Goal: Communication & Community: Answer question/provide support

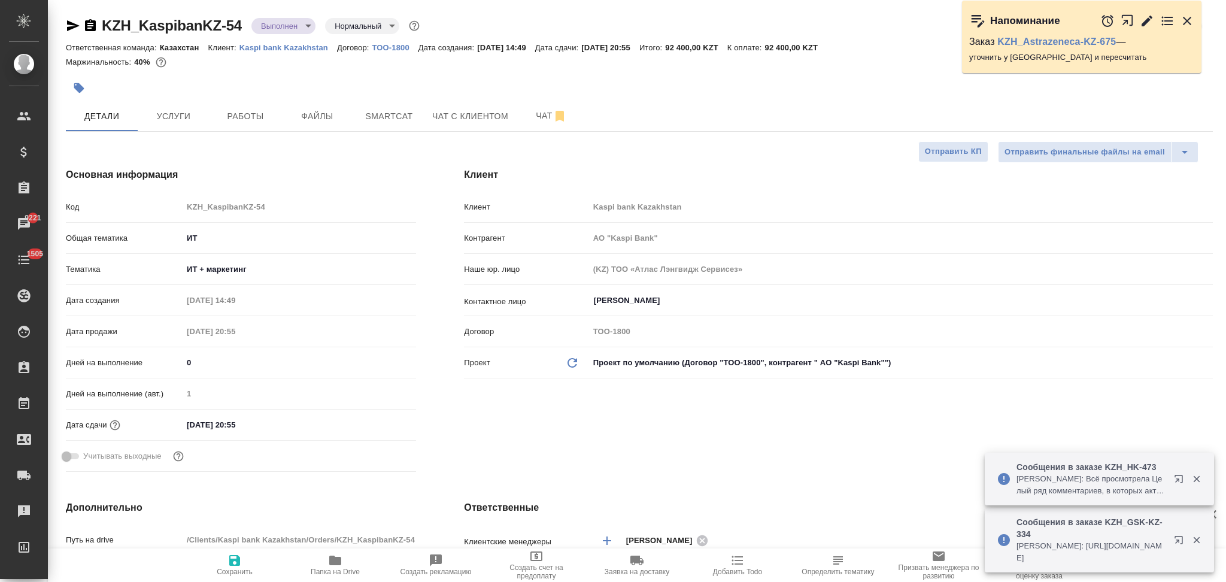
select select "RU"
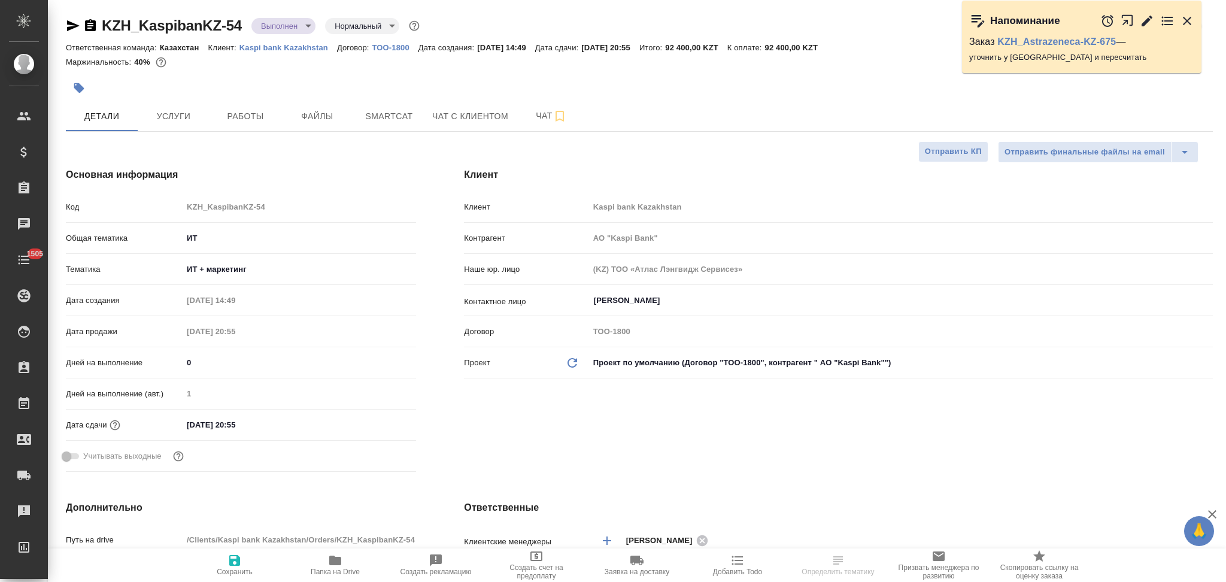
select select "RU"
type input "АО "Kaspi Bank""
type textarea "x"
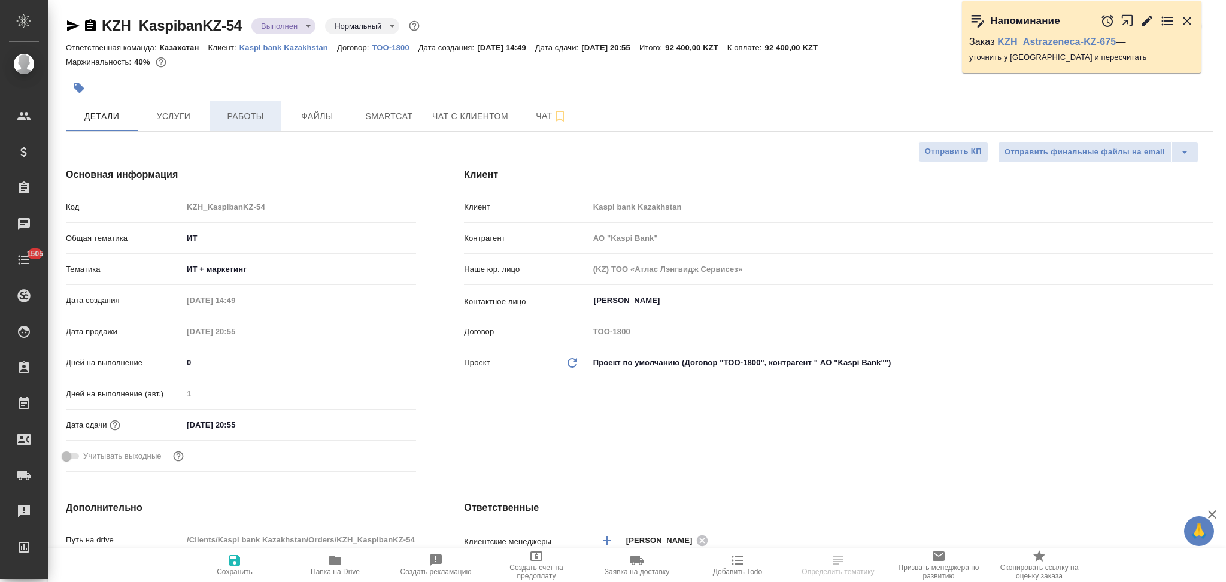
type textarea "x"
type input "АО "Kaspi Bank""
type textarea "x"
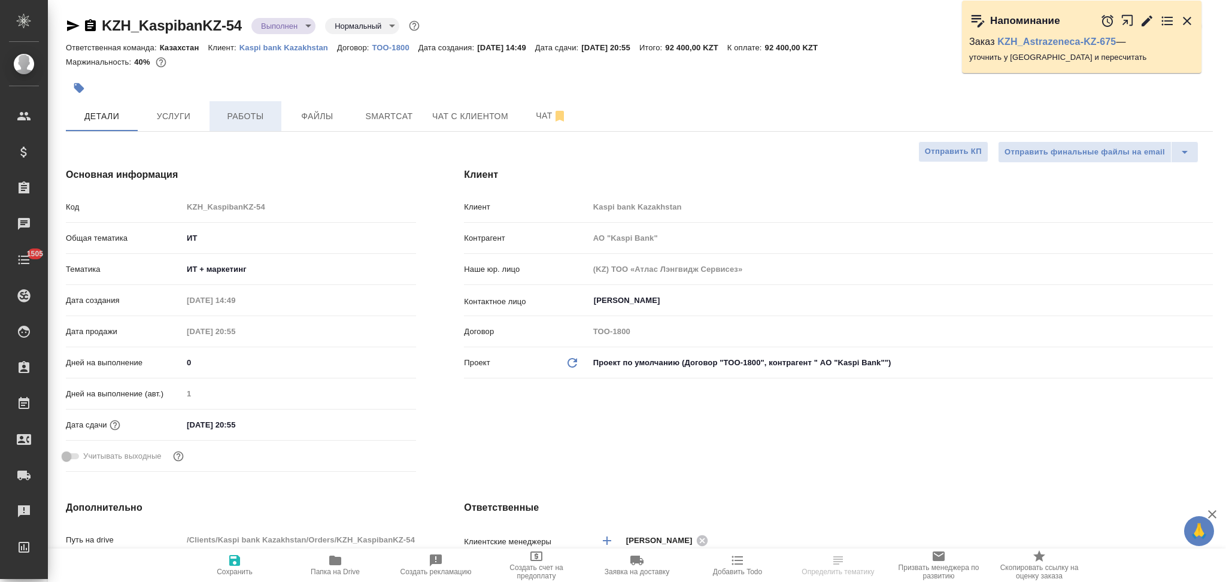
type textarea "x"
click at [247, 117] on span "Работы" at bounding box center [245, 116] width 57 height 15
type input "Федотова Ирина"
type input "[PERSON_NAME]"
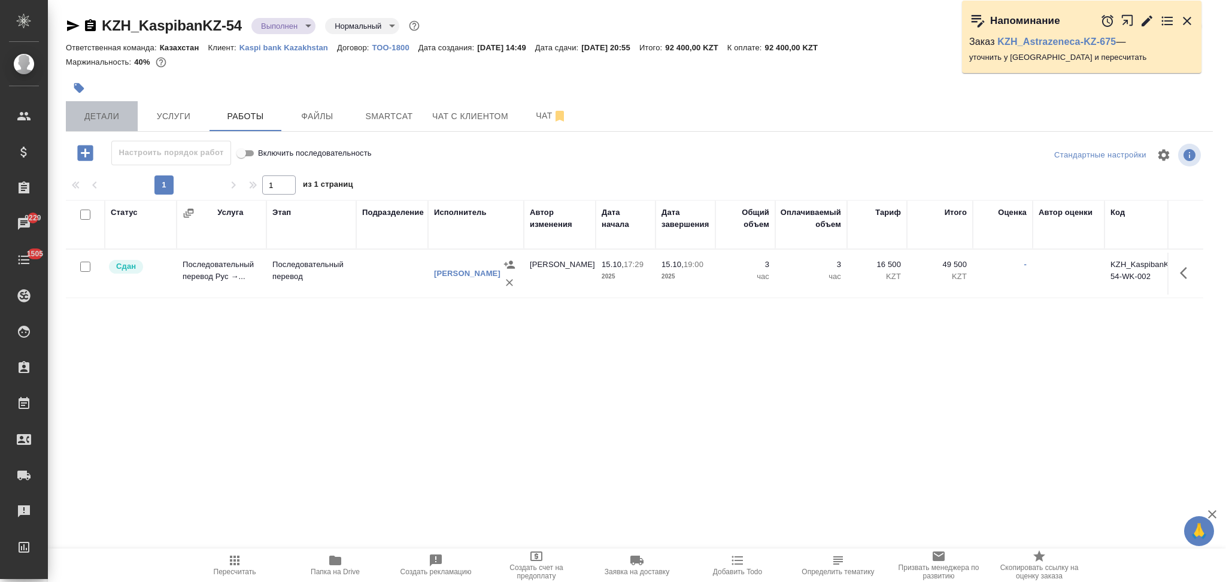
click at [125, 114] on span "Детали" at bounding box center [101, 116] width 57 height 15
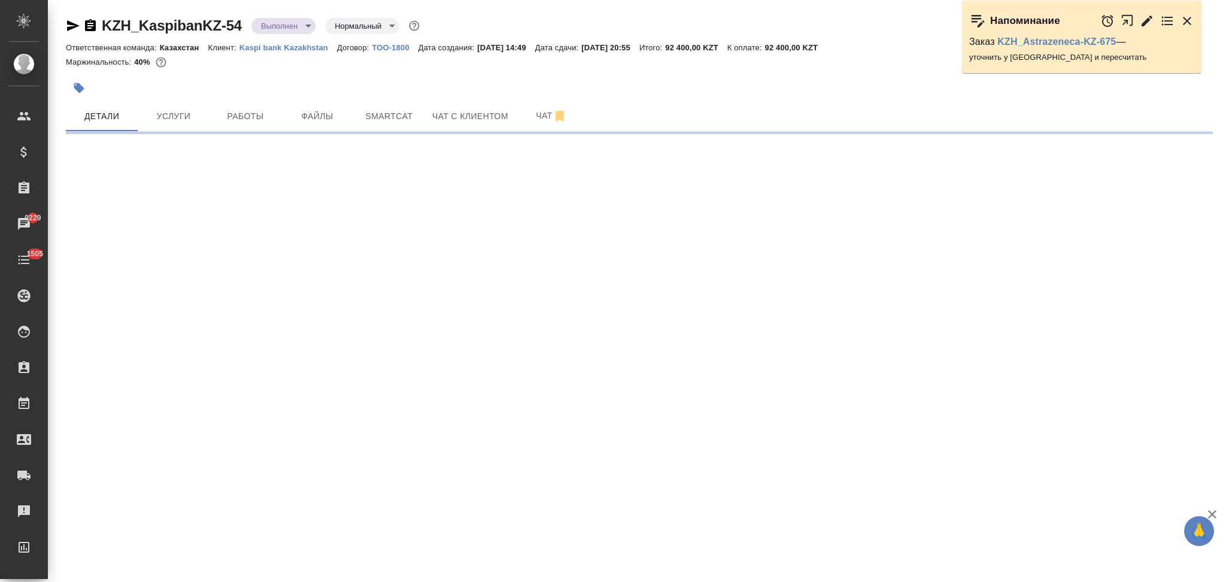
select select "RU"
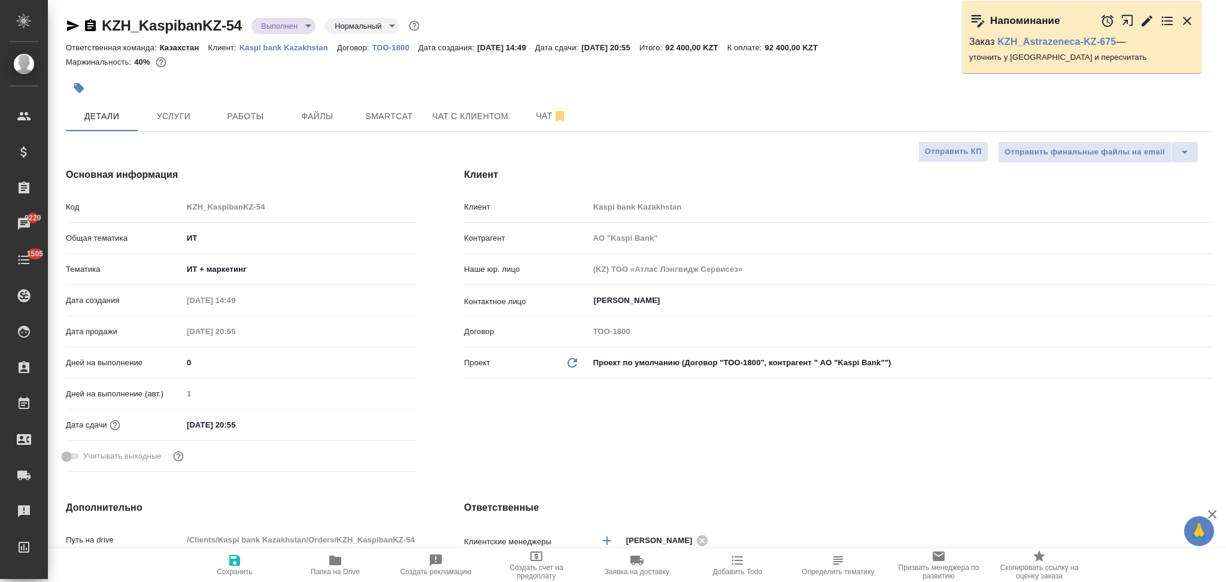
type textarea "x"
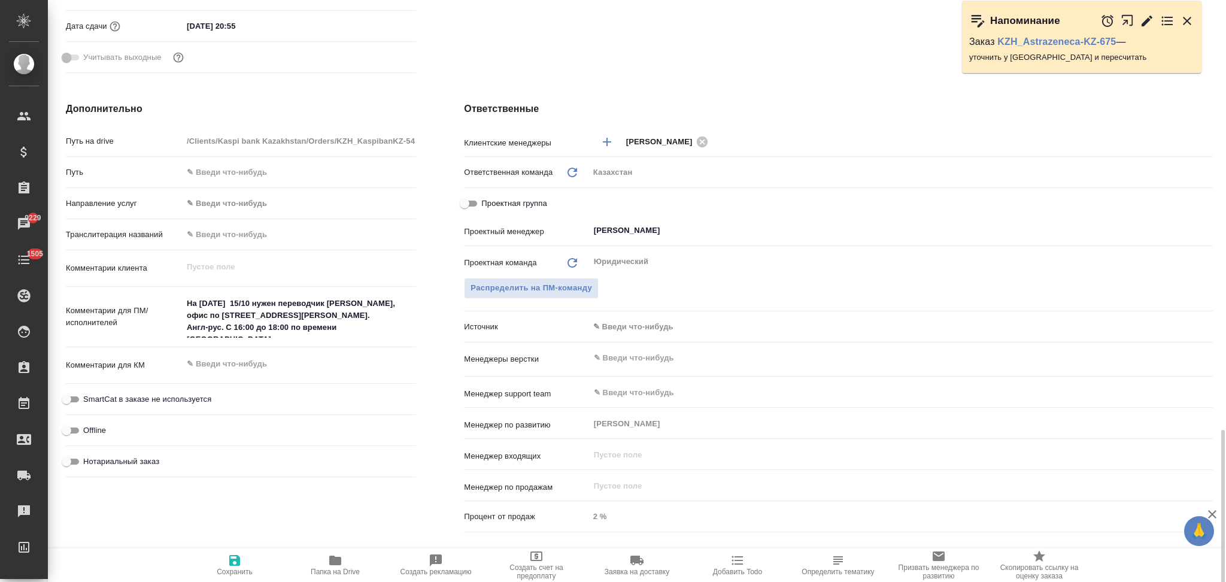
scroll to position [624, 0]
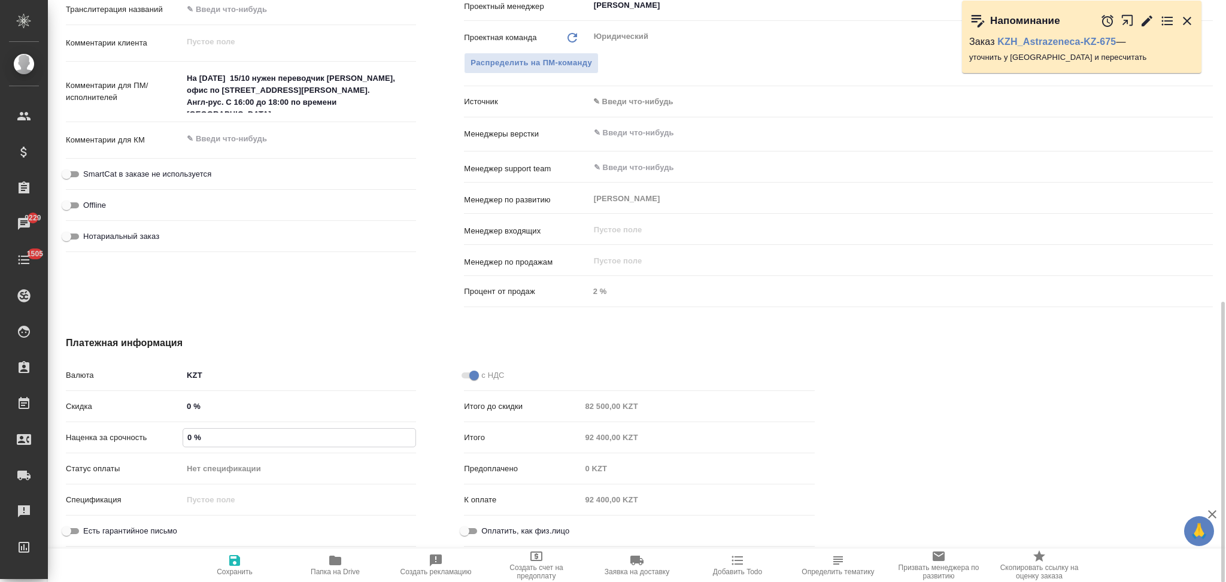
click at [187, 434] on input "0 %" at bounding box center [299, 436] width 232 height 17
type input "АО "Kaspi Bank""
type textarea "x"
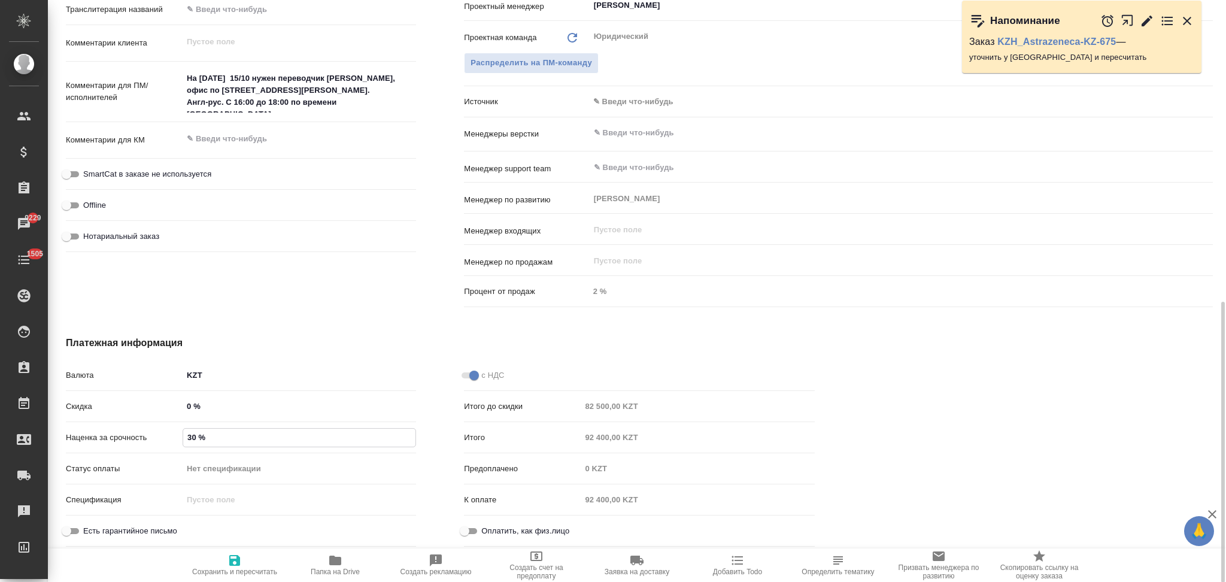
type input "30 %"
click at [232, 561] on icon "button" at bounding box center [234, 560] width 11 height 11
type input "АО "Kaspi Bank""
type textarea "x"
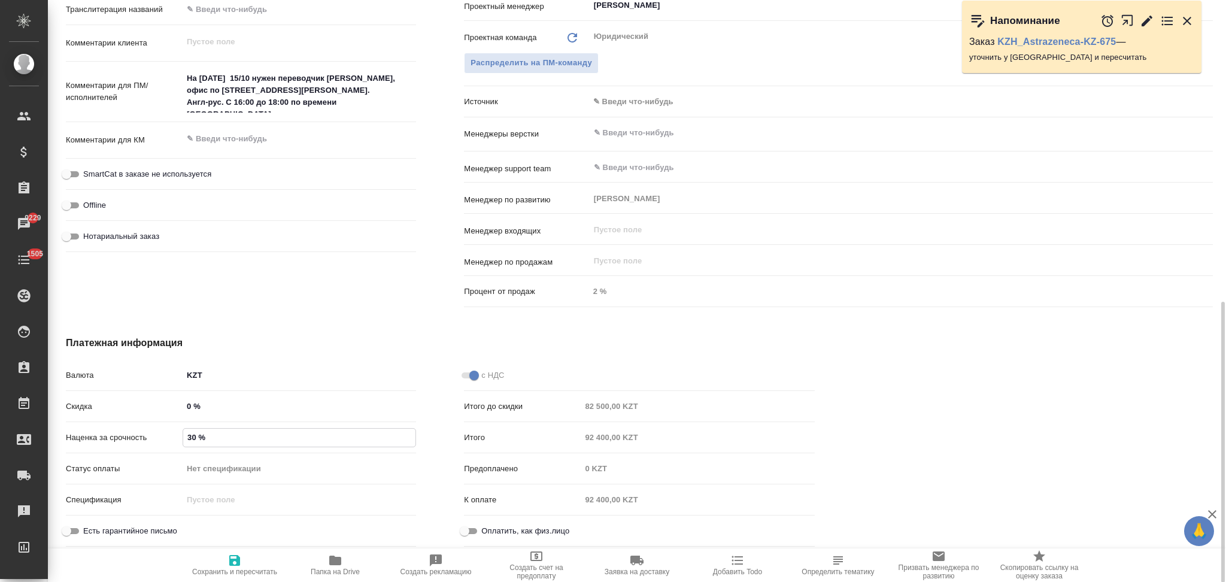
type textarea "x"
type input "АО "Kaspi Bank""
type textarea "x"
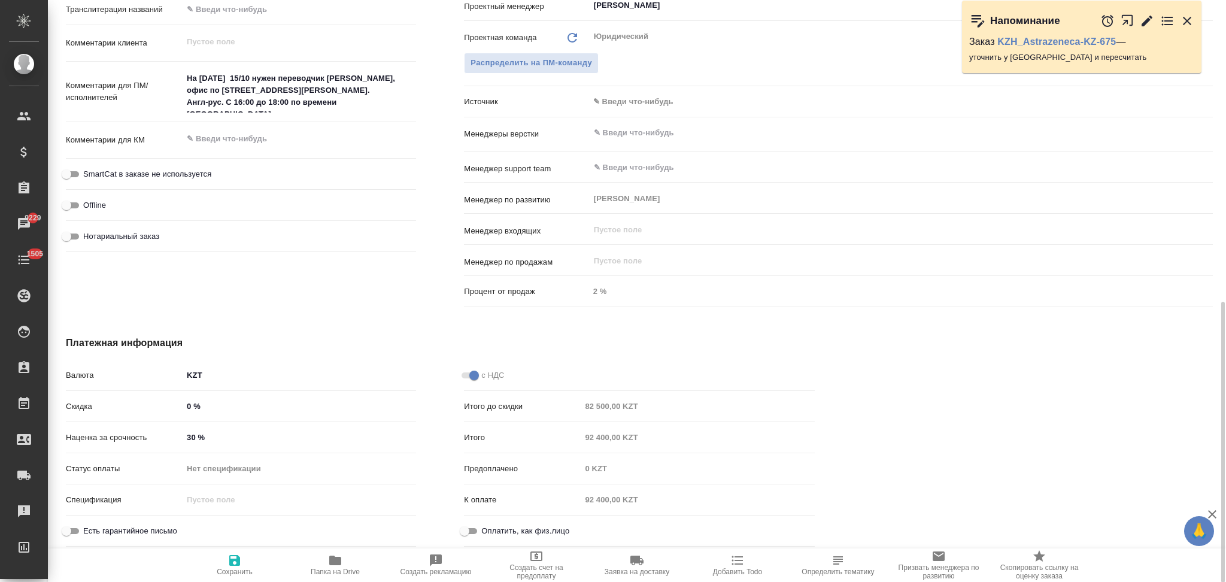
type input "АО "Kaspi Bank""
type textarea "x"
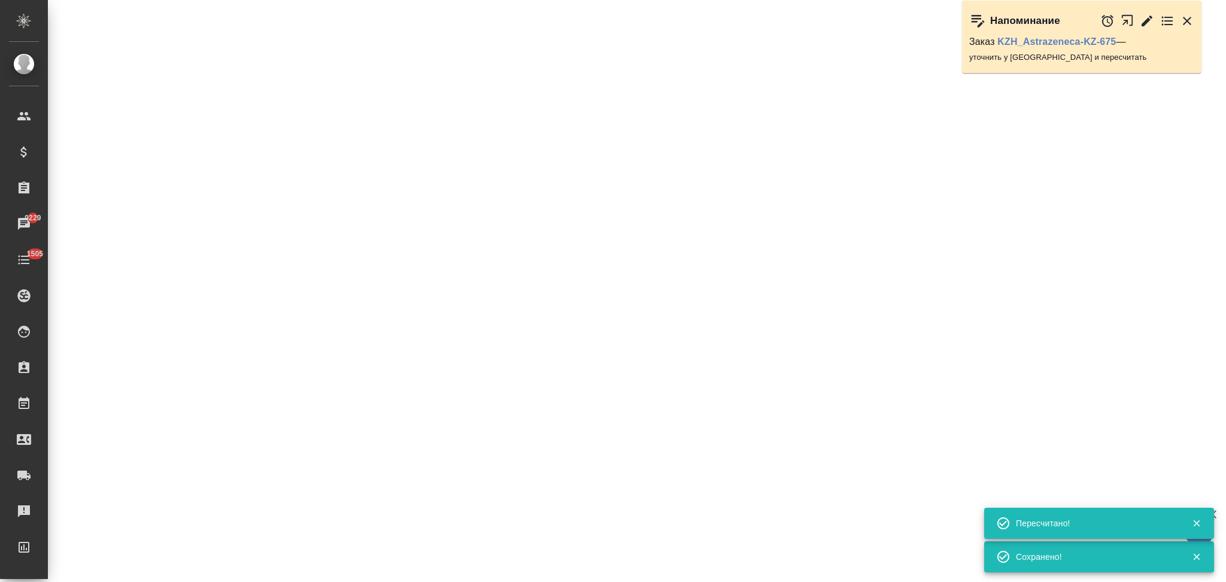
select select "RU"
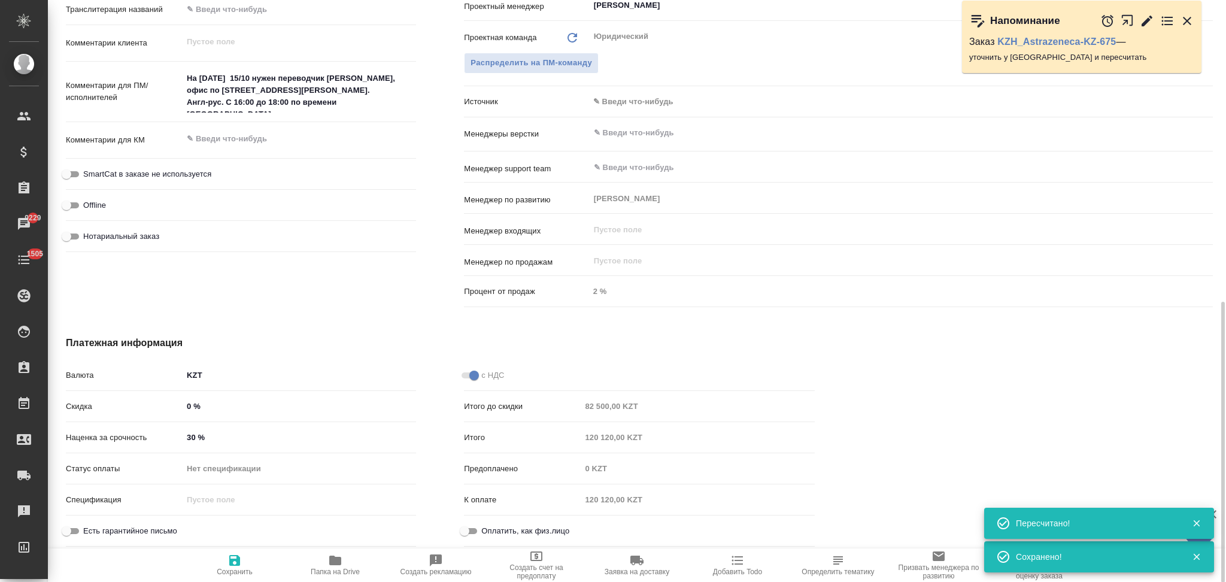
type textarea "x"
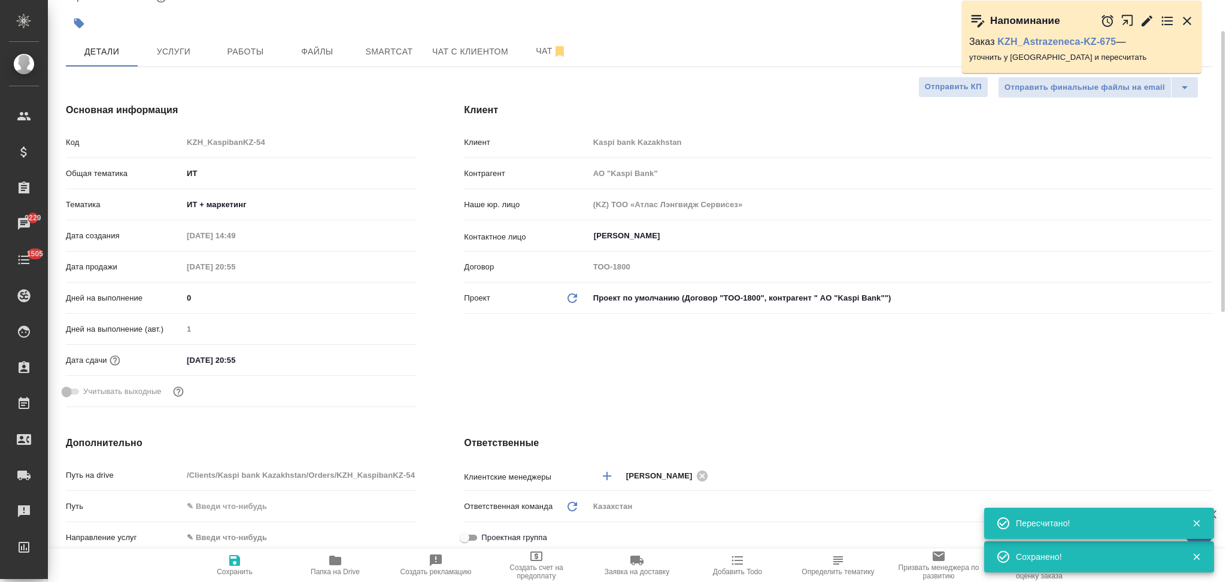
scroll to position [0, 0]
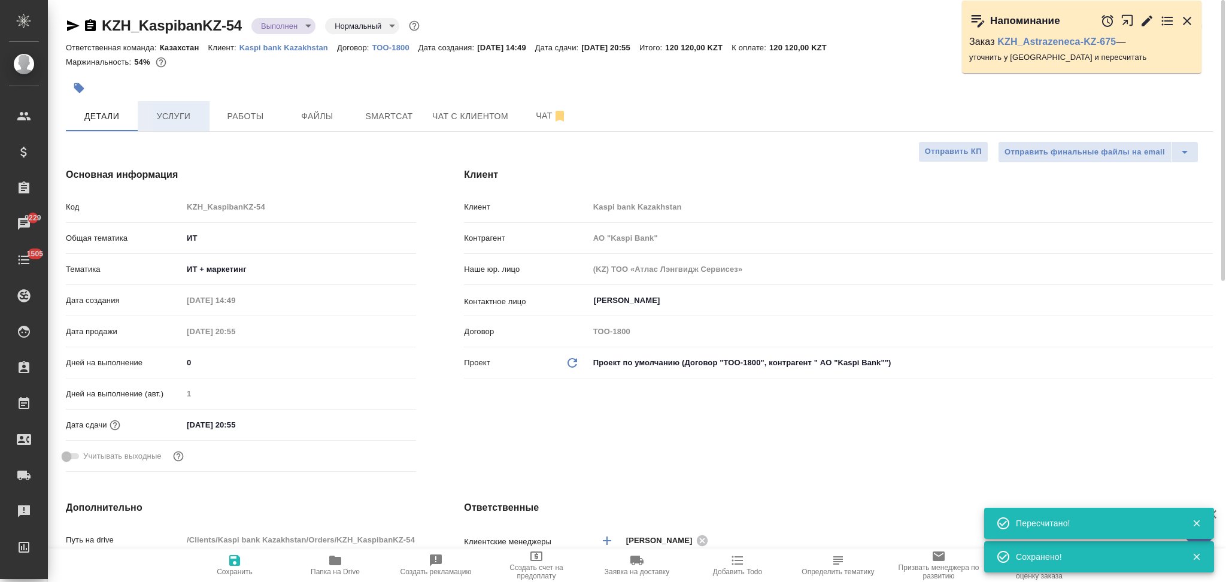
click at [171, 118] on span "Услуги" at bounding box center [173, 116] width 57 height 15
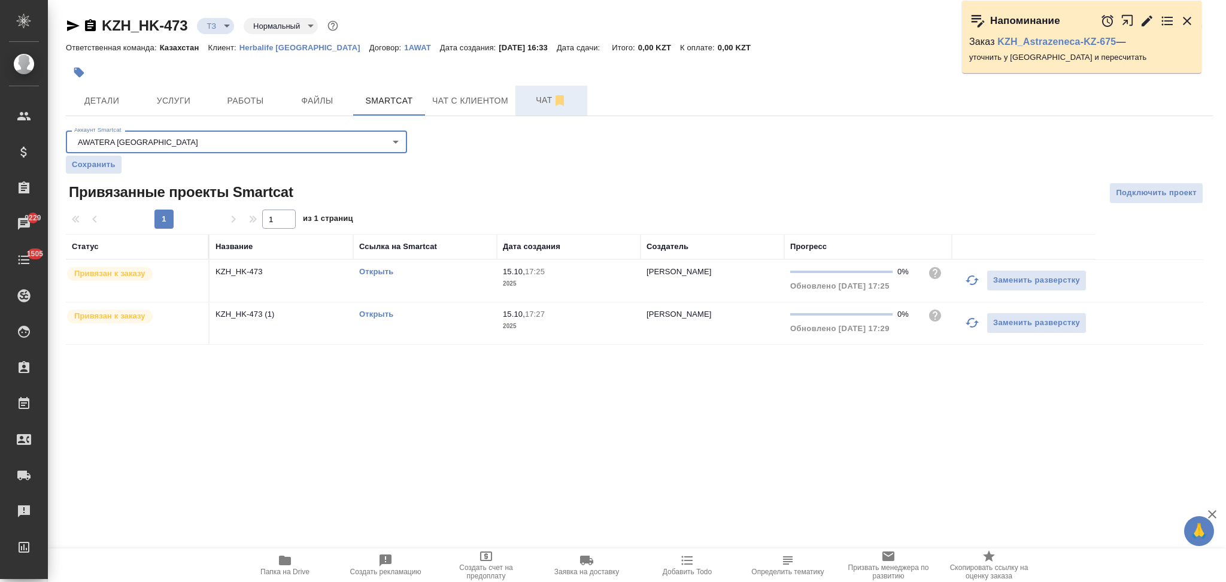
click at [533, 98] on span "Чат" at bounding box center [550, 100] width 57 height 15
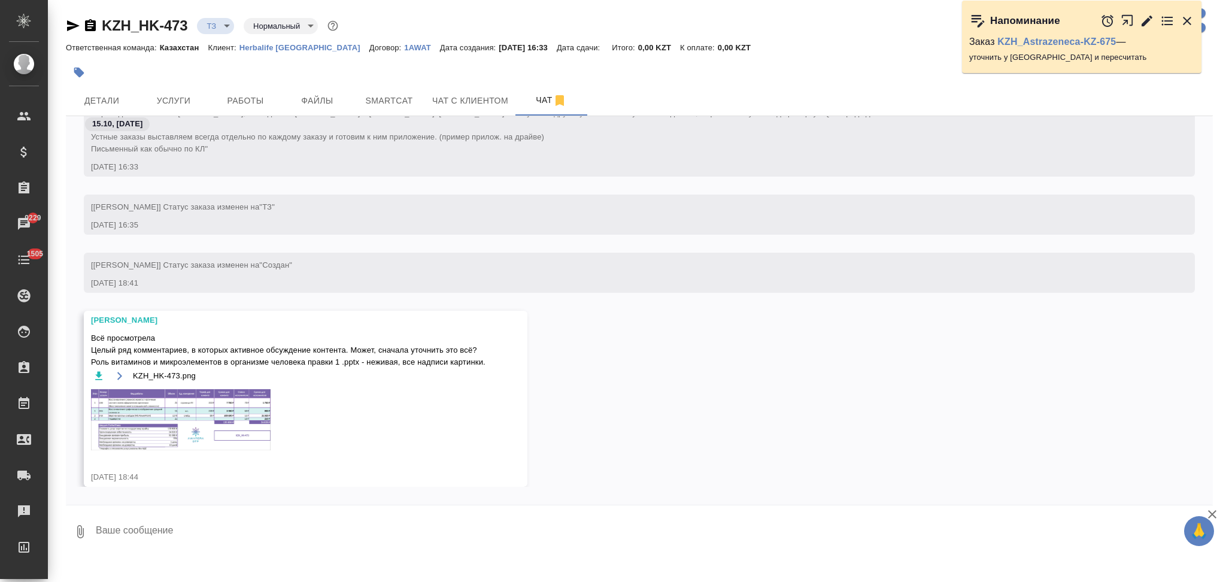
scroll to position [67, 0]
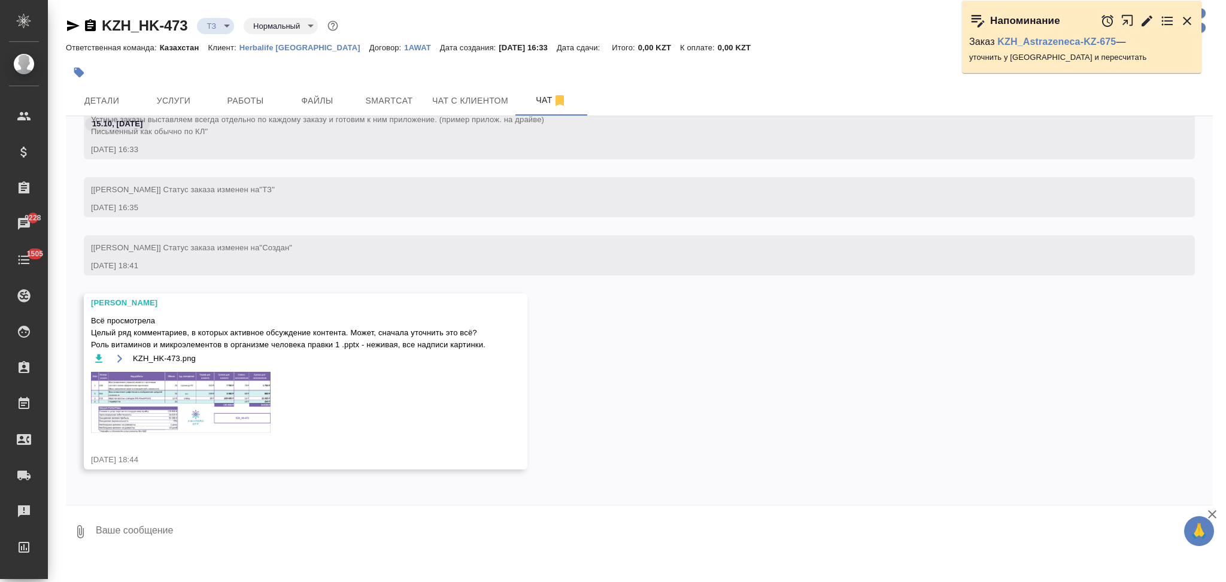
click at [162, 393] on img at bounding box center [181, 402] width 180 height 61
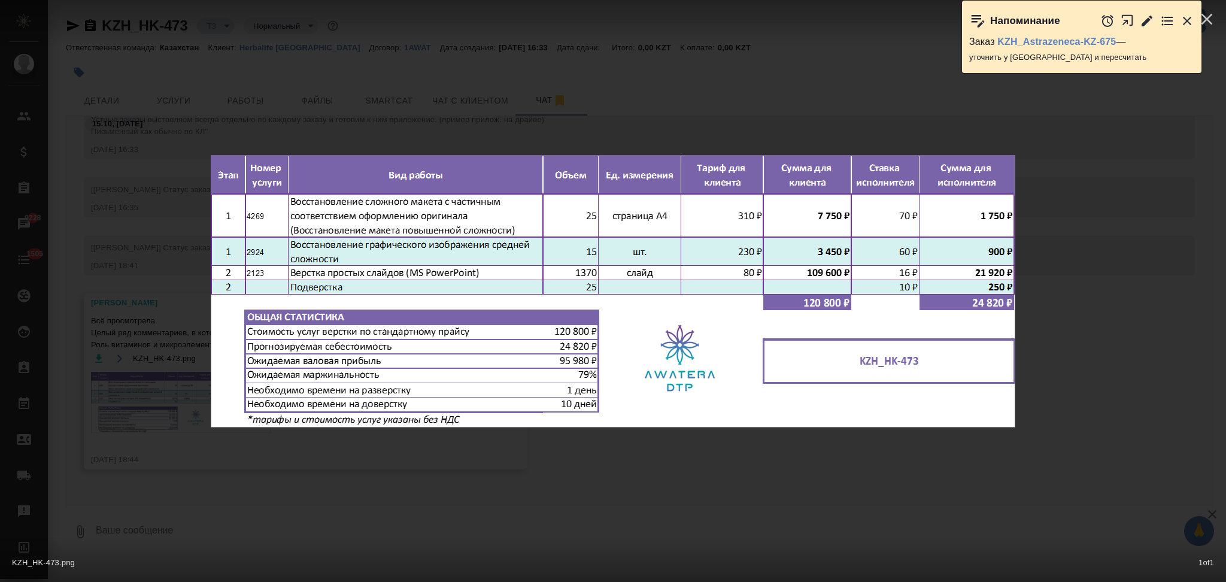
drag, startPoint x: 449, startPoint y: 108, endPoint x: 442, endPoint y: 129, distance: 22.0
click at [449, 107] on div "KZH_HK-473.png 1 of 1" at bounding box center [613, 291] width 1226 height 582
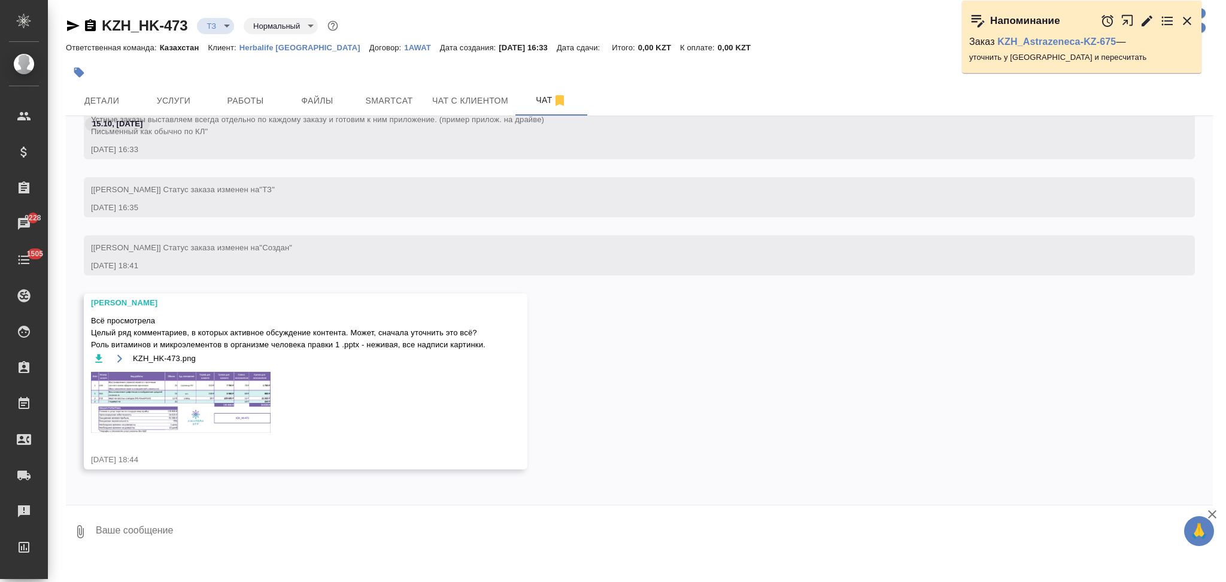
click at [156, 406] on img at bounding box center [181, 402] width 180 height 61
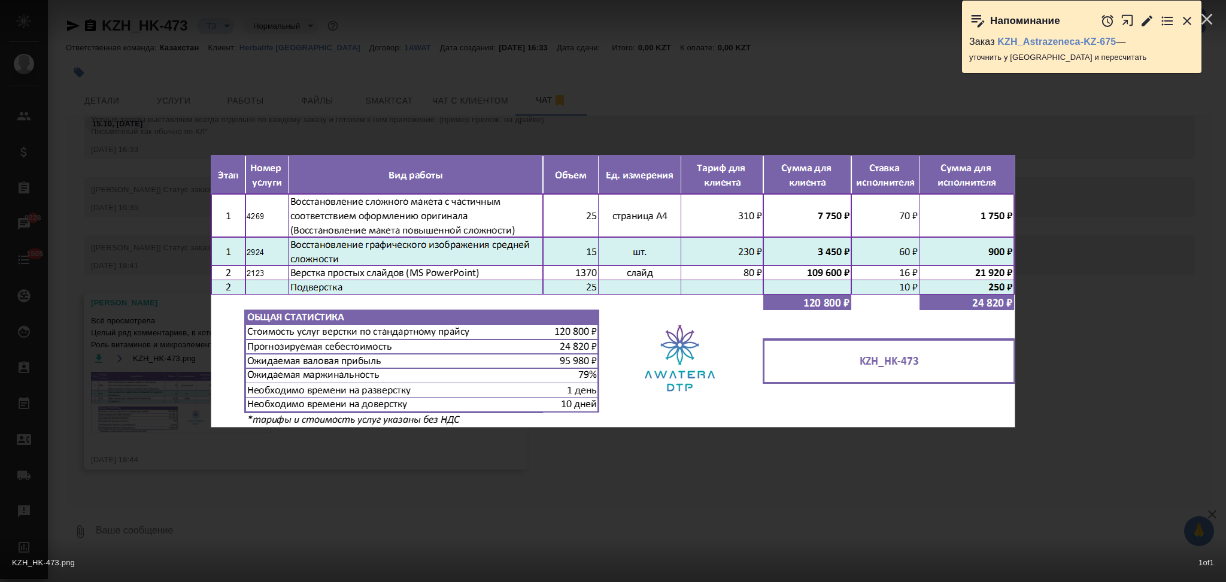
click at [372, 85] on div "KZH_HK-473.png 1 of 1" at bounding box center [613, 291] width 1226 height 582
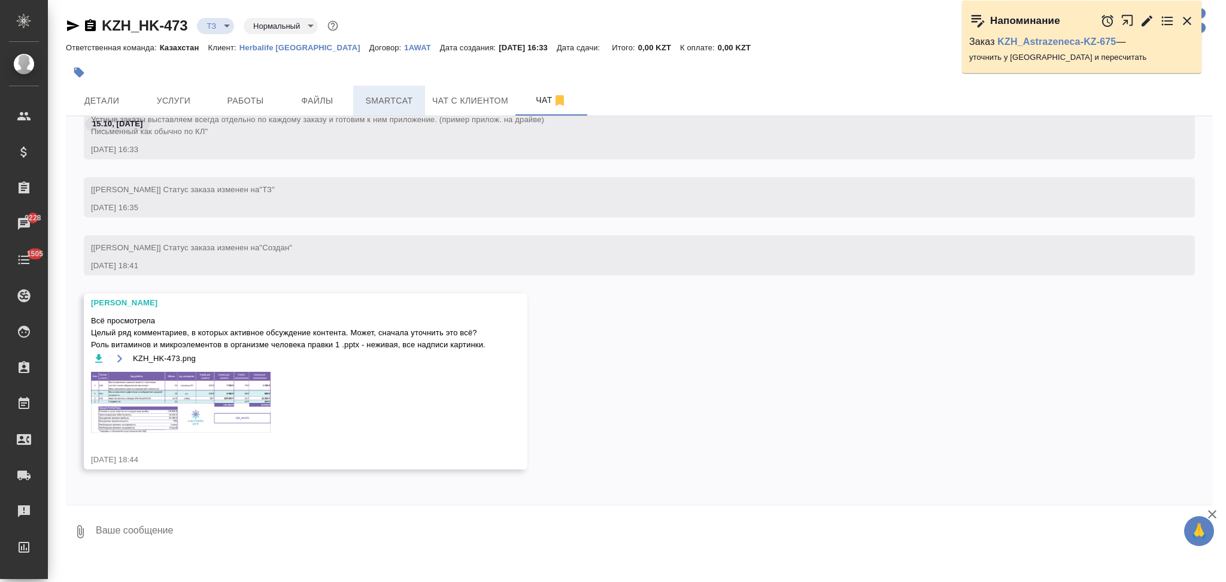
click at [364, 100] on span "Smartcat" at bounding box center [388, 100] width 57 height 15
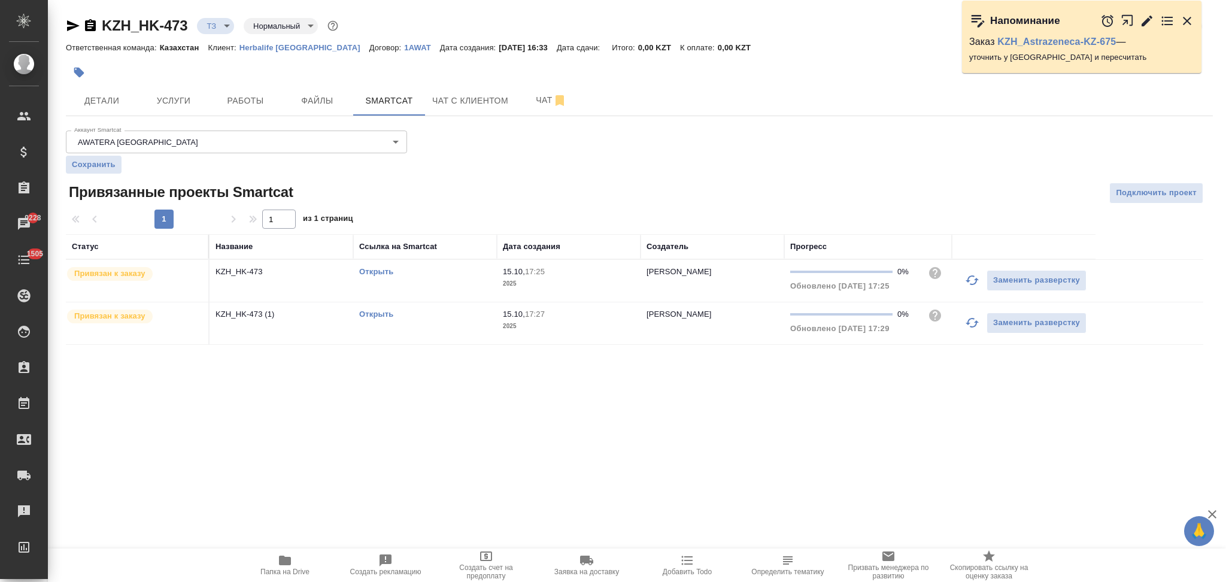
click at [370, 314] on link "Открыть" at bounding box center [376, 313] width 34 height 9
click at [540, 100] on span "Чат" at bounding box center [550, 100] width 57 height 15
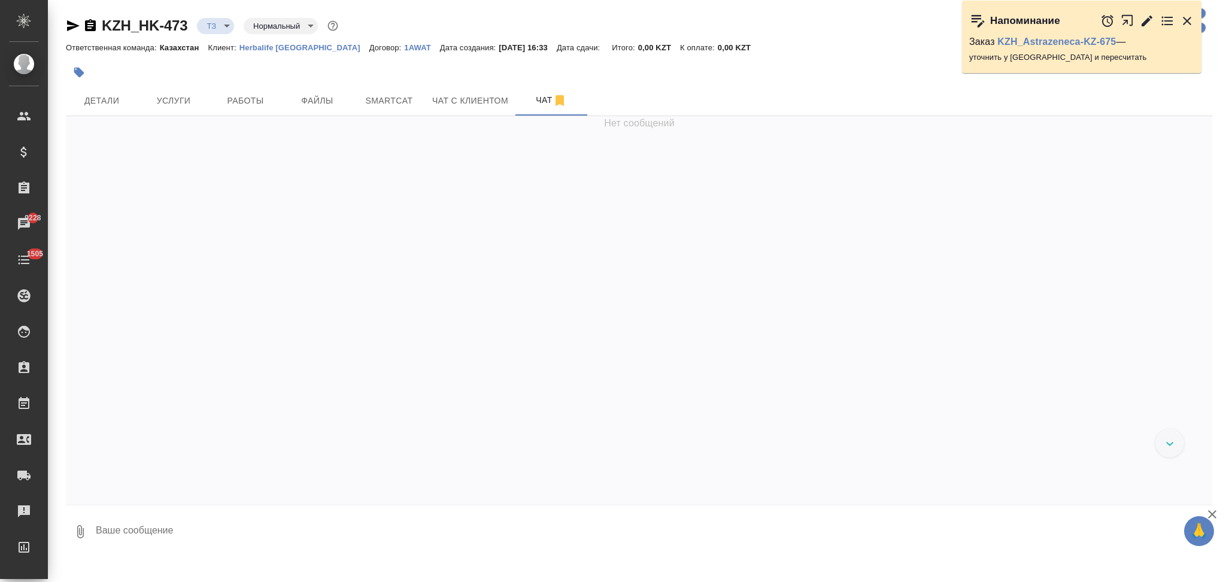
scroll to position [63, 0]
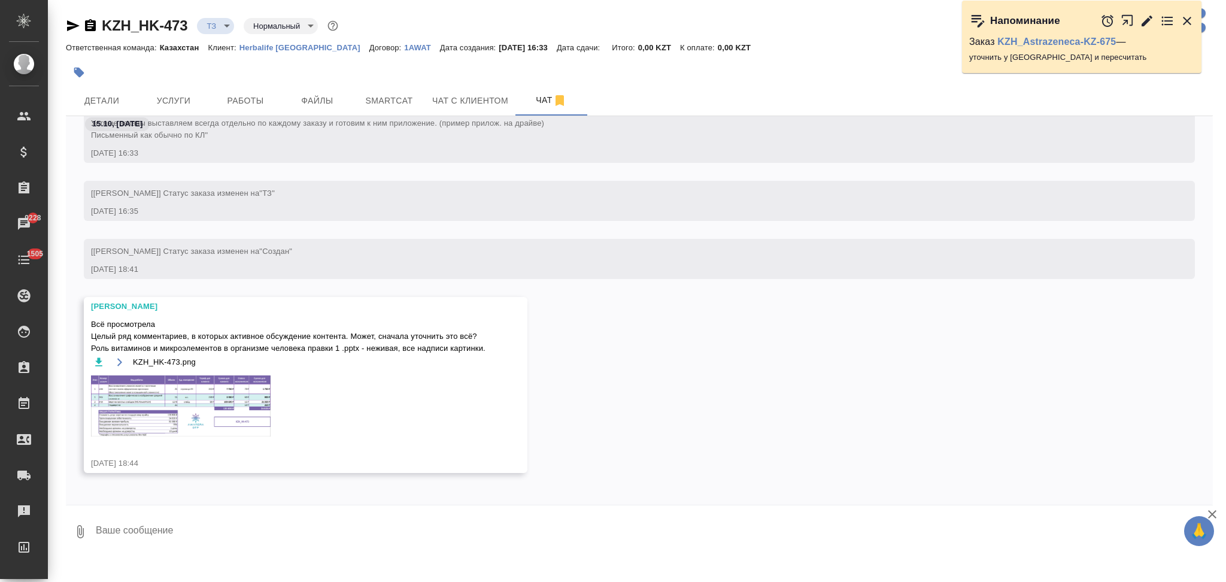
click at [151, 393] on img at bounding box center [181, 405] width 180 height 61
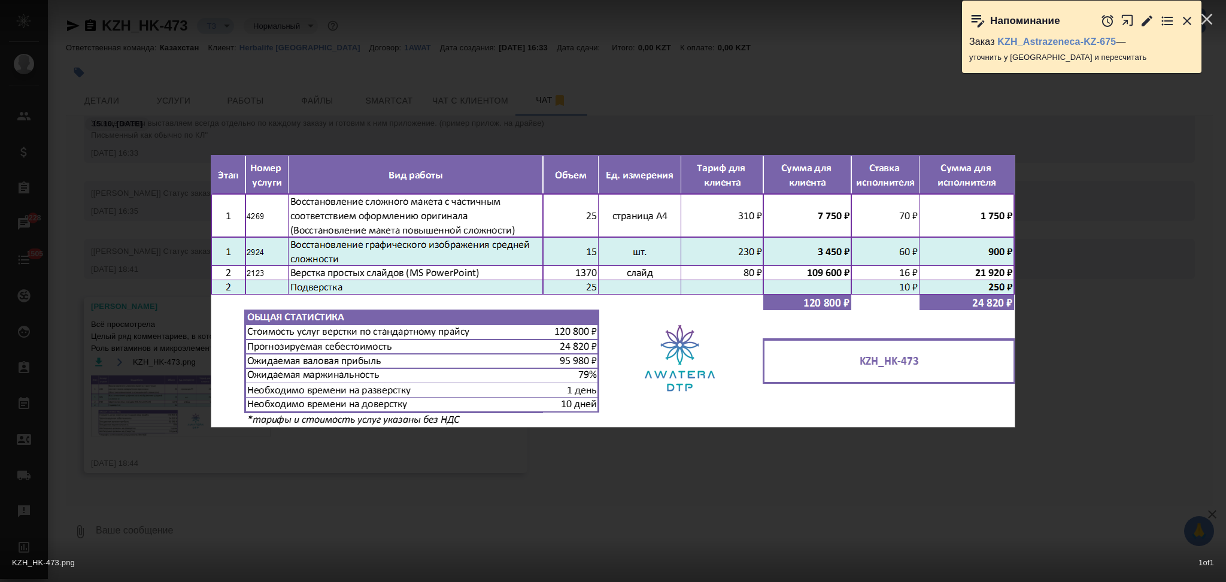
click at [490, 114] on div "KZH_HK-473.png 1 of 1" at bounding box center [613, 291] width 1226 height 582
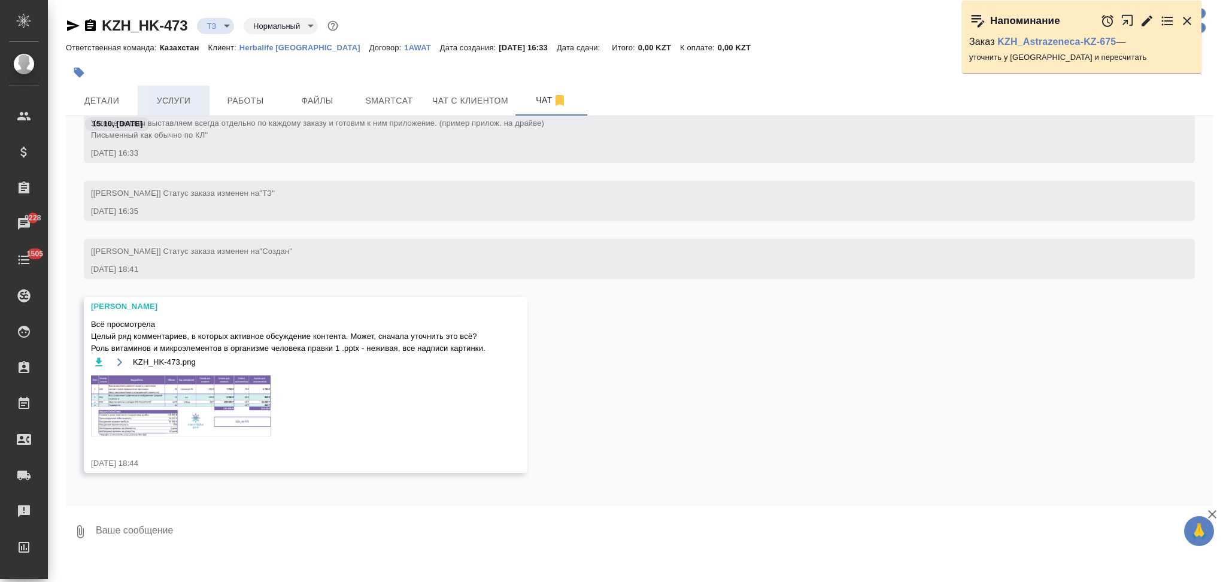
click at [168, 98] on span "Услуги" at bounding box center [173, 100] width 57 height 15
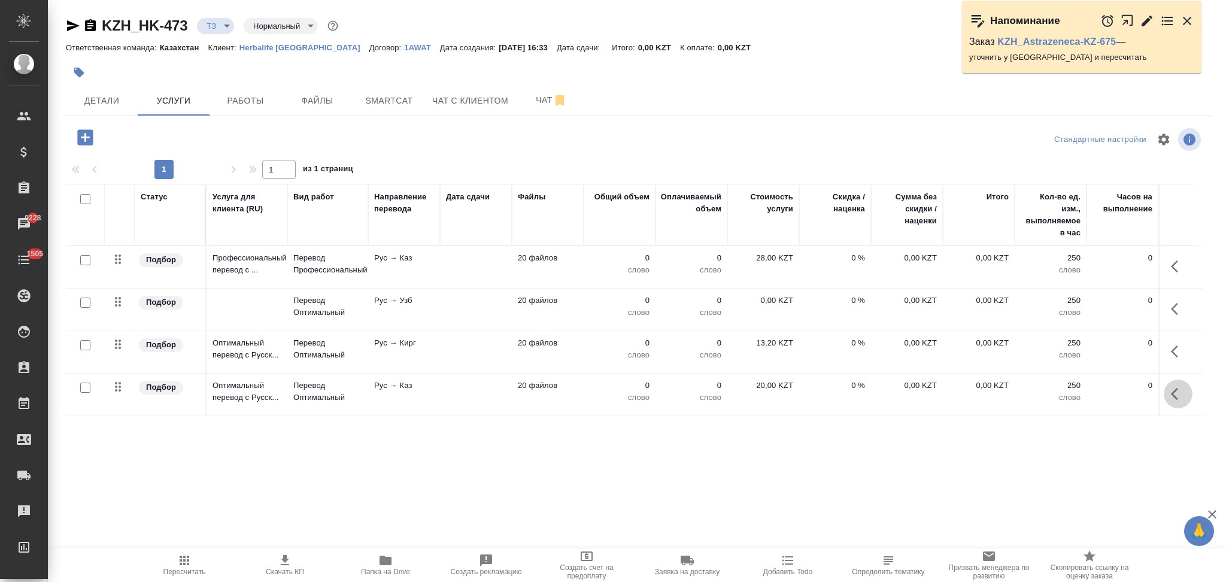
click at [1175, 399] on icon "button" at bounding box center [1173, 394] width 7 height 12
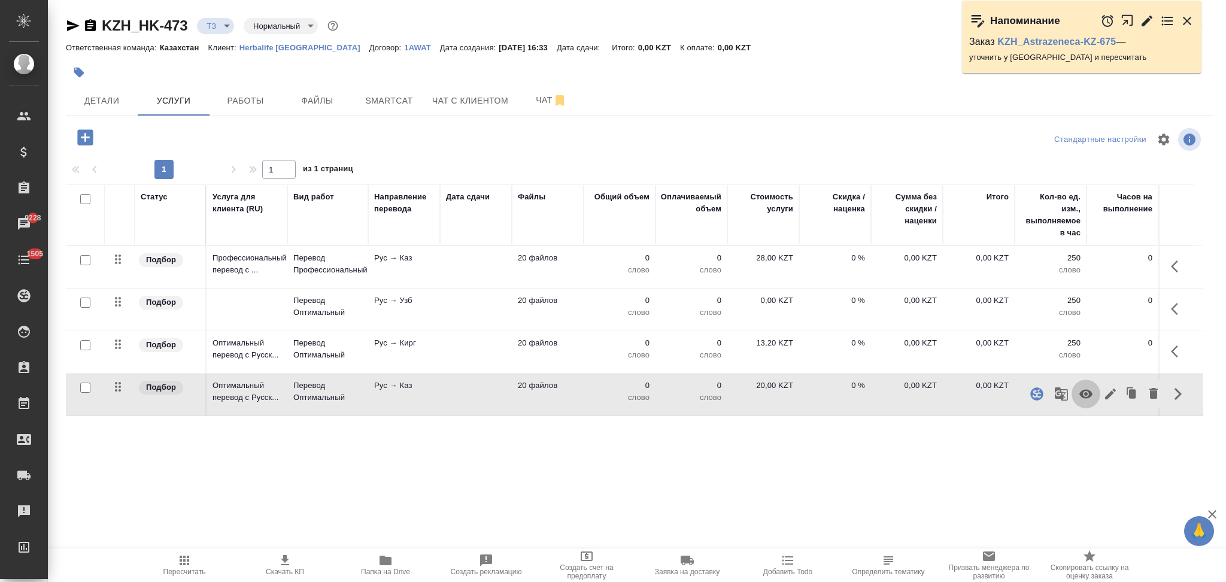
click at [1087, 393] on icon "button" at bounding box center [1085, 394] width 14 height 14
click at [461, 266] on td at bounding box center [476, 267] width 72 height 42
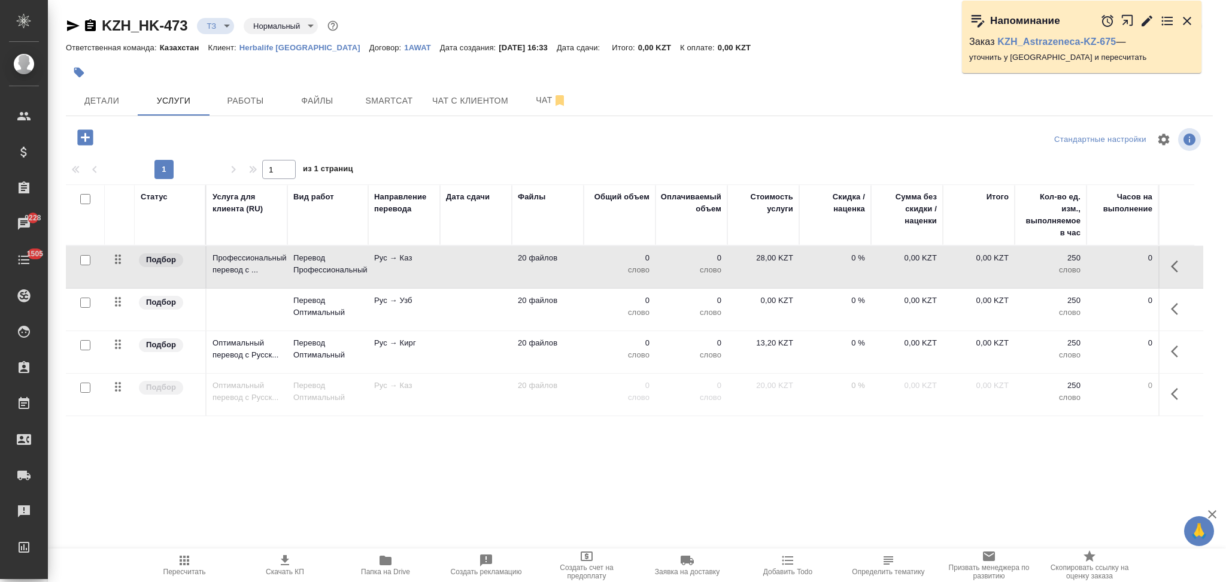
click at [461, 266] on td at bounding box center [476, 267] width 72 height 42
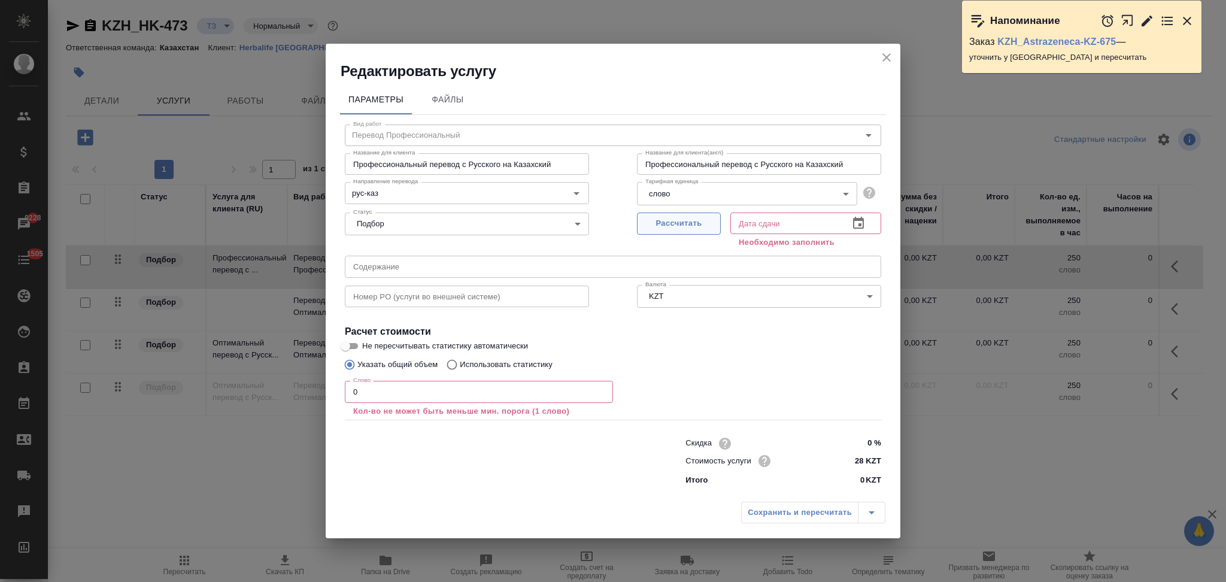
click at [656, 227] on span "Рассчитать" at bounding box center [678, 224] width 71 height 14
type input "15.10.2025 22:08"
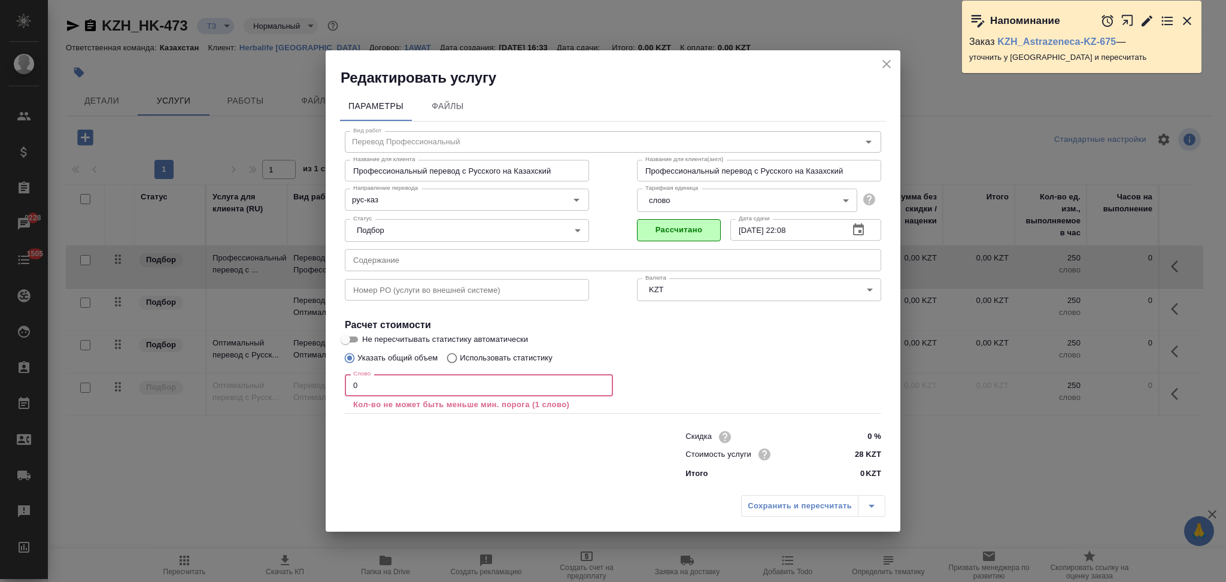
drag, startPoint x: 362, startPoint y: 382, endPoint x: 349, endPoint y: 386, distance: 13.6
click at [349, 386] on input "0" at bounding box center [479, 385] width 268 height 22
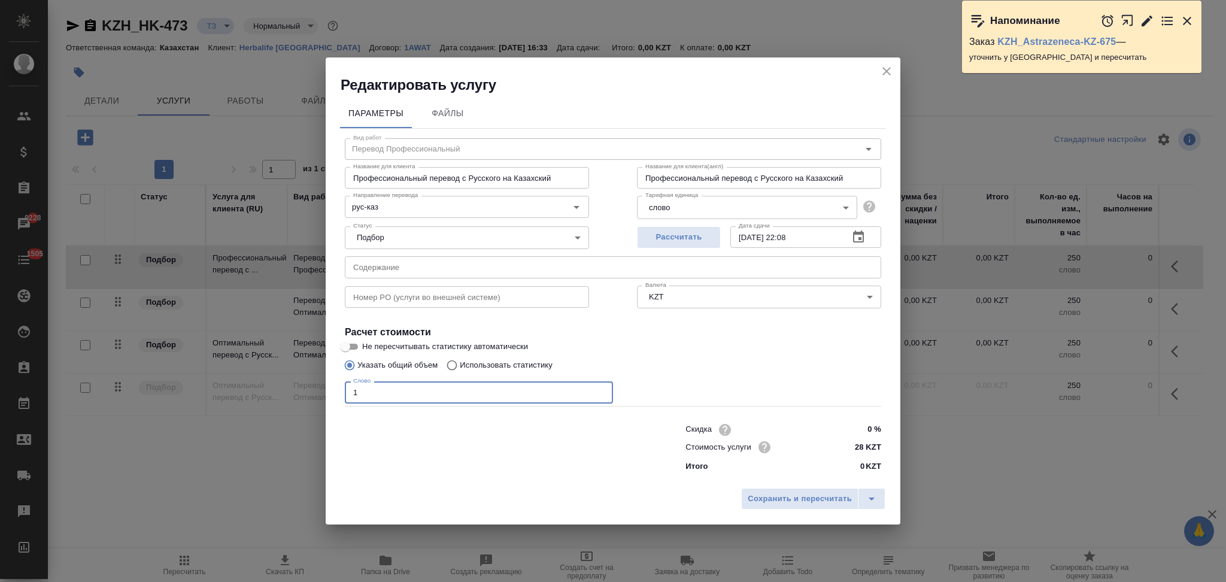
type input "1"
click at [455, 367] on input "Использовать статистику" at bounding box center [449, 365] width 19 height 23
radio input "true"
radio input "false"
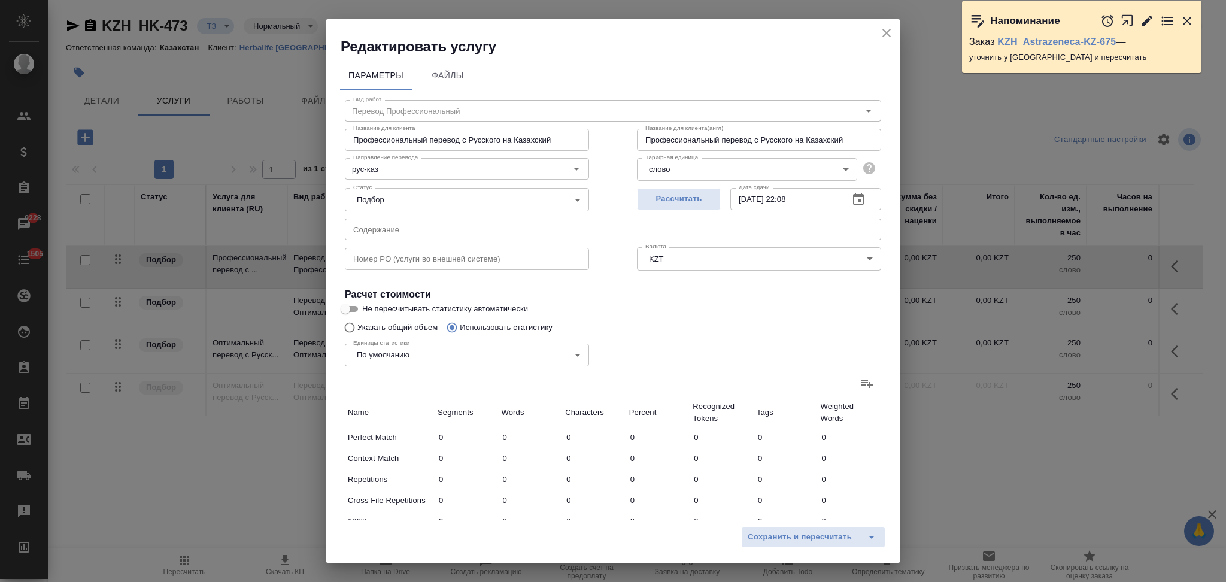
click at [859, 381] on icon at bounding box center [866, 383] width 14 height 14
click at [0, 0] on input "file" at bounding box center [0, 0] width 0 height 0
click at [859, 376] on icon at bounding box center [866, 383] width 14 height 14
click at [0, 0] on input "file" at bounding box center [0, 0] width 0 height 0
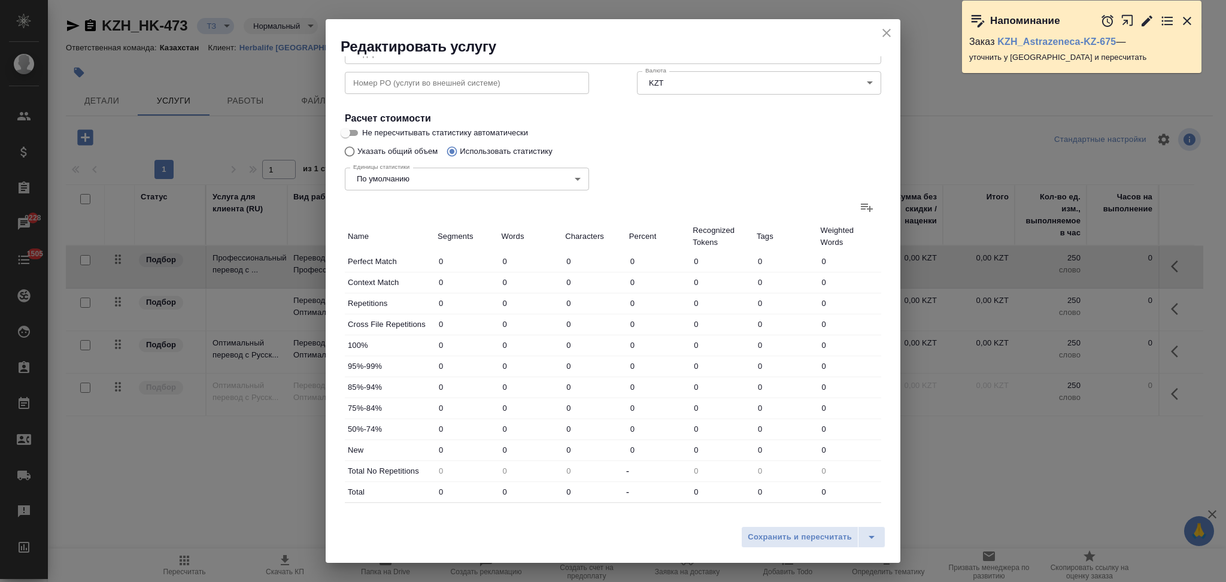
scroll to position [235, 0]
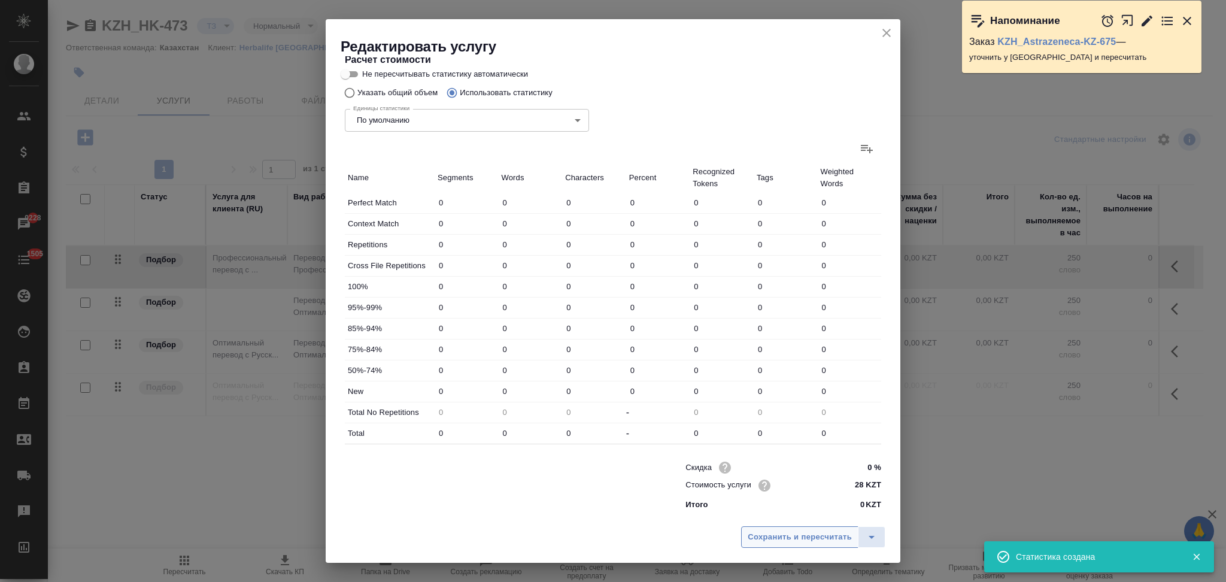
type input "1859"
type input "3730"
type input "28047"
type input "794"
type input "4219"
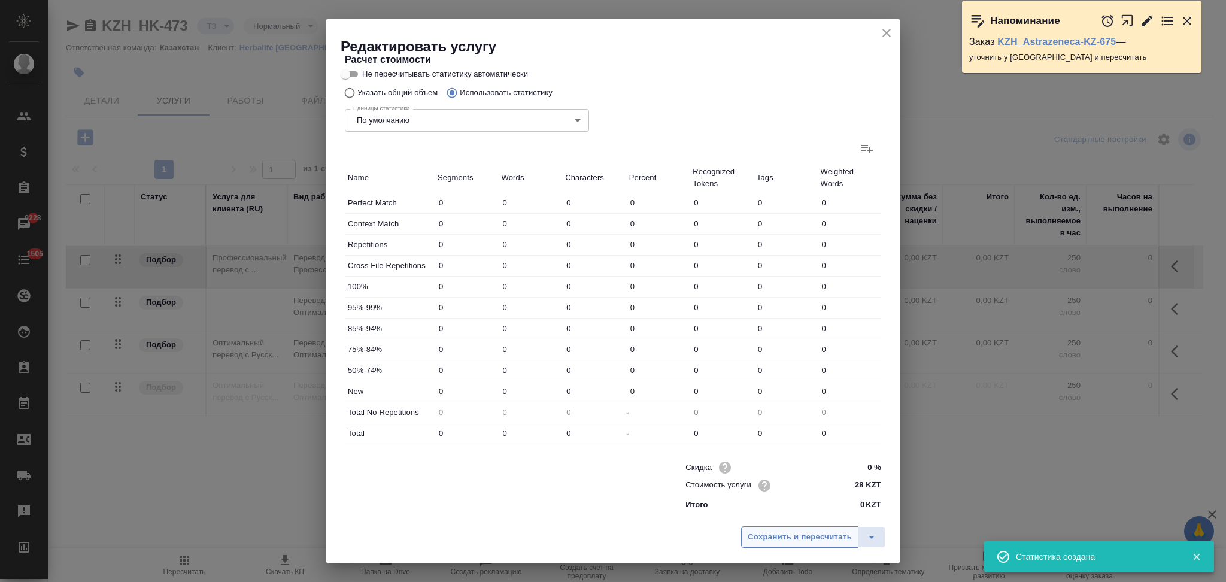
type input "30354"
type input "2792"
type input "9802"
type input "76288"
type input "201"
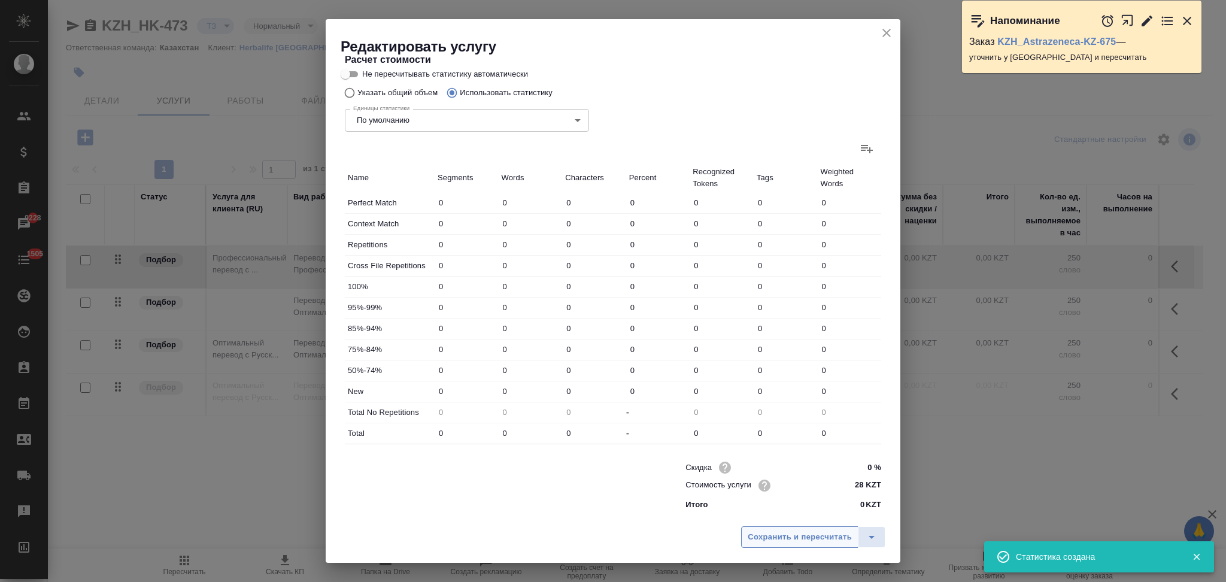
type input "342"
type input "1941"
type input "57"
type input "210"
type input "1571"
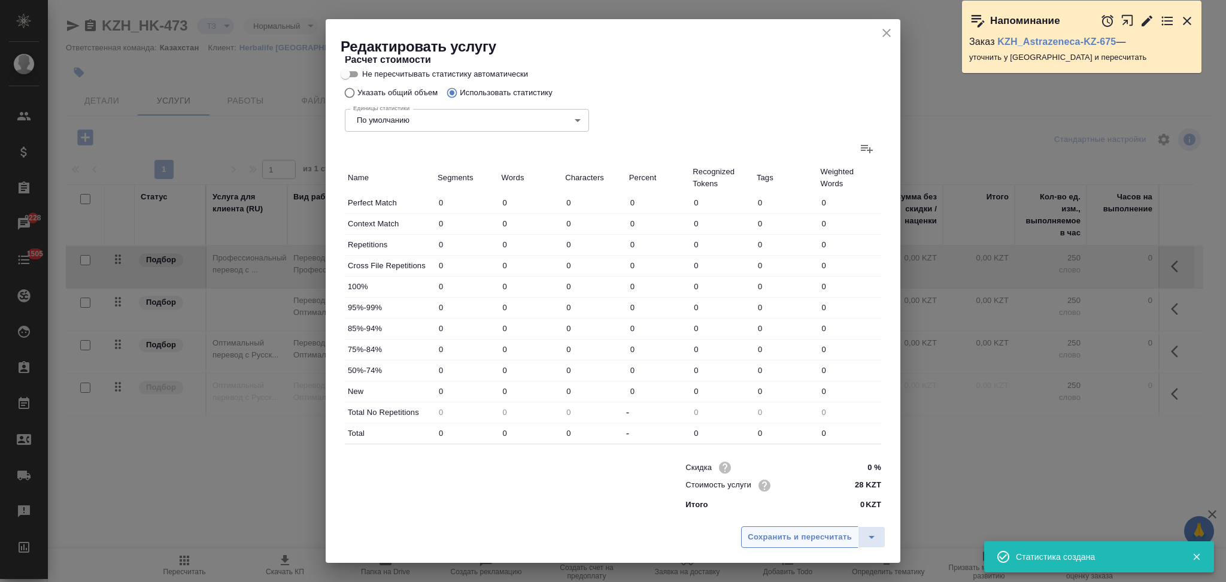
type input "15"
type input "79"
type input "668"
type input "91"
type input "301"
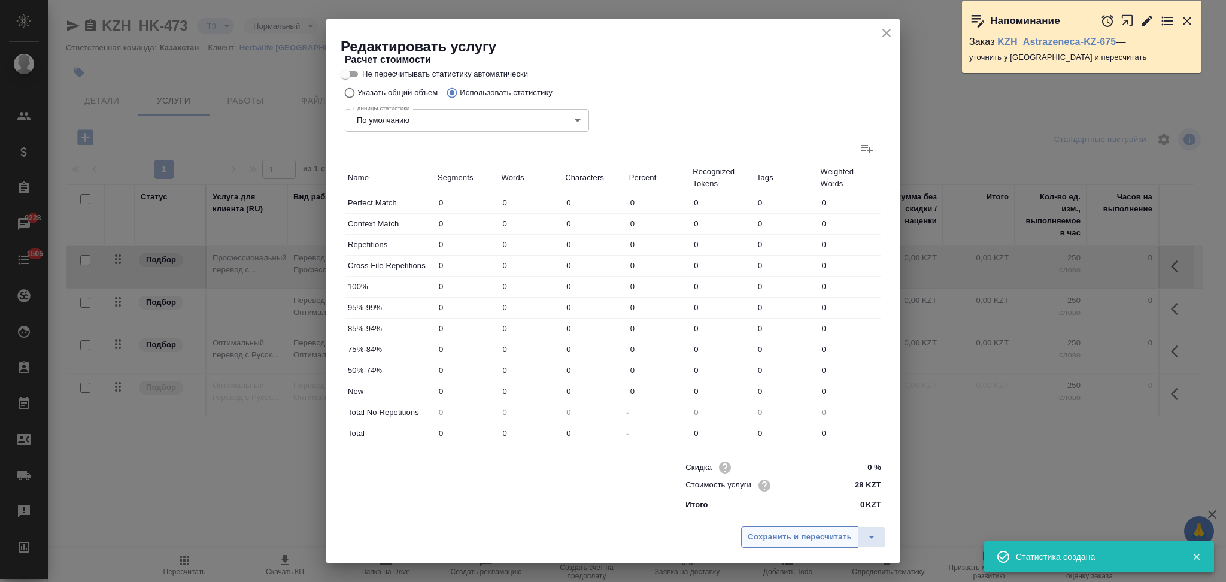
type input "2113"
type input "3311"
type input "20406"
type input "173664"
type input "5534"
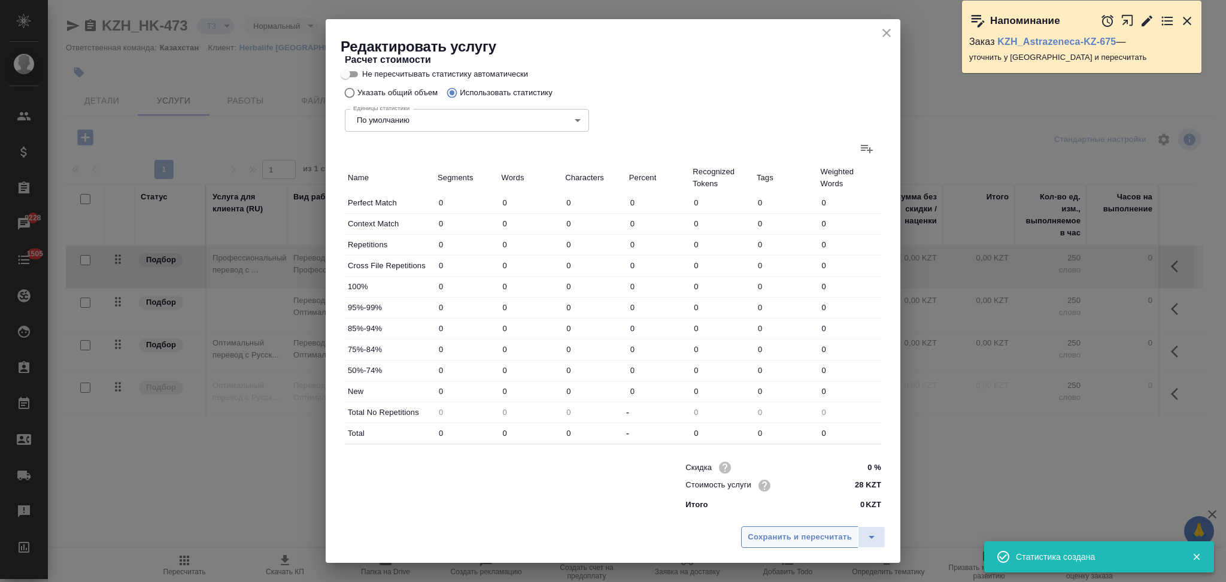
type input "25068"
type input "208004"
type input "9120"
type input "39089"
type input "314646"
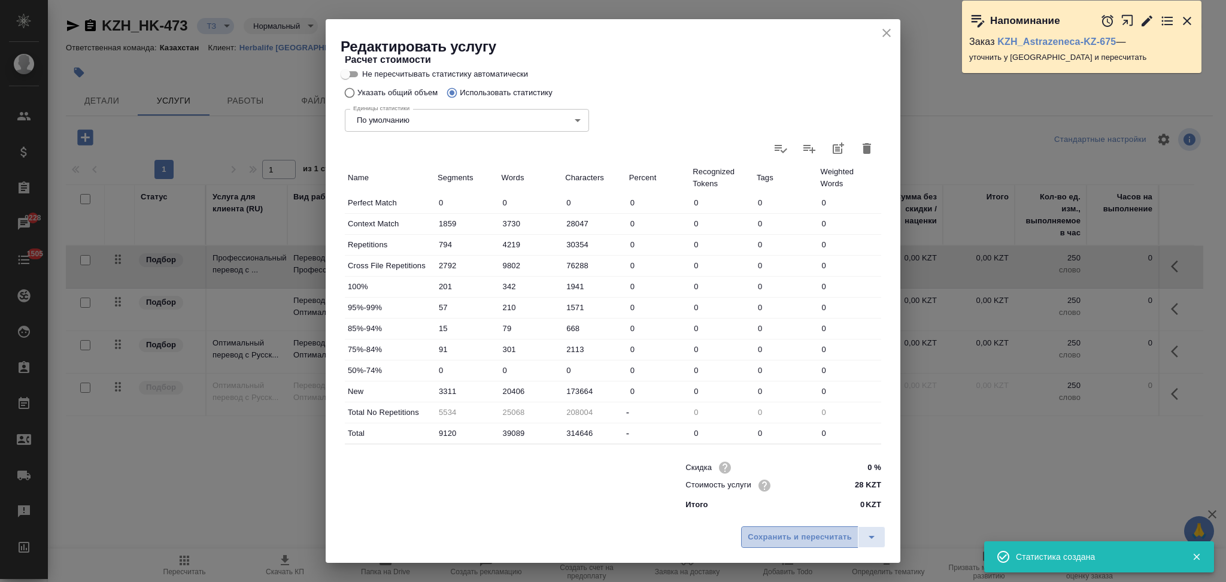
click at [793, 537] on span "Сохранить и пересчитать" at bounding box center [799, 537] width 104 height 14
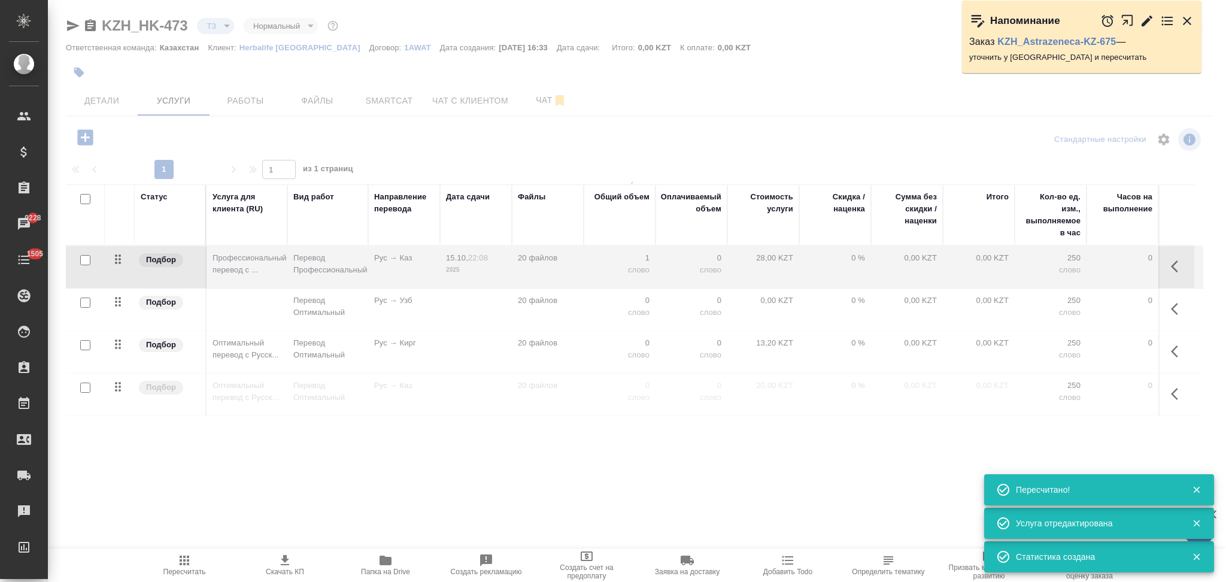
type input "new"
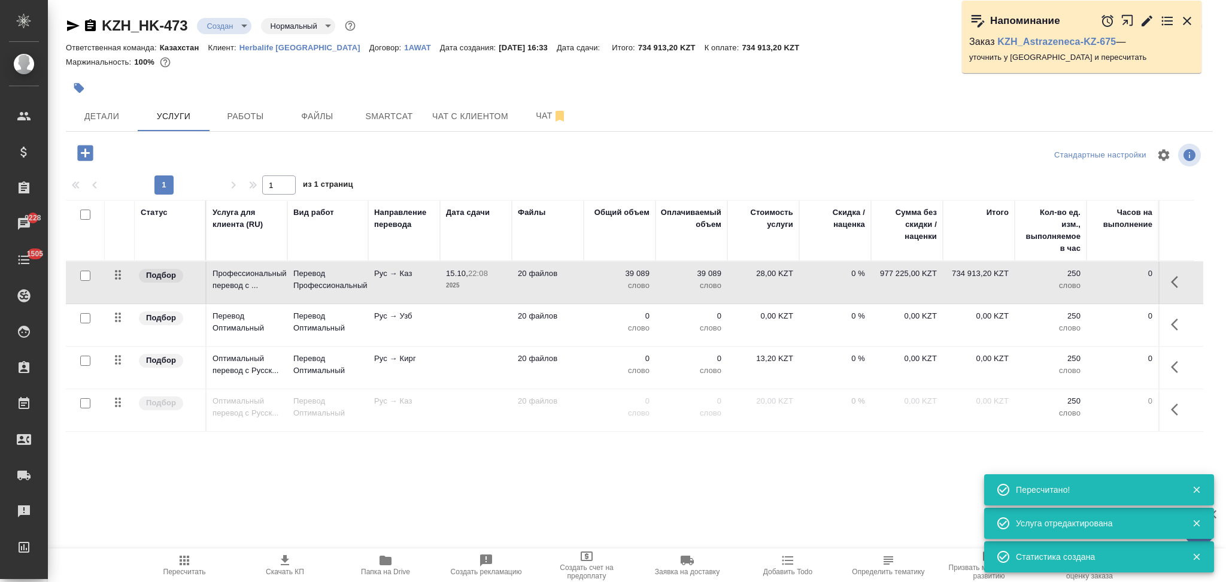
click at [463, 311] on td at bounding box center [476, 325] width 72 height 42
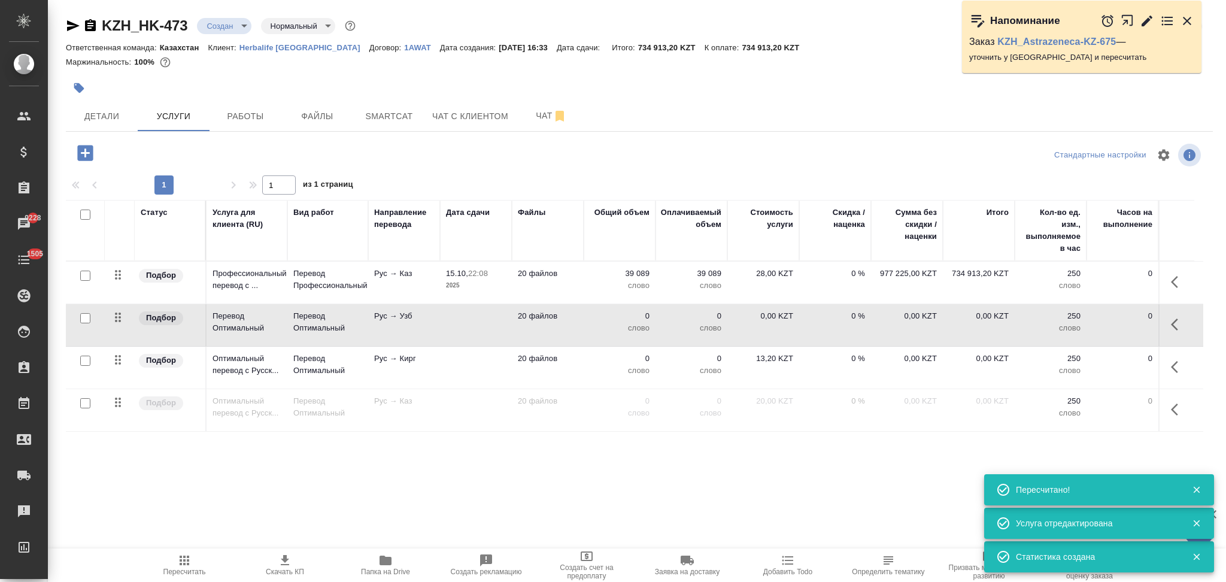
click at [463, 311] on td at bounding box center [476, 325] width 72 height 42
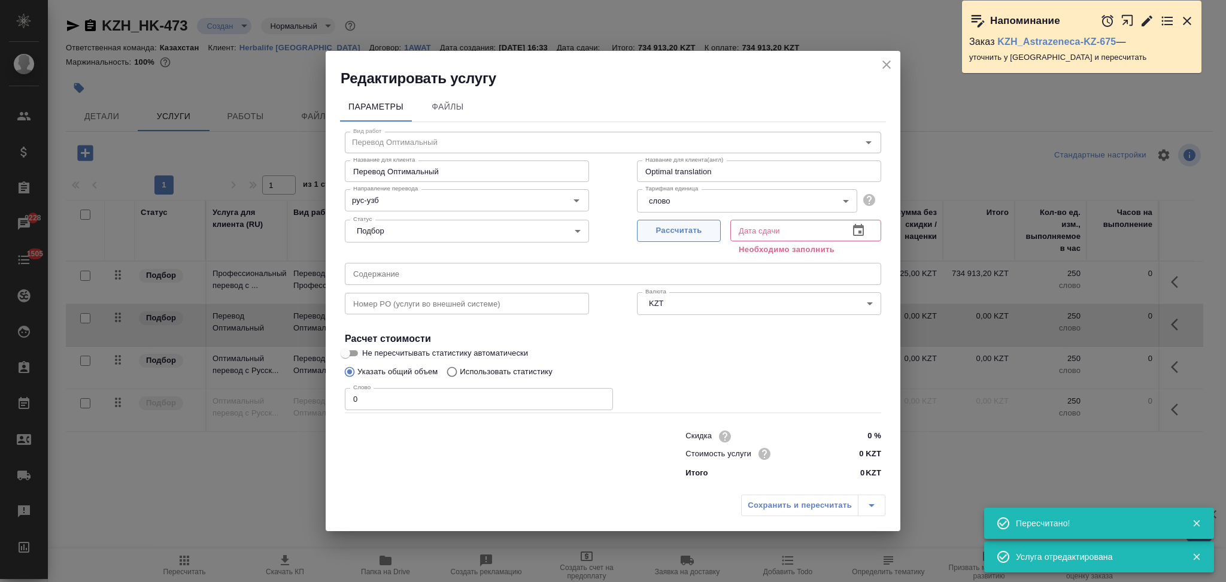
click at [669, 239] on button "Рассчитать" at bounding box center [679, 231] width 84 height 22
type input "15.10.2025 22:10"
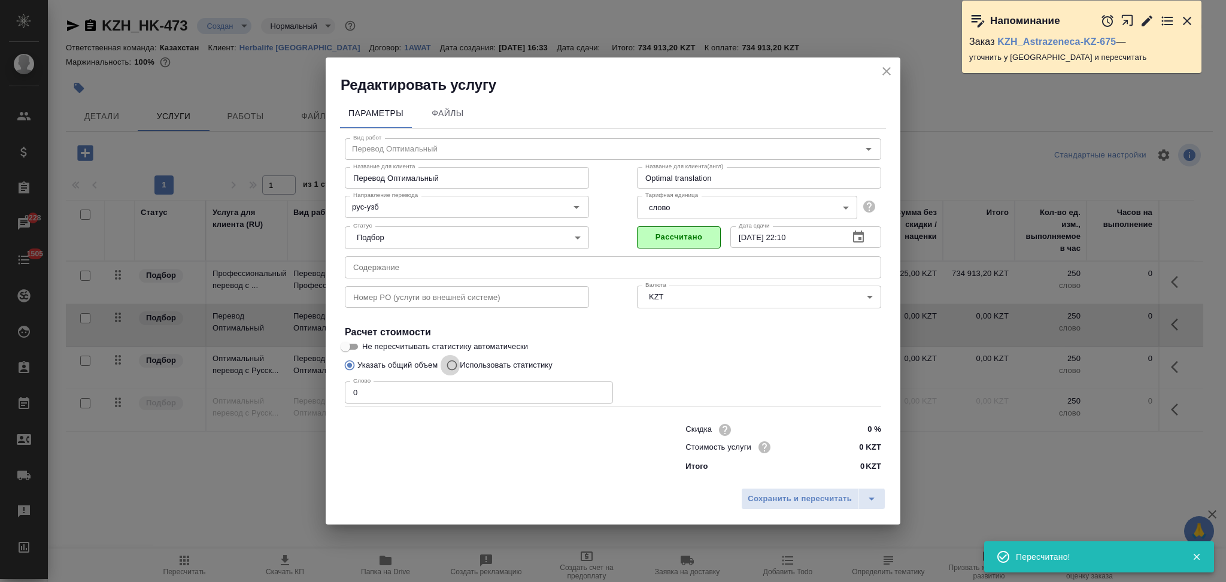
click at [454, 366] on input "Использовать статистику" at bounding box center [449, 365] width 19 height 23
radio input "true"
radio input "false"
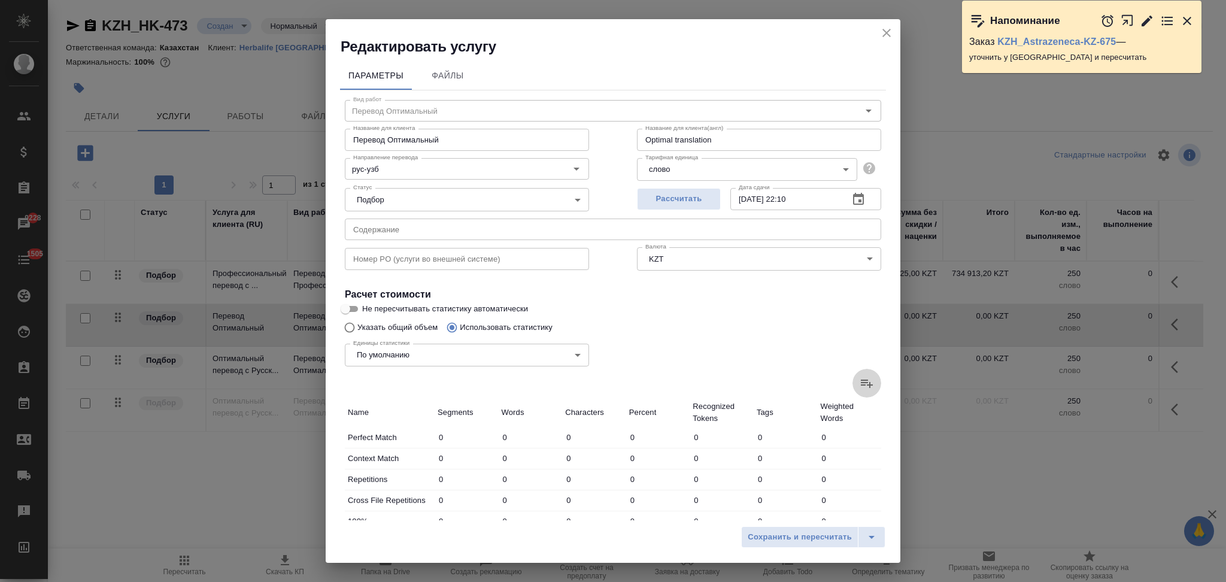
click at [859, 386] on icon at bounding box center [866, 383] width 14 height 14
click at [0, 0] on input "file" at bounding box center [0, 0] width 0 height 0
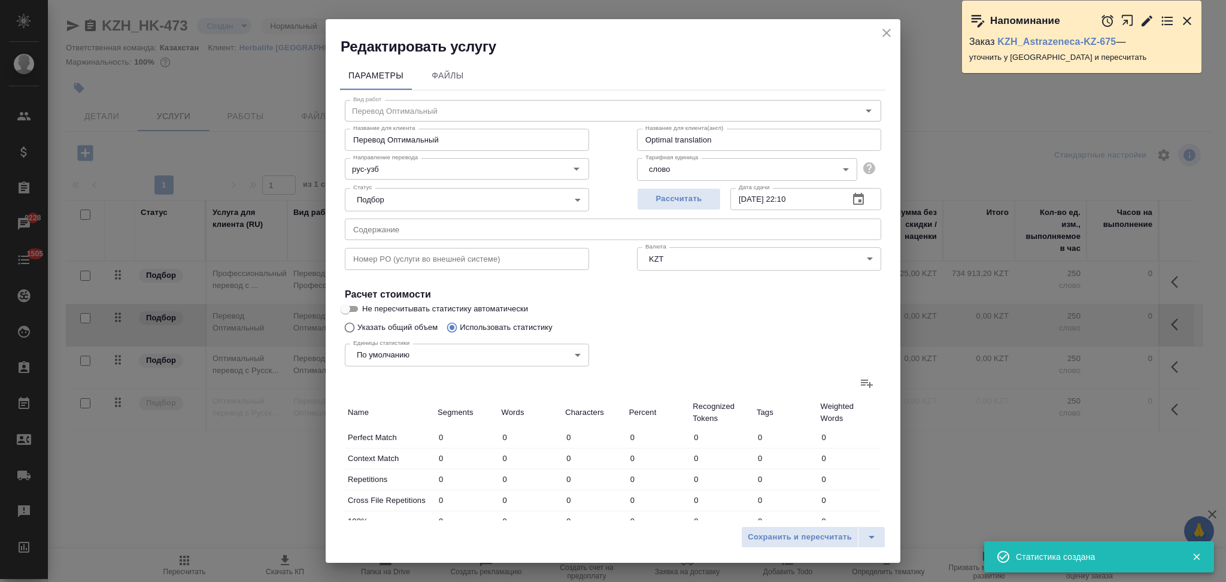
type input "47"
type input "117"
type input "895"
type input "933"
type input "4492"
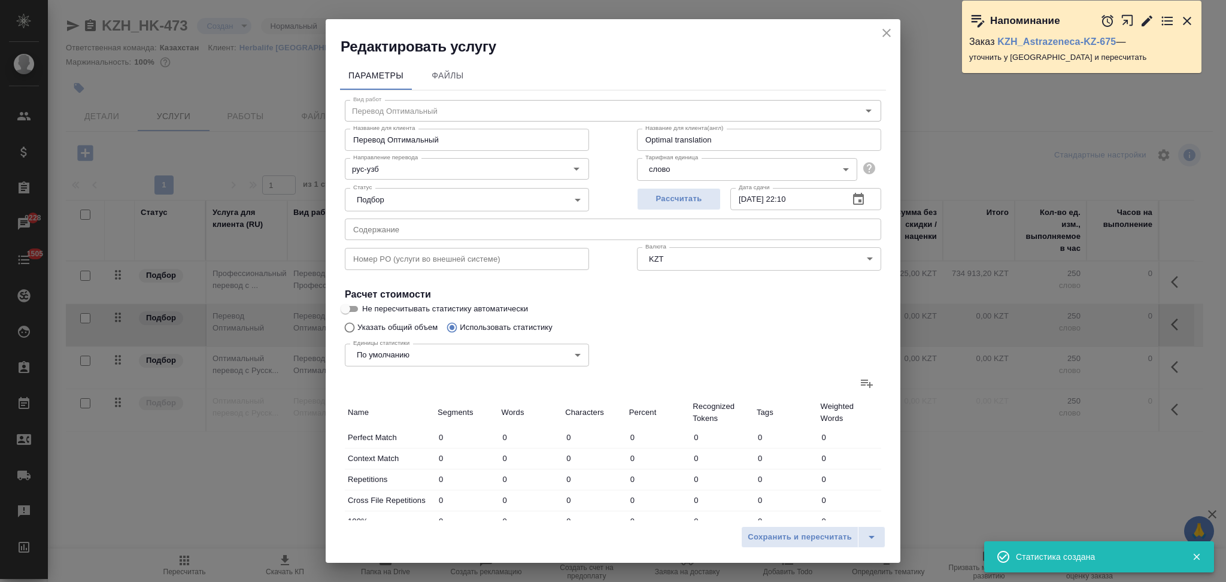
type input "32365"
type input "4463"
type input "13141"
type input "101338"
type input "159"
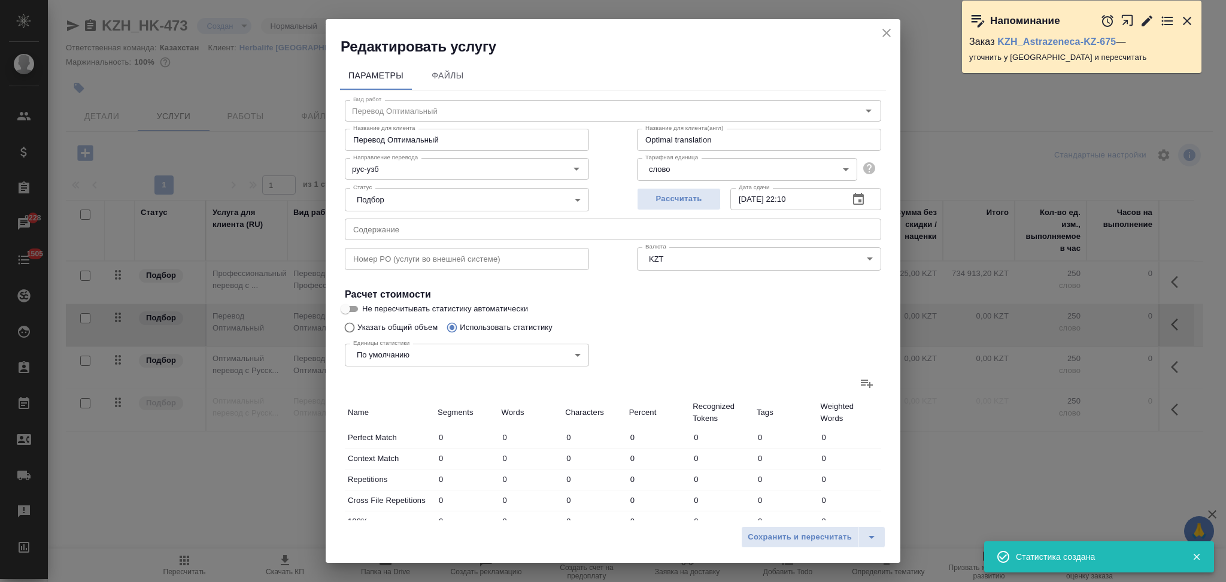
type input "316"
type input "1976"
type input "52"
type input "260"
type input "1864"
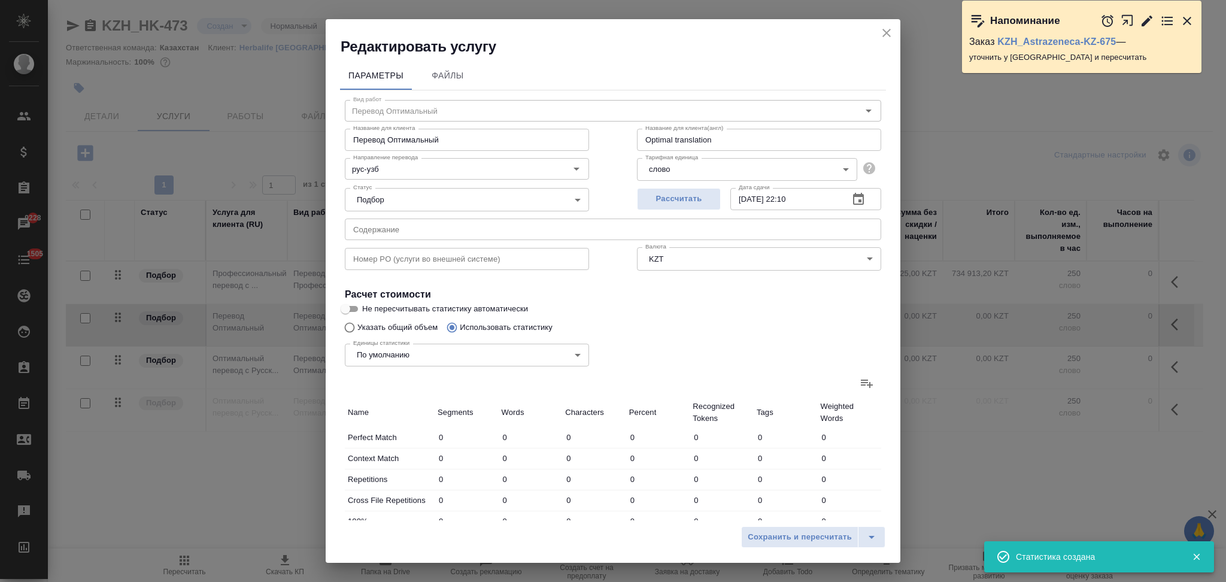
type input "13"
type input "66"
type input "523"
type input "48"
type input "180"
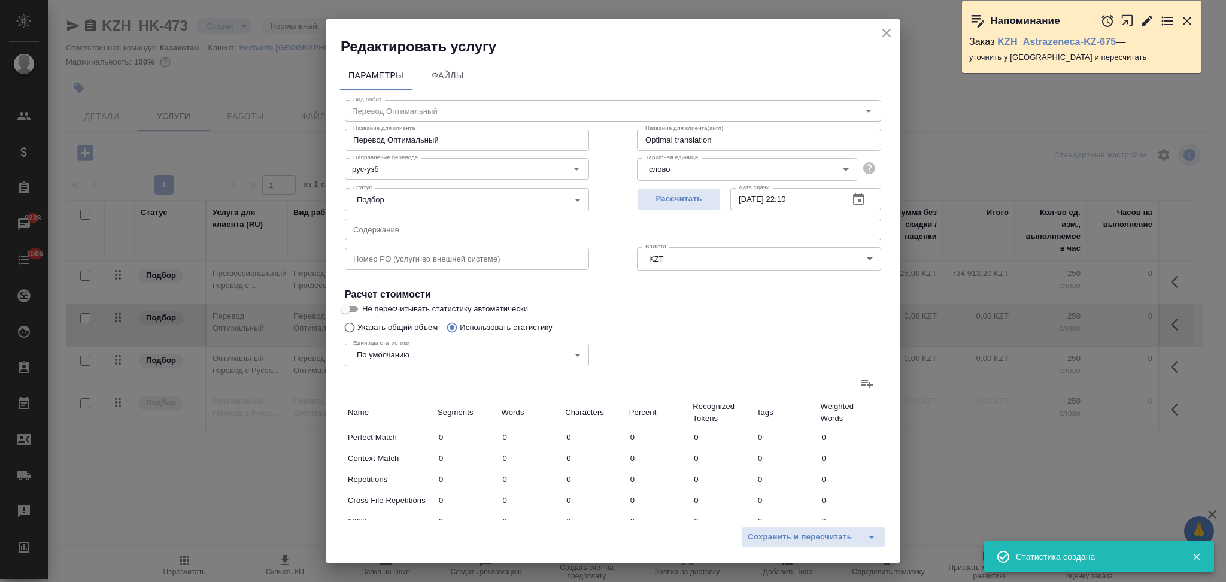
type input "1402"
type input "3405"
type input "20517"
type input "174283"
type input "3724"
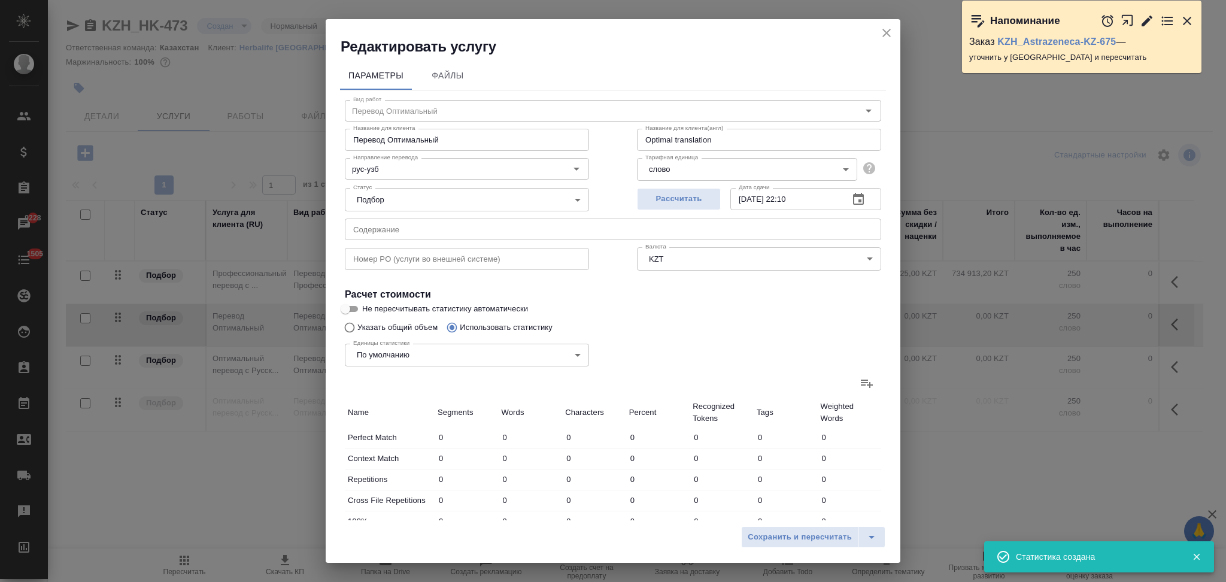
type input "21456"
type input "180943"
type input "9120"
type input "39089"
type input "314646"
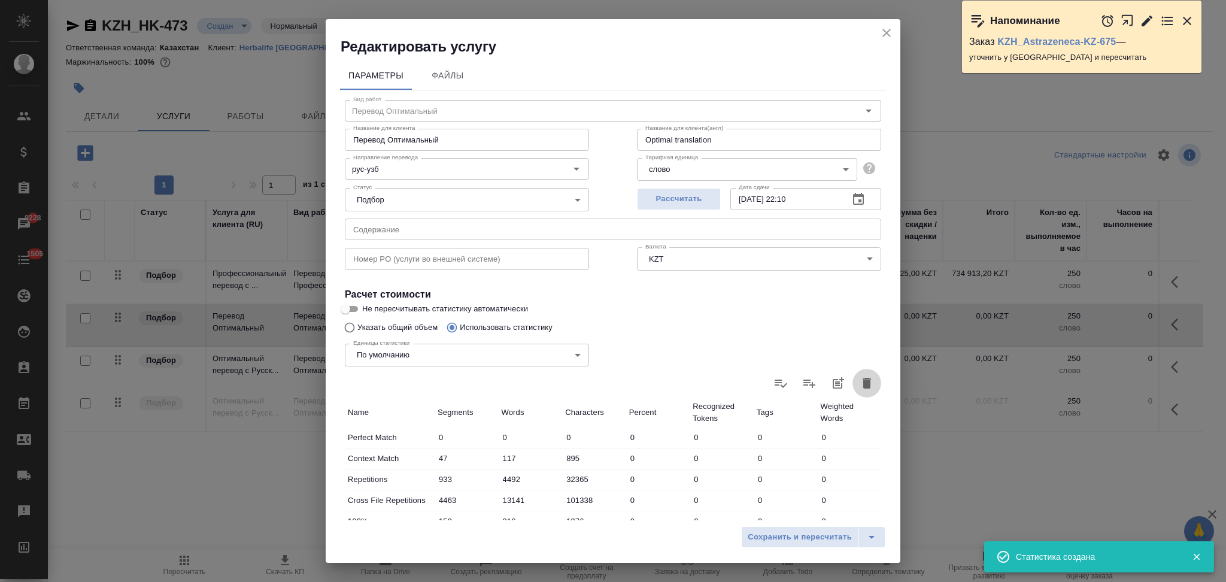
click at [862, 381] on icon "button" at bounding box center [866, 383] width 8 height 11
type input "0"
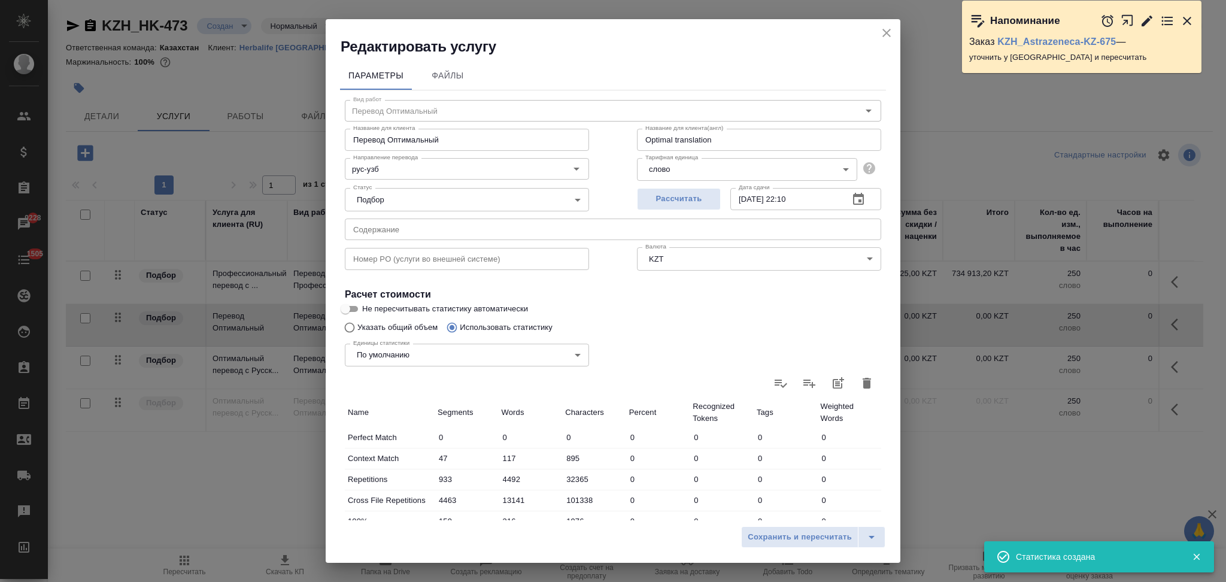
type input "0"
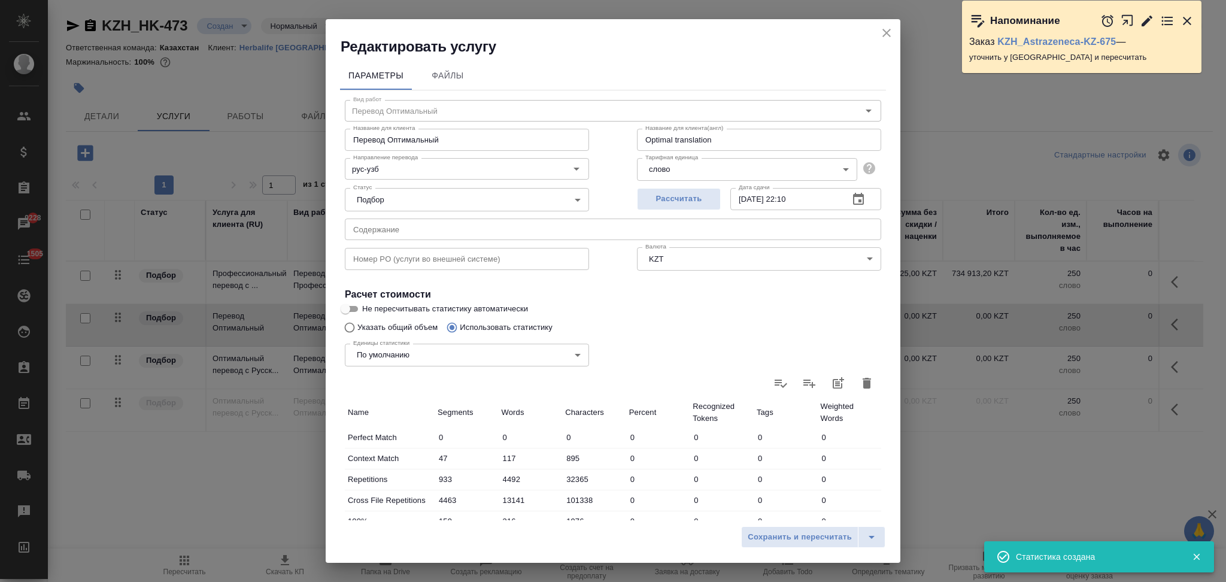
type input "0"
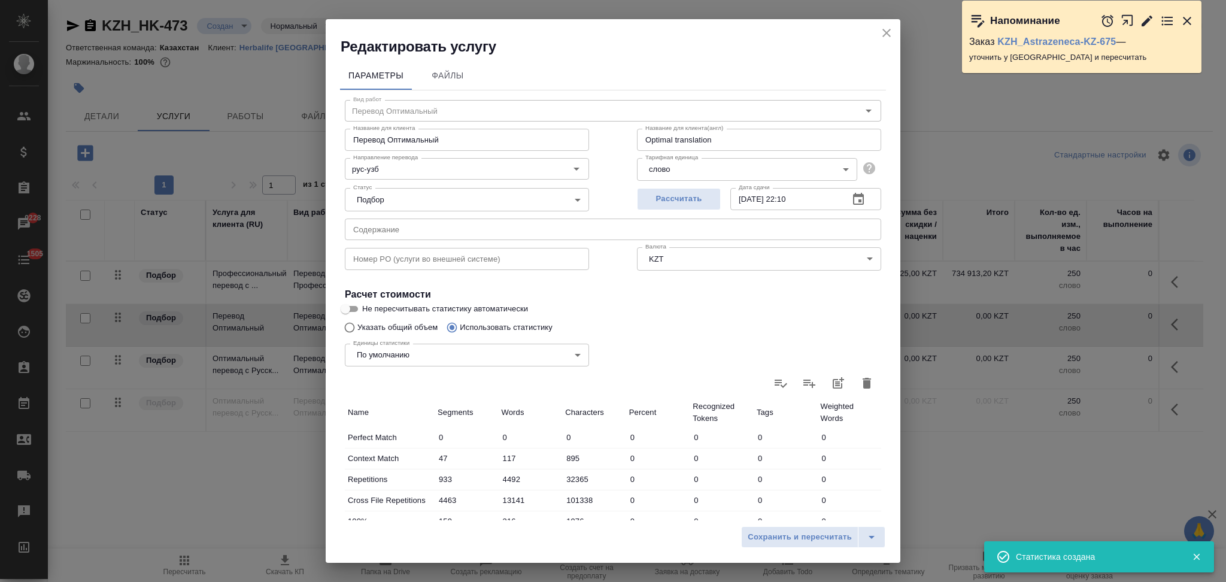
type input "0"
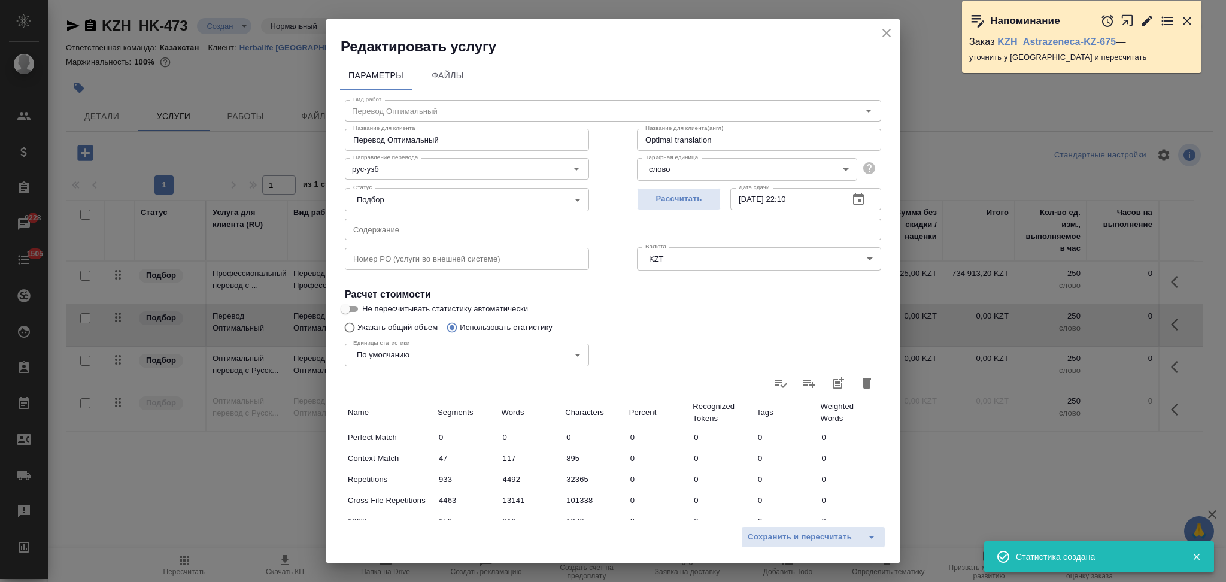
type input "0"
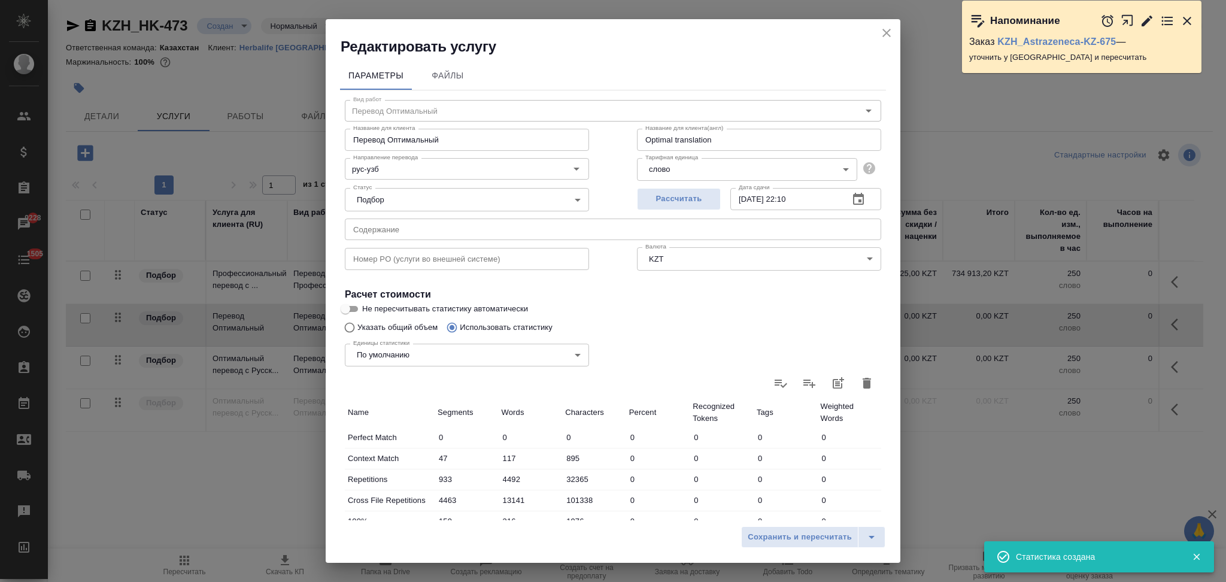
type input "0"
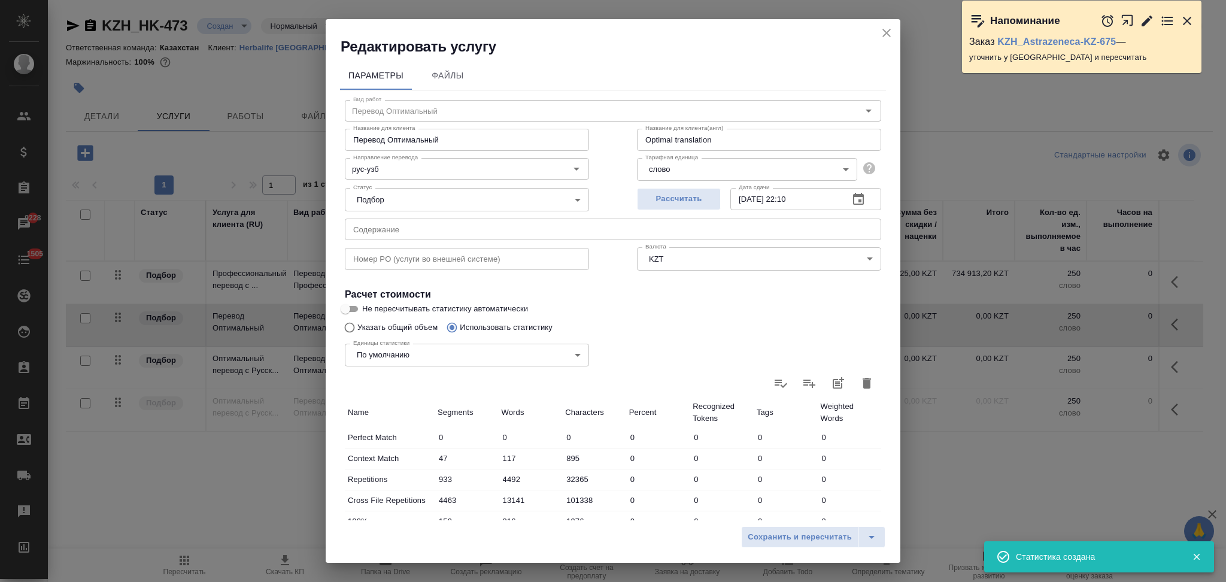
type input "0"
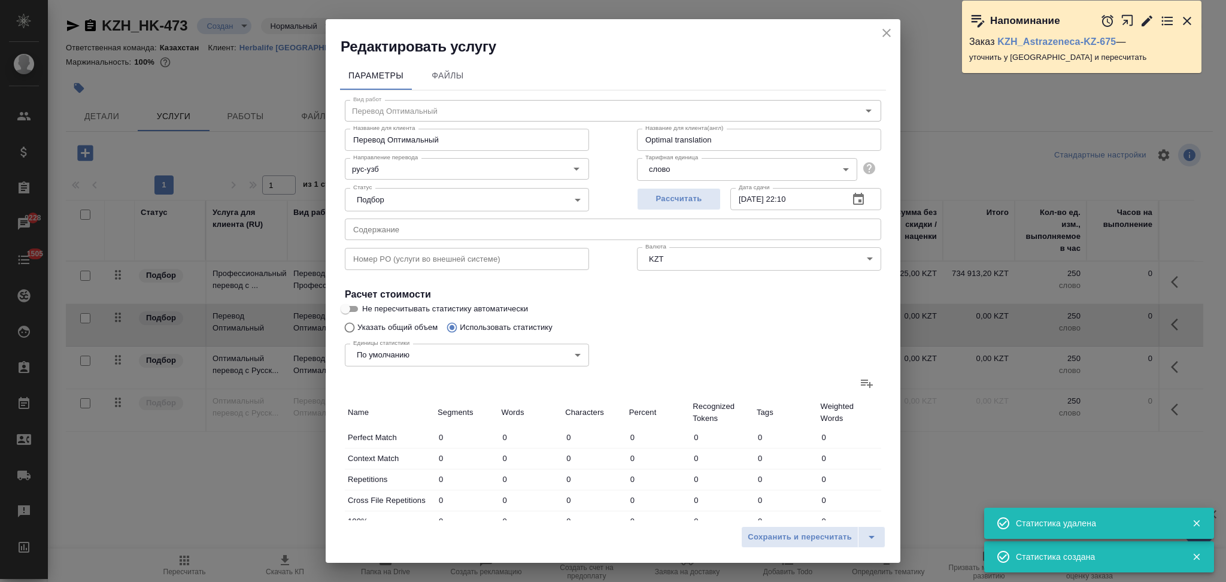
click at [859, 383] on icon at bounding box center [866, 383] width 14 height 14
click at [0, 0] on input "file" at bounding box center [0, 0] width 0 height 0
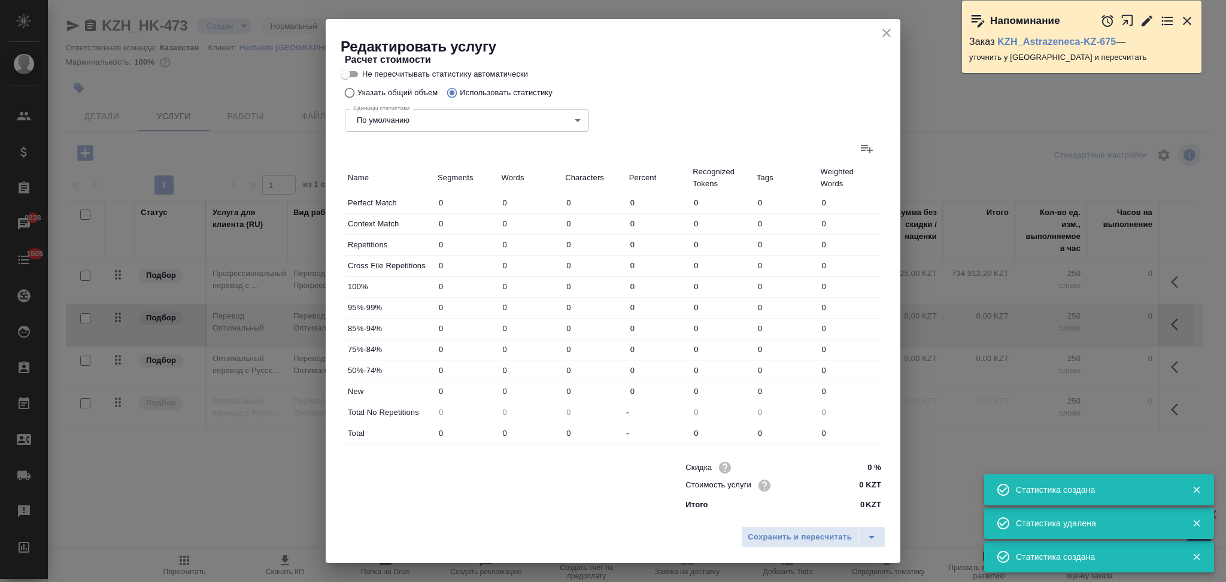
type input "60"
type input "156"
type input "1120"
type input "929"
type input "4485"
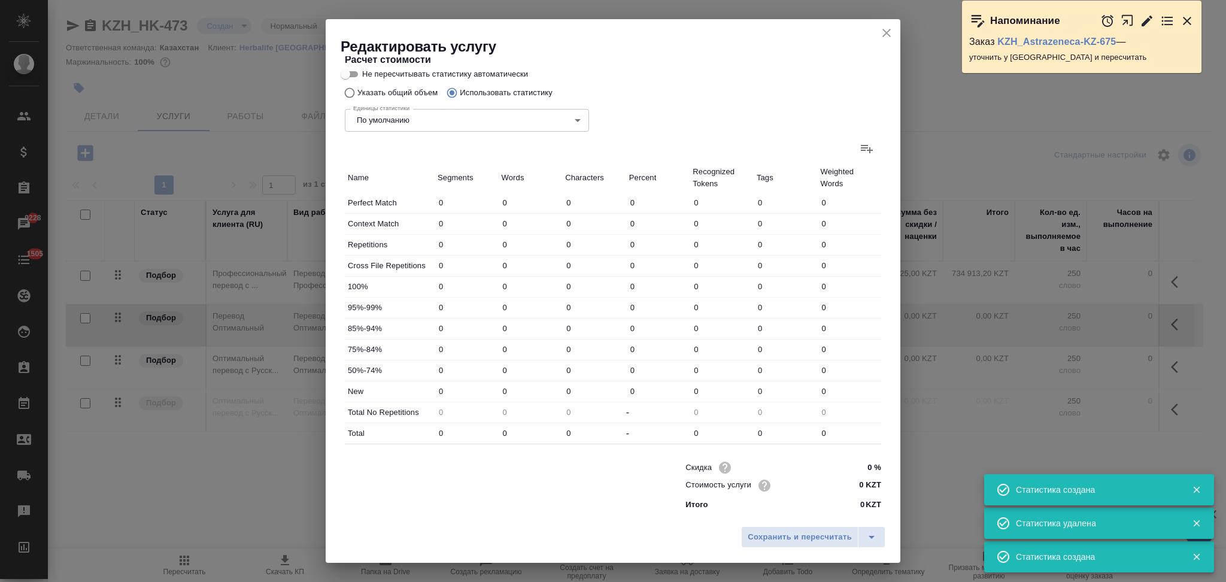
type input "32333"
type input "4440"
type input "13104"
type input "101088"
type input "189"
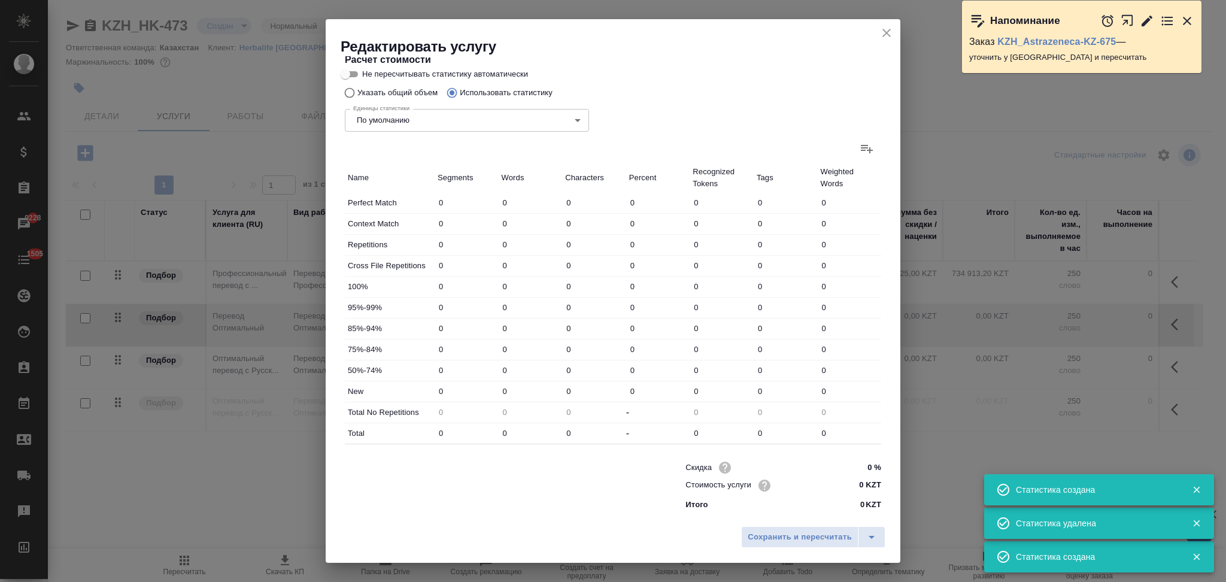
type input "338"
type input "2146"
type input "50"
type input "221"
type input "1635"
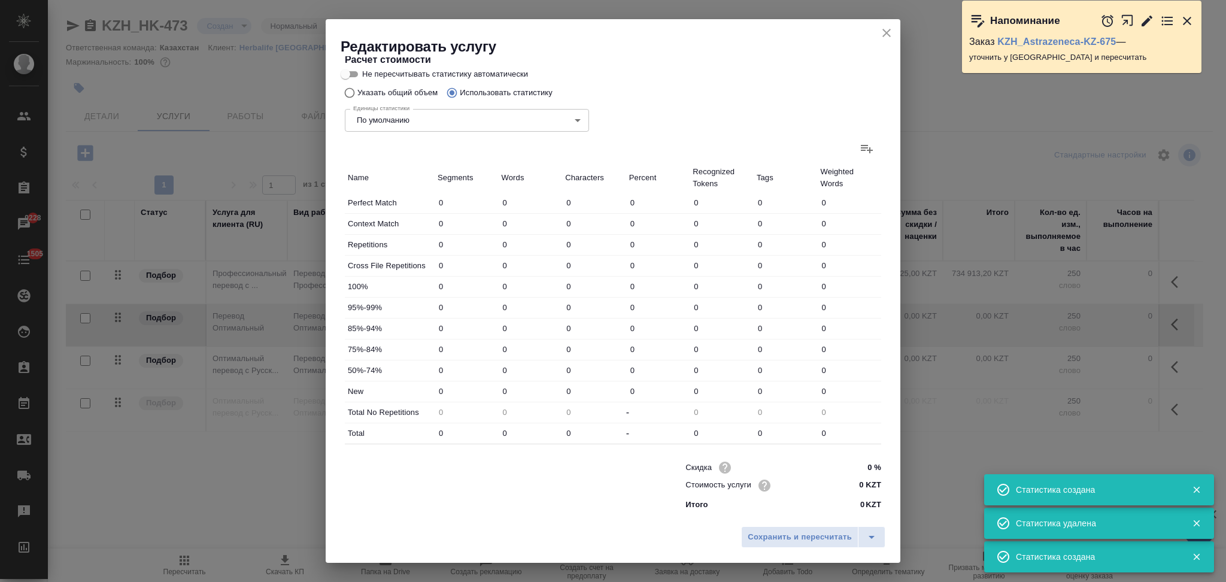
type input "11"
type input "60"
type input "490"
type input "66"
type input "179"
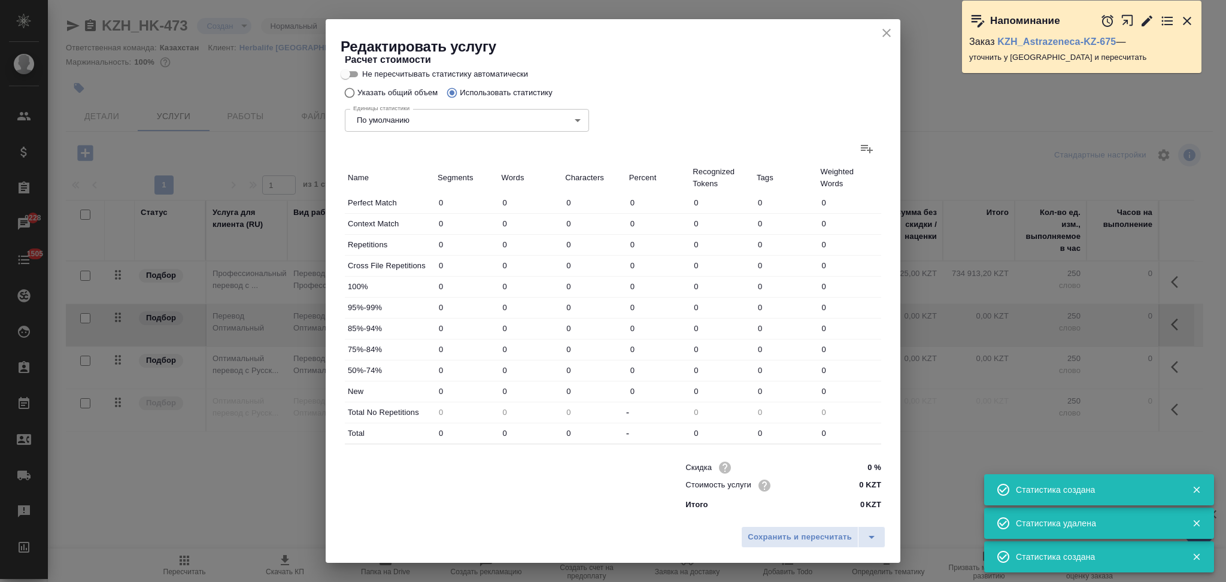
type input "1342"
type input "3375"
type input "20546"
type input "174492"
type input "3751"
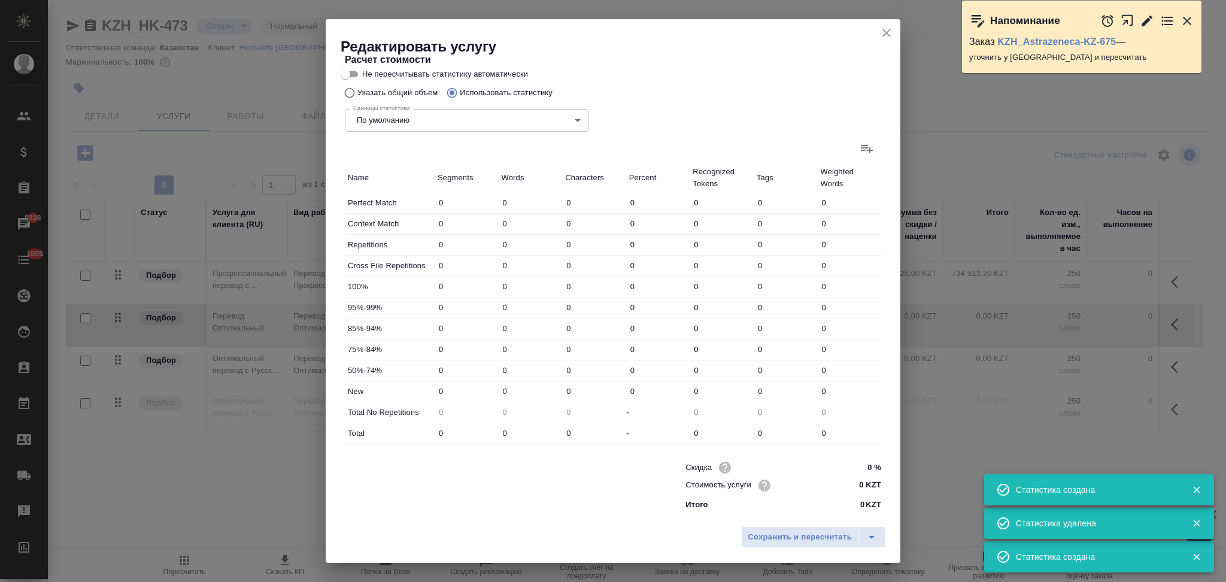
type input "21500"
type input "181225"
type input "9120"
type input "39089"
type input "314646"
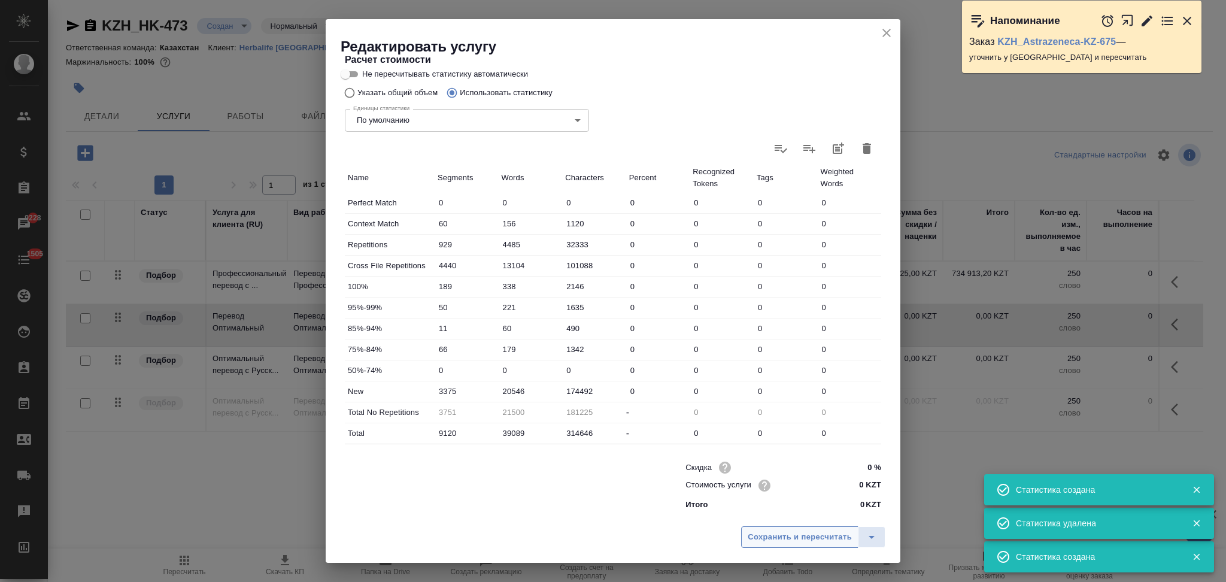
click at [768, 534] on span "Сохранить и пересчитать" at bounding box center [799, 537] width 104 height 14
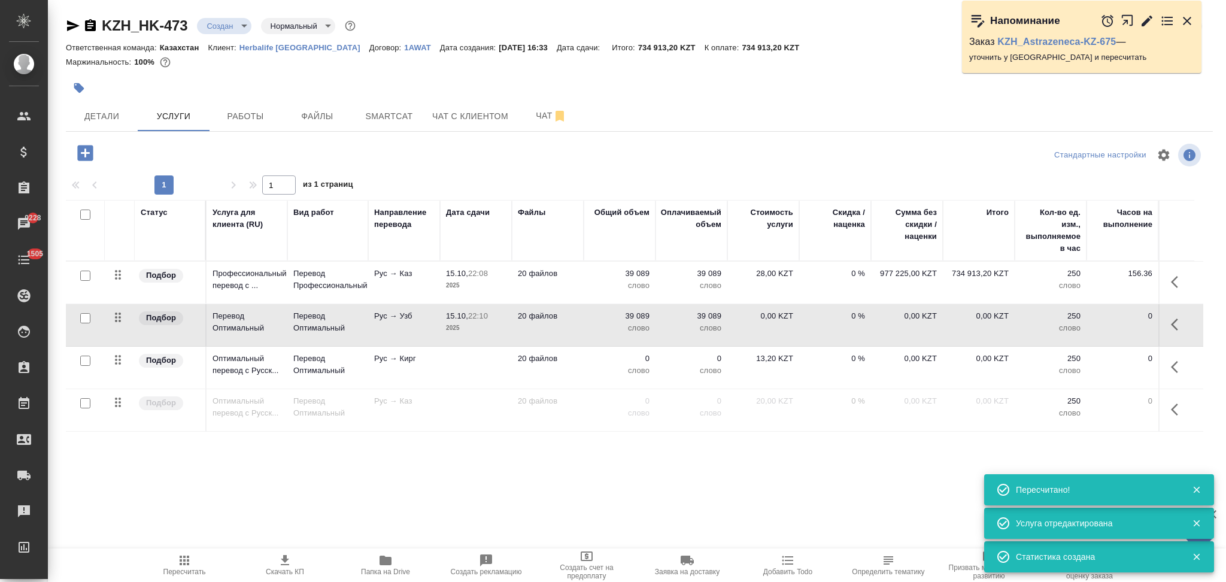
click at [475, 363] on td at bounding box center [476, 367] width 72 height 42
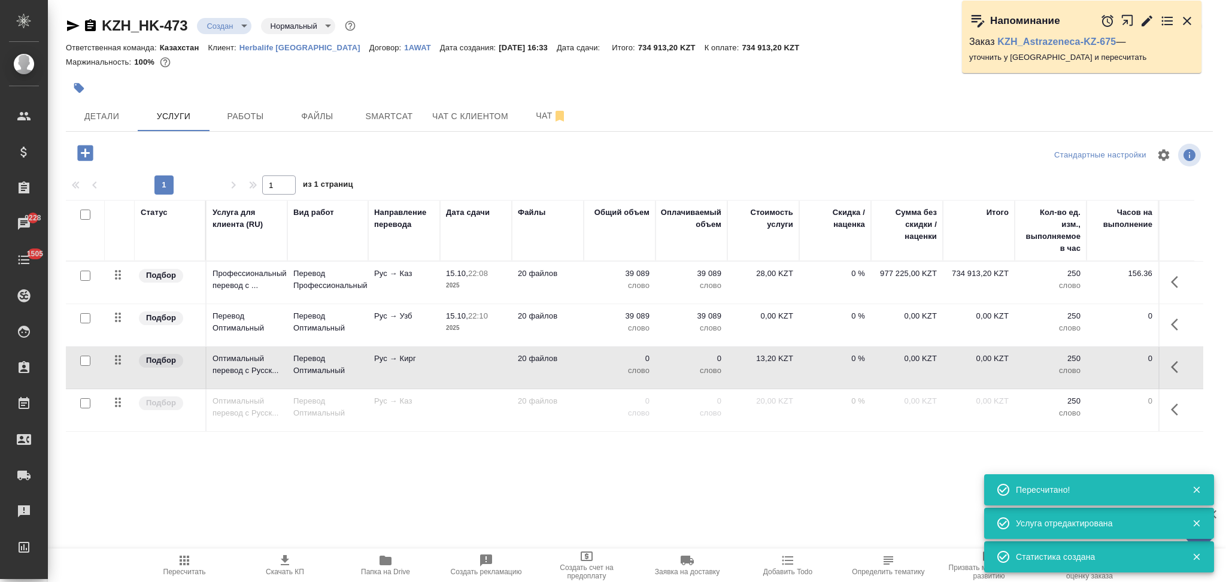
click at [475, 363] on td at bounding box center [476, 367] width 72 height 42
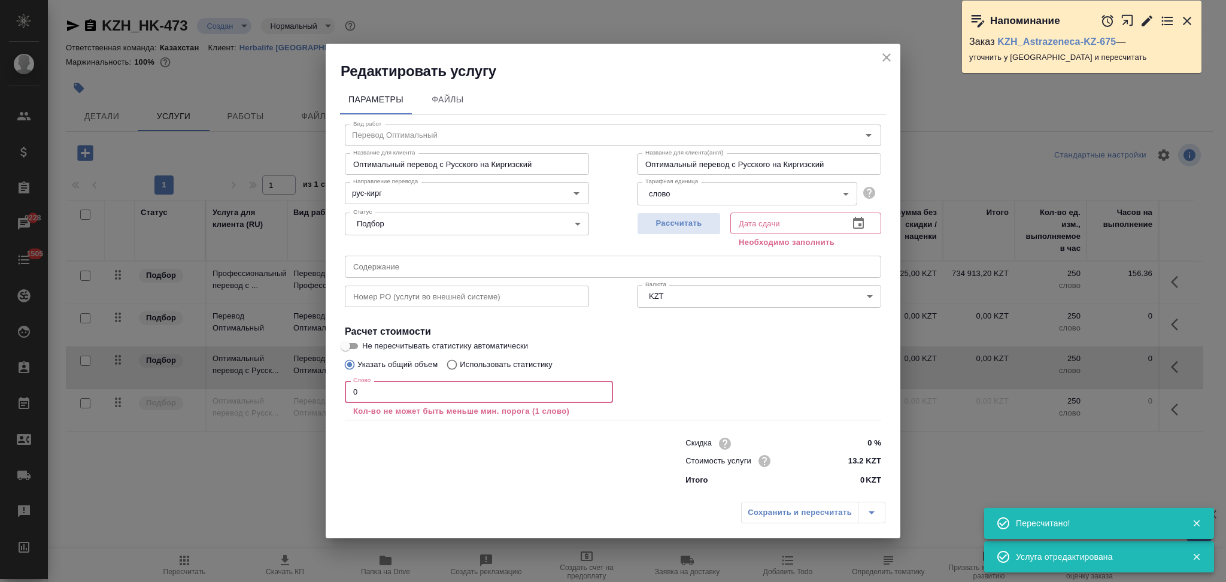
drag, startPoint x: 381, startPoint y: 389, endPoint x: 346, endPoint y: 385, distance: 34.9
click at [346, 385] on input "0" at bounding box center [479, 392] width 268 height 22
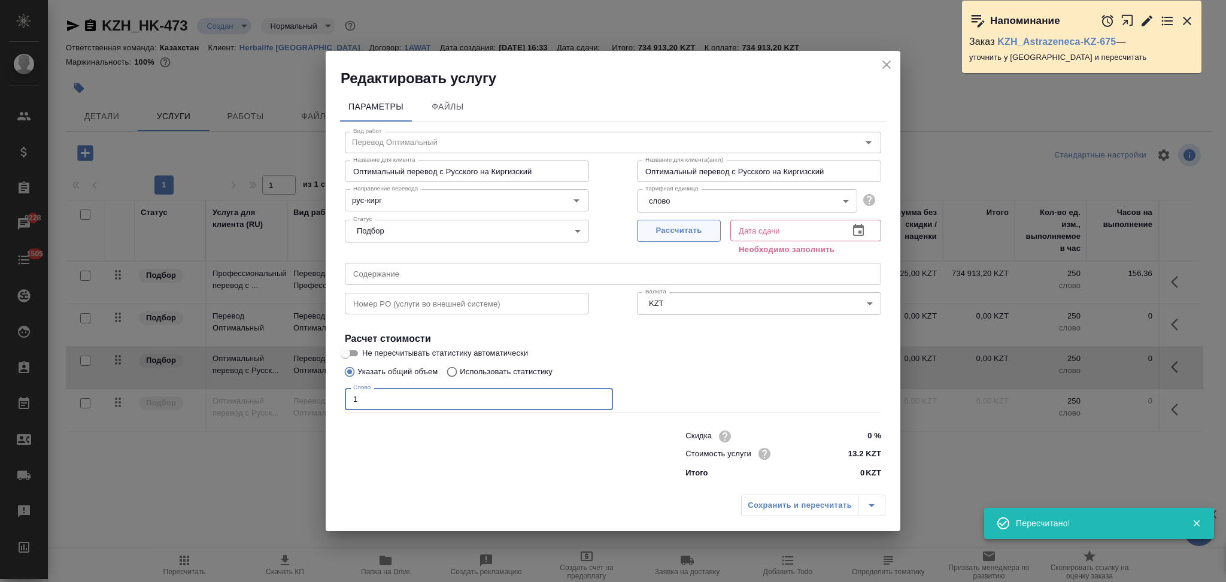
type input "1"
click at [647, 239] on button "Рассчитать" at bounding box center [679, 231] width 84 height 22
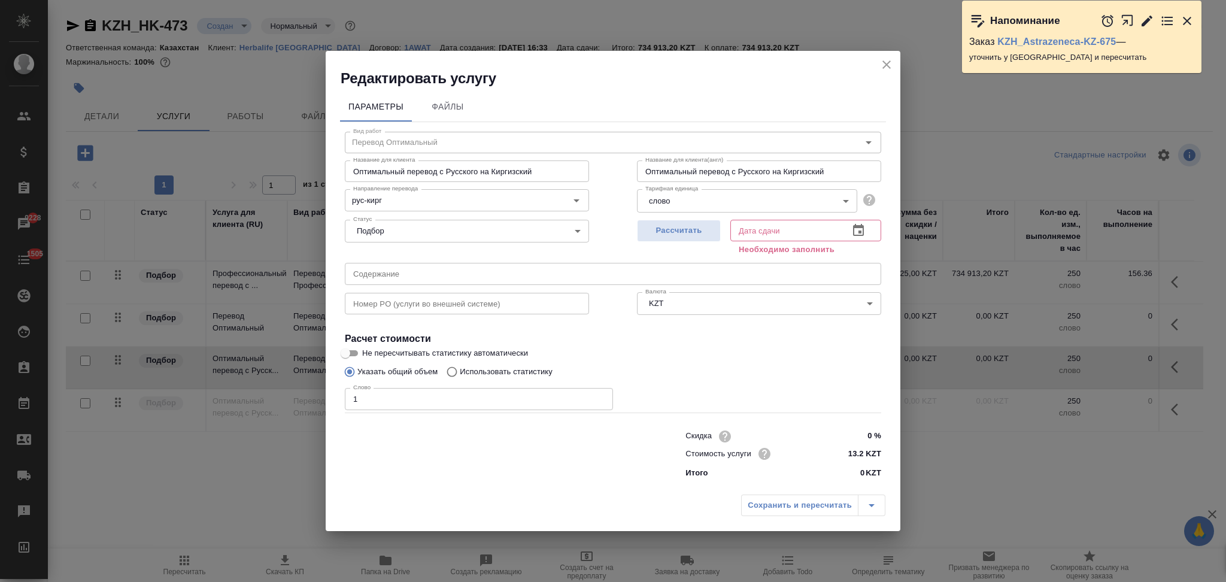
type input "15.10.2025 22:10"
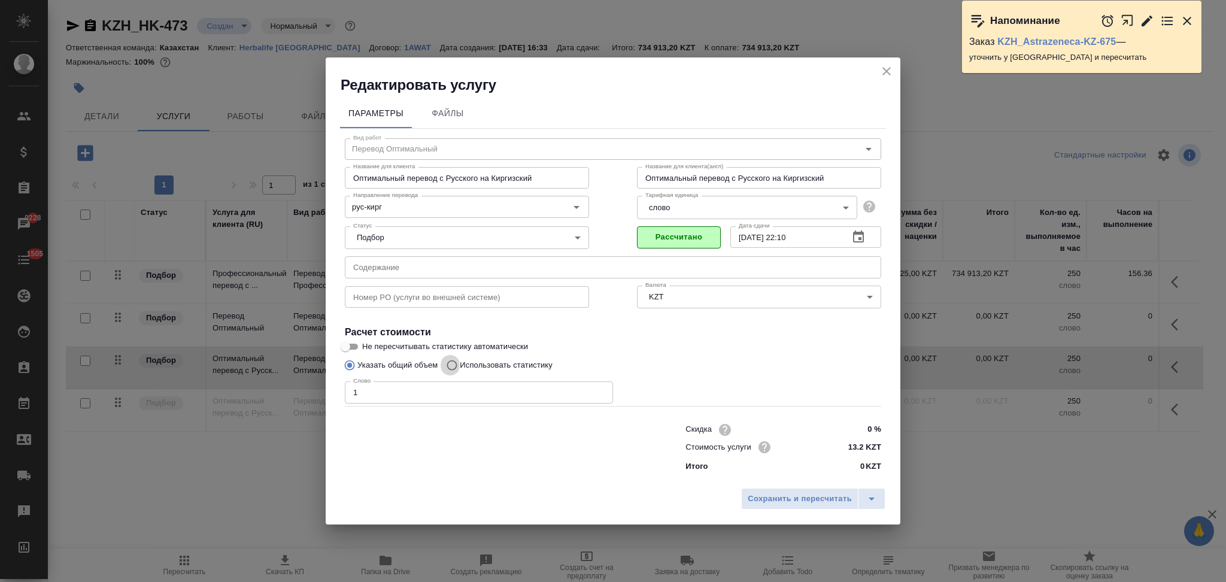
click at [451, 365] on input "Использовать статистику" at bounding box center [449, 365] width 19 height 23
radio input "true"
radio input "false"
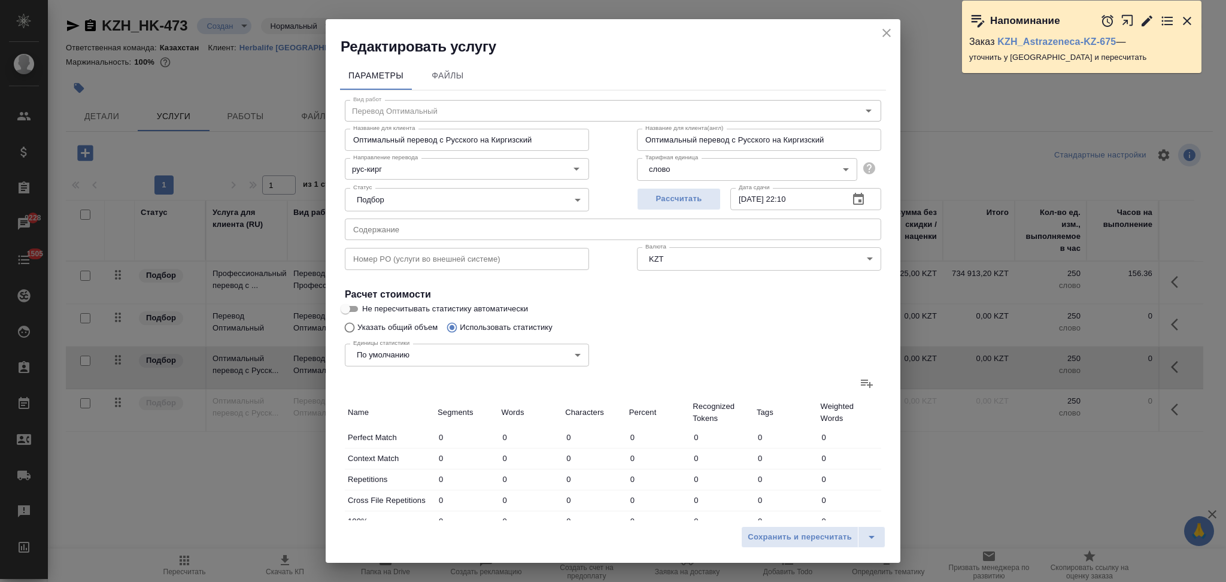
click at [859, 382] on icon at bounding box center [866, 383] width 14 height 14
click at [0, 0] on input "file" at bounding box center [0, 0] width 0 height 0
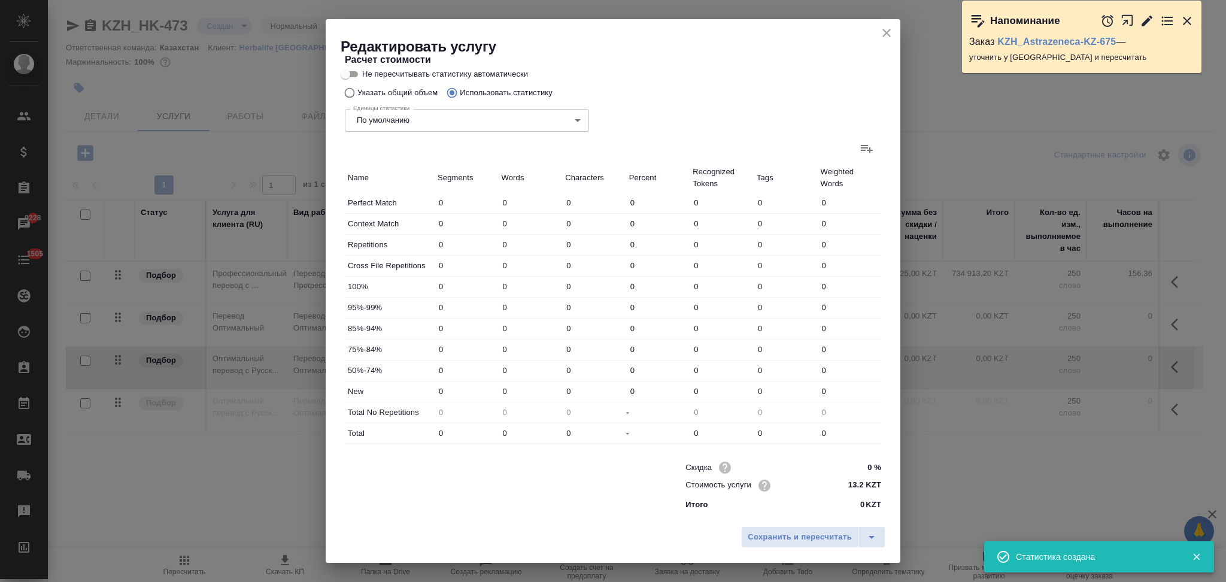
type input "47"
type input "117"
type input "895"
type input "933"
type input "4492"
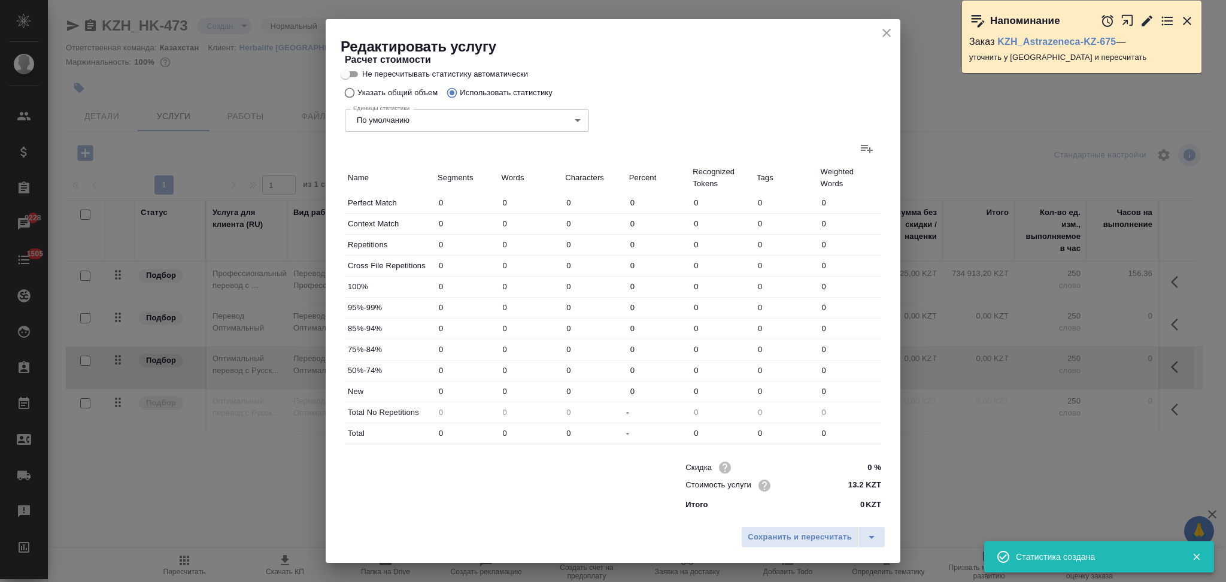
type input "32365"
type input "4463"
type input "13141"
type input "101338"
type input "159"
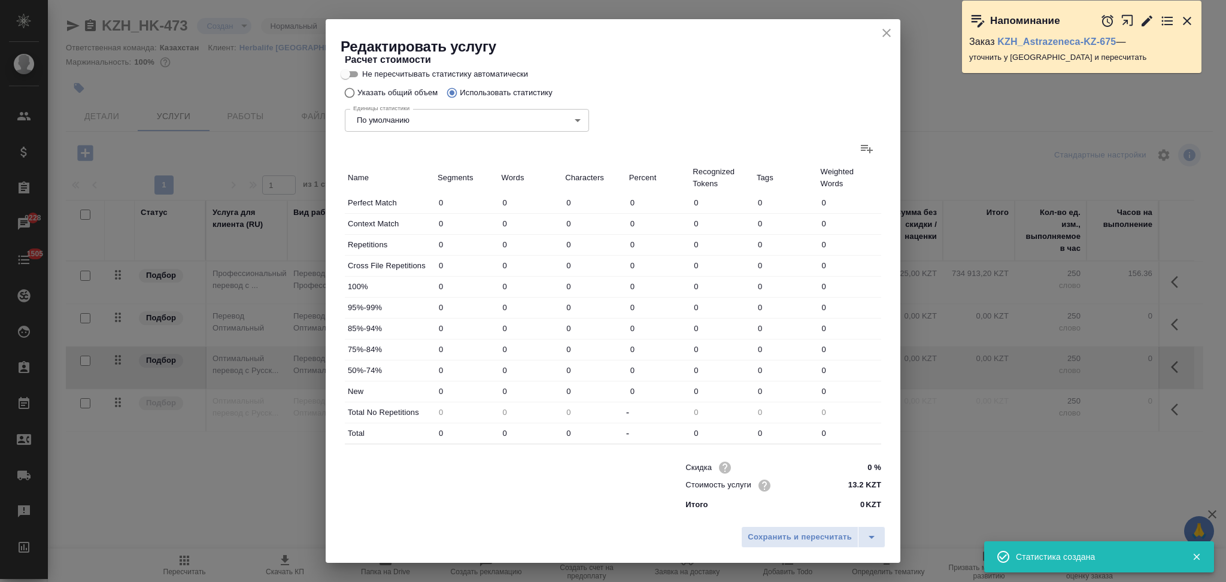
type input "316"
type input "1976"
type input "52"
type input "260"
type input "1864"
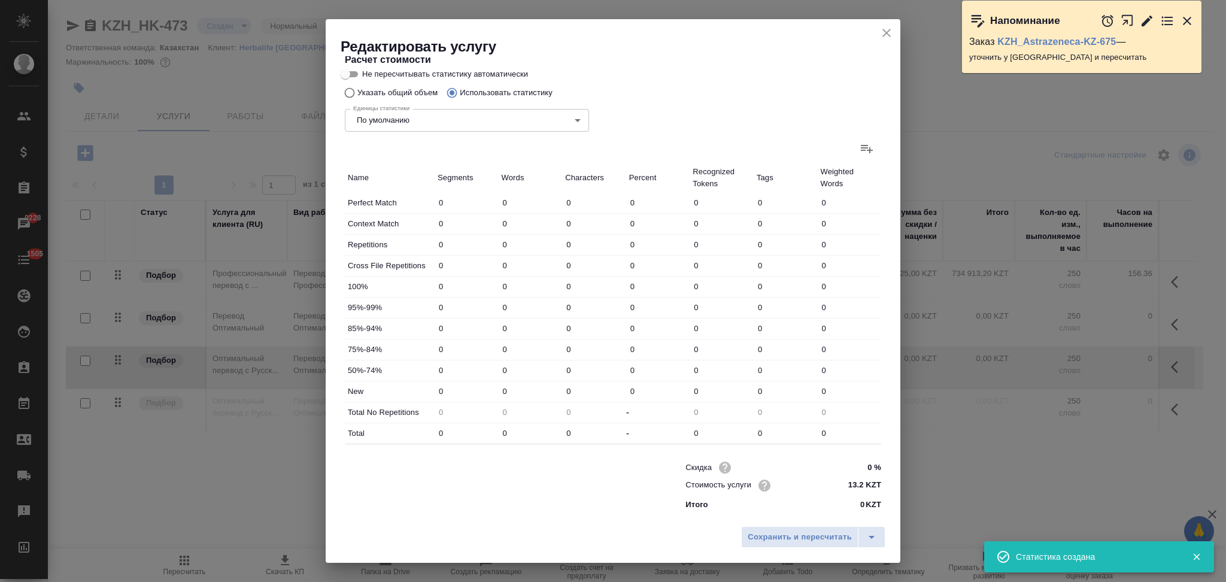
type input "13"
type input "66"
type input "523"
type input "48"
type input "180"
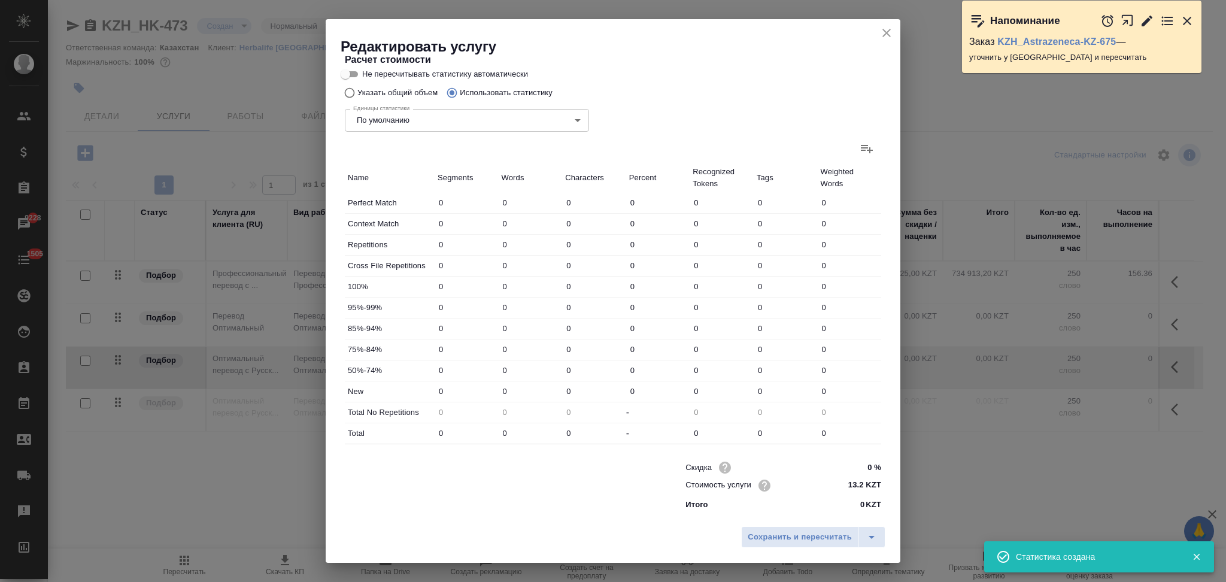
type input "1402"
type input "3405"
type input "20517"
type input "174283"
type input "3724"
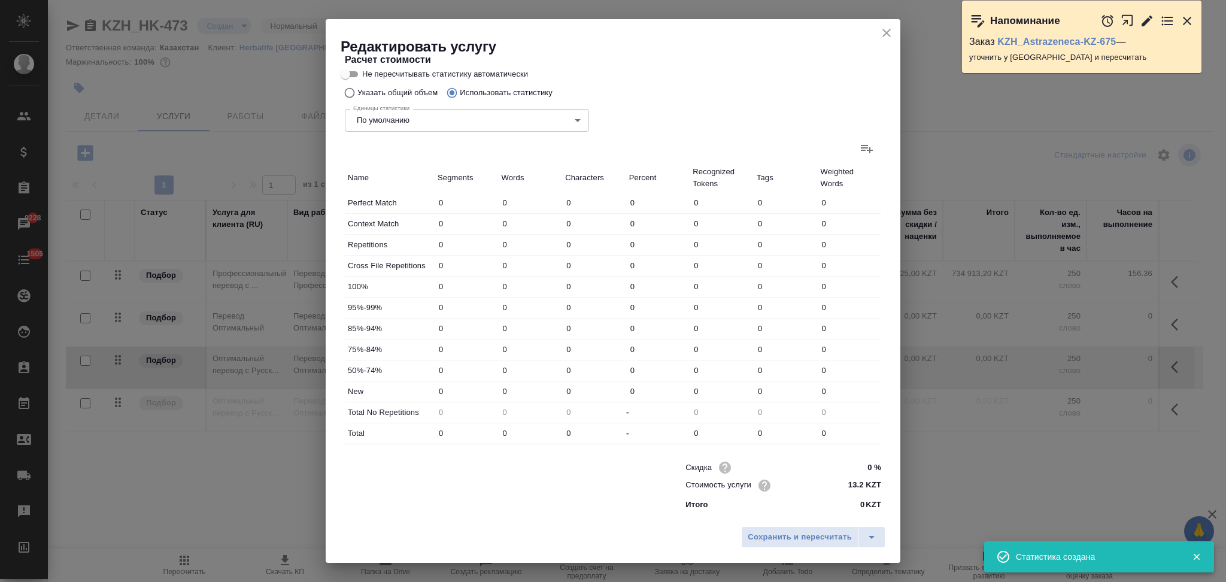
type input "21456"
type input "180943"
type input "9120"
type input "39089"
type input "314646"
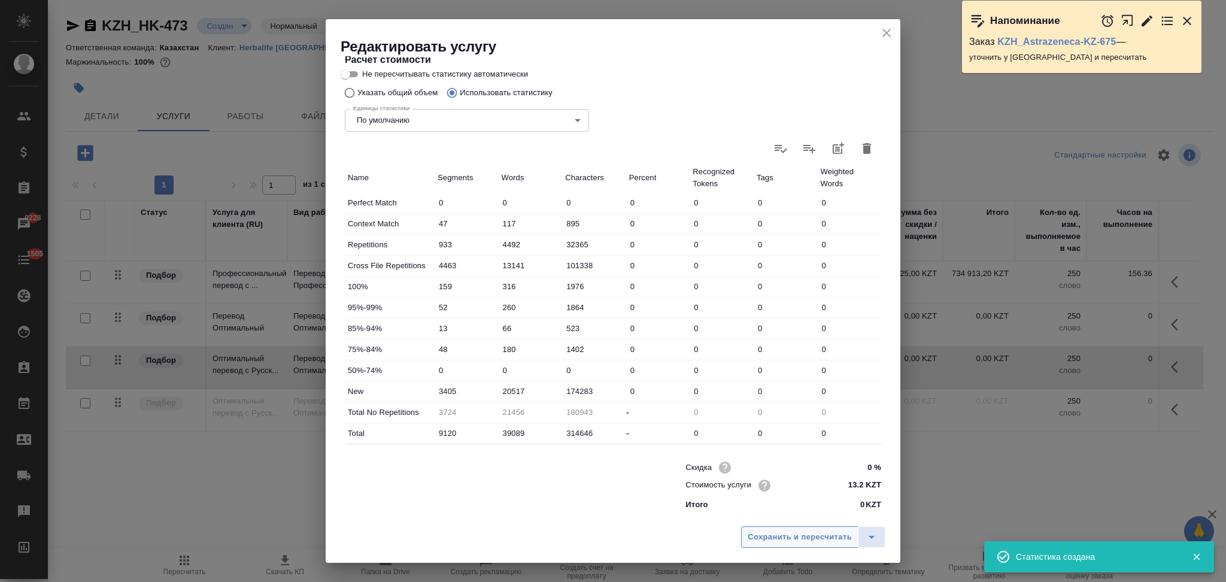
click at [752, 539] on span "Сохранить и пересчитать" at bounding box center [799, 537] width 104 height 14
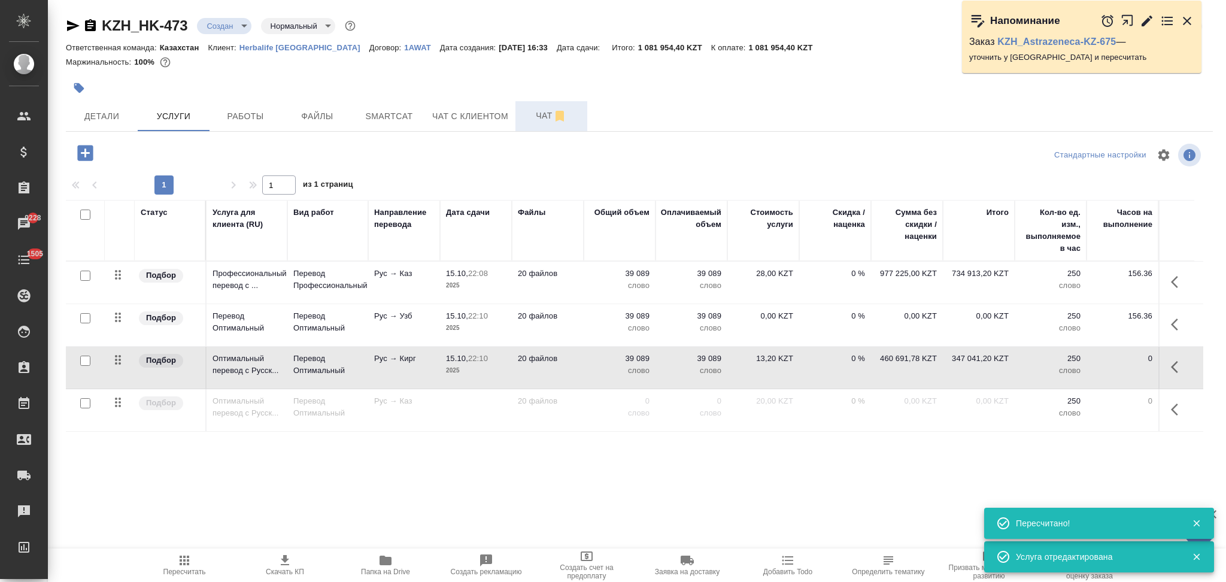
click at [534, 111] on span "Чат" at bounding box center [550, 115] width 57 height 15
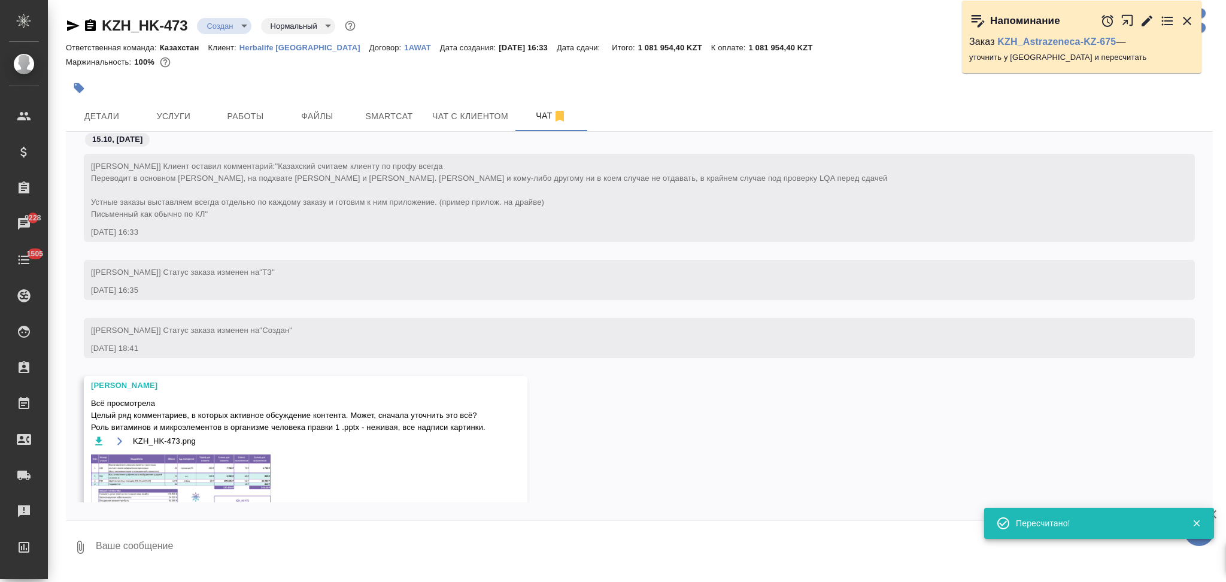
scroll to position [121, 0]
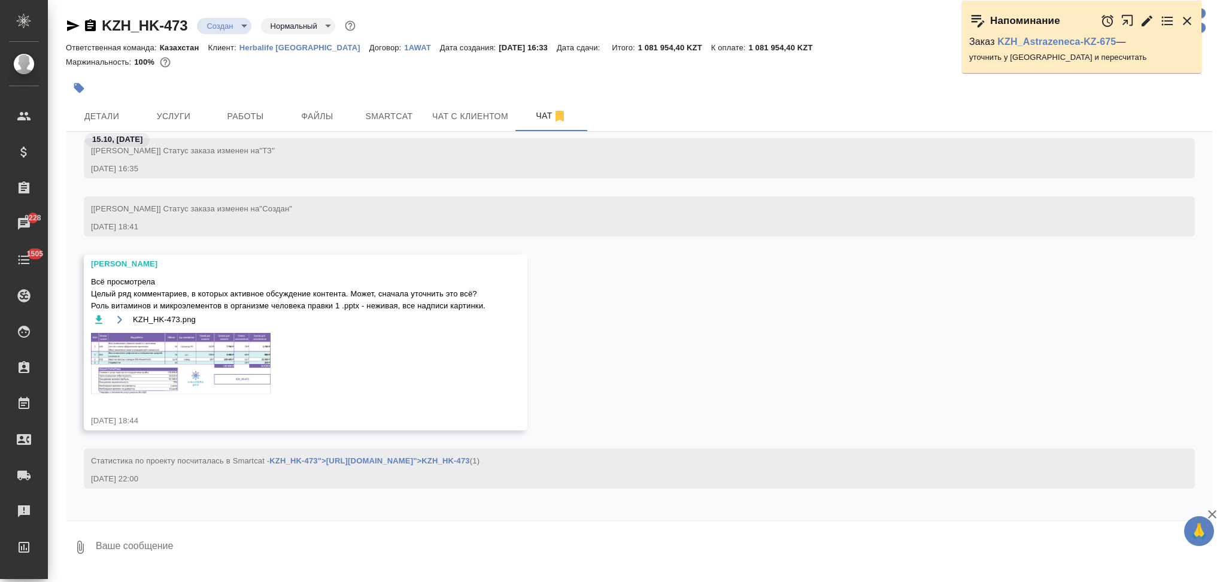
click at [141, 349] on img at bounding box center [181, 363] width 180 height 61
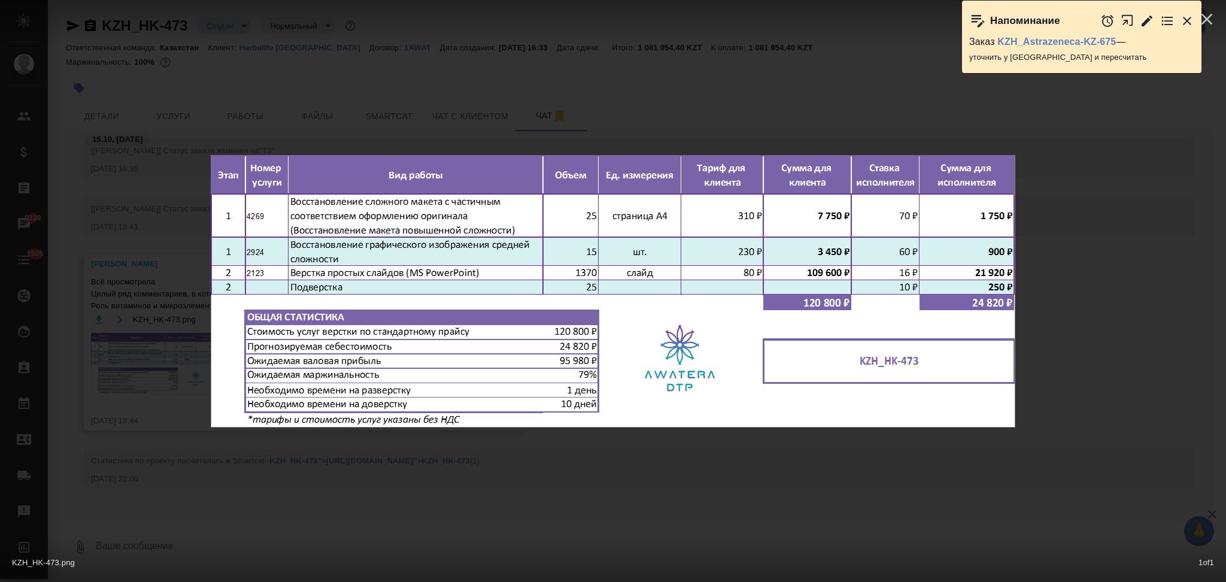
click at [136, 215] on div "KZH_HK-473.png 1 of 1" at bounding box center [613, 291] width 1226 height 582
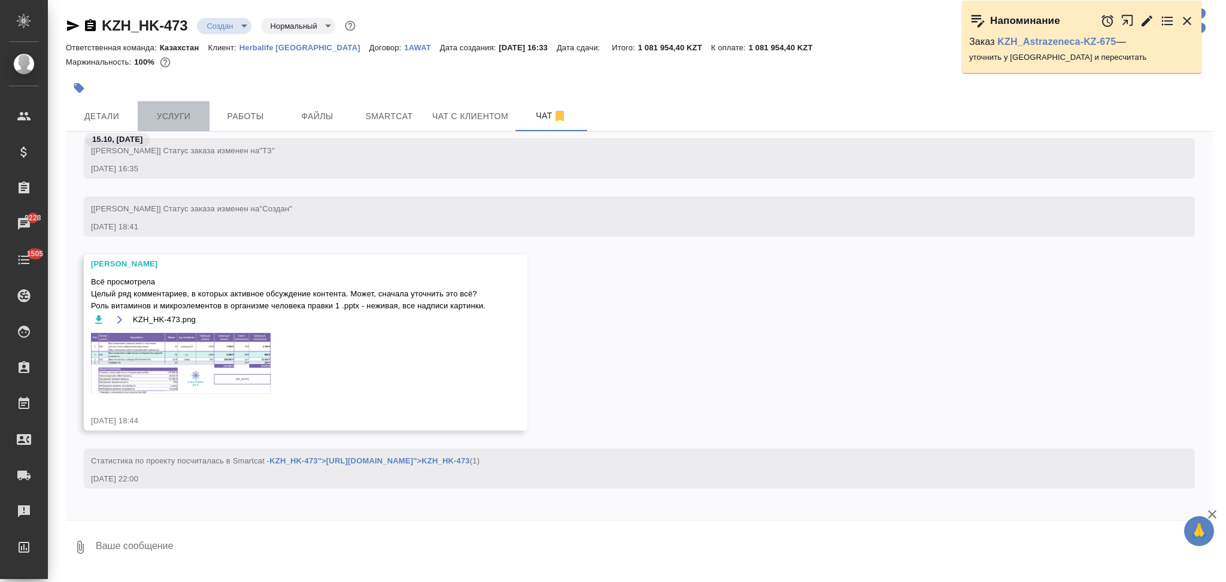
click at [171, 114] on span "Услуги" at bounding box center [173, 116] width 57 height 15
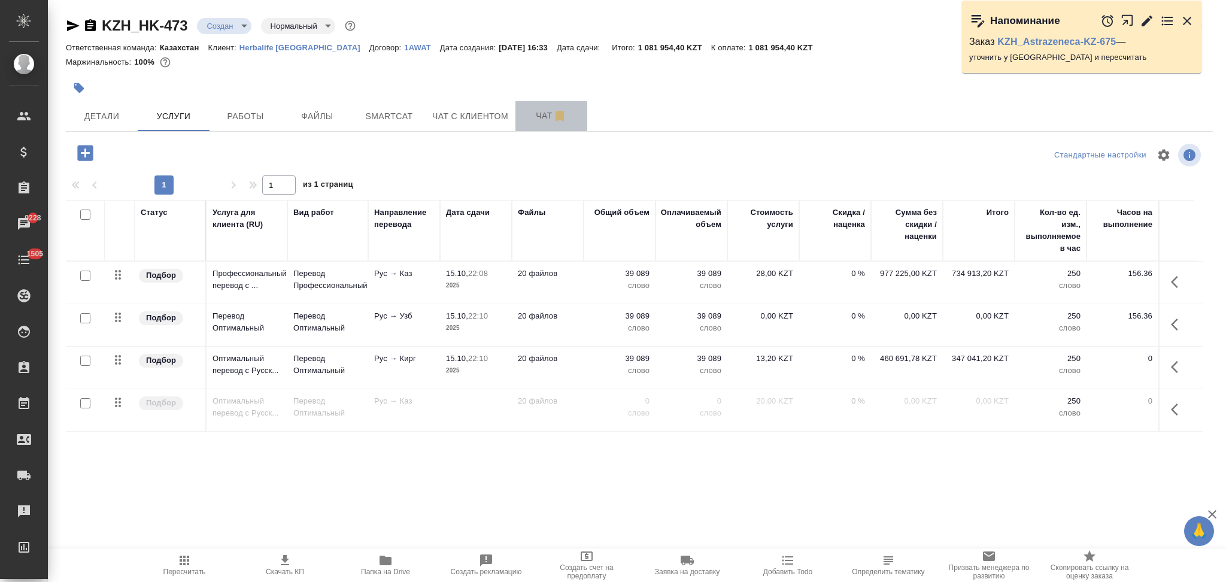
click at [530, 115] on span "Чат" at bounding box center [550, 115] width 57 height 15
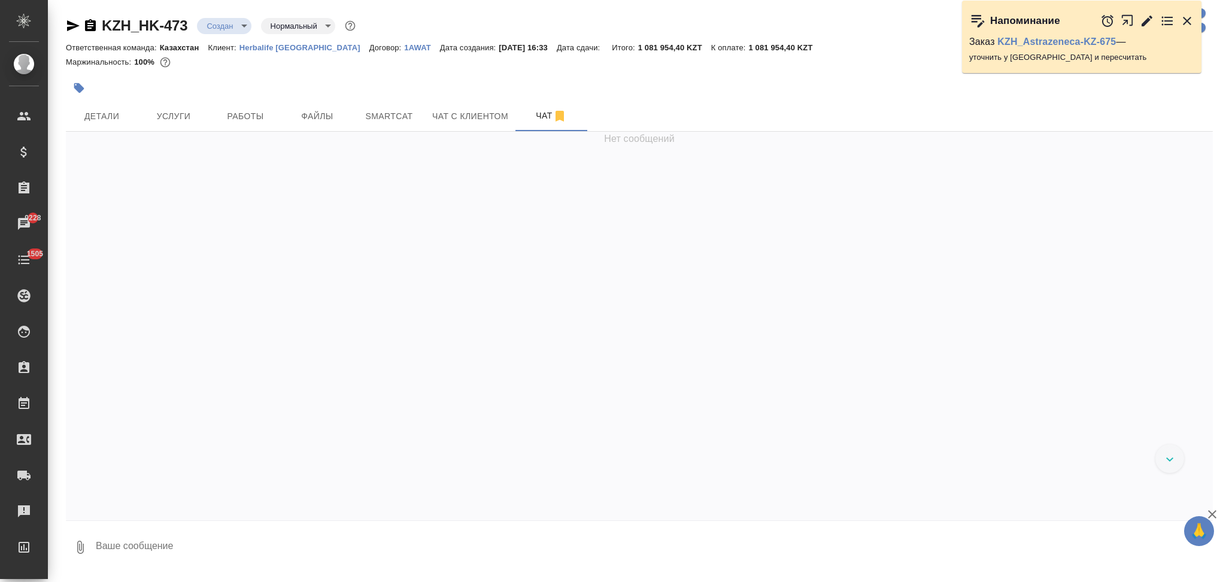
scroll to position [121, 0]
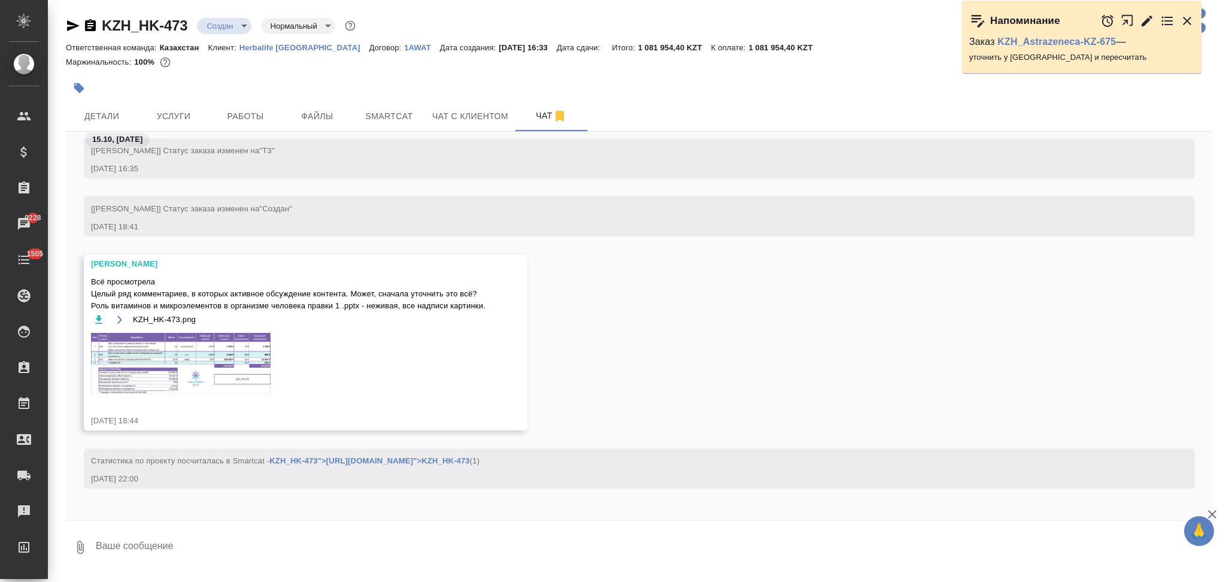
click at [154, 366] on img at bounding box center [181, 363] width 180 height 61
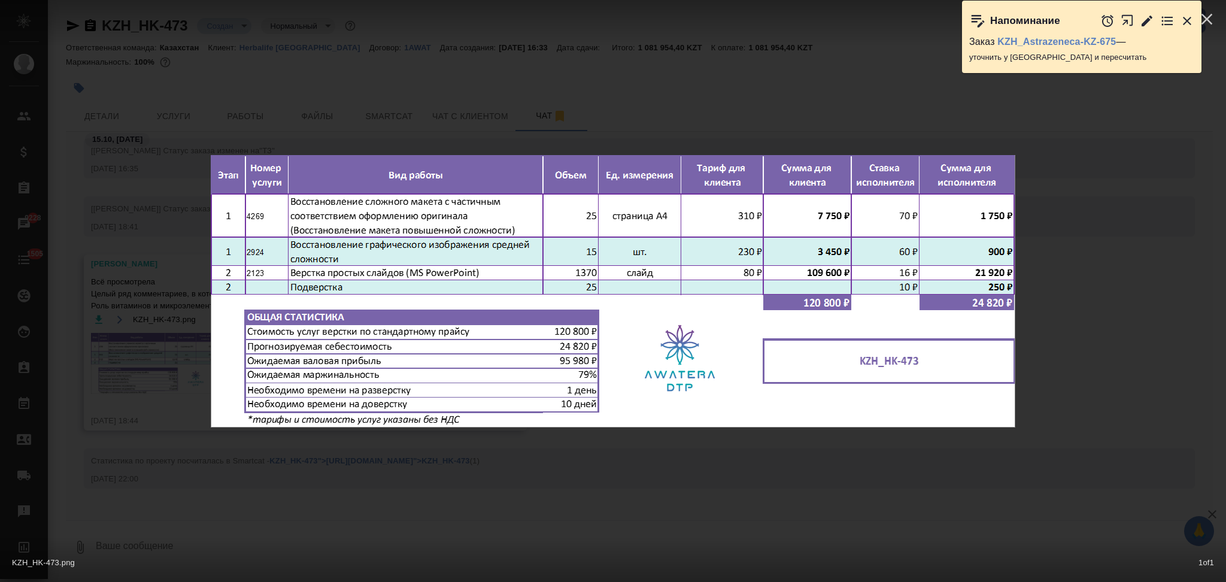
click at [559, 111] on div "KZH_HK-473.png 1 of 1" at bounding box center [613, 291] width 1226 height 582
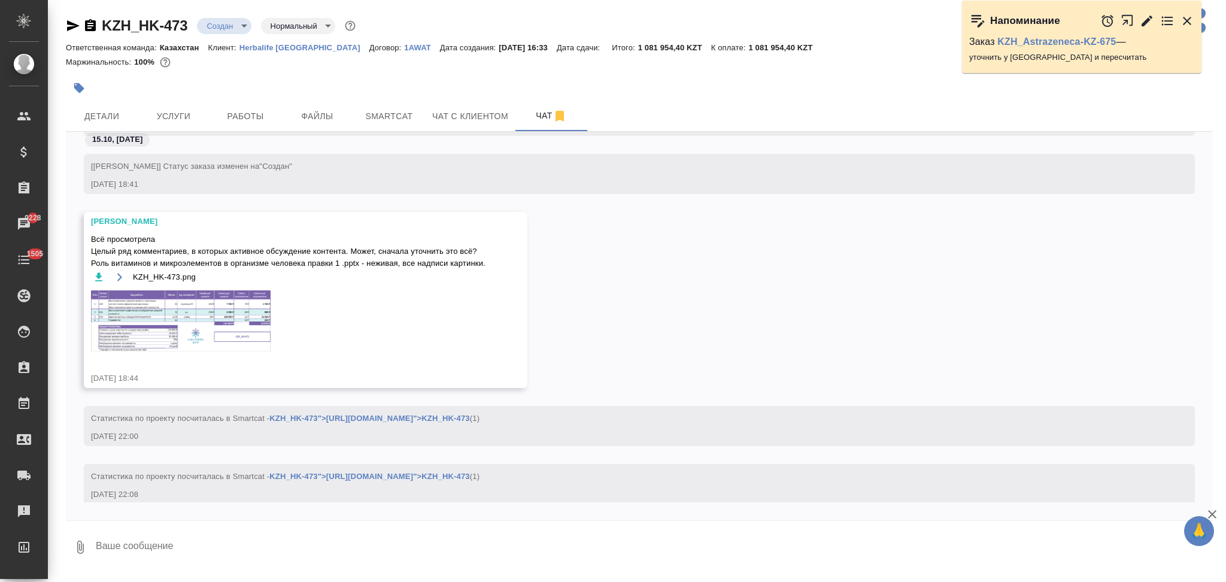
scroll to position [183, 0]
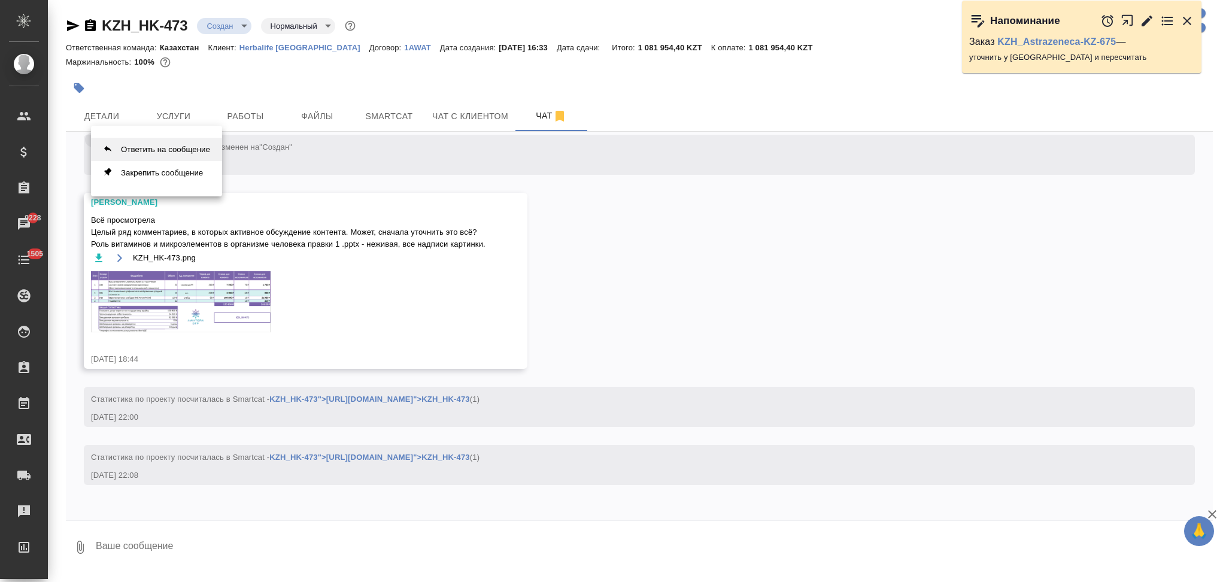
click at [199, 154] on button "Ответить на сообщение" at bounding box center [156, 149] width 131 height 23
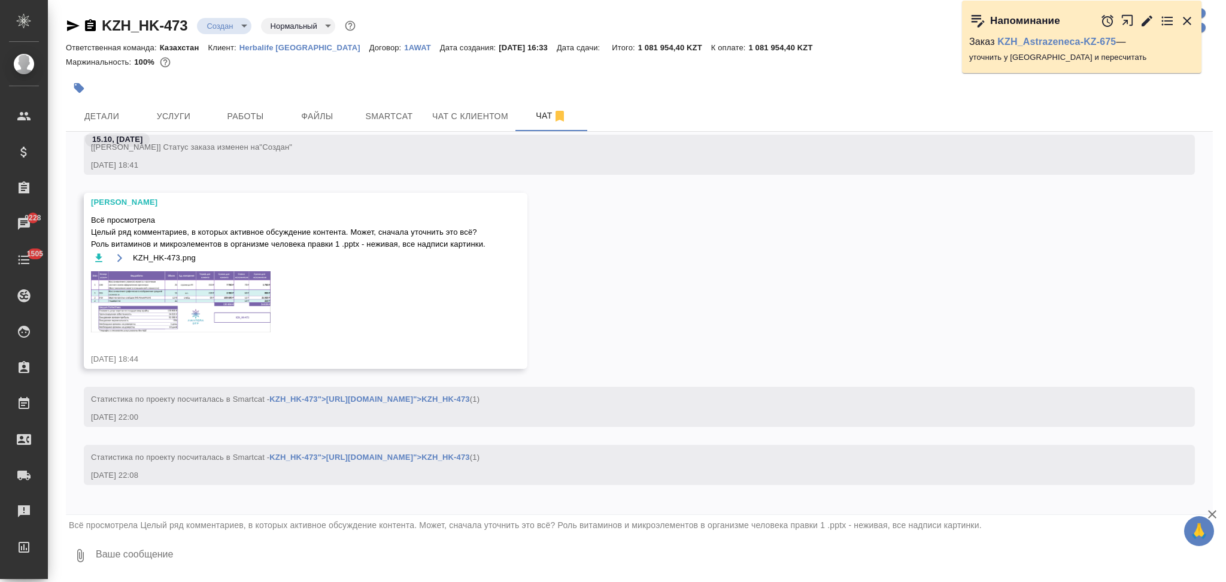
click at [199, 554] on textarea at bounding box center [654, 555] width 1118 height 41
click at [219, 314] on img at bounding box center [181, 301] width 180 height 61
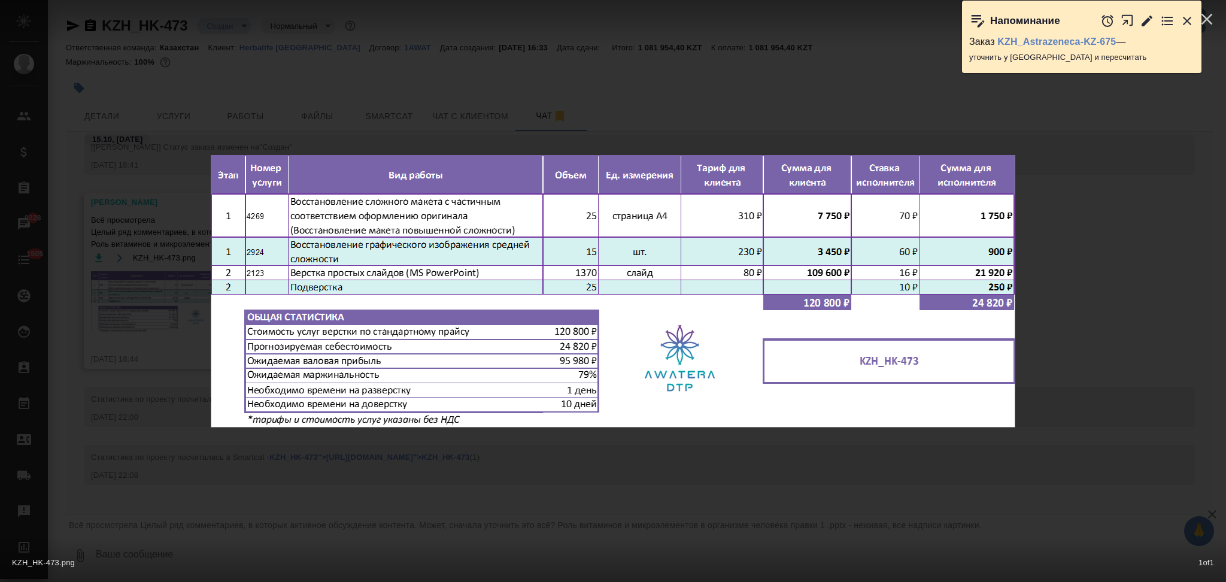
click at [179, 339] on div "KZH_HK-473.png 1 of 1" at bounding box center [613, 291] width 1226 height 582
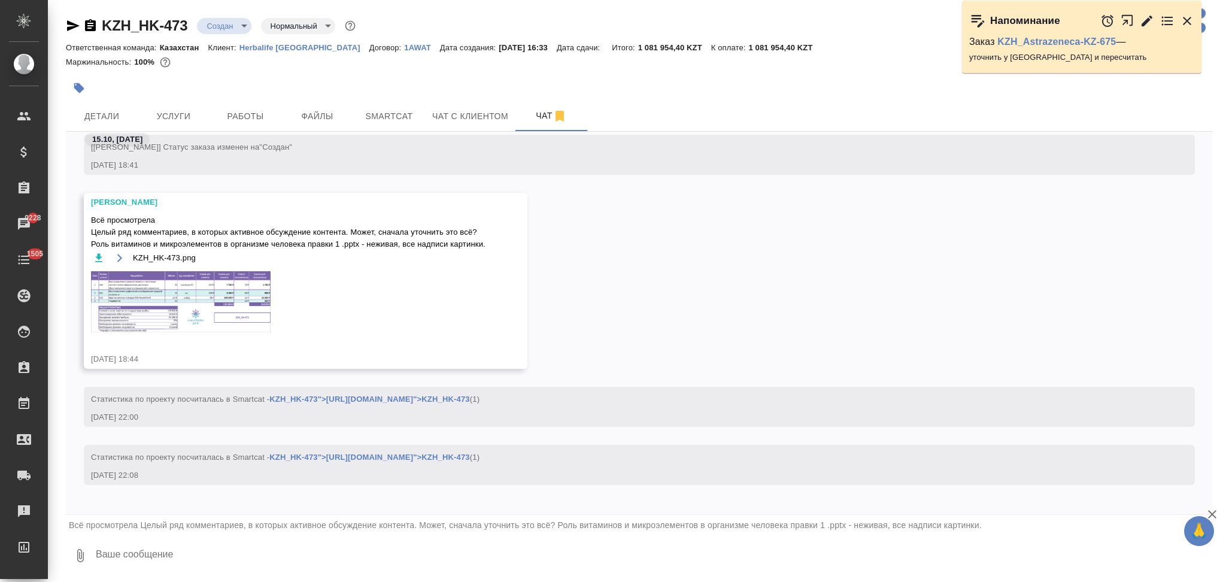
click at [178, 552] on textarea at bounding box center [654, 555] width 1118 height 41
click at [160, 306] on img at bounding box center [181, 301] width 180 height 61
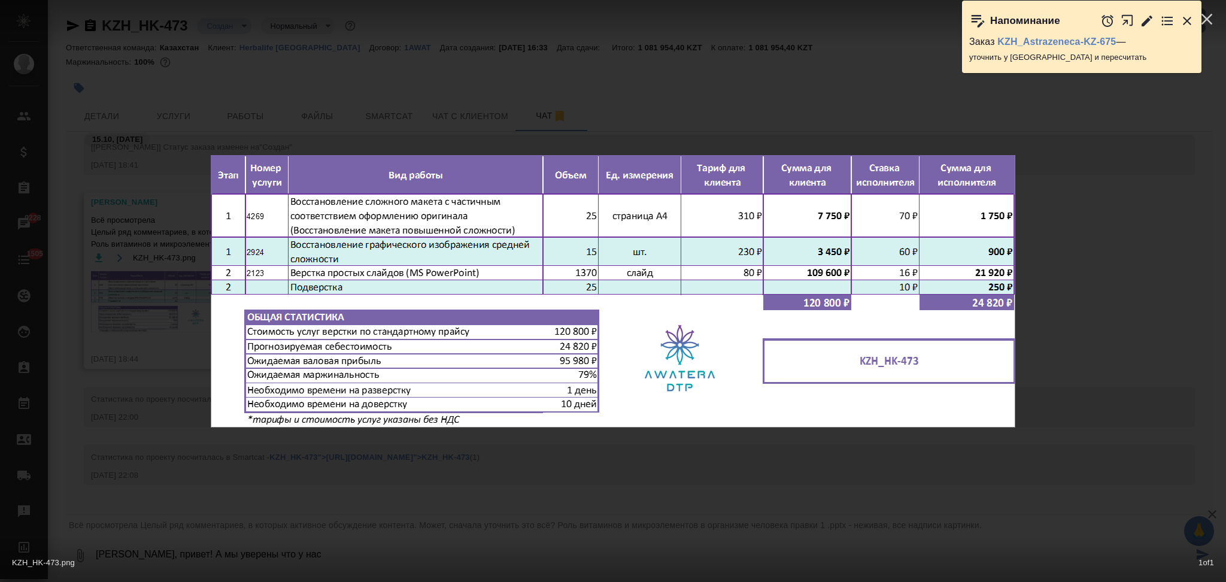
click at [160, 306] on div "KZH_HK-473.png 1 of 1" at bounding box center [613, 291] width 1226 height 582
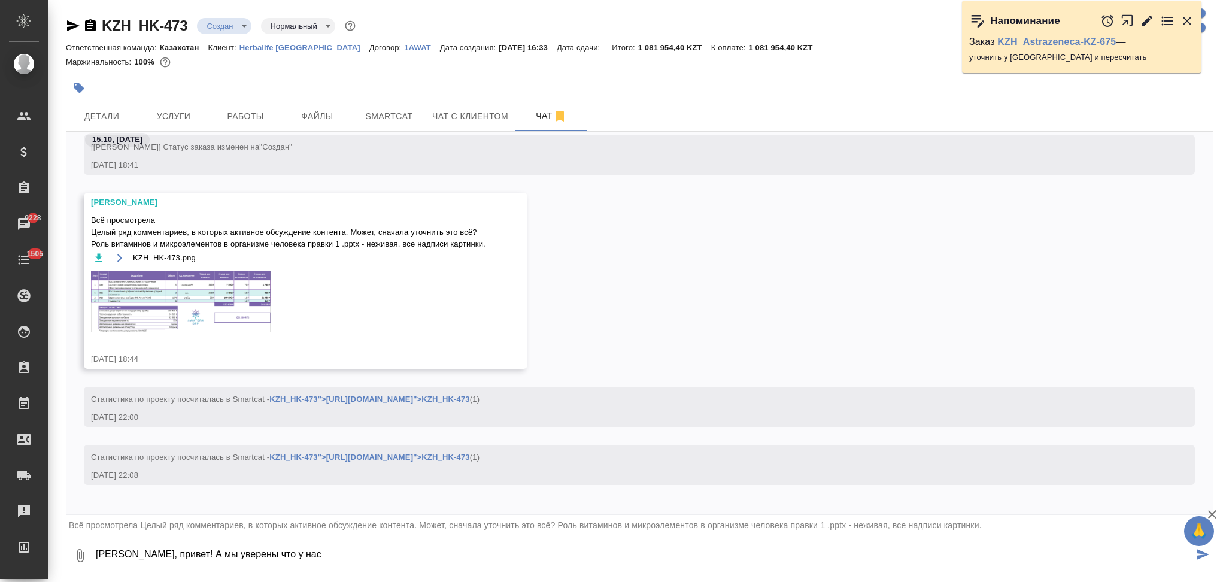
click at [282, 548] on textarea "Катя, привет! А мы уверены что у нас" at bounding box center [644, 555] width 1098 height 41
type textarea "Катя, привет! А мы уверены что у нас 1370 слайдов? У нас 20 през, максимальный …"
click at [1196, 554] on icon "submit" at bounding box center [1202, 554] width 13 height 11
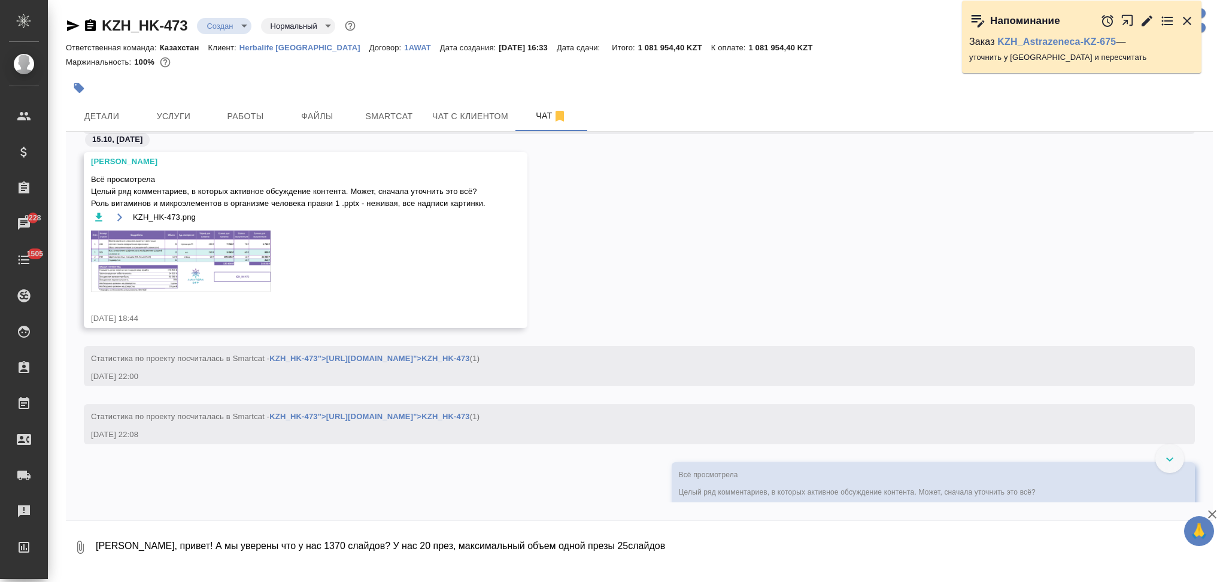
scroll to position [300, 0]
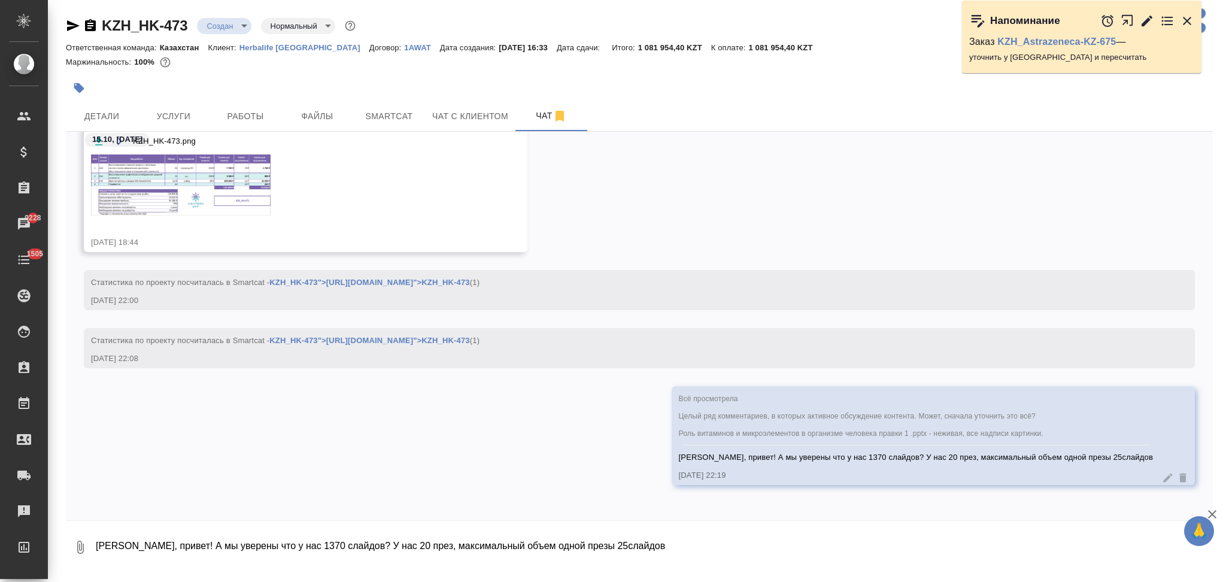
click at [148, 196] on img at bounding box center [181, 184] width 180 height 61
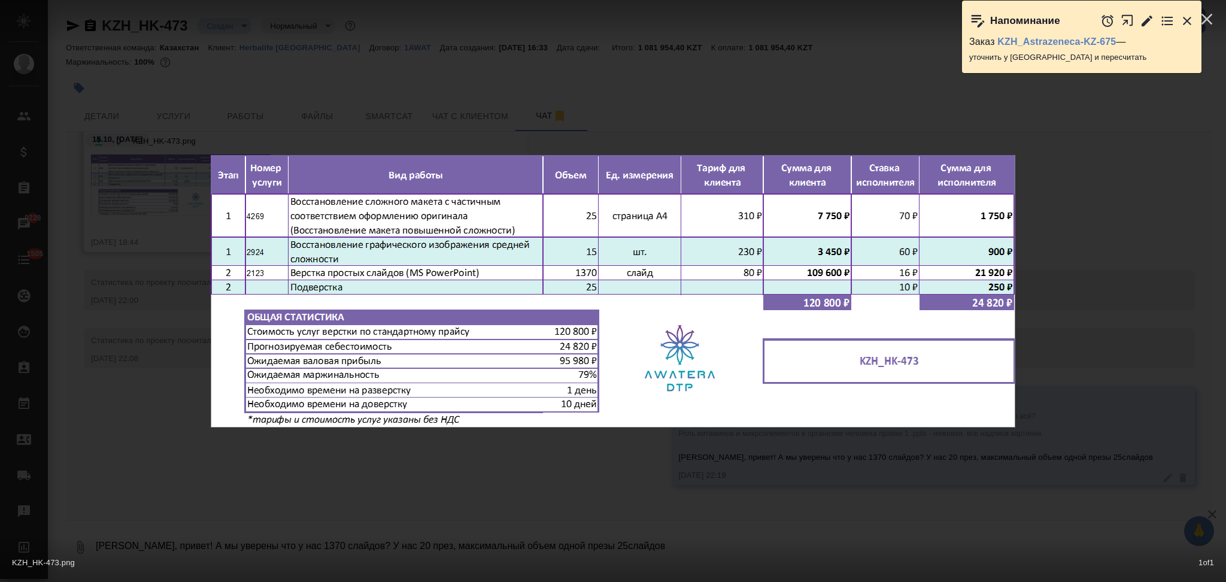
click at [187, 293] on div "KZH_HK-473.png 1 of 1" at bounding box center [613, 291] width 1226 height 582
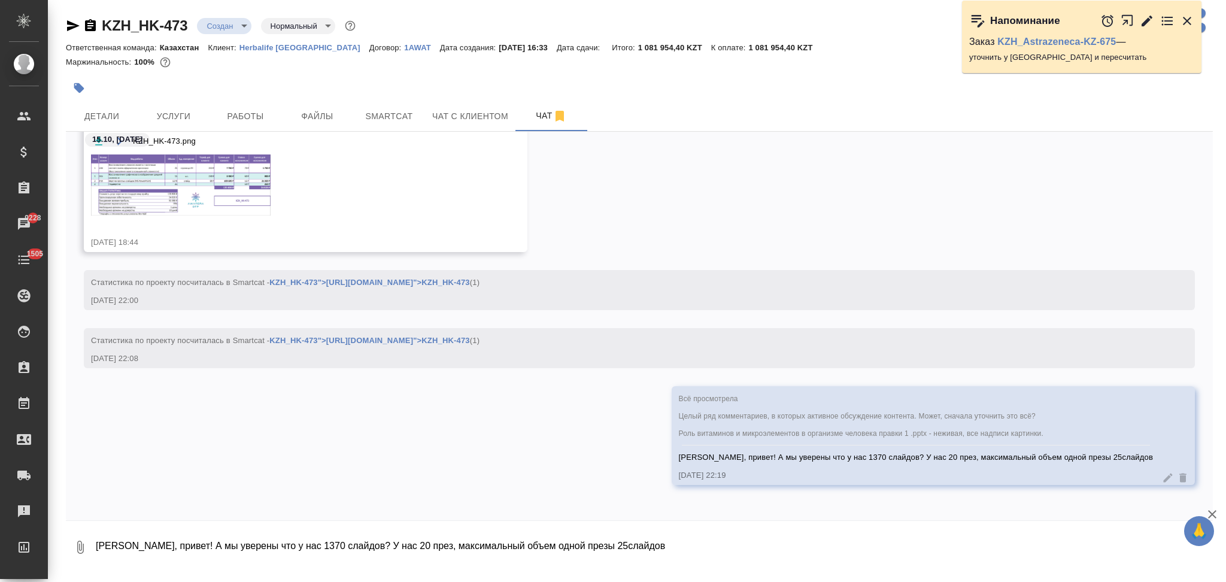
click at [175, 548] on textarea "Катя, привет! А мы уверены что у нас 1370 слайдов? У нас 20 през, максимальный …" at bounding box center [654, 547] width 1118 height 41
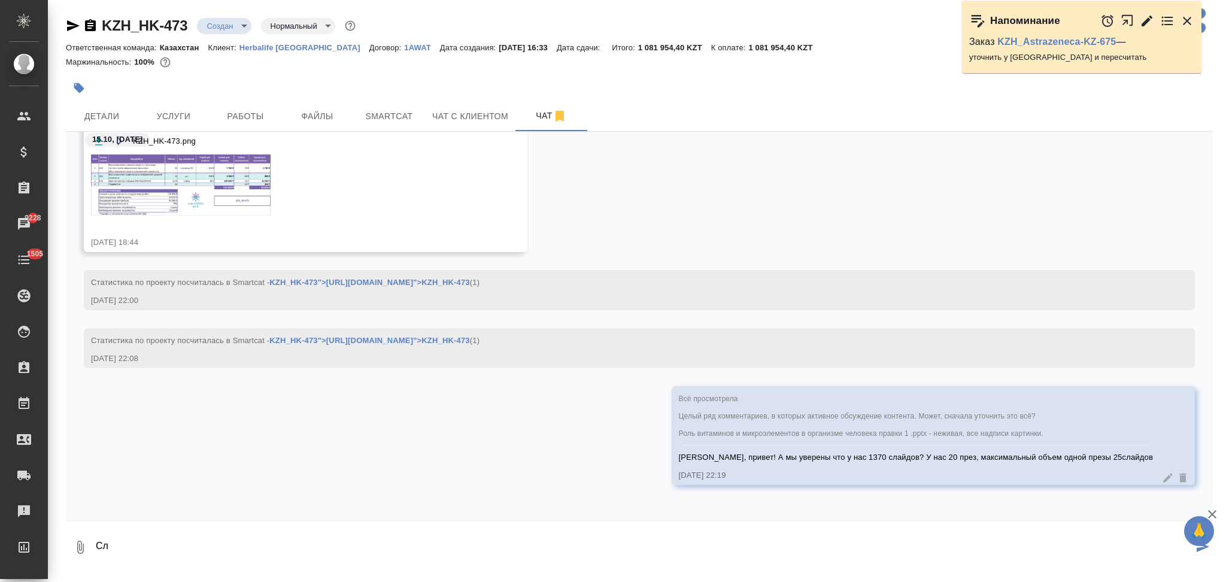
click at [151, 202] on img at bounding box center [181, 184] width 180 height 61
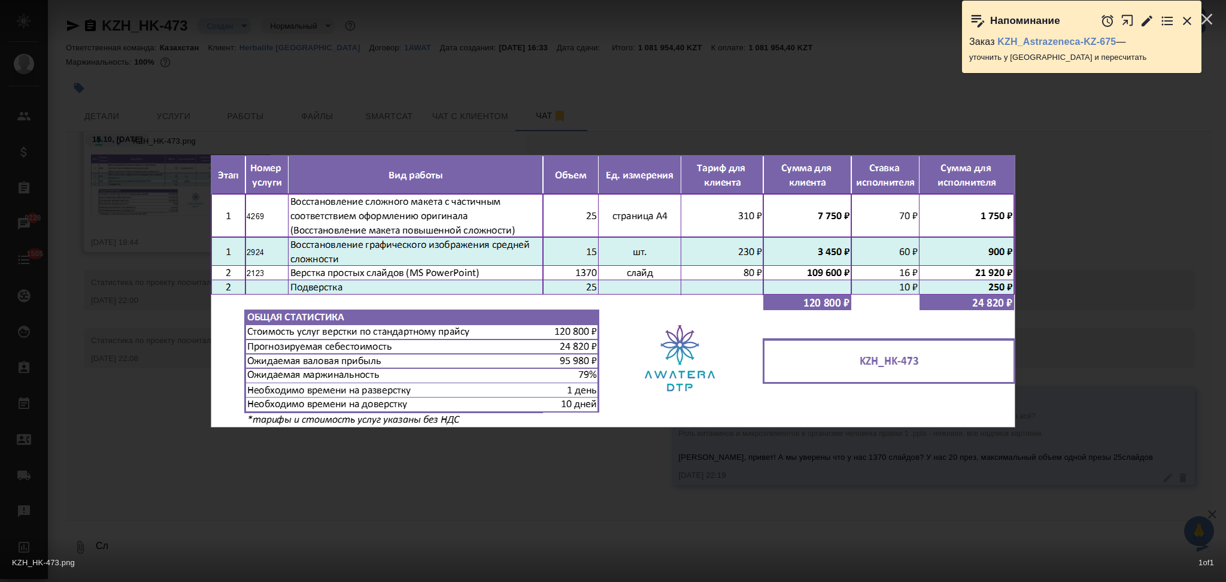
click at [192, 289] on div "KZH_HK-473.png 1 of 1" at bounding box center [613, 291] width 1226 height 582
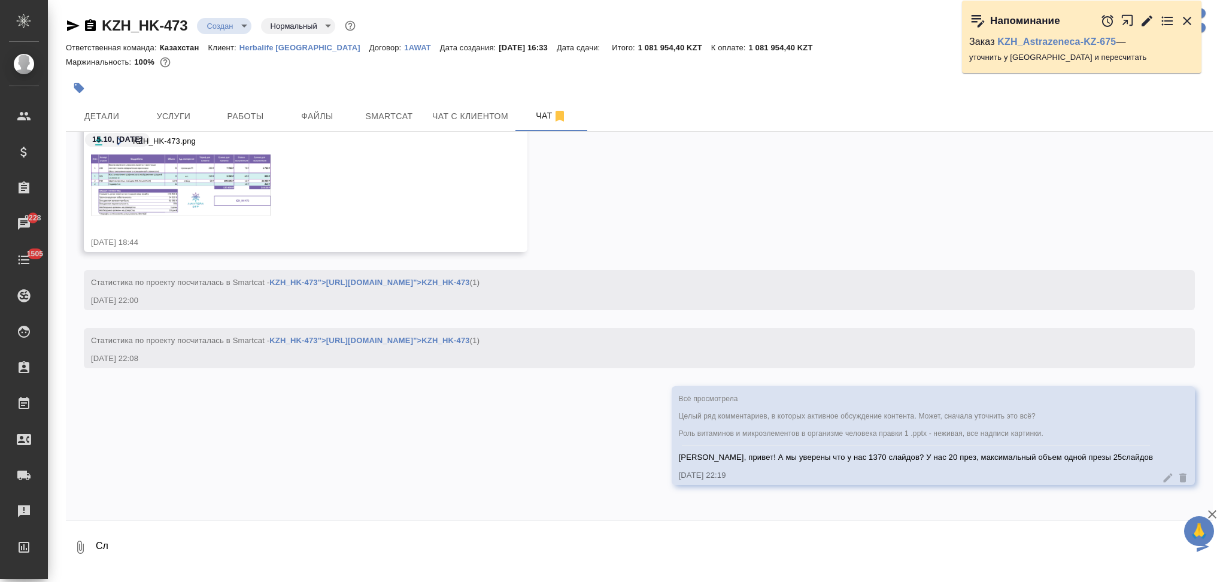
click at [145, 548] on textarea "Сл" at bounding box center [644, 547] width 1098 height 41
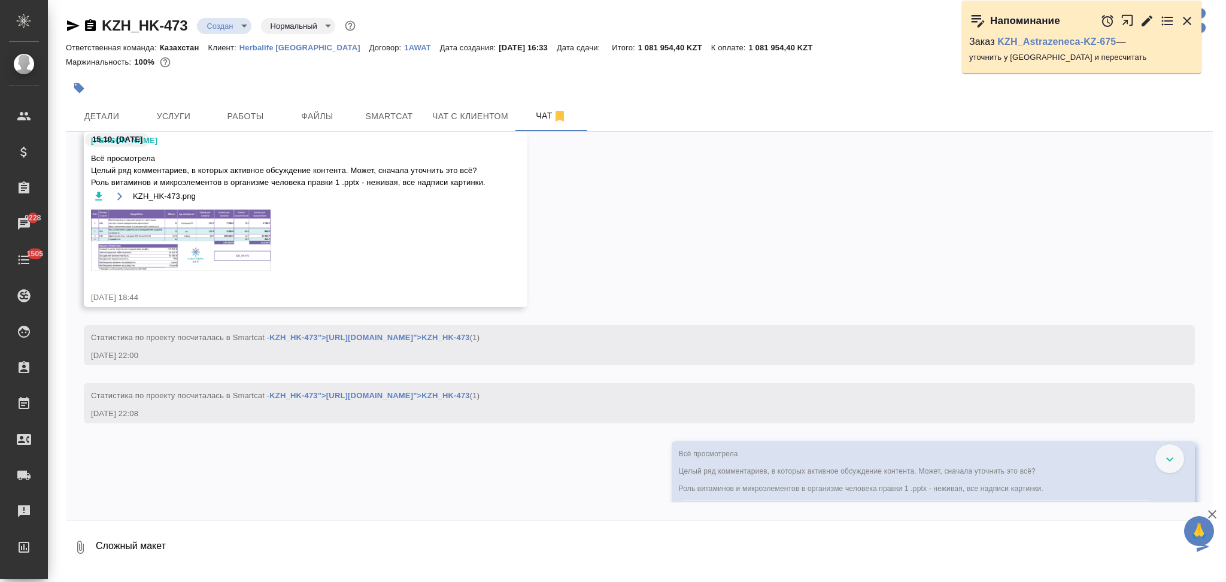
scroll to position [220, 0]
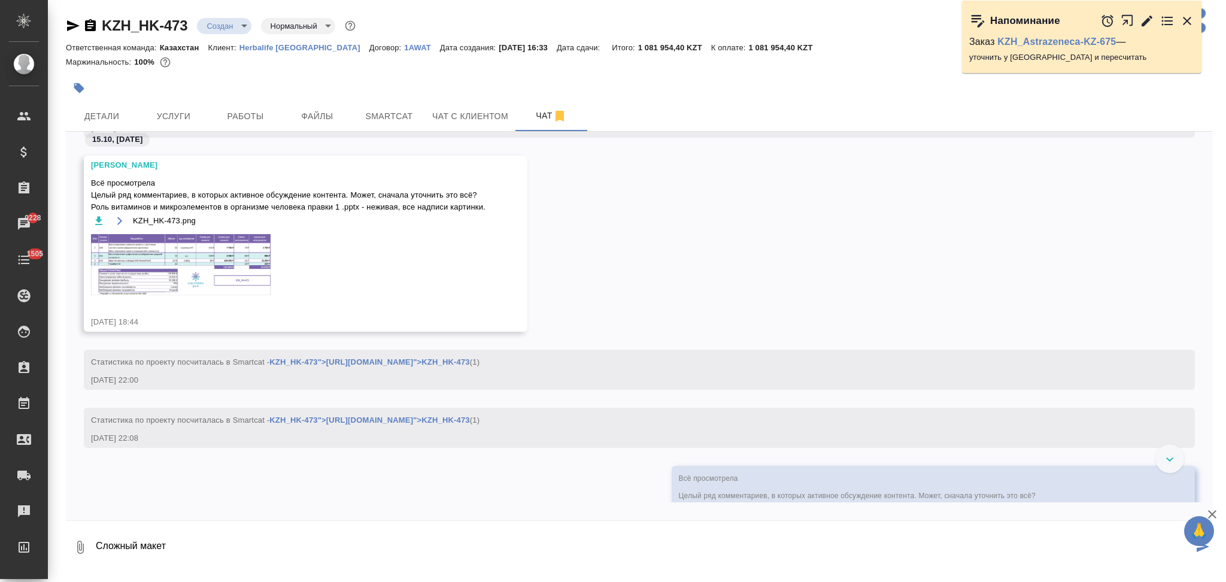
type textarea "Сложный макет"
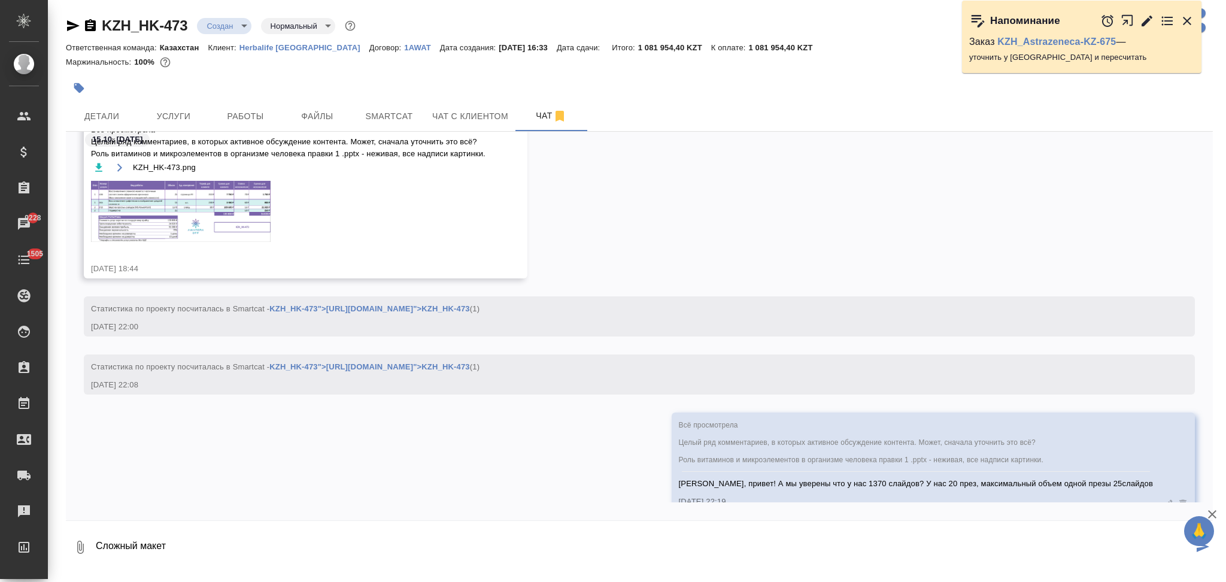
scroll to position [300, 0]
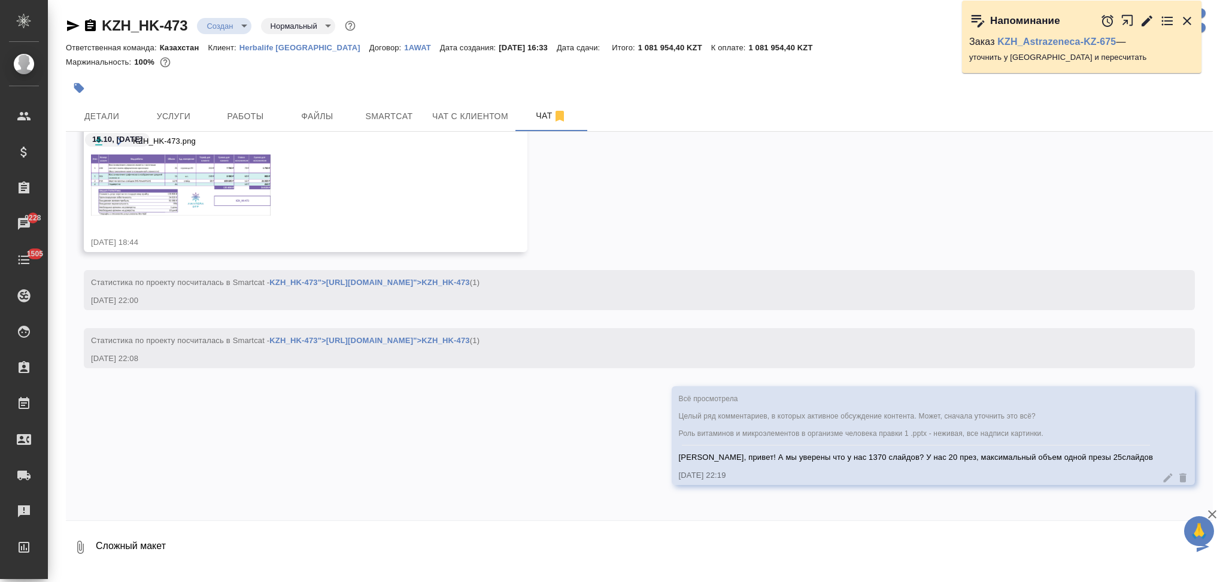
drag, startPoint x: 171, startPoint y: 546, endPoint x: 81, endPoint y: 528, distance: 91.5
click at [81, 528] on div "0 Сложный макет" at bounding box center [639, 547] width 1147 height 41
click at [178, 113] on span "Услуги" at bounding box center [173, 116] width 57 height 15
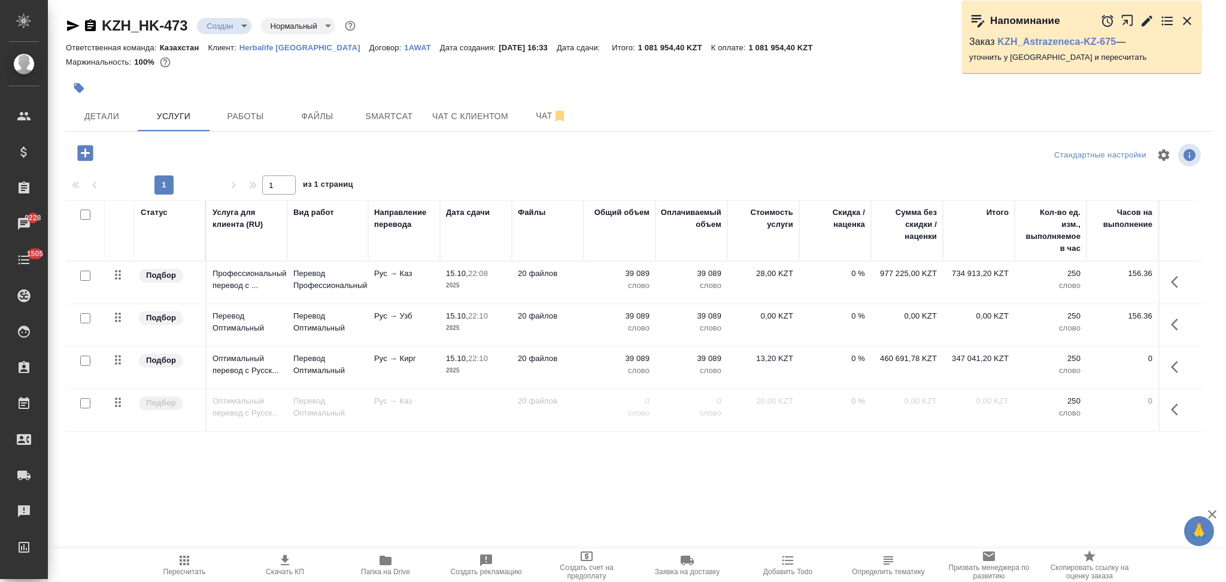
click at [88, 153] on icon "button" at bounding box center [85, 152] width 21 height 21
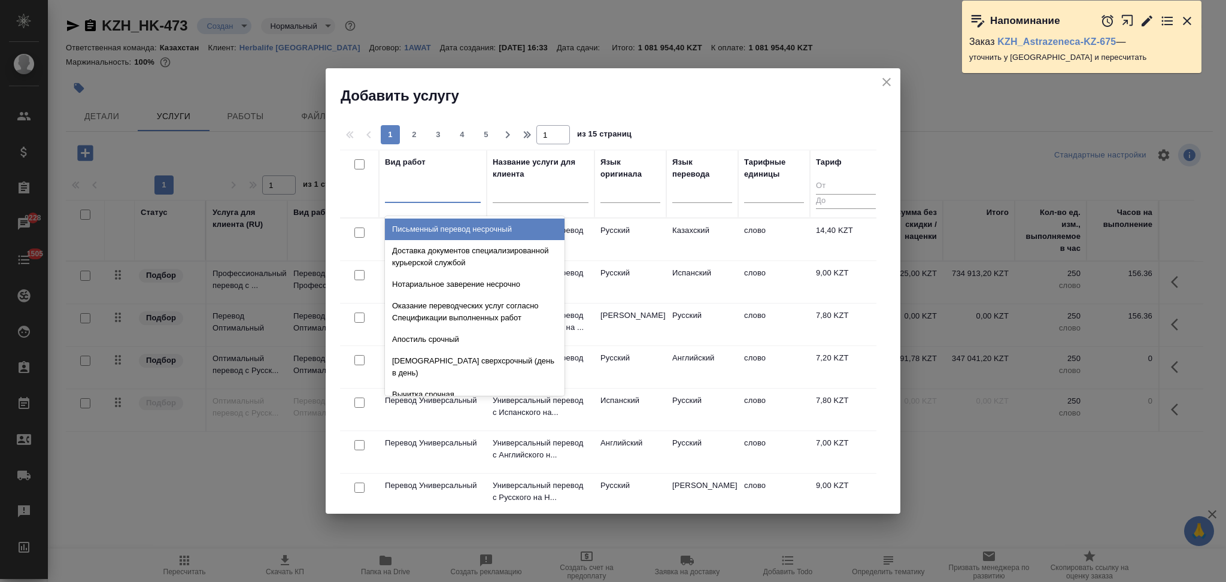
click at [419, 199] on div at bounding box center [433, 190] width 96 height 17
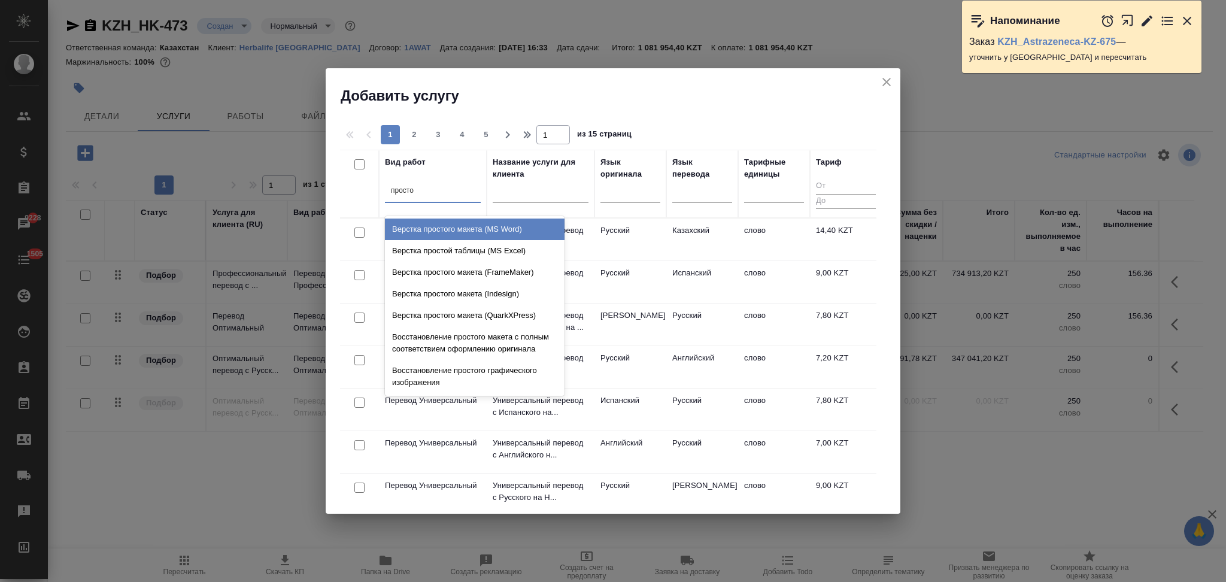
type input "прост"
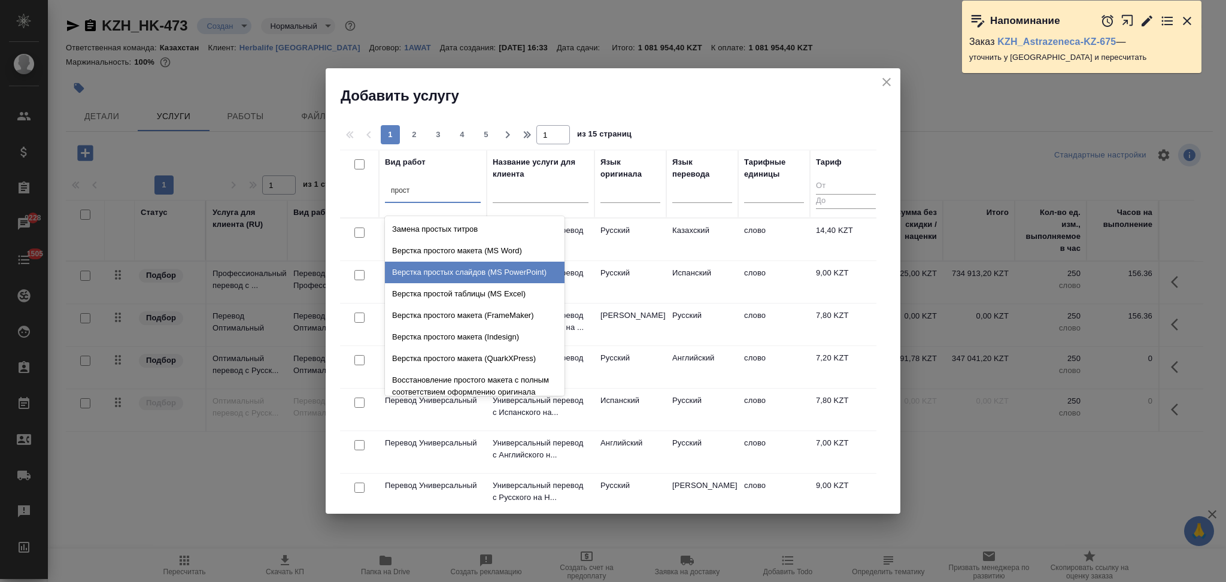
click at [446, 277] on div "Верстка простых слайдов (MS PowerPoint)" at bounding box center [475, 273] width 180 height 22
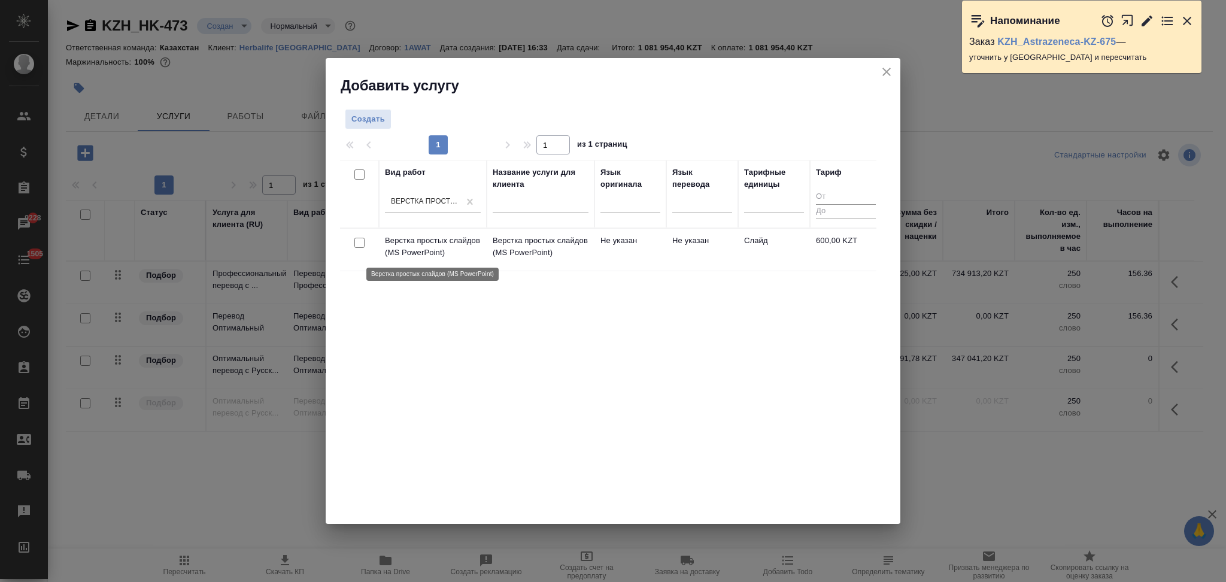
click at [479, 248] on p "Верстка простых слайдов (MS PowerPoint)" at bounding box center [433, 247] width 96 height 24
click at [480, 248] on p "Верстка простых слайдов (MS PowerPoint)" at bounding box center [433, 247] width 96 height 24
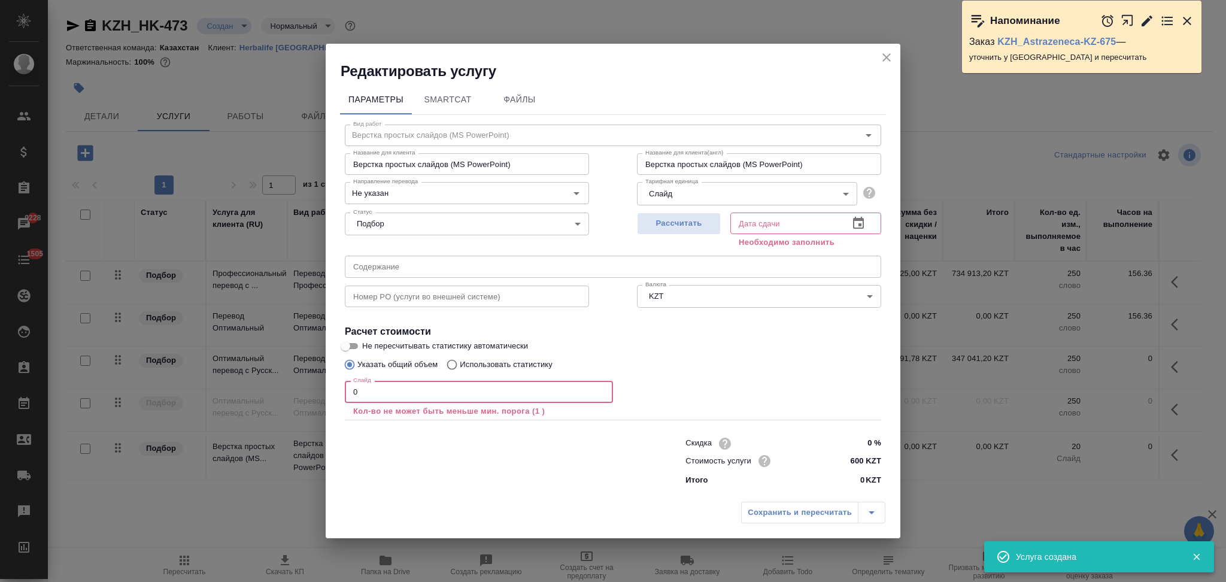
drag, startPoint x: 395, startPoint y: 397, endPoint x: 305, endPoint y: 384, distance: 91.4
click at [305, 384] on div "Редактировать услугу Параметры SmartCat Файлы Вид работ Верстка простых слайдов…" at bounding box center [613, 291] width 1226 height 582
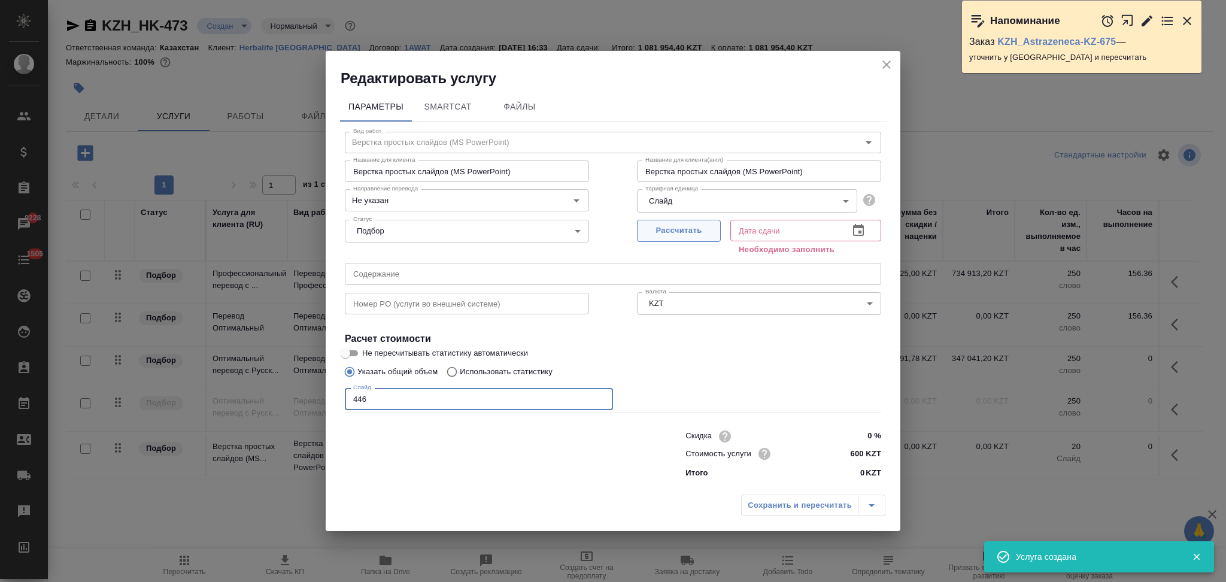
type input "446"
click at [659, 226] on span "Рассчитать" at bounding box center [678, 231] width 71 height 14
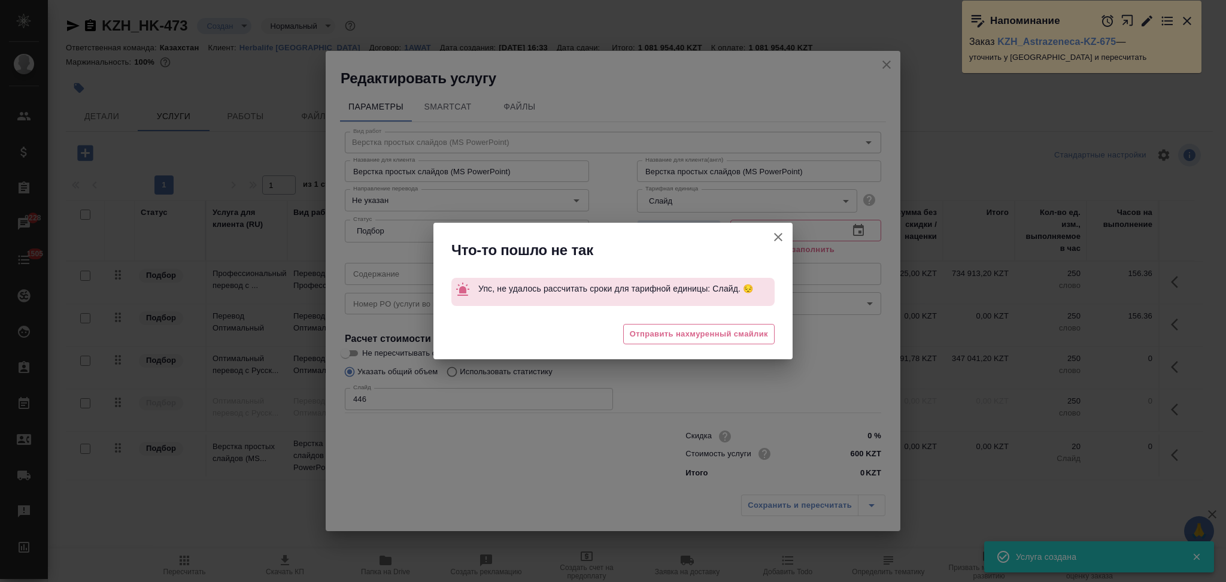
type input "20.10.2025 16:18"
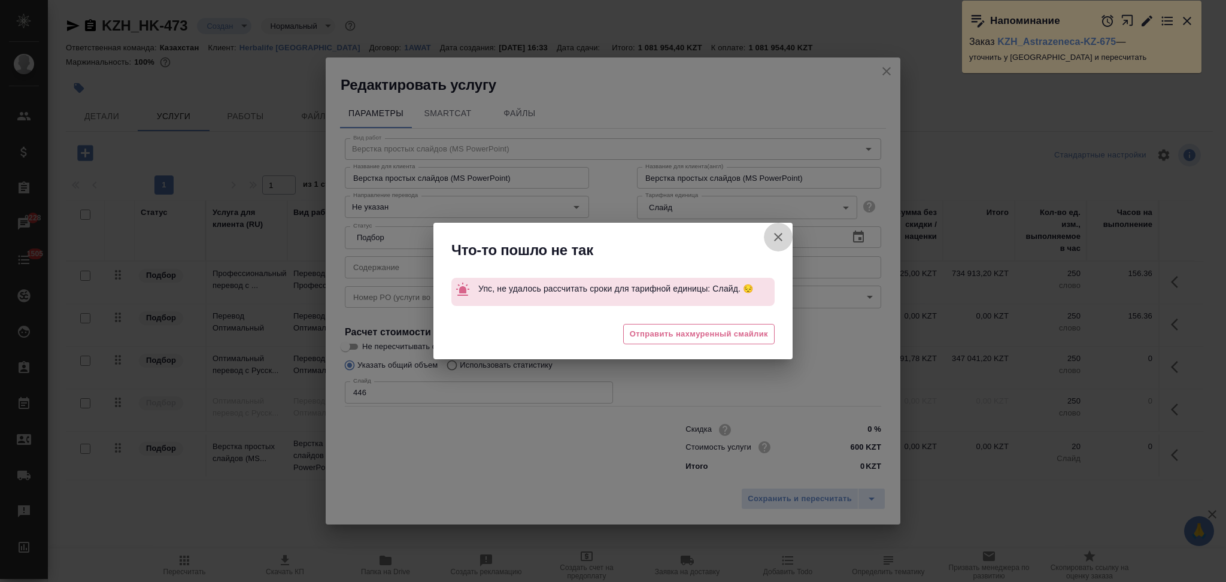
click at [779, 233] on icon "button" at bounding box center [778, 237] width 14 height 14
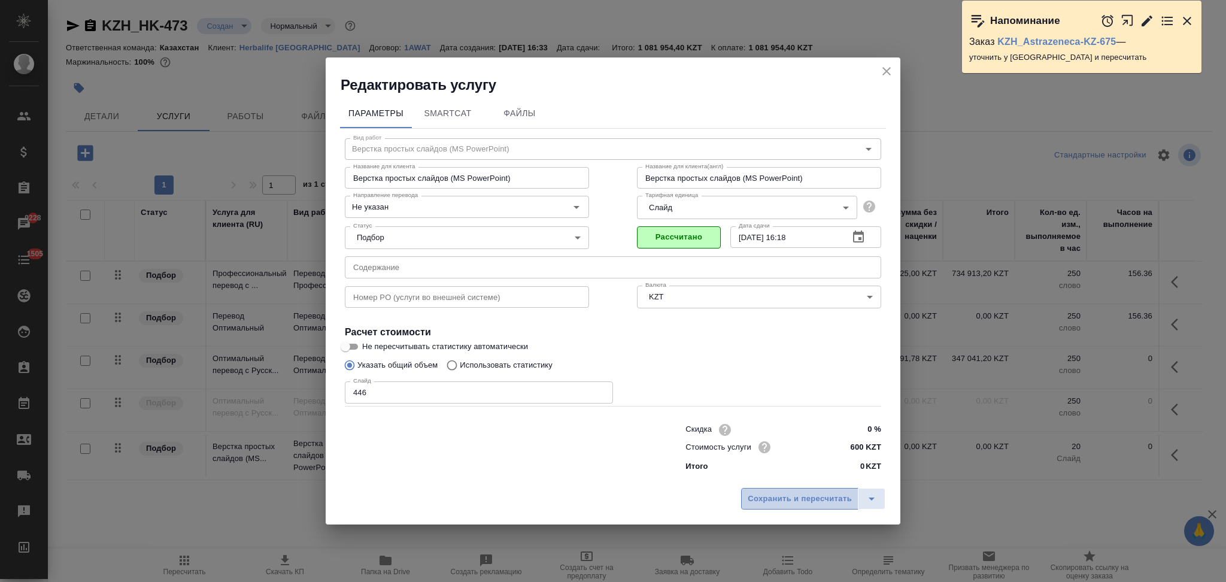
click at [790, 493] on span "Сохранить и пересчитать" at bounding box center [799, 499] width 104 height 14
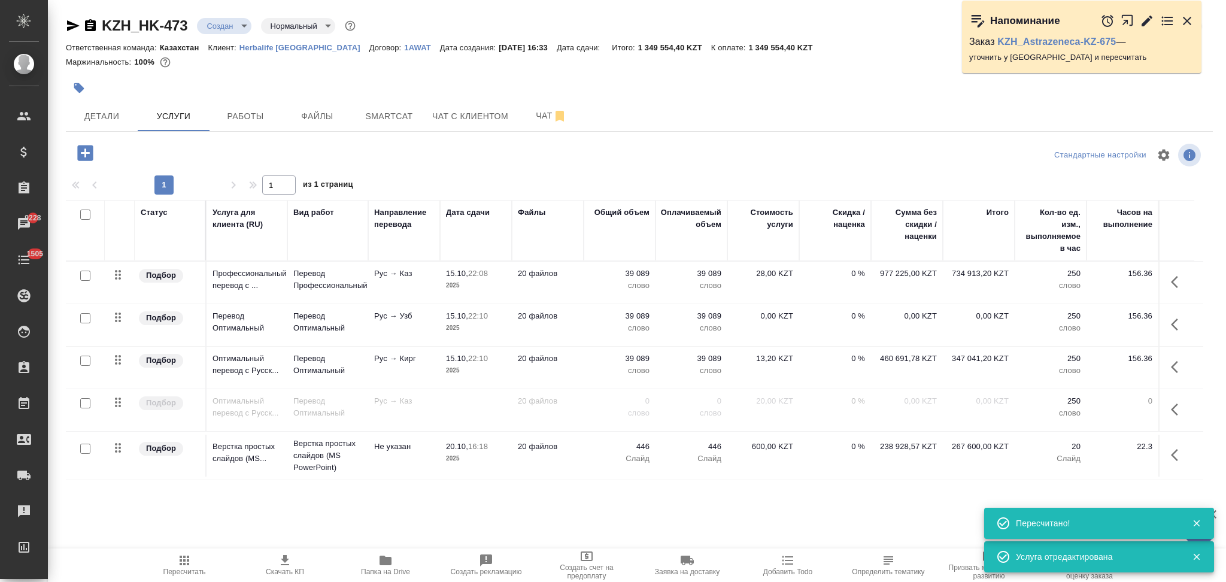
click at [86, 156] on icon "button" at bounding box center [85, 153] width 16 height 16
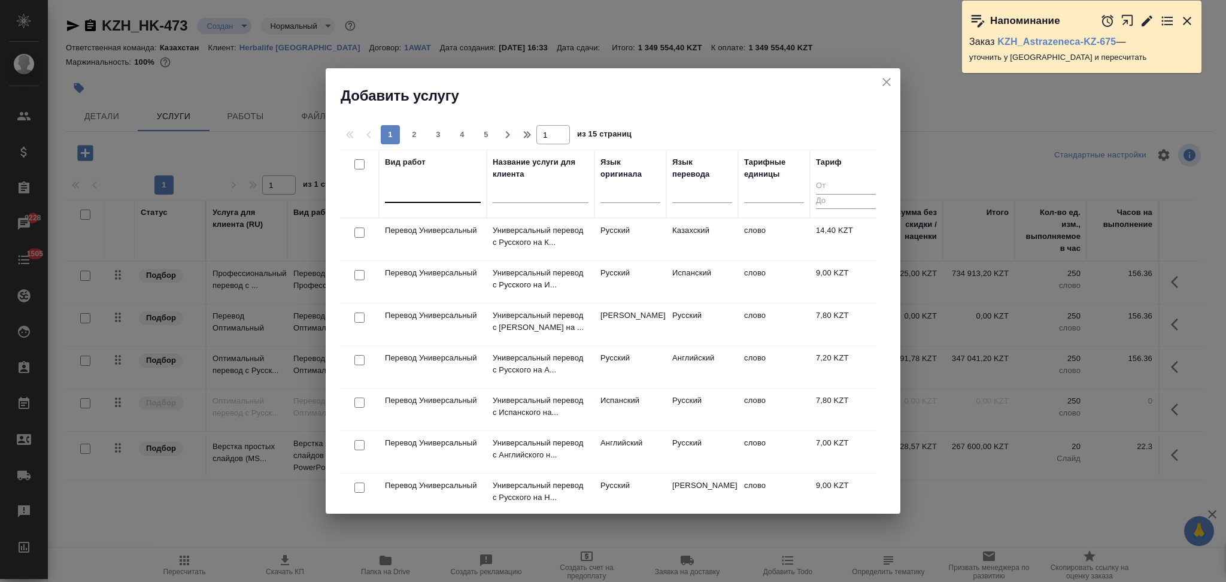
click at [433, 199] on div at bounding box center [433, 190] width 96 height 17
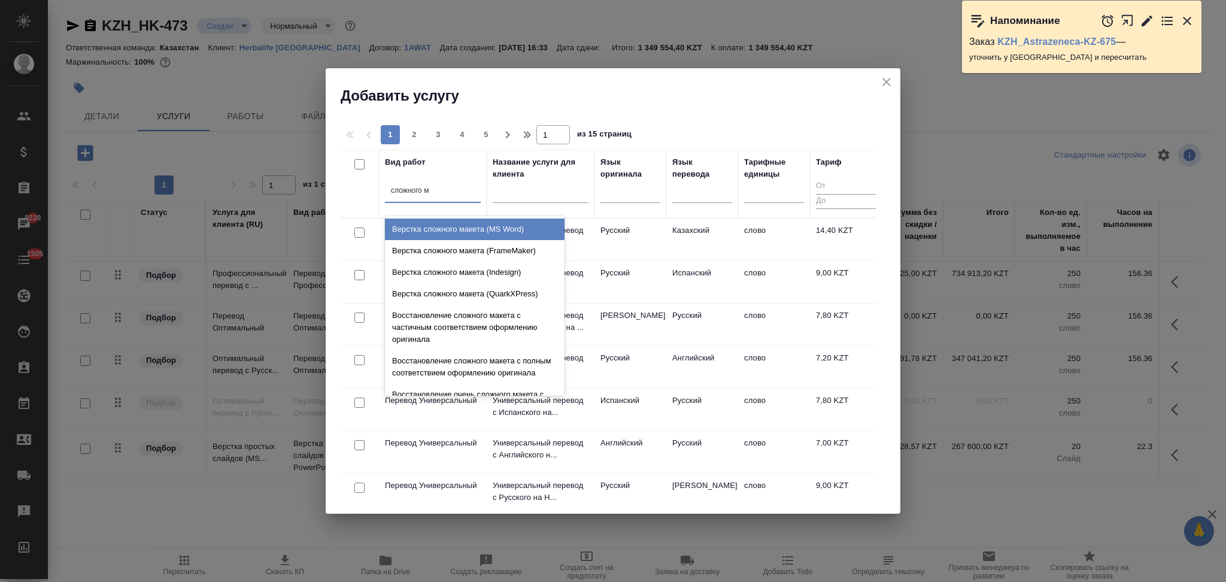
type input "сложного м"
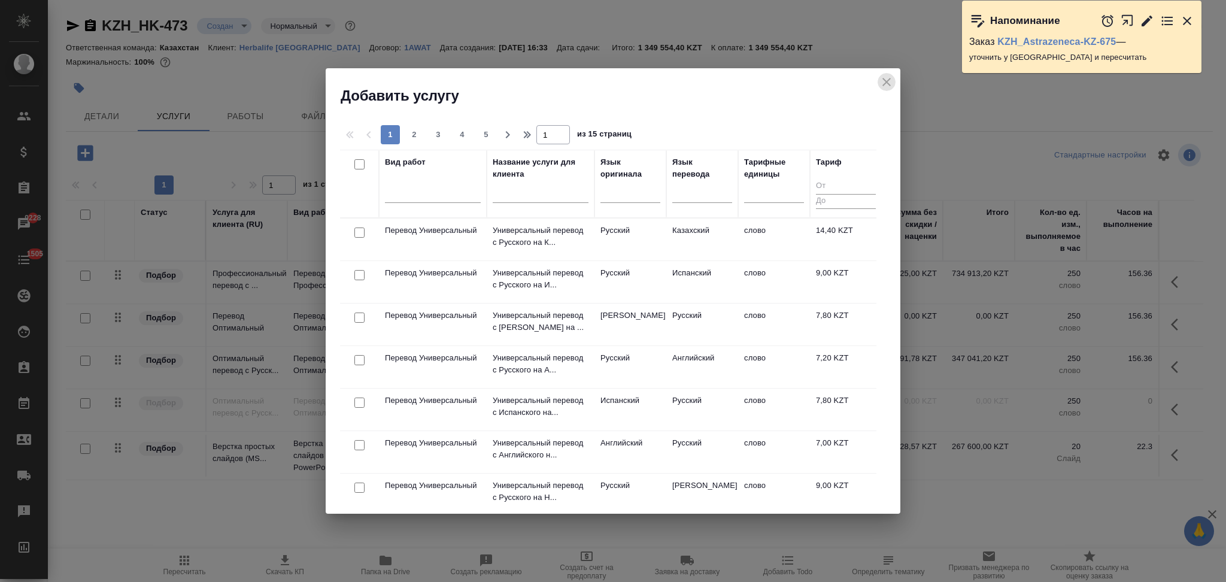
click at [883, 80] on icon "close" at bounding box center [886, 82] width 14 height 14
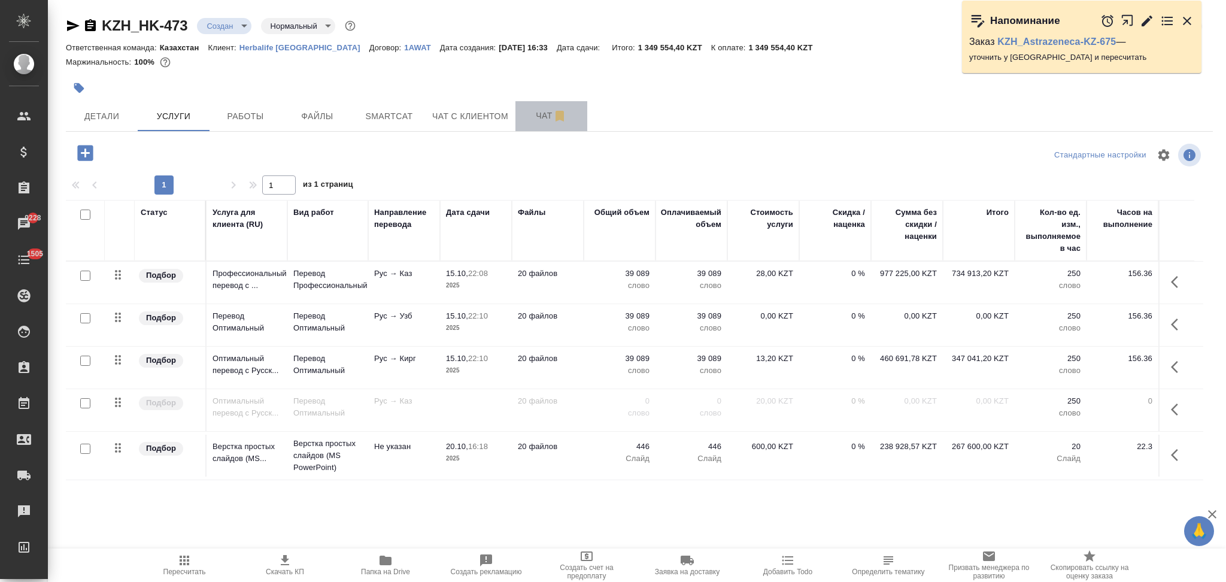
click at [527, 117] on span "Чат" at bounding box center [550, 115] width 57 height 15
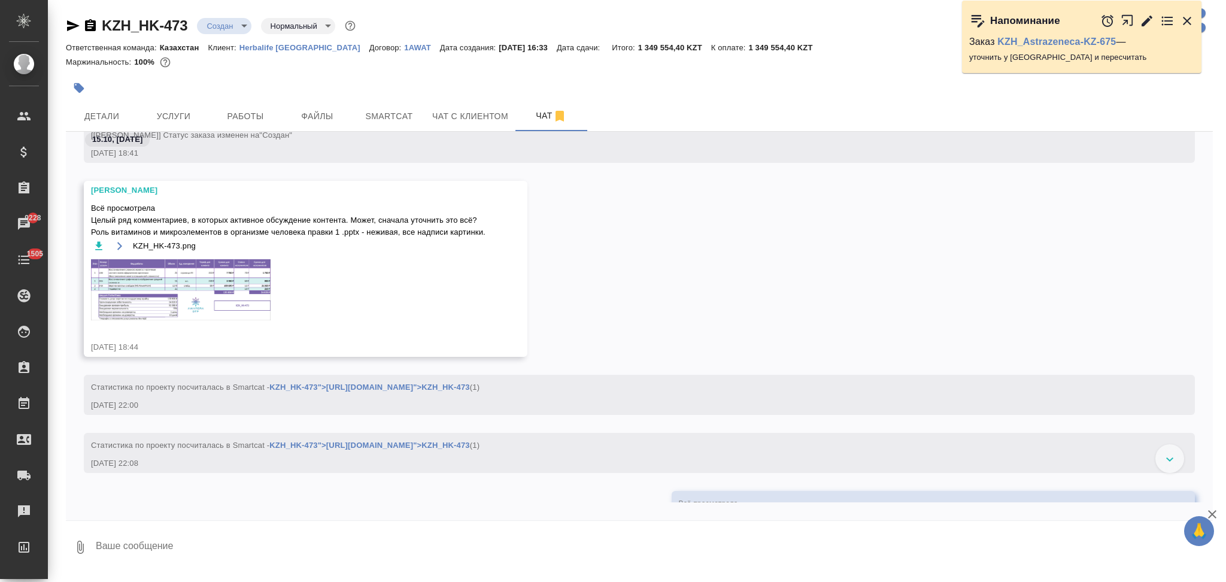
scroll to position [79, 0]
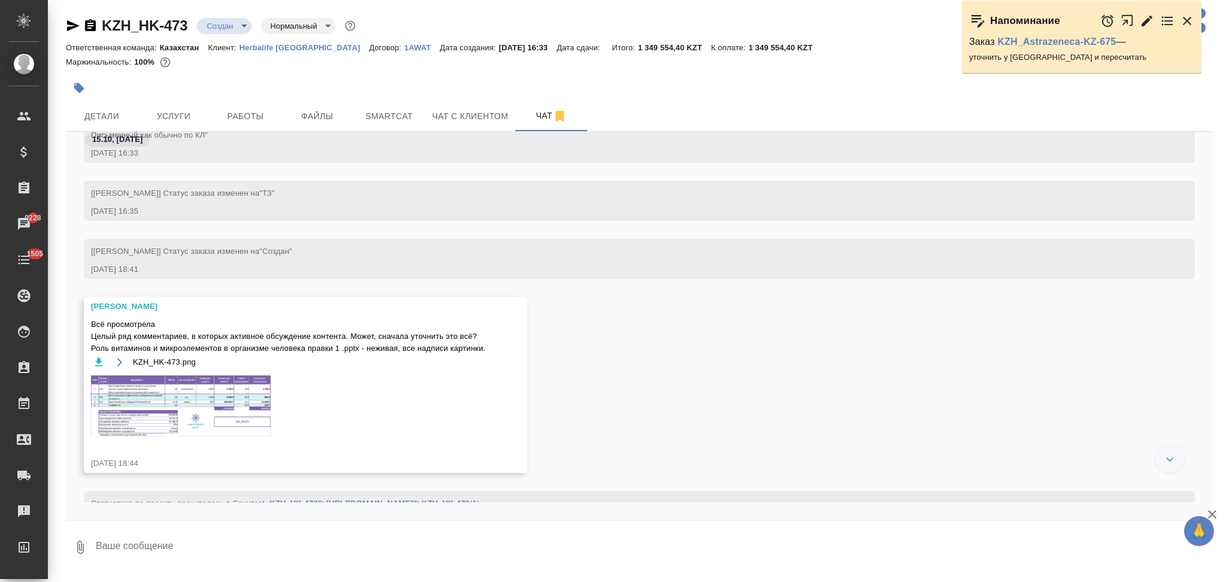
click at [171, 387] on img at bounding box center [181, 405] width 180 height 61
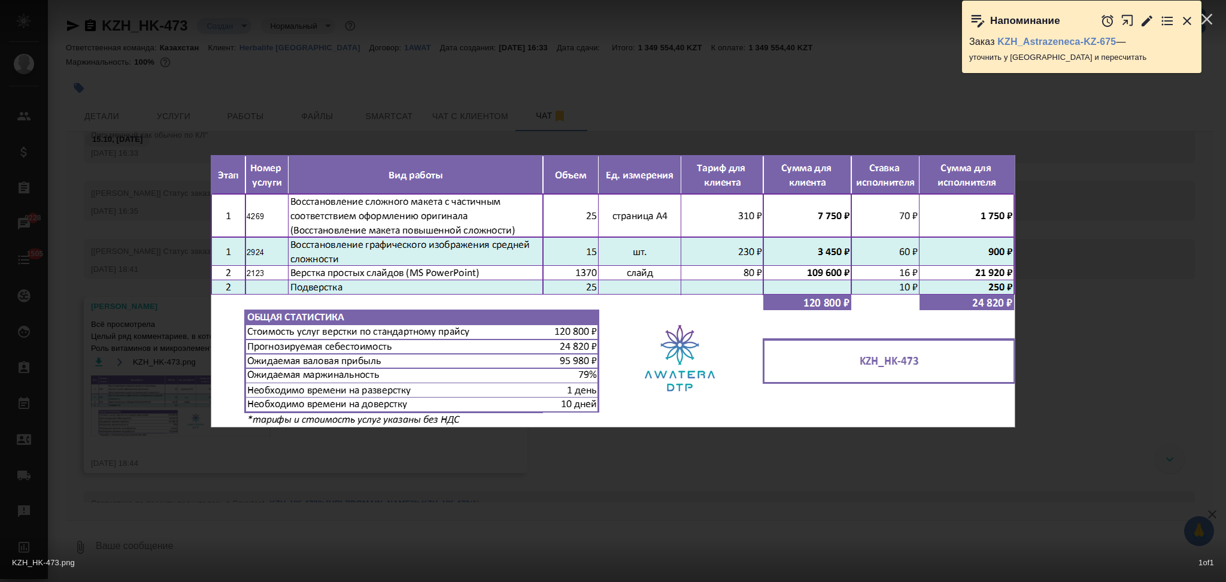
click at [184, 127] on div "KZH_HK-473.png 1 of 1" at bounding box center [613, 291] width 1226 height 582
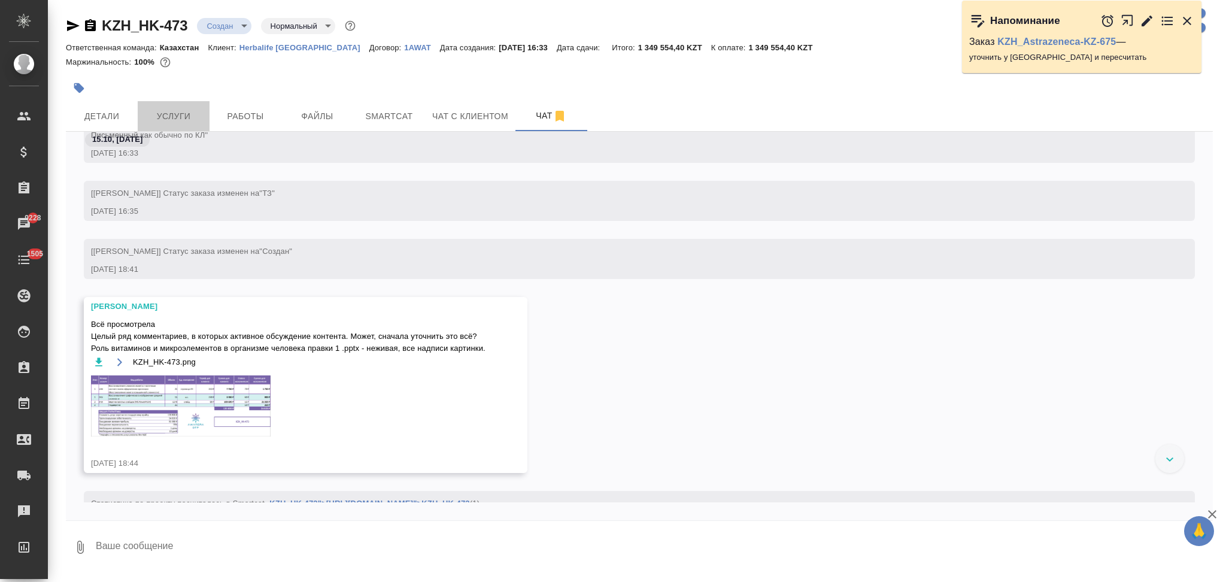
click at [175, 116] on span "Услуги" at bounding box center [173, 116] width 57 height 15
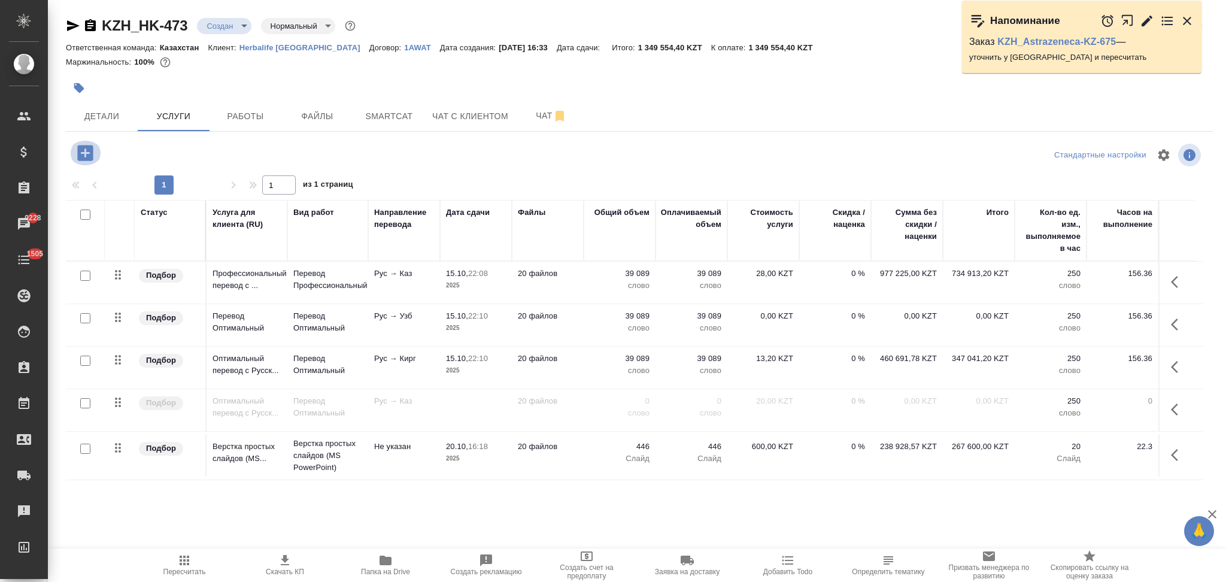
click at [87, 156] on icon "button" at bounding box center [85, 153] width 16 height 16
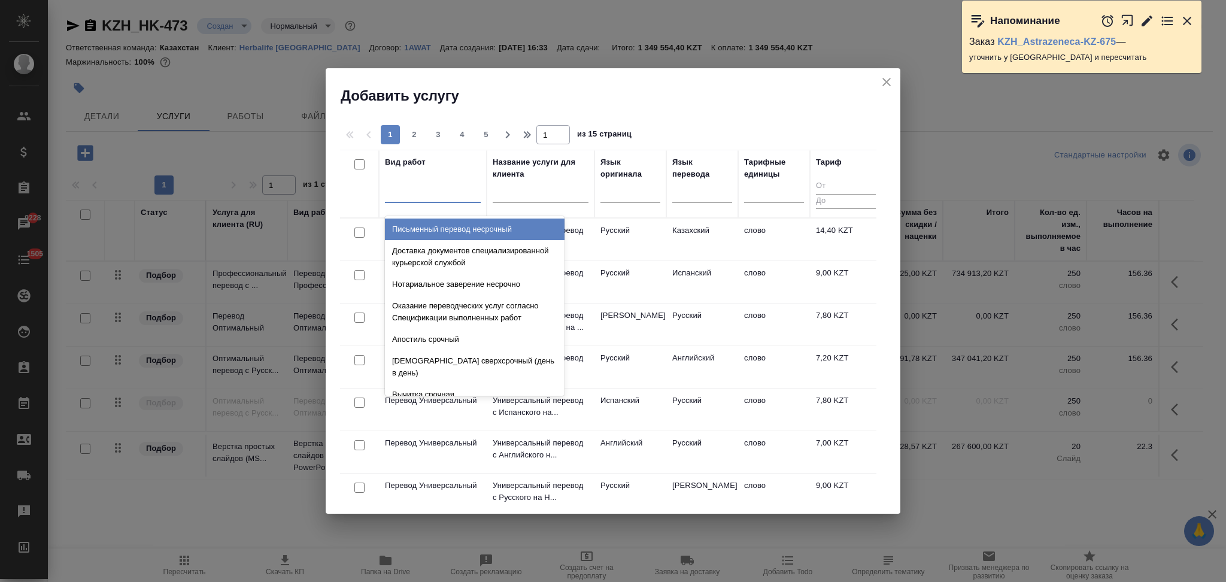
click at [436, 199] on div at bounding box center [433, 190] width 96 height 17
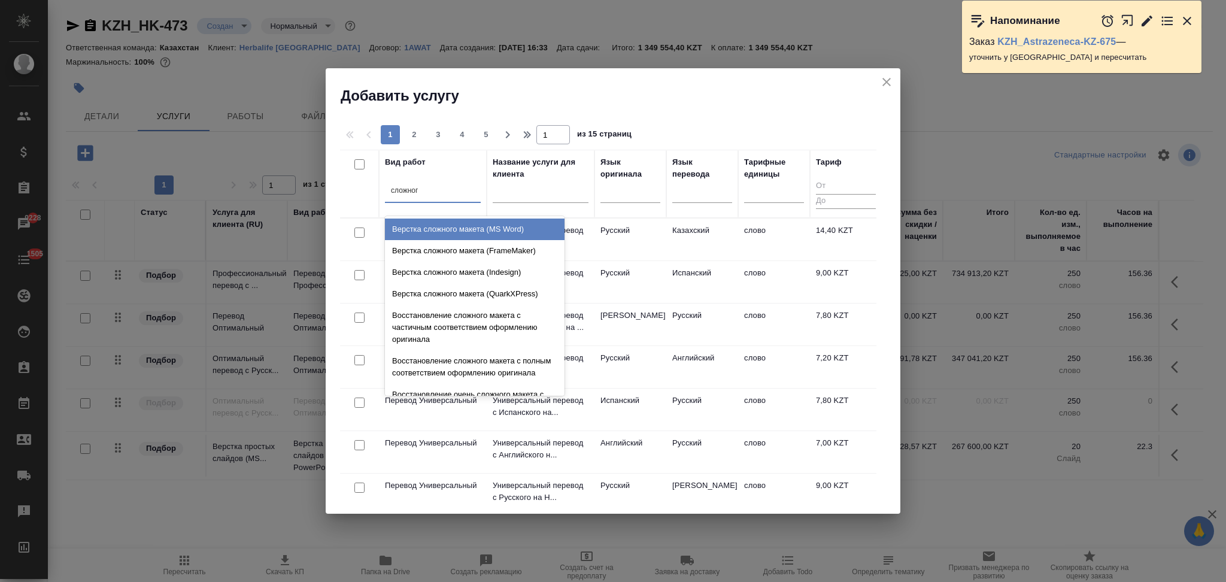
type input "сложного"
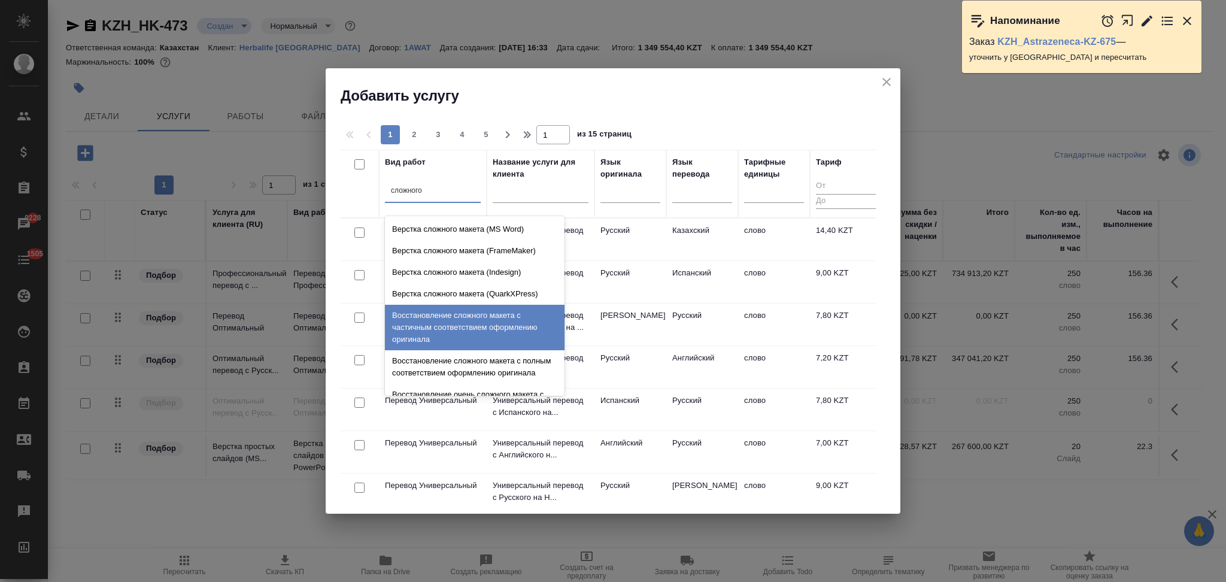
click at [464, 328] on div "Восстановление сложного макета с частичным соответствием оформлению оригинала" at bounding box center [475, 327] width 180 height 45
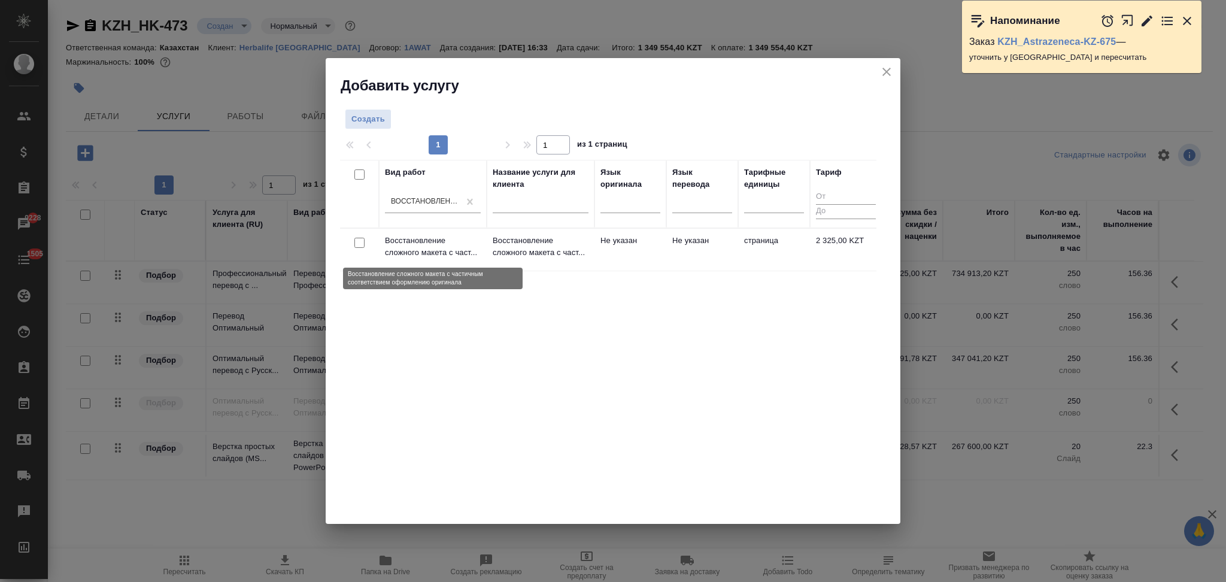
click at [467, 243] on p "Восстановление сложного макета с част..." at bounding box center [433, 247] width 96 height 24
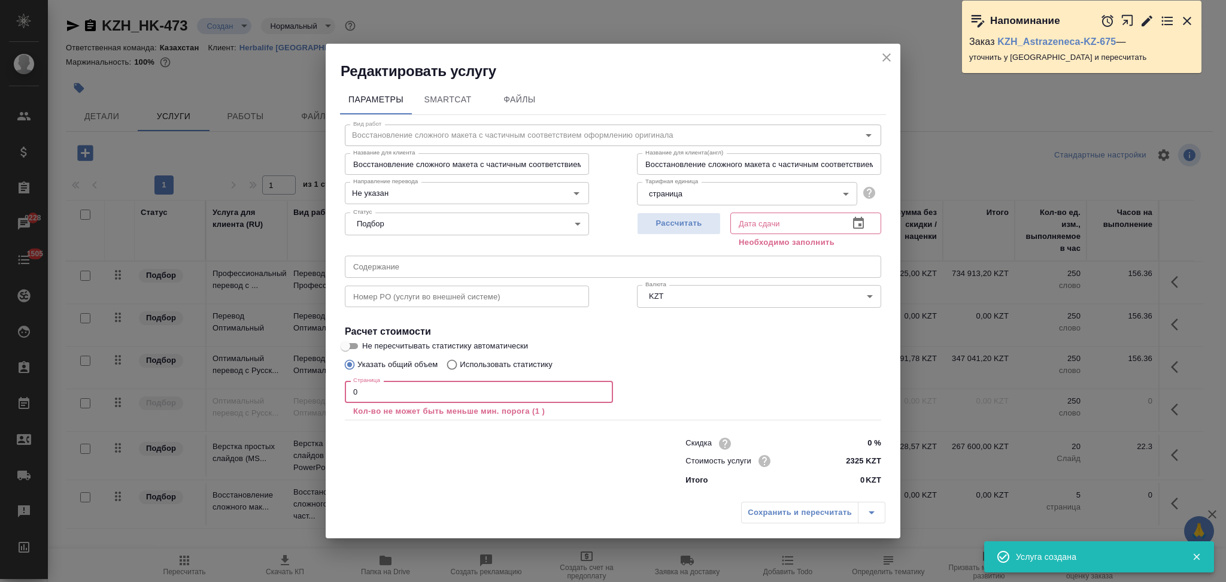
drag, startPoint x: 369, startPoint y: 397, endPoint x: 237, endPoint y: 385, distance: 132.2
click at [237, 385] on div "Редактировать услугу Параметры SmartCat Файлы Вид работ Восстановление сложного…" at bounding box center [613, 291] width 1226 height 582
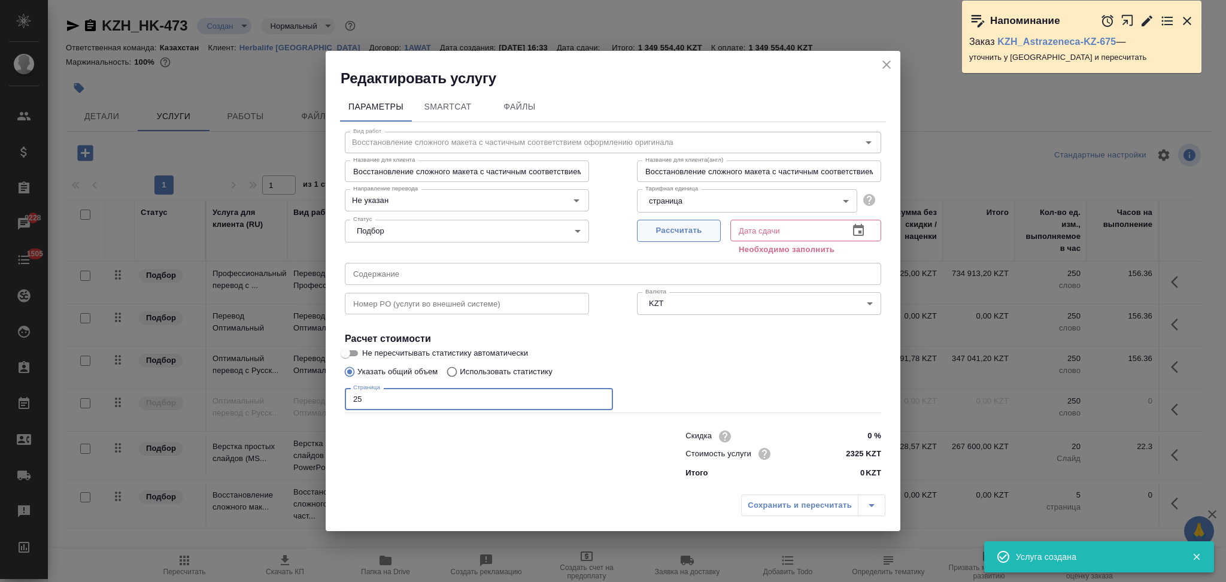
type input "25"
click at [697, 232] on span "Рассчитать" at bounding box center [678, 231] width 71 height 14
type input "16.10.2025 15:00"
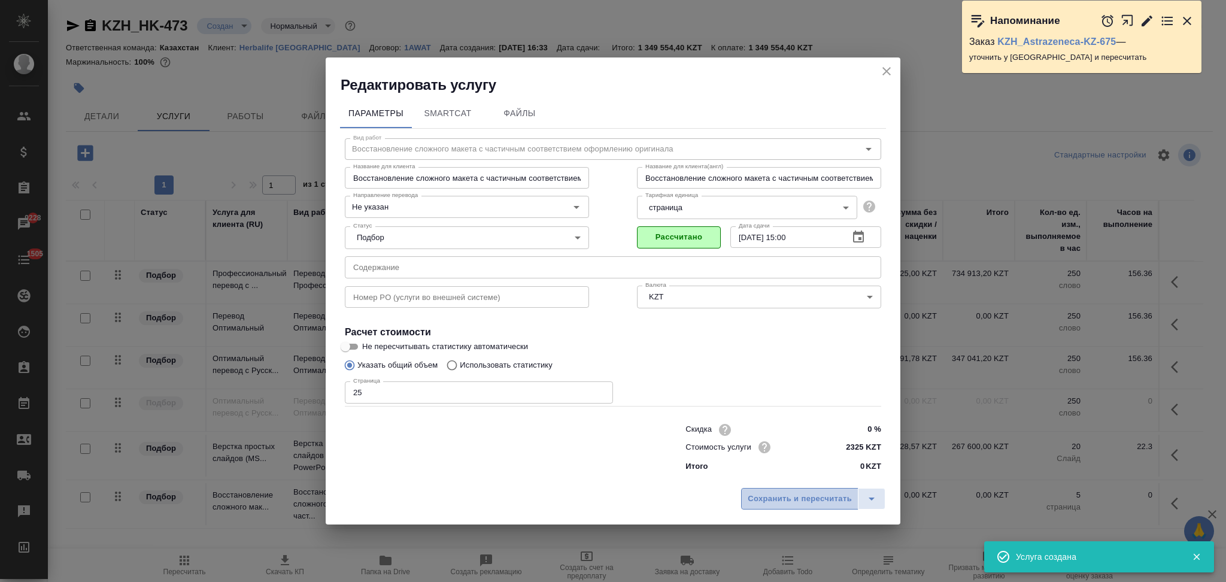
click at [759, 498] on span "Сохранить и пересчитать" at bounding box center [799, 499] width 104 height 14
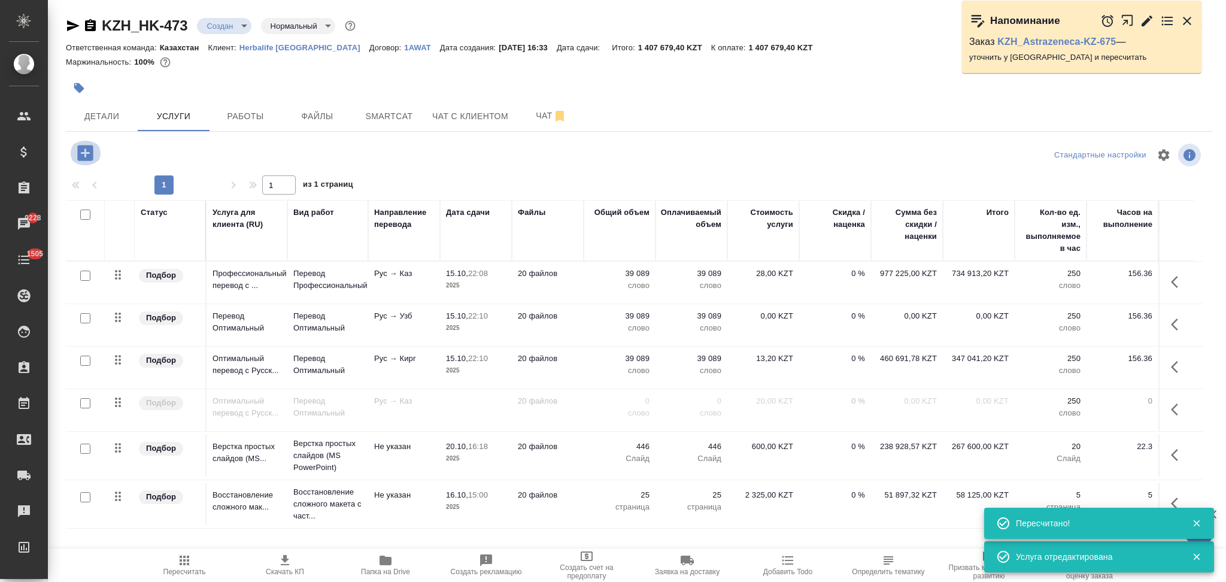
click at [87, 154] on icon "button" at bounding box center [85, 153] width 16 height 16
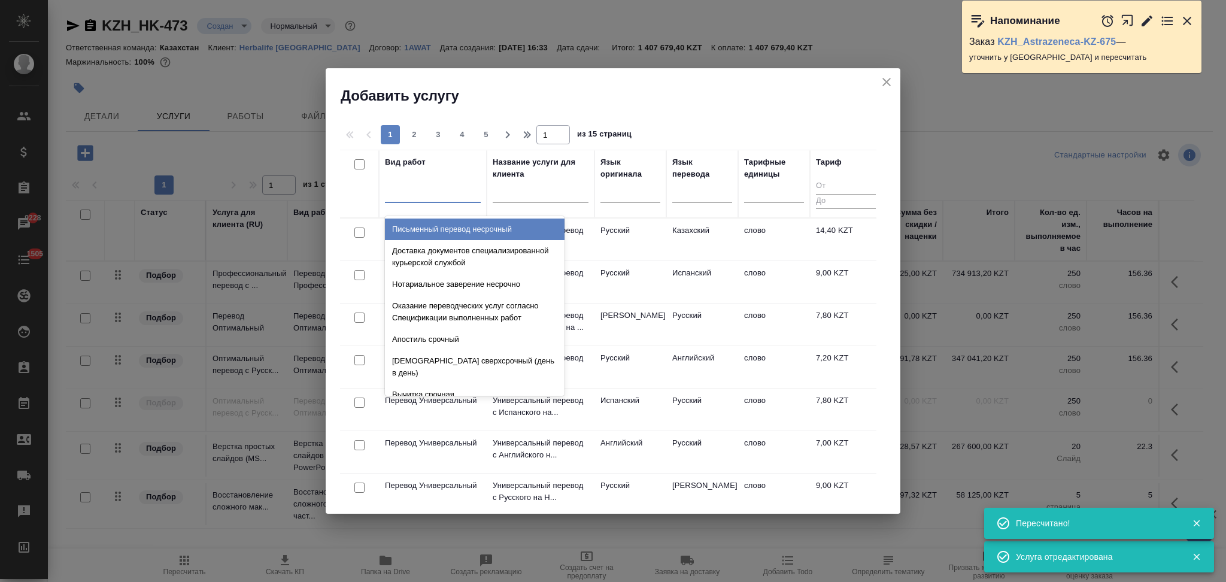
click at [409, 196] on div at bounding box center [433, 190] width 96 height 17
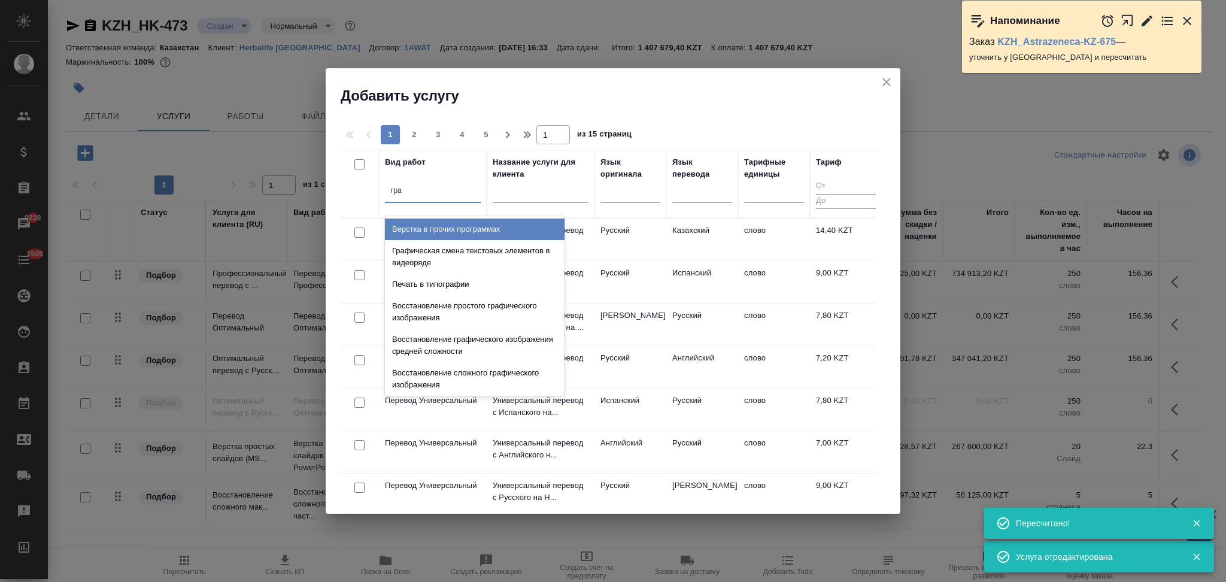
type input "граф"
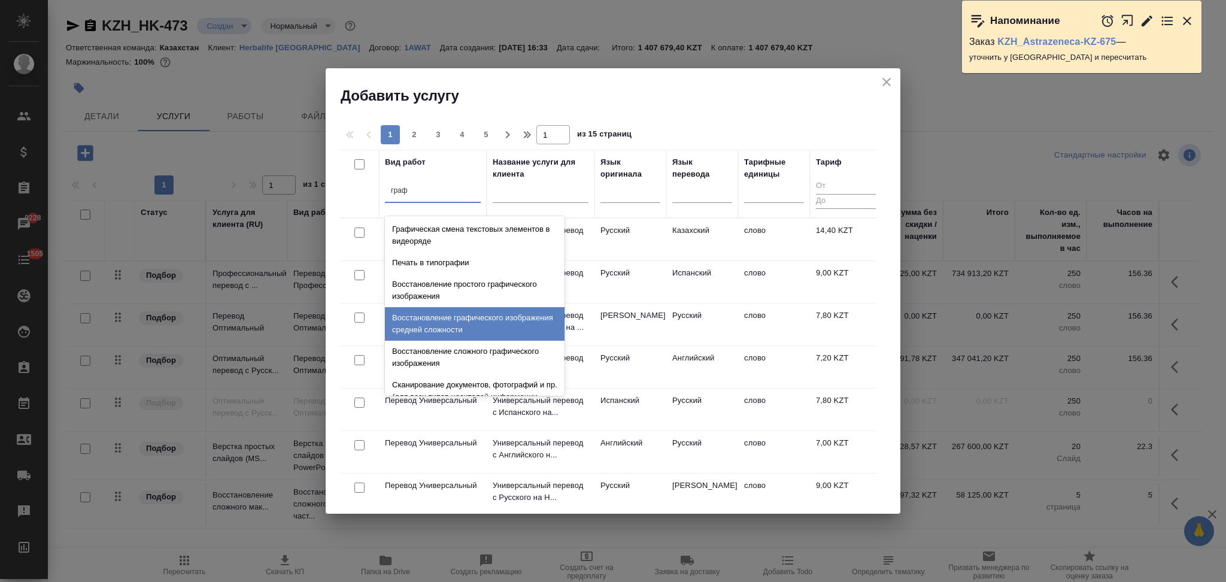
click at [454, 324] on div "Восстановление графического изображения средней сложности" at bounding box center [475, 324] width 180 height 34
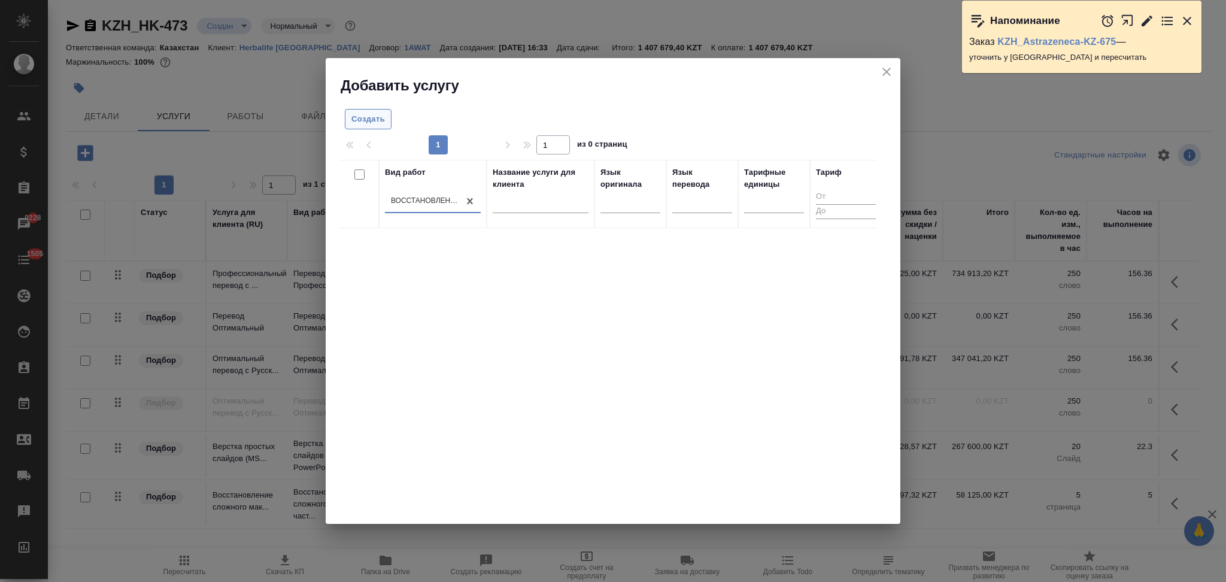
click at [365, 120] on span "Создать" at bounding box center [368, 119] width 34 height 14
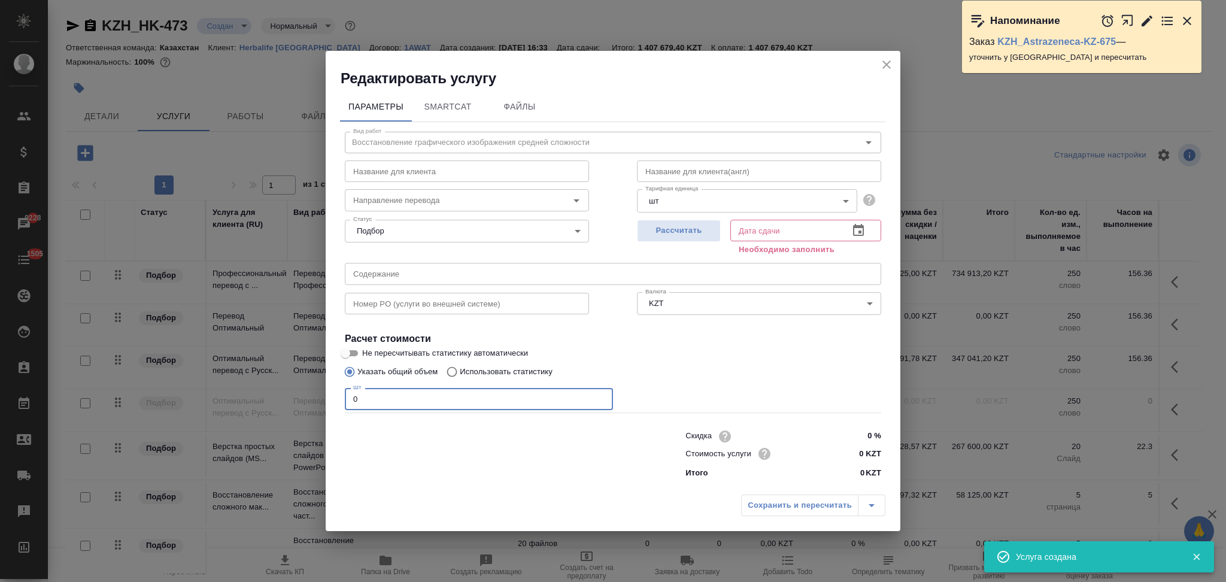
drag, startPoint x: 400, startPoint y: 400, endPoint x: 317, endPoint y: 409, distance: 83.7
click at [317, 409] on div "Редактировать услугу Параметры SmartCat Файлы Вид работ Восстановление графичес…" at bounding box center [613, 291] width 1226 height 582
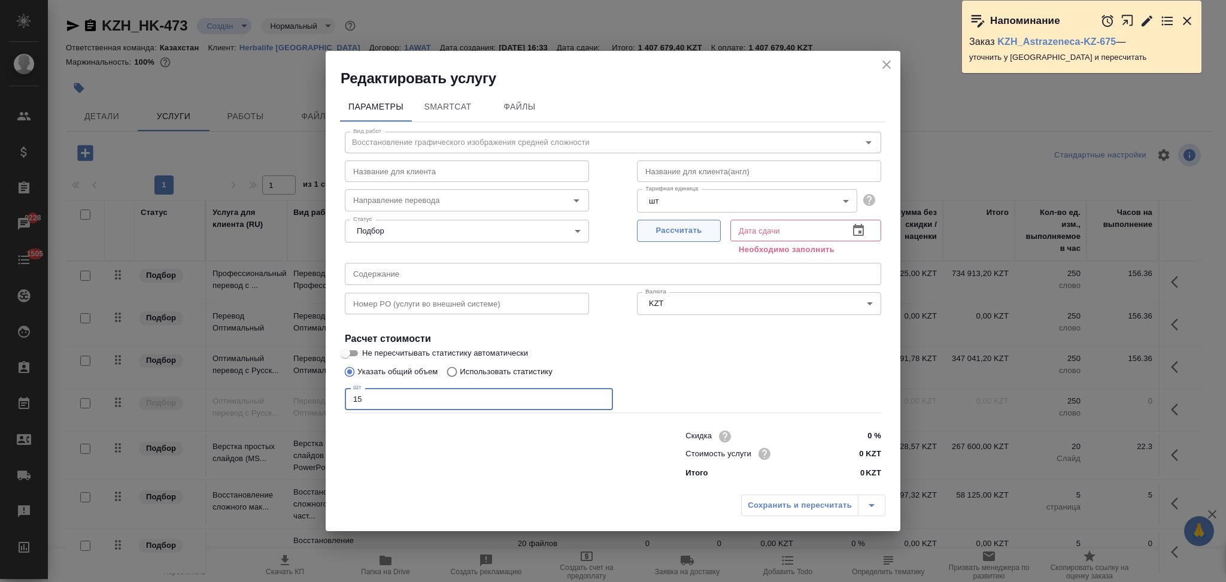
type input "15"
click at [689, 235] on span "Рассчитать" at bounding box center [678, 231] width 71 height 14
type input "16.10.2025 13:00"
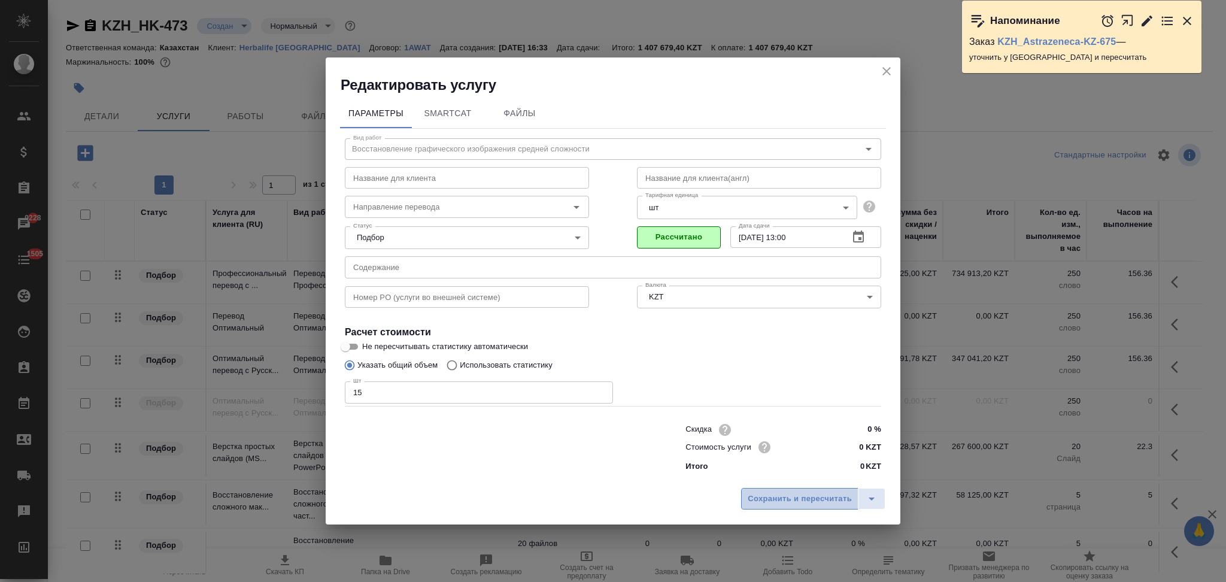
click at [772, 492] on span "Сохранить и пересчитать" at bounding box center [799, 499] width 104 height 14
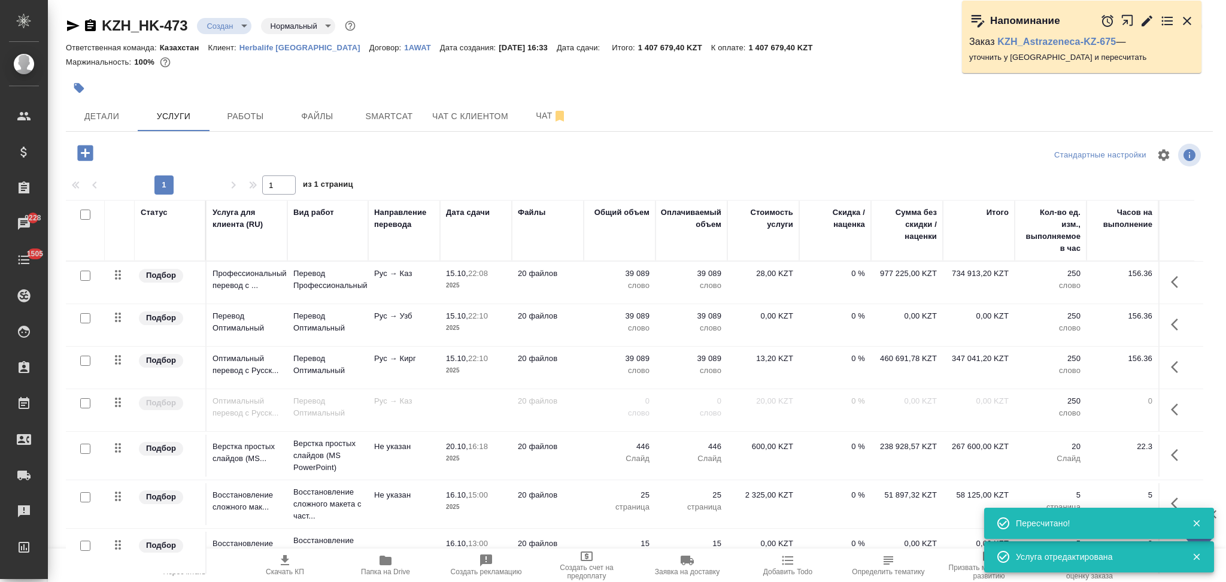
click at [388, 567] on span "Папка на Drive" at bounding box center [385, 571] width 49 height 8
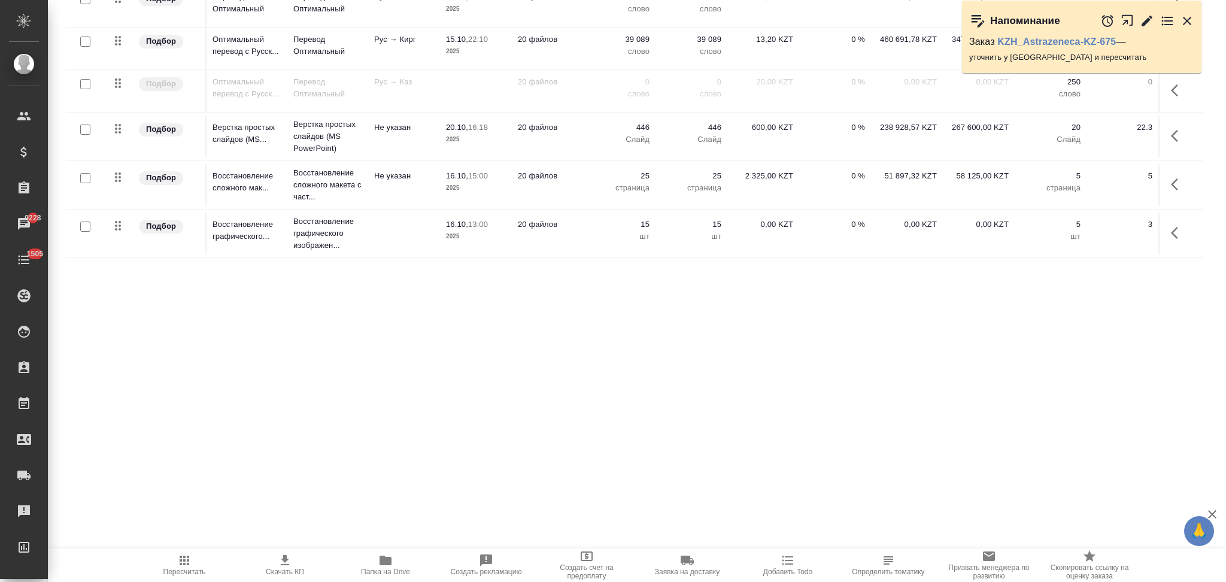
click at [584, 242] on td "15 шт" at bounding box center [619, 233] width 72 height 42
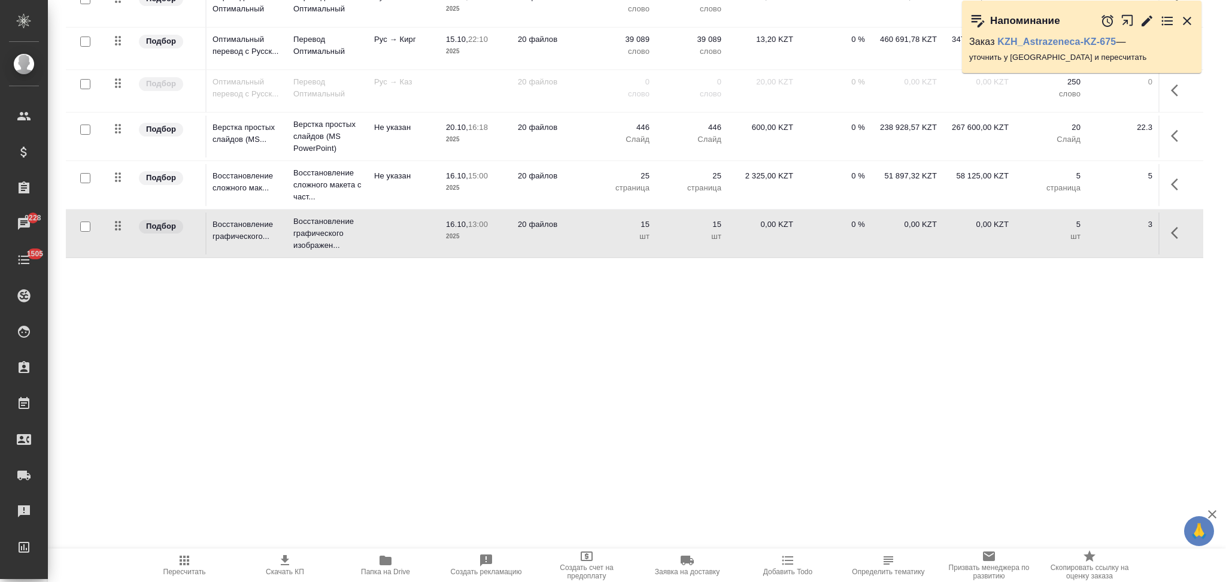
click at [584, 242] on td "15 шт" at bounding box center [619, 233] width 72 height 42
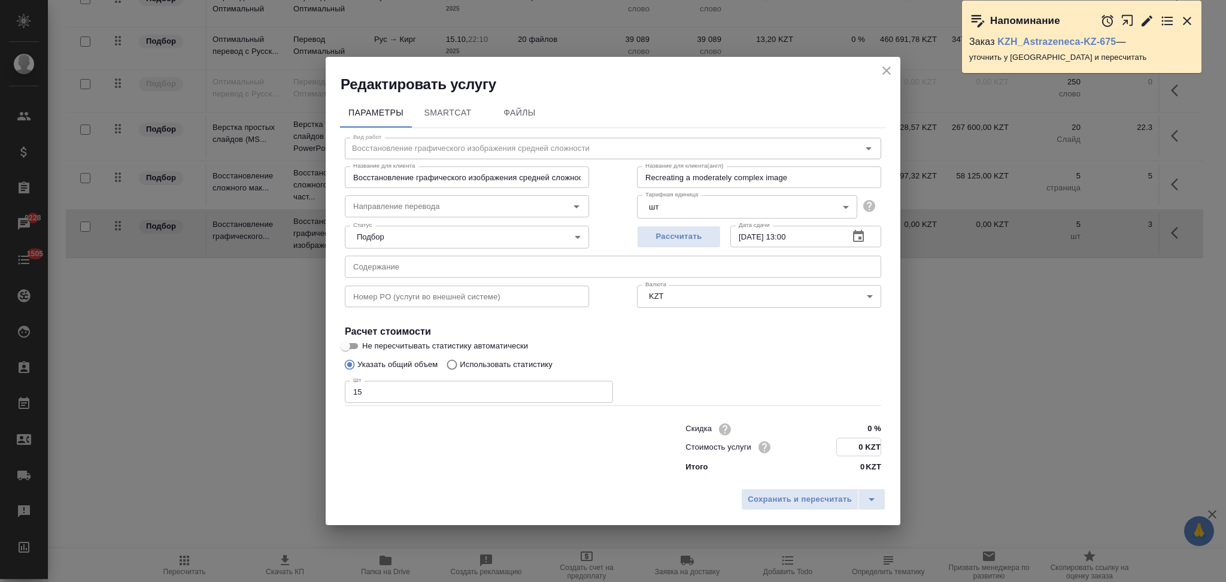
drag, startPoint x: 862, startPoint y: 449, endPoint x: 856, endPoint y: 445, distance: 7.2
click at [856, 445] on input "0 KZT" at bounding box center [859, 446] width 44 height 17
type input "1725 KZT"
click at [805, 501] on span "Сохранить и пересчитать" at bounding box center [799, 499] width 104 height 14
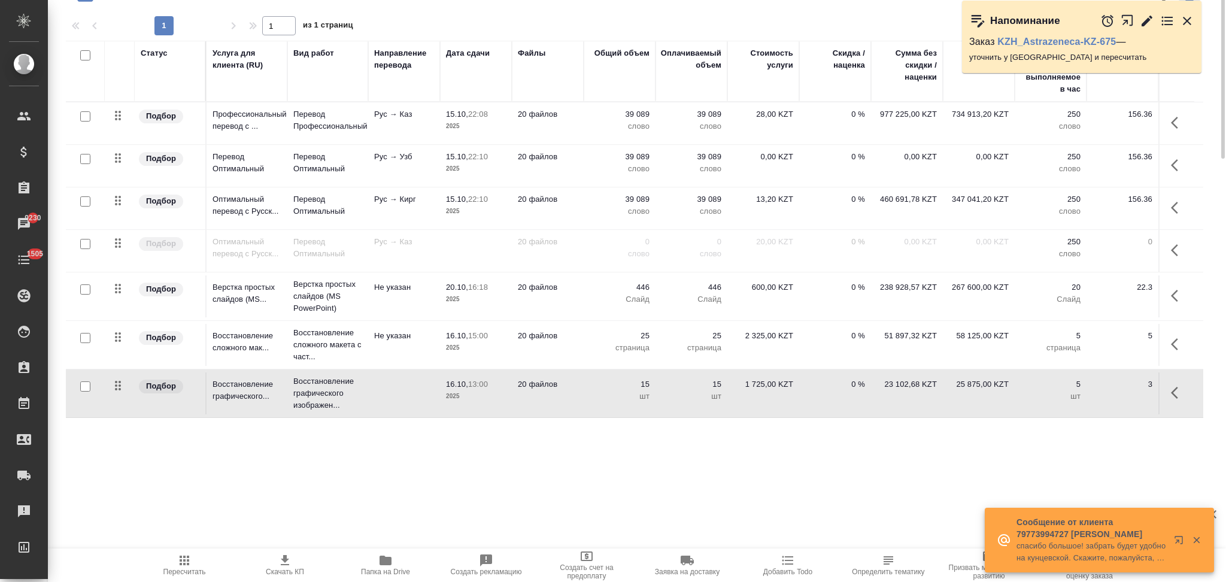
scroll to position [0, 0]
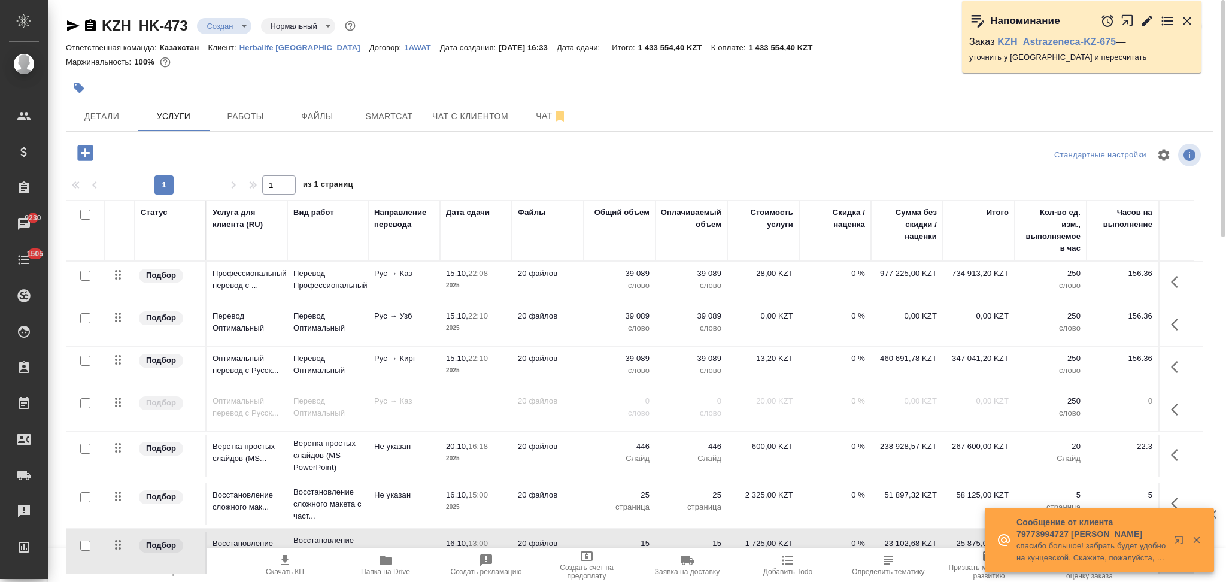
click at [591, 366] on p "слово" at bounding box center [619, 370] width 60 height 12
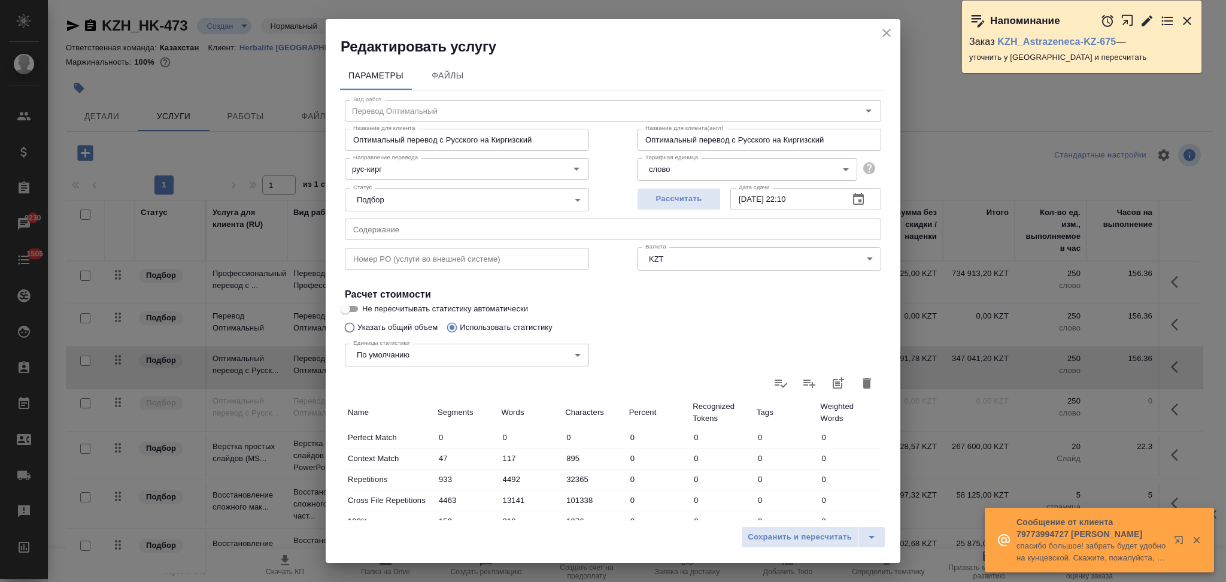
scroll to position [235, 0]
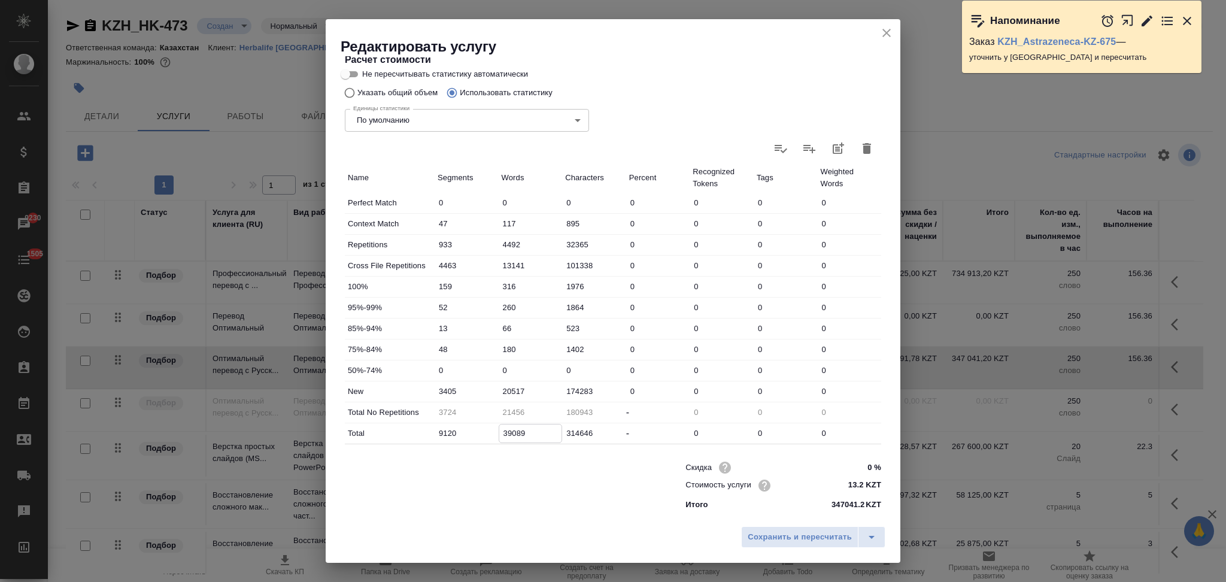
drag, startPoint x: 509, startPoint y: 436, endPoint x: 502, endPoint y: 433, distance: 7.2
click at [502, 433] on input "39089" at bounding box center [530, 432] width 63 height 17
type input "-13544"
type input "4089"
type input "23456"
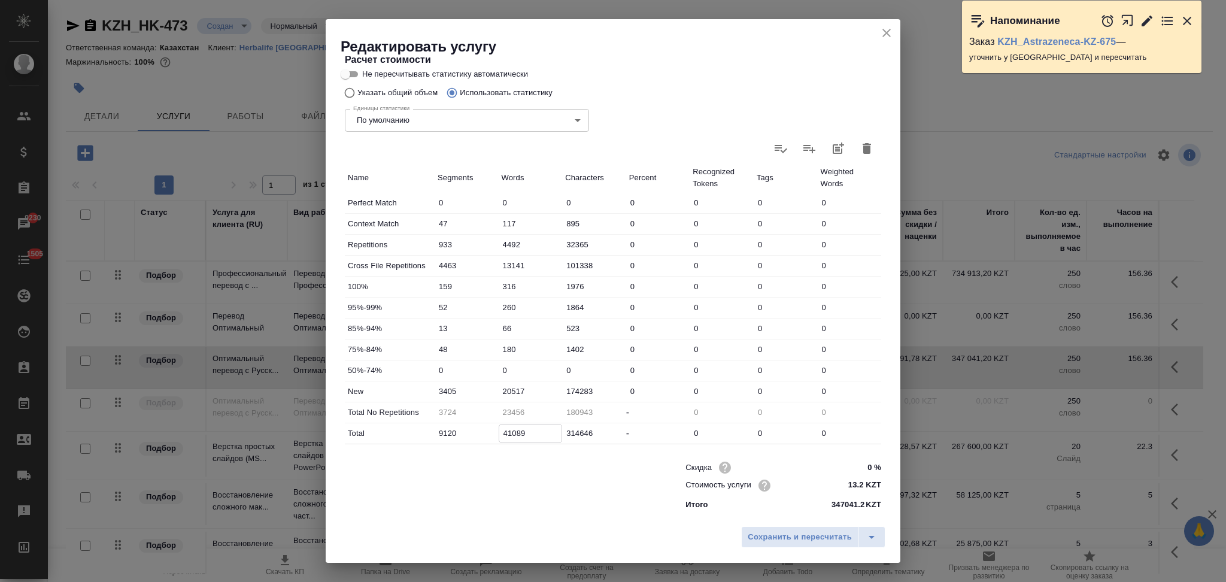
type input "41089"
click at [506, 389] on input "20517" at bounding box center [530, 390] width 63 height 17
type input "22517"
click at [349, 74] on input "Не пересчитывать статистику автоматически" at bounding box center [345, 74] width 43 height 14
checkbox input "true"
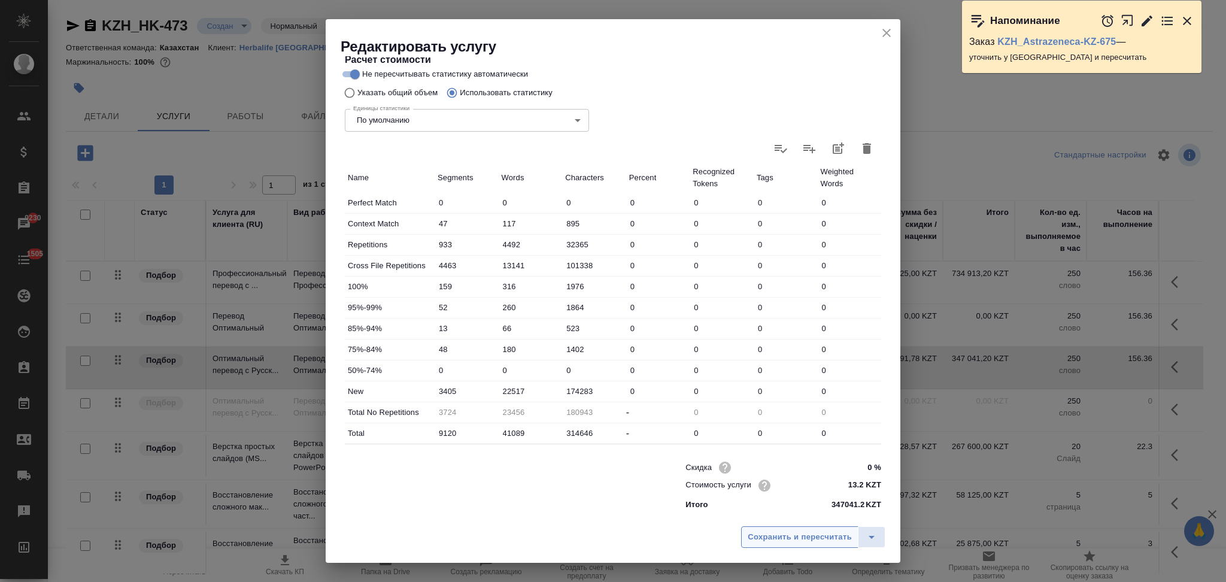
click at [764, 540] on span "Сохранить и пересчитать" at bounding box center [799, 537] width 104 height 14
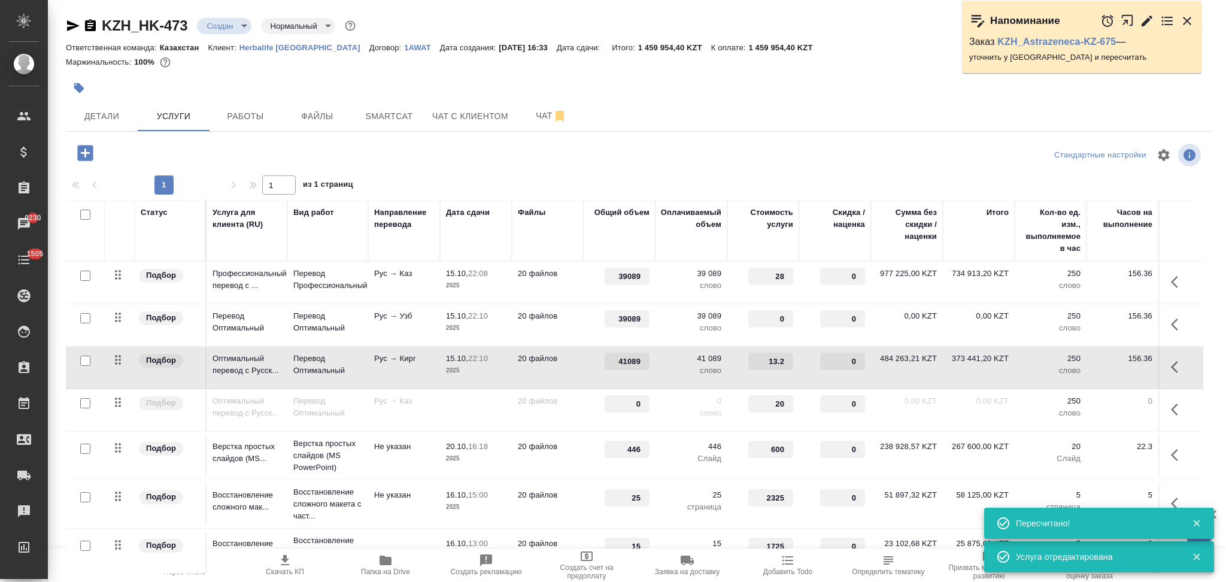
click at [567, 329] on td "20 файлов" at bounding box center [548, 325] width 72 height 42
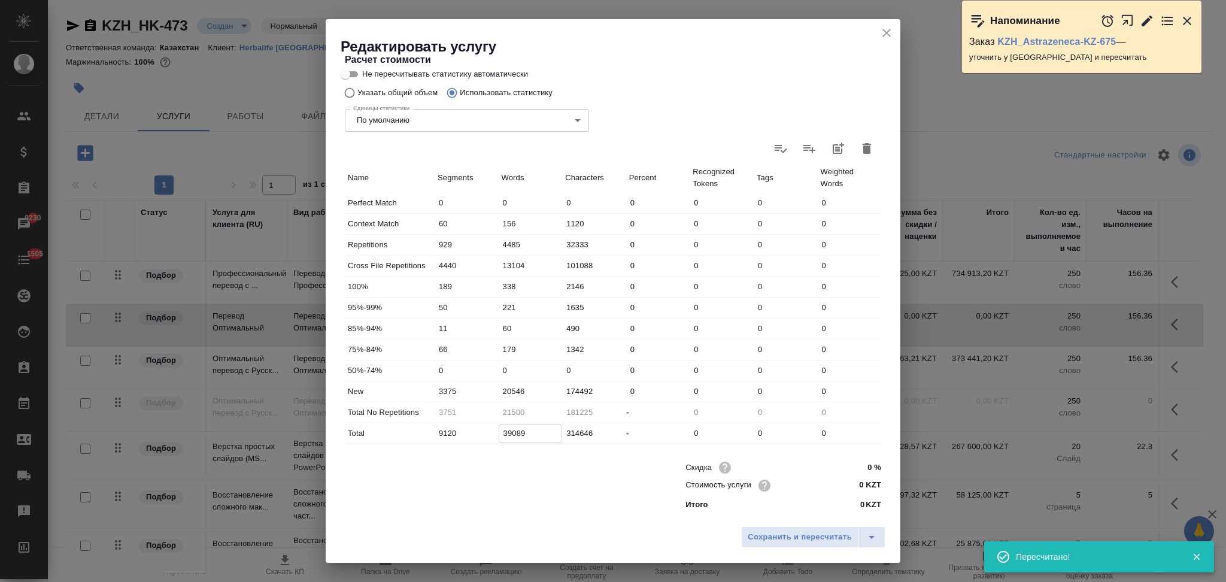
drag, startPoint x: 509, startPoint y: 436, endPoint x: 501, endPoint y: 435, distance: 7.2
click at [501, 435] on input "39089" at bounding box center [530, 432] width 63 height 17
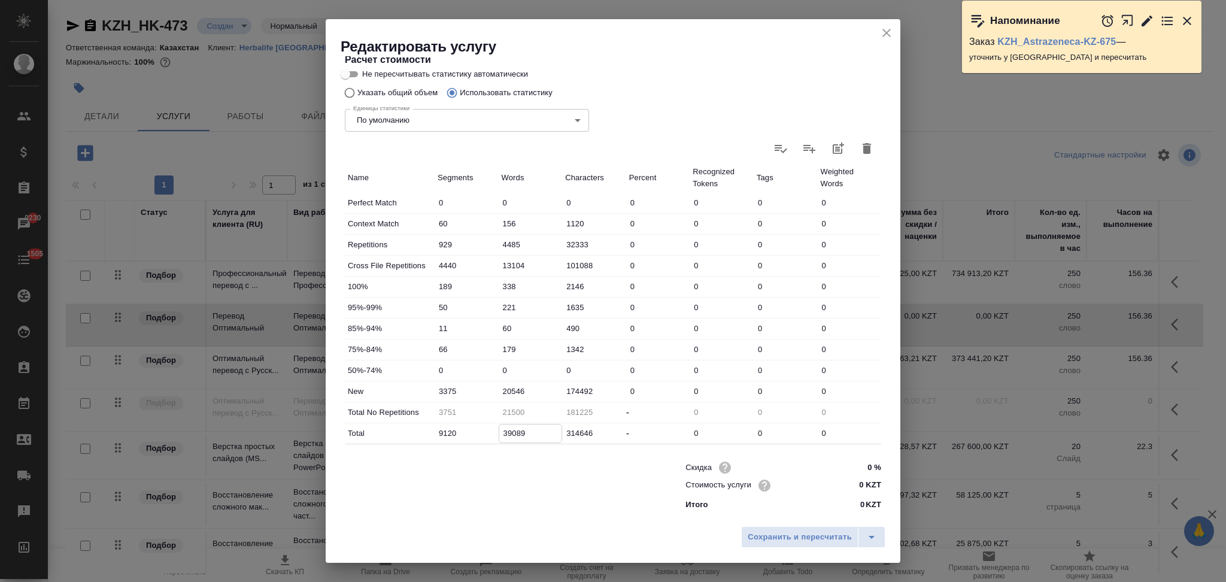
type input "-13500"
type input "4089"
type input "23500"
type input "41089"
click at [507, 392] on input "20546" at bounding box center [530, 390] width 63 height 17
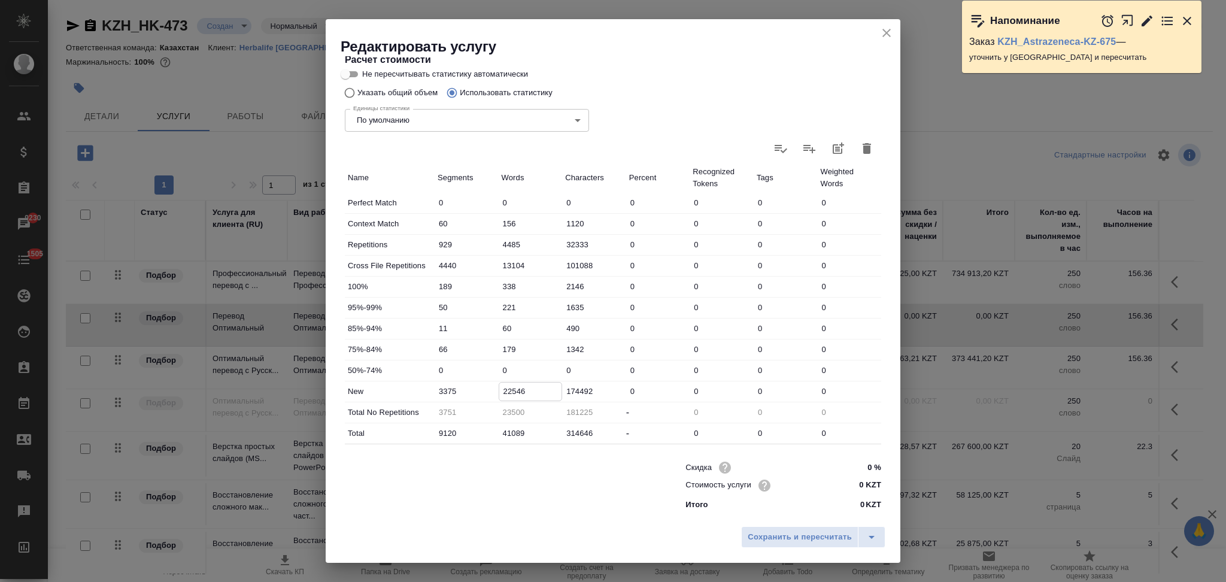
type input "22546"
click at [352, 75] on input "Не пересчитывать статистику автоматически" at bounding box center [345, 74] width 43 height 14
checkbox input "true"
click at [753, 530] on span "Сохранить и пересчитать" at bounding box center [799, 537] width 104 height 14
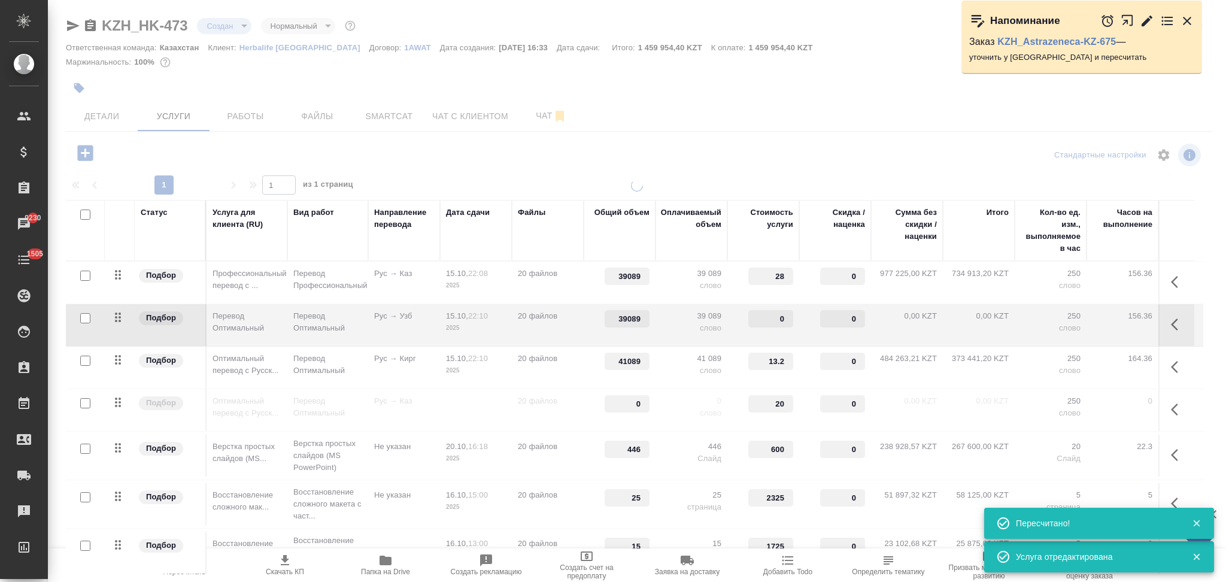
type input "41089"
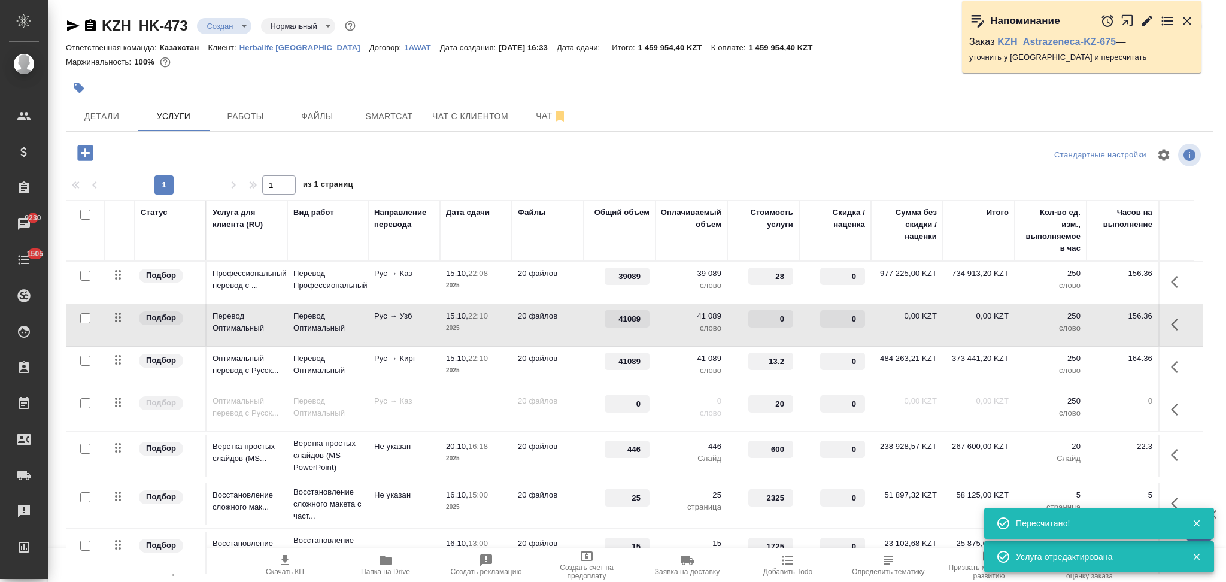
click at [566, 282] on td "20 файлов" at bounding box center [548, 283] width 72 height 42
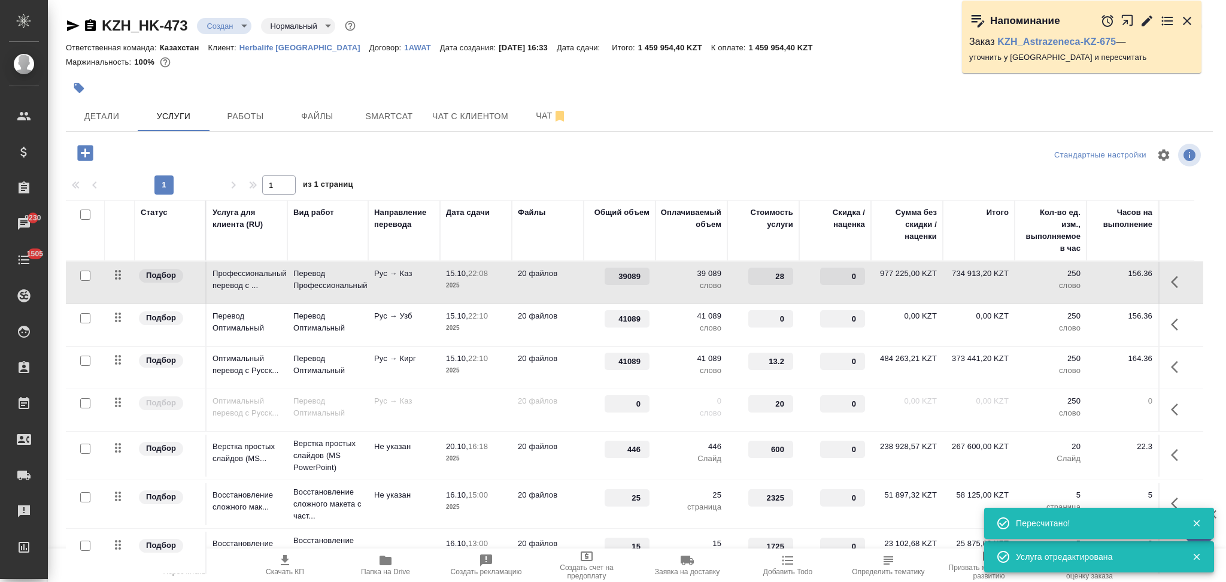
click at [566, 282] on td "20 файлов" at bounding box center [548, 283] width 72 height 42
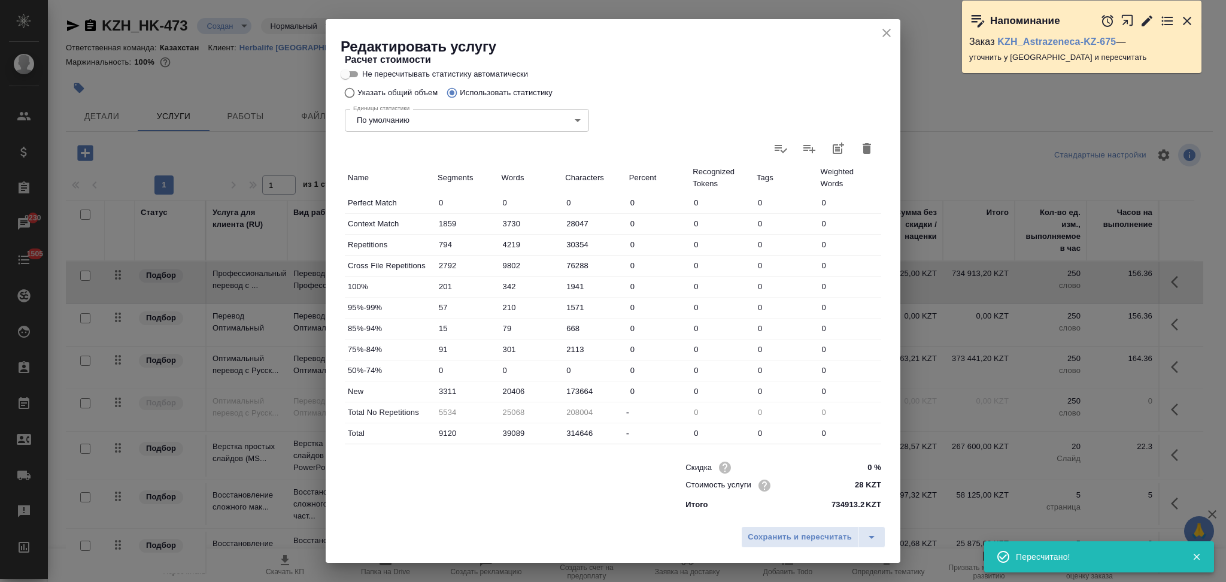
click at [352, 70] on input "Не пересчитывать статистику автоматически" at bounding box center [345, 74] width 43 height 14
checkbox input "true"
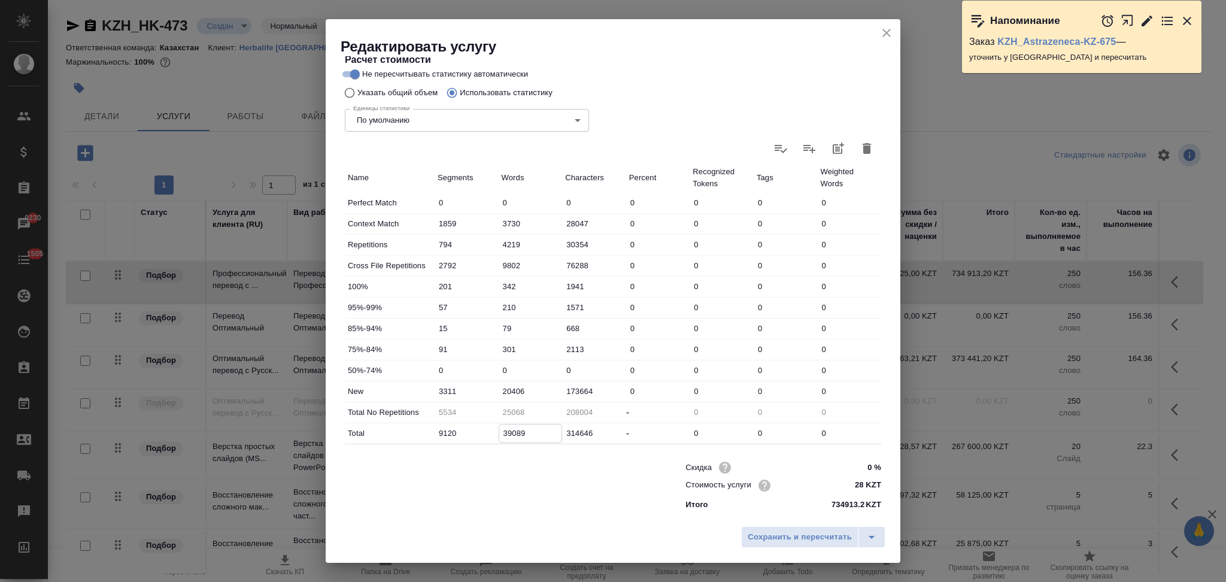
drag, startPoint x: 510, startPoint y: 435, endPoint x: 501, endPoint y: 431, distance: 9.9
click at [501, 431] on input "39089" at bounding box center [530, 432] width 63 height 17
type input "-9932"
type input "4089"
type input "27068"
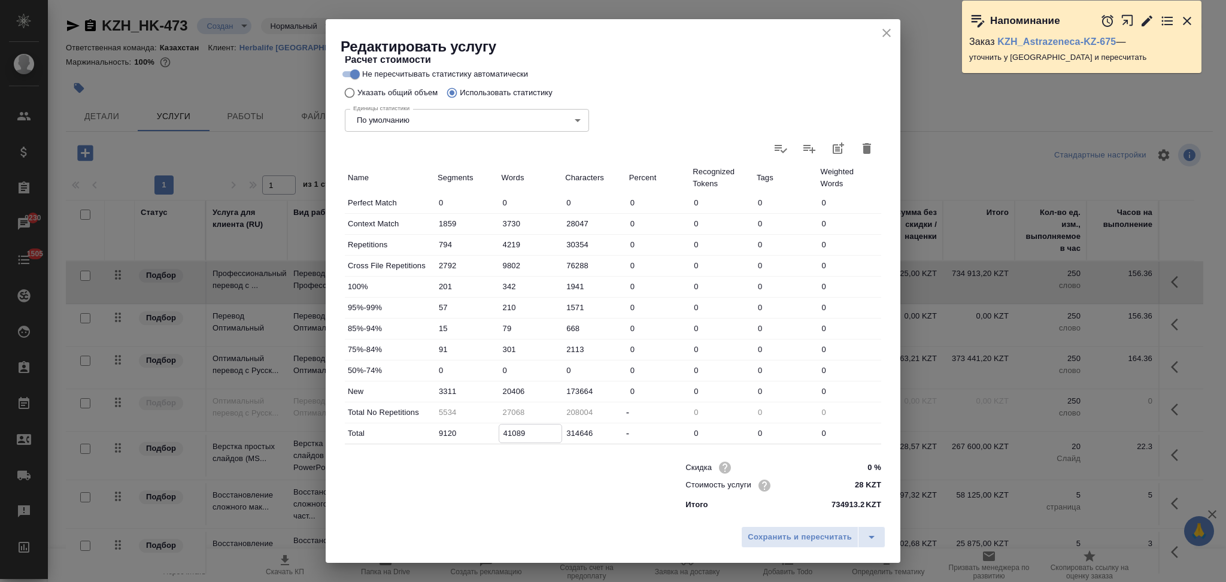
type input "41089"
click at [506, 390] on input "20406" at bounding box center [530, 390] width 63 height 17
type input "22406"
click at [755, 537] on span "Сохранить и пересчитать" at bounding box center [799, 537] width 104 height 14
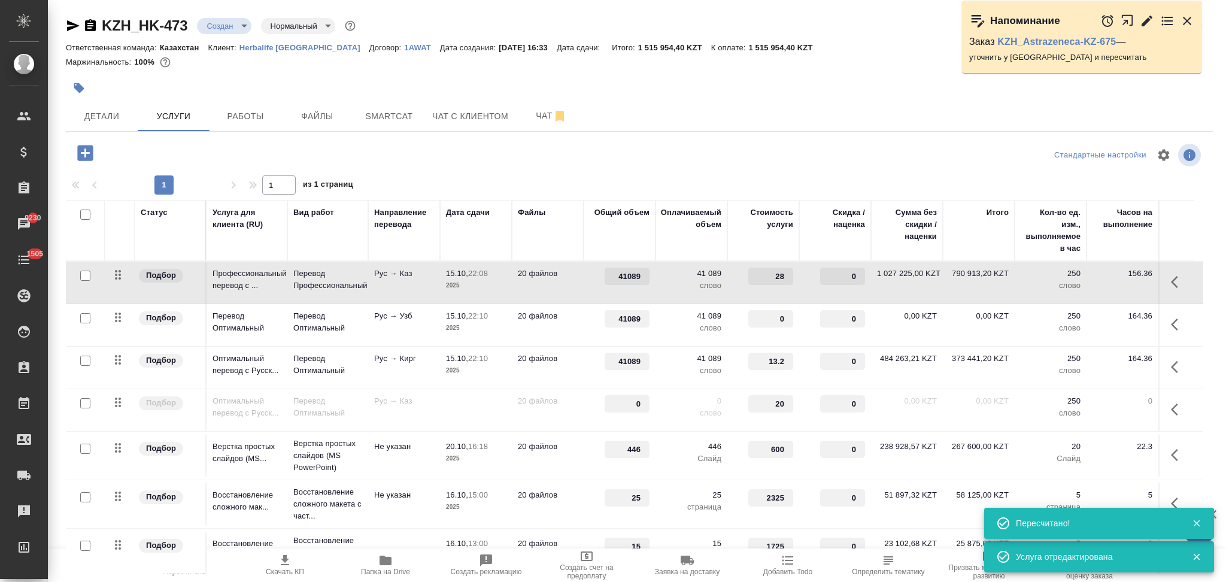
click at [568, 372] on td "20 файлов" at bounding box center [548, 367] width 72 height 42
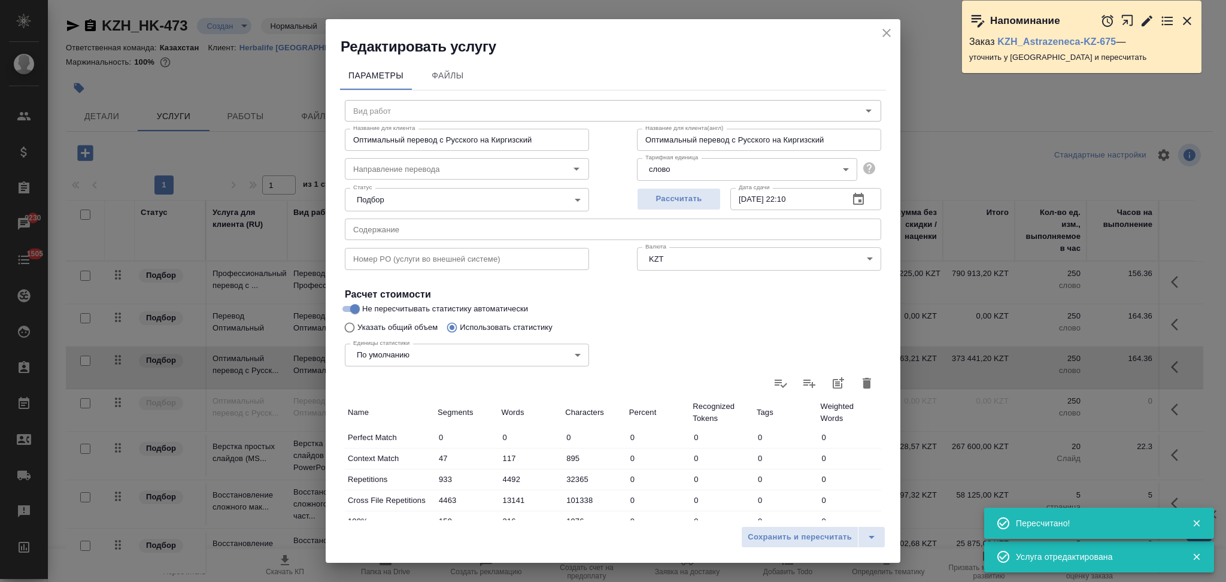
type input "Перевод Оптимальный"
click at [437, 74] on span "Файлы" at bounding box center [447, 75] width 57 height 15
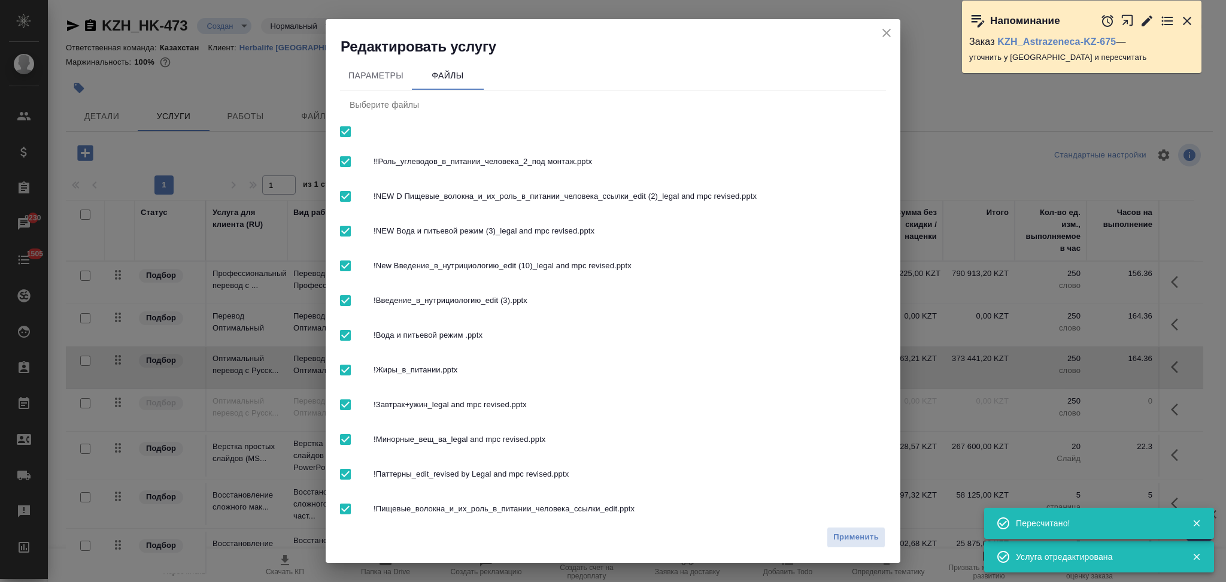
click at [348, 132] on input "checkbox" at bounding box center [345, 131] width 25 height 25
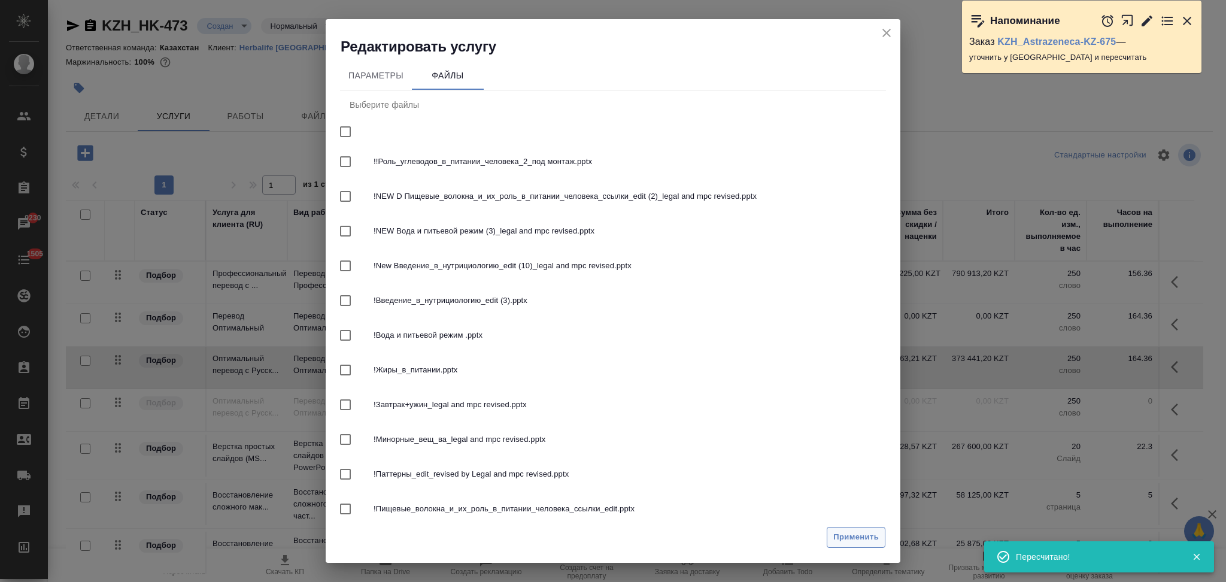
click at [839, 531] on span "Применить" at bounding box center [855, 537] width 45 height 14
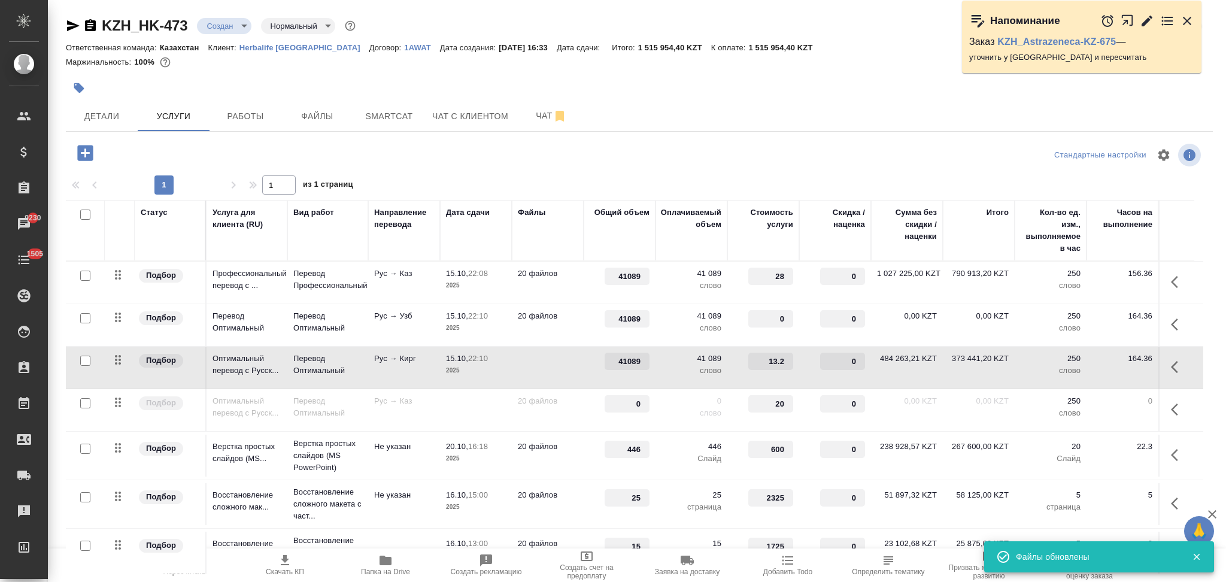
click at [525, 330] on td "20 файлов" at bounding box center [548, 325] width 72 height 42
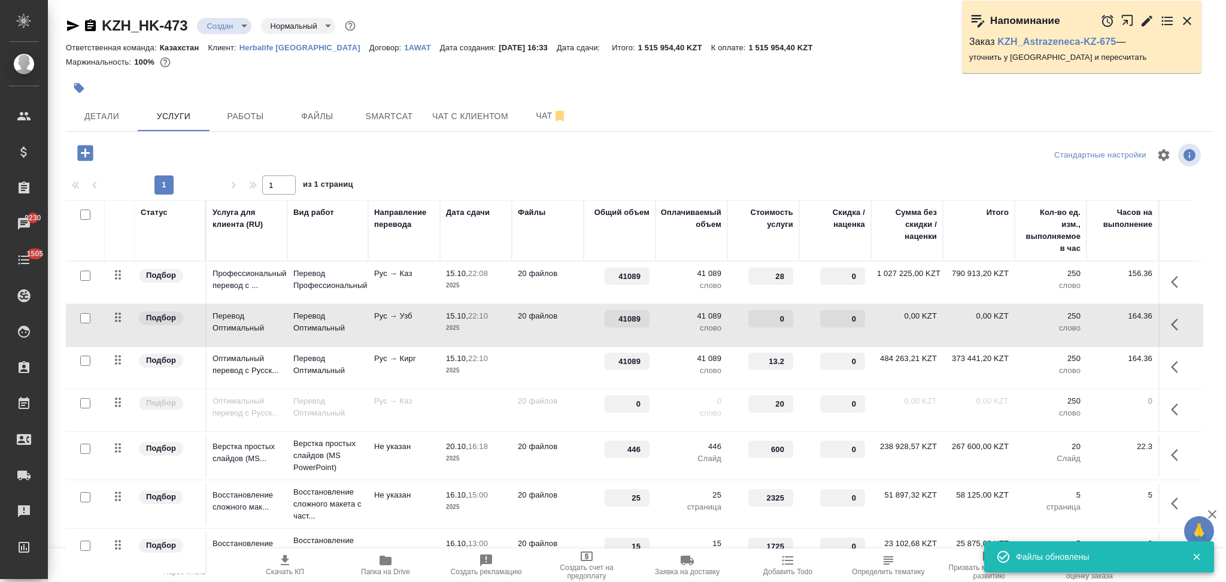
click at [525, 330] on td "20 файлов" at bounding box center [548, 325] width 72 height 42
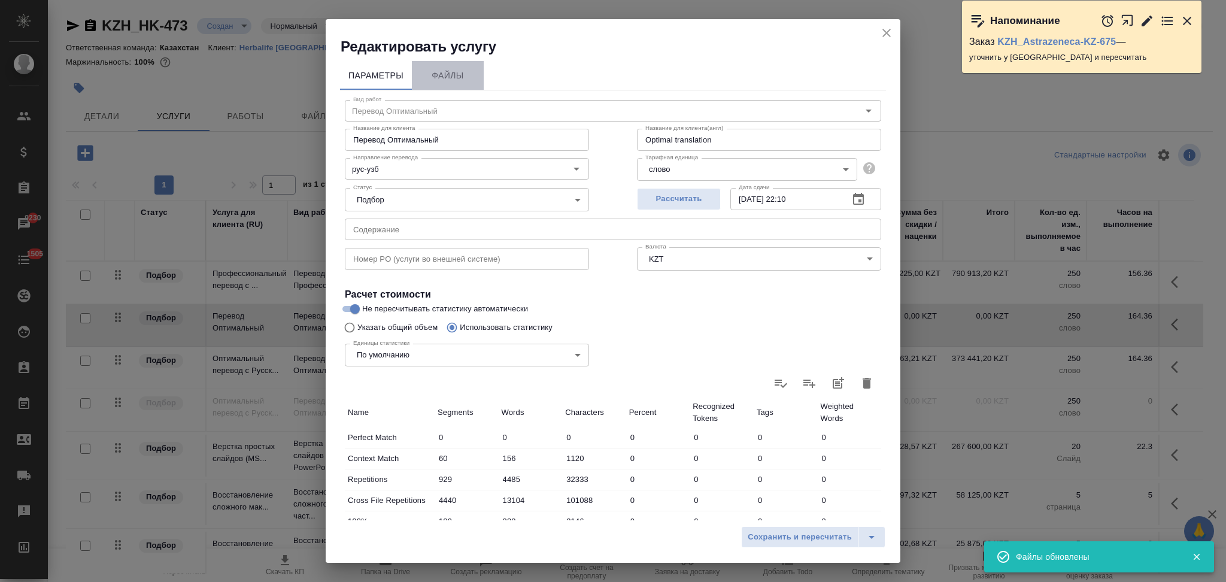
click at [440, 74] on span "Файлы" at bounding box center [447, 75] width 57 height 15
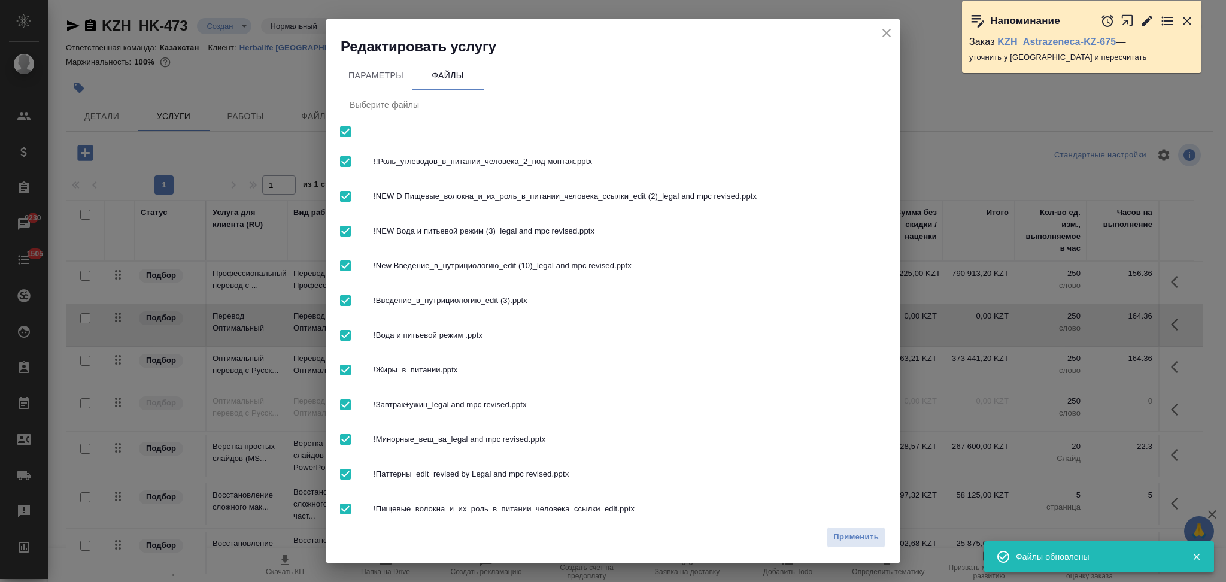
click at [345, 135] on input "checkbox" at bounding box center [345, 131] width 25 height 25
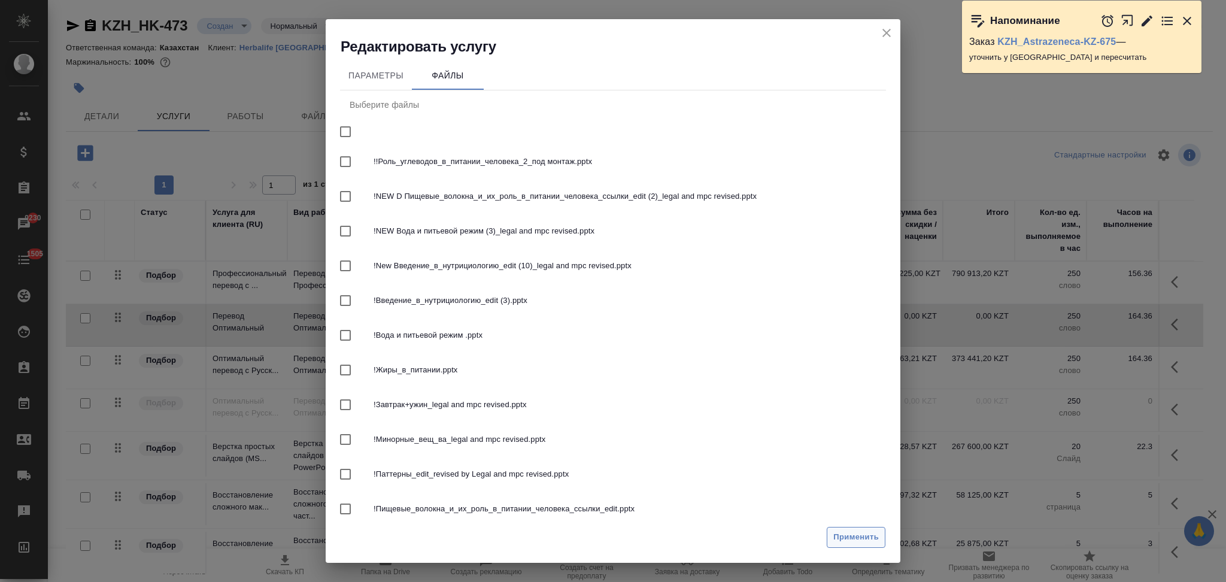
click at [844, 546] on button "Применить" at bounding box center [855, 537] width 59 height 21
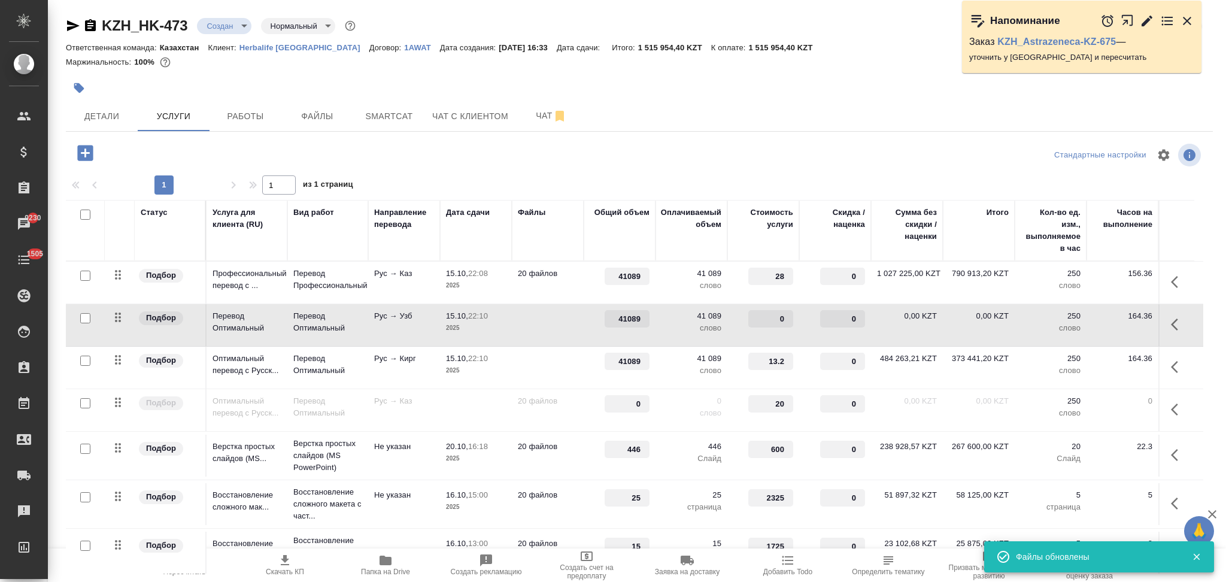
click at [519, 290] on td "20 файлов" at bounding box center [548, 283] width 72 height 42
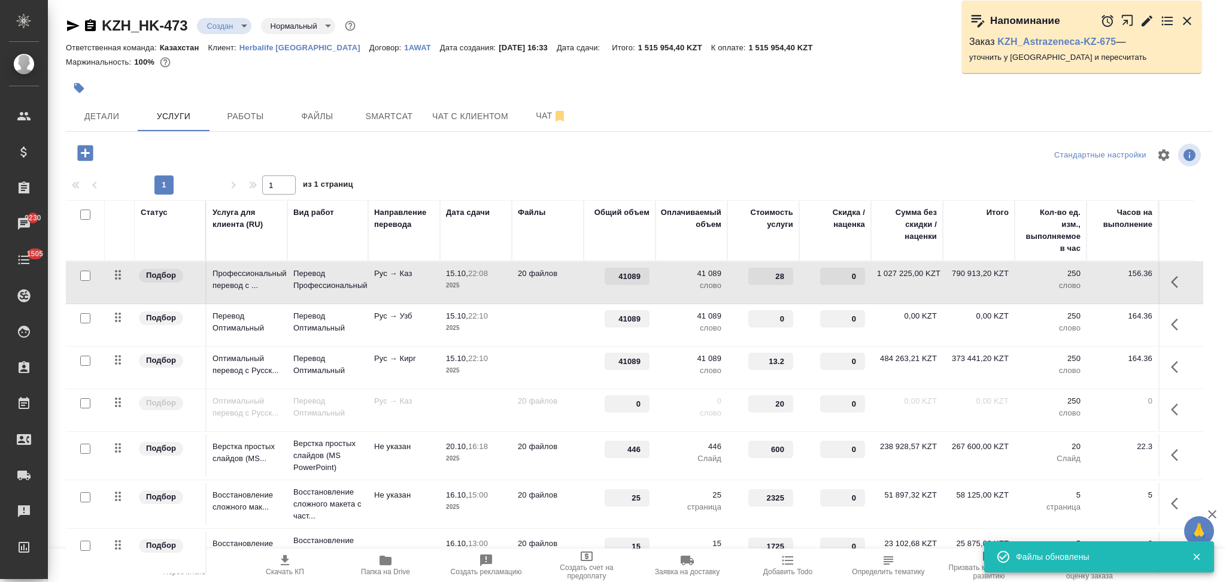
click at [519, 290] on td "20 файлов" at bounding box center [548, 283] width 72 height 42
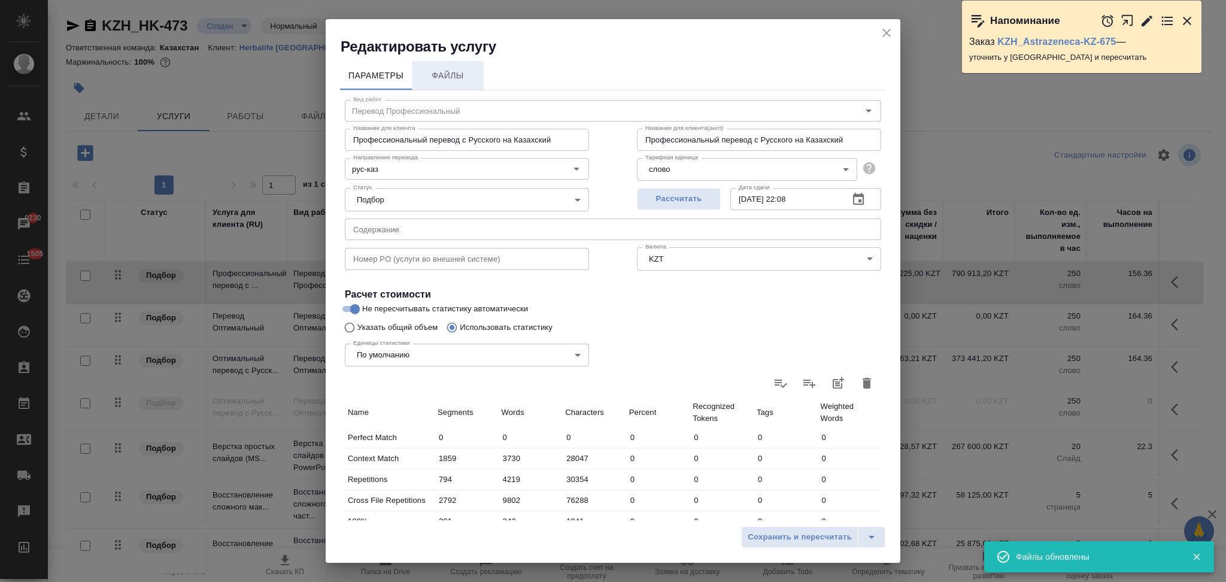
click at [440, 78] on span "Файлы" at bounding box center [447, 75] width 57 height 15
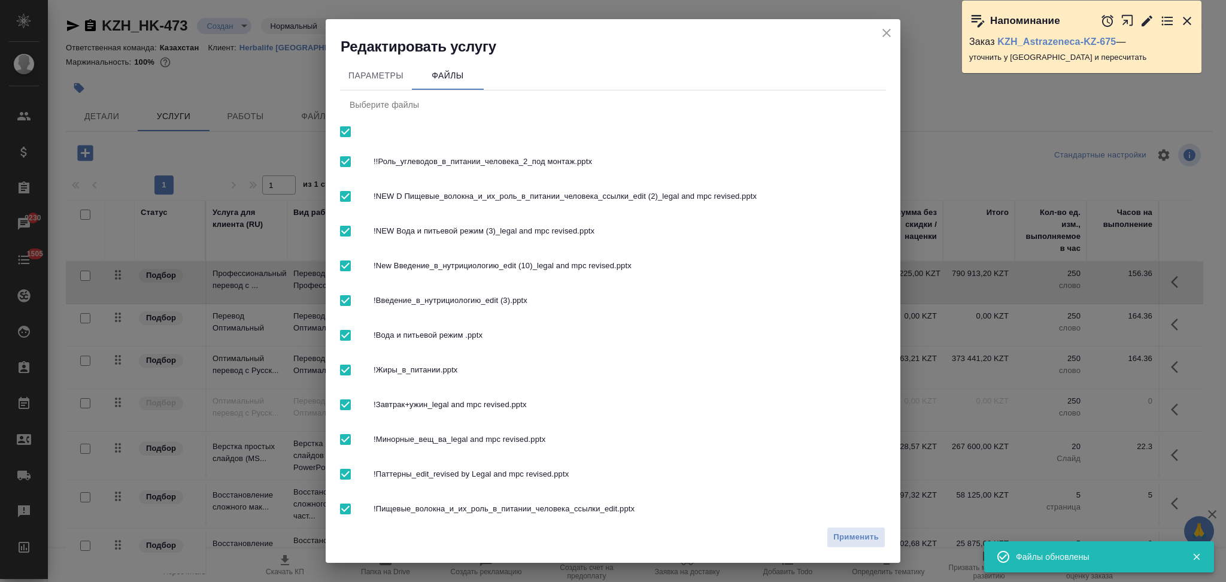
click at [343, 129] on input "checkbox" at bounding box center [345, 131] width 25 height 25
click at [854, 532] on span "Применить" at bounding box center [855, 537] width 45 height 14
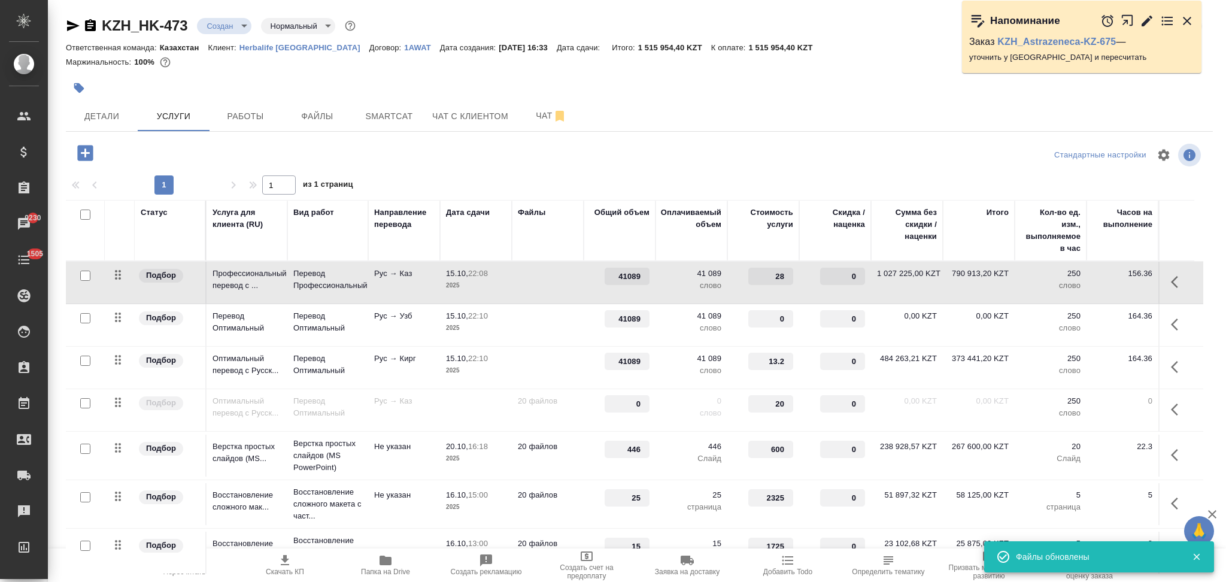
scroll to position [159, 0]
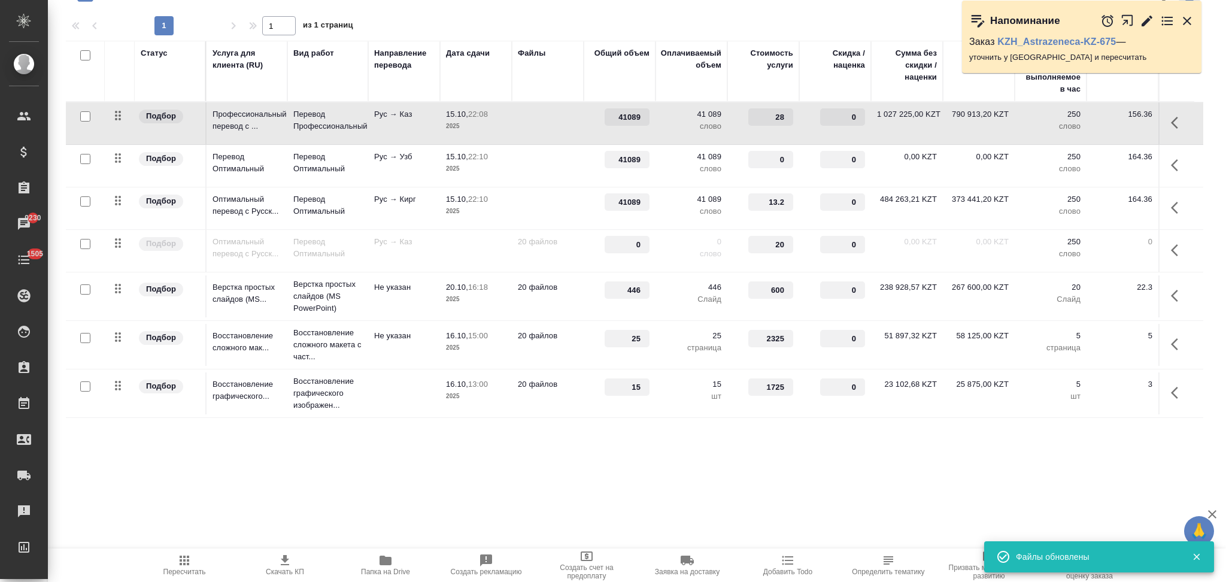
click at [409, 299] on td "Не указан" at bounding box center [404, 296] width 72 height 42
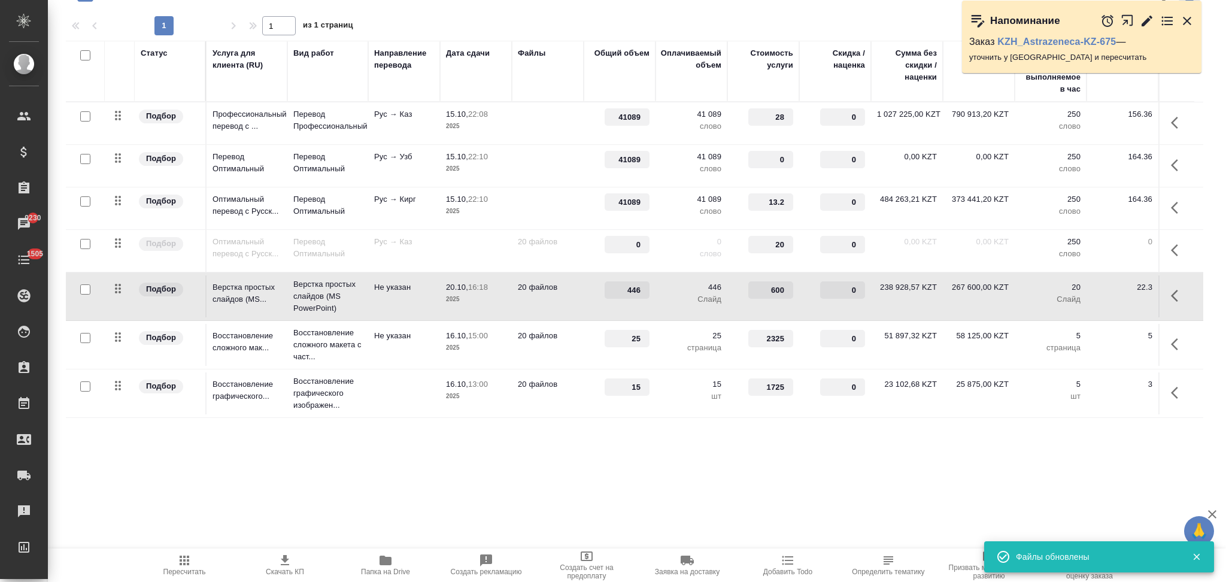
click at [409, 299] on td "Не указан" at bounding box center [404, 296] width 72 height 42
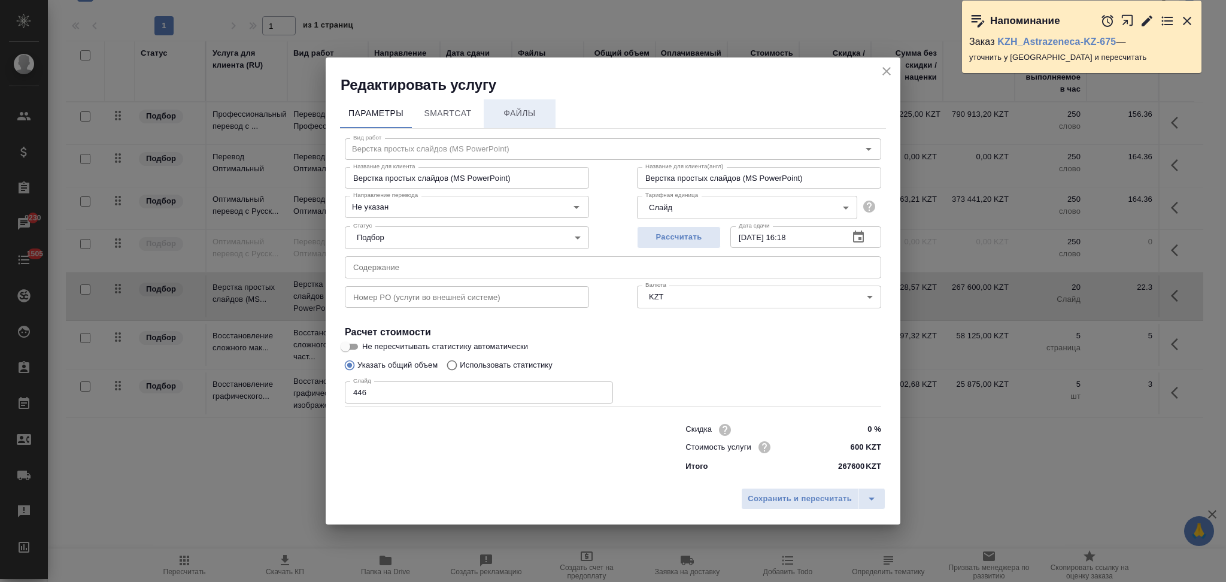
click at [507, 117] on span "Файлы" at bounding box center [519, 113] width 57 height 15
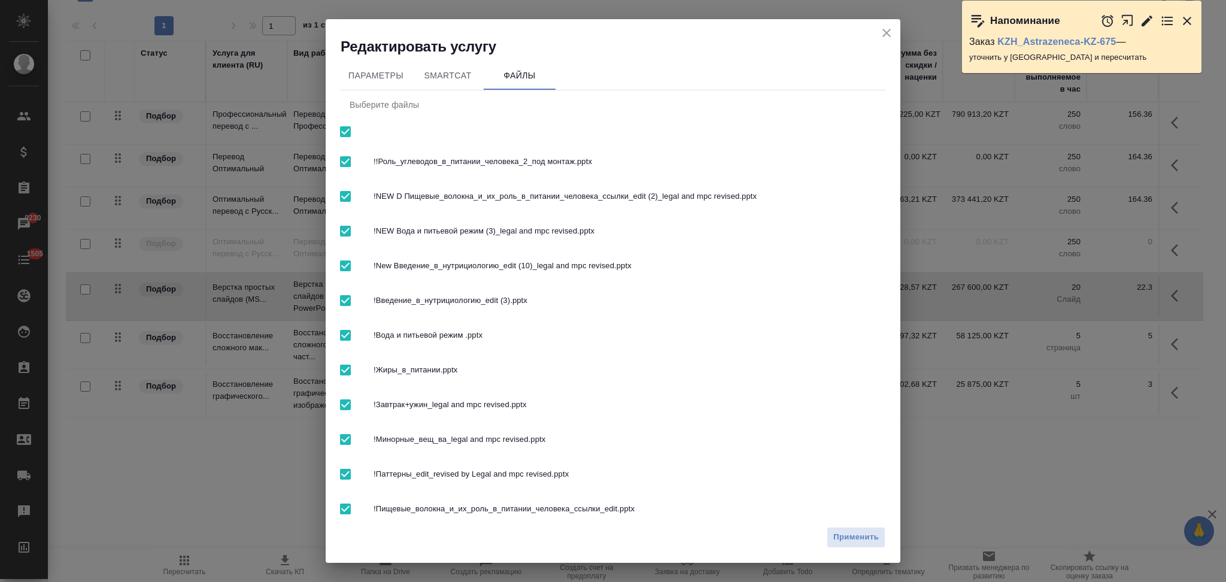
drag, startPoint x: 349, startPoint y: 130, endPoint x: 398, endPoint y: 143, distance: 50.8
click at [348, 130] on input "checkbox" at bounding box center [345, 131] width 25 height 25
click at [850, 532] on span "Применить" at bounding box center [855, 537] width 45 height 14
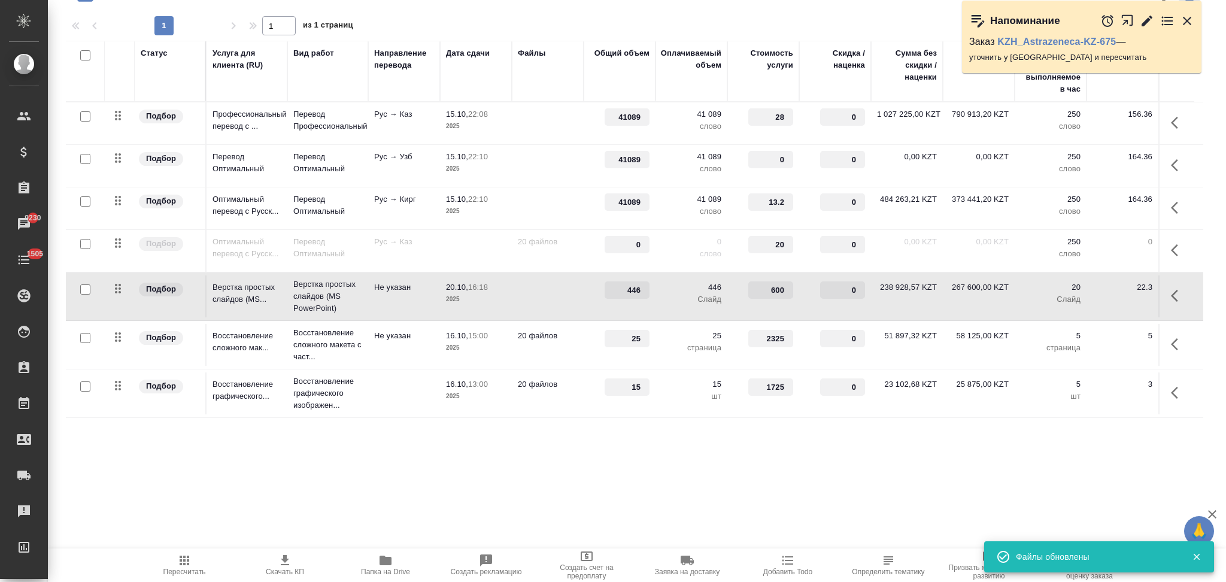
click at [412, 357] on td "Не указан" at bounding box center [404, 345] width 72 height 42
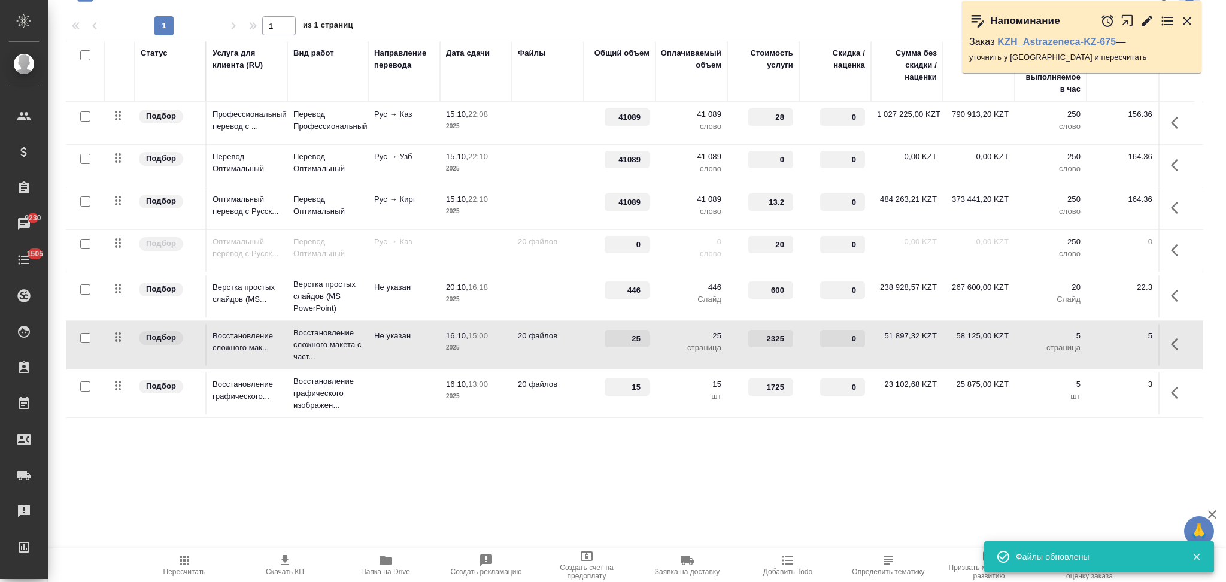
click at [412, 357] on td "Не указан" at bounding box center [404, 345] width 72 height 42
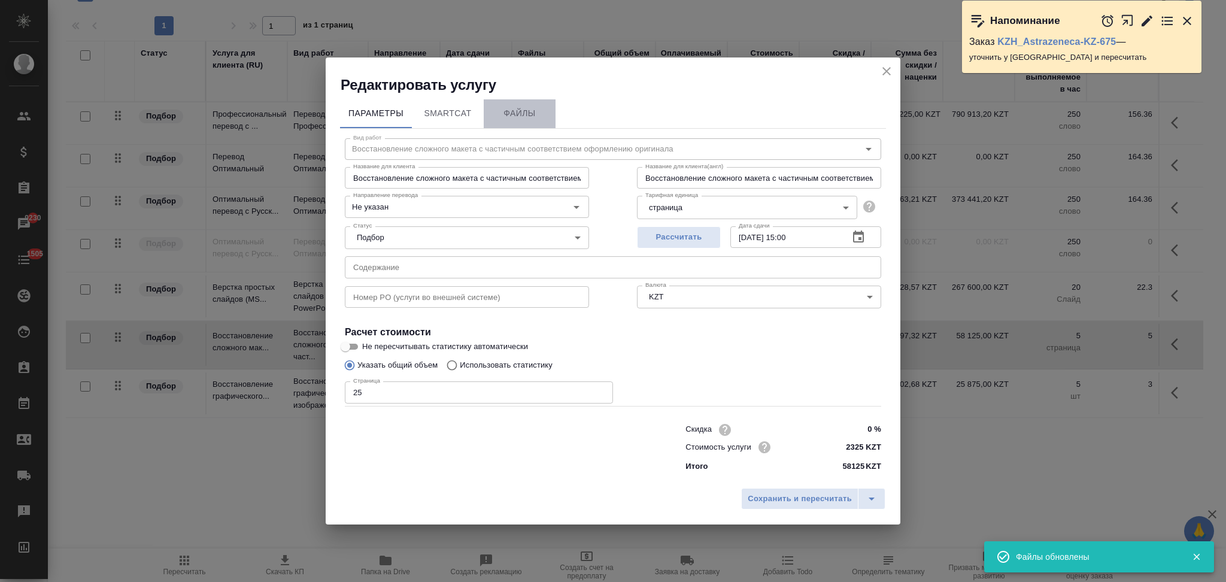
click at [513, 107] on span "Файлы" at bounding box center [519, 113] width 57 height 15
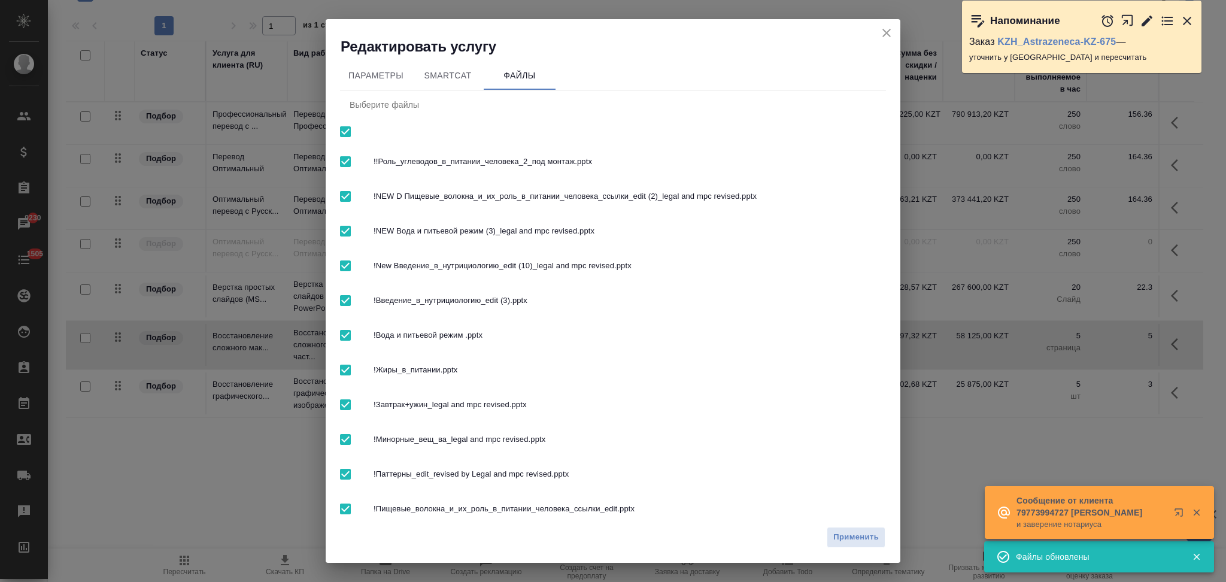
click at [349, 132] on input "checkbox" at bounding box center [345, 131] width 25 height 25
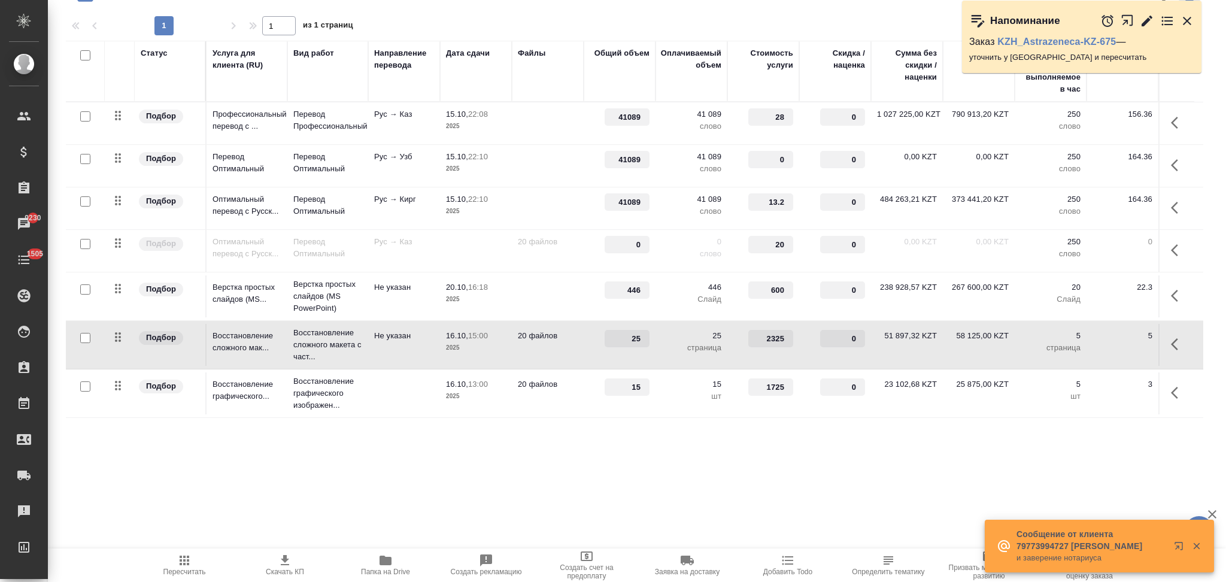
click at [551, 354] on td "20 файлов" at bounding box center [548, 345] width 72 height 42
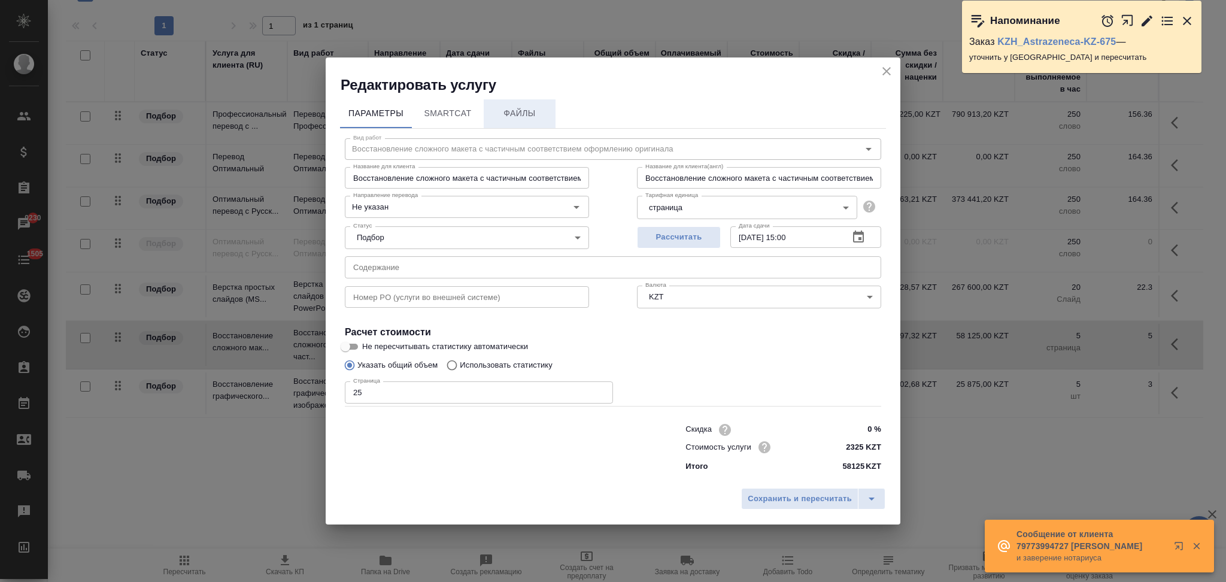
click at [518, 112] on span "Файлы" at bounding box center [519, 113] width 57 height 15
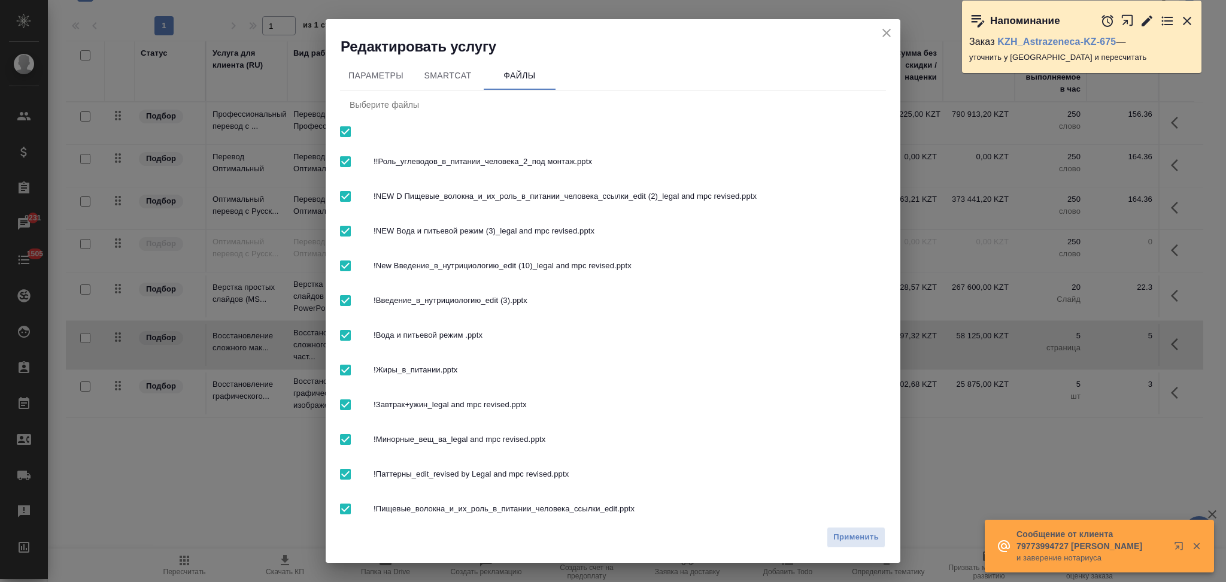
click at [343, 132] on input "checkbox" at bounding box center [345, 131] width 25 height 25
click at [835, 540] on span "Применить" at bounding box center [855, 537] width 45 height 14
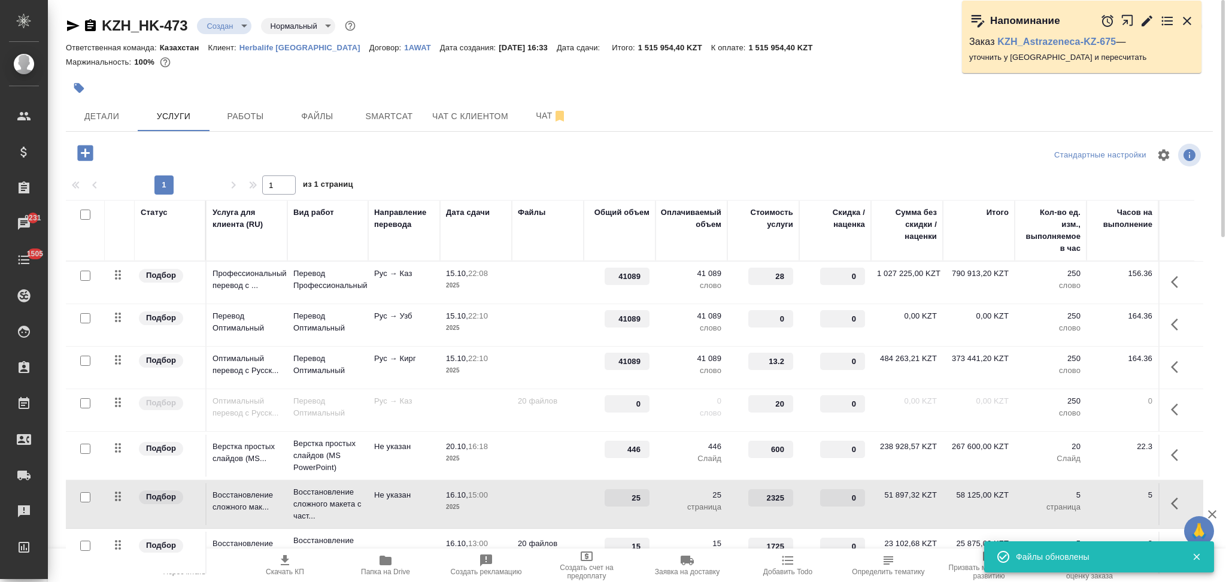
scroll to position [80, 0]
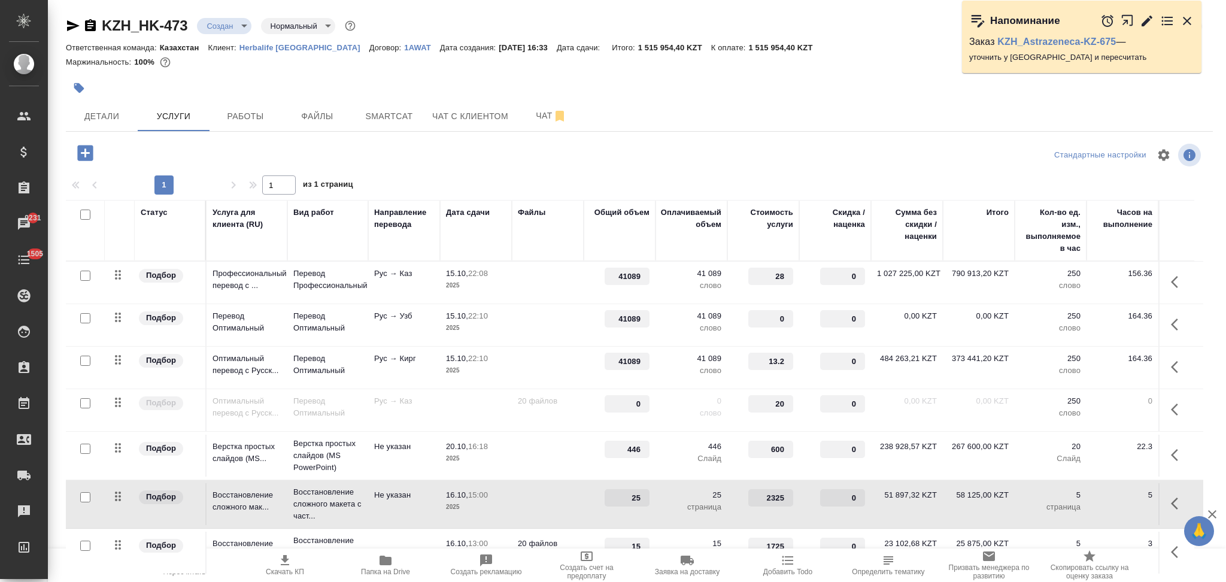
scroll to position [80, 0]
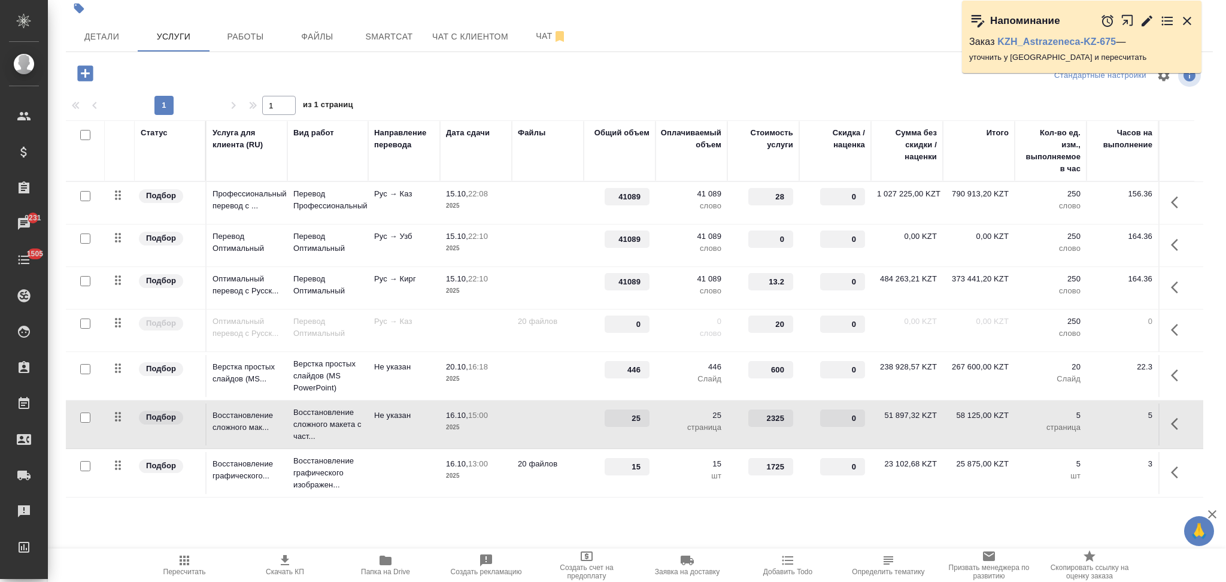
click at [548, 248] on td at bounding box center [548, 245] width 72 height 42
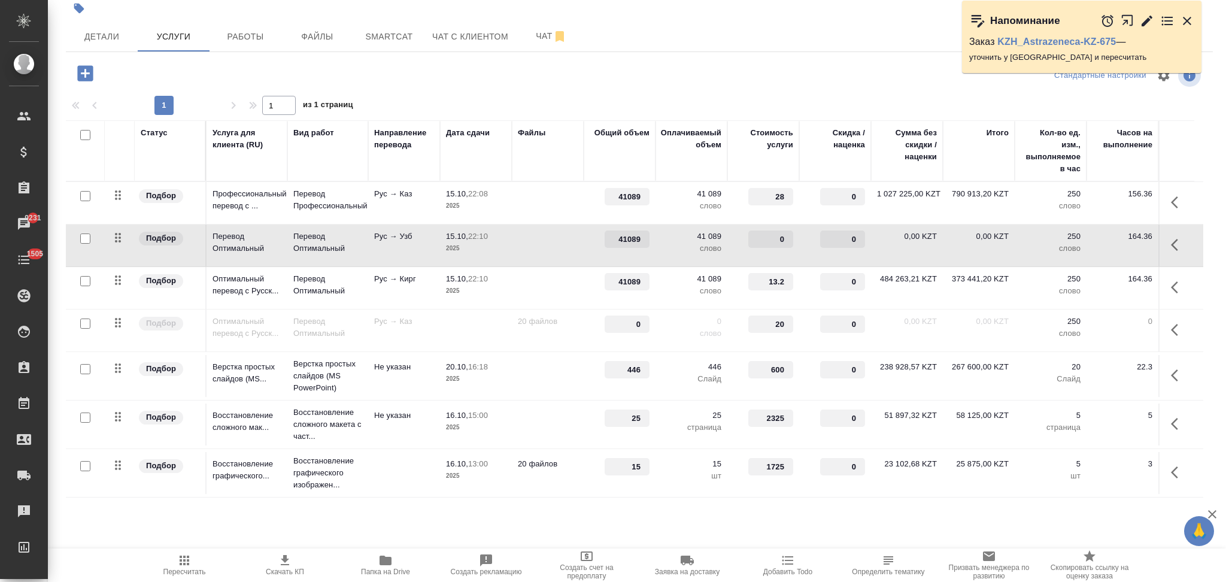
click at [548, 248] on td at bounding box center [548, 245] width 72 height 42
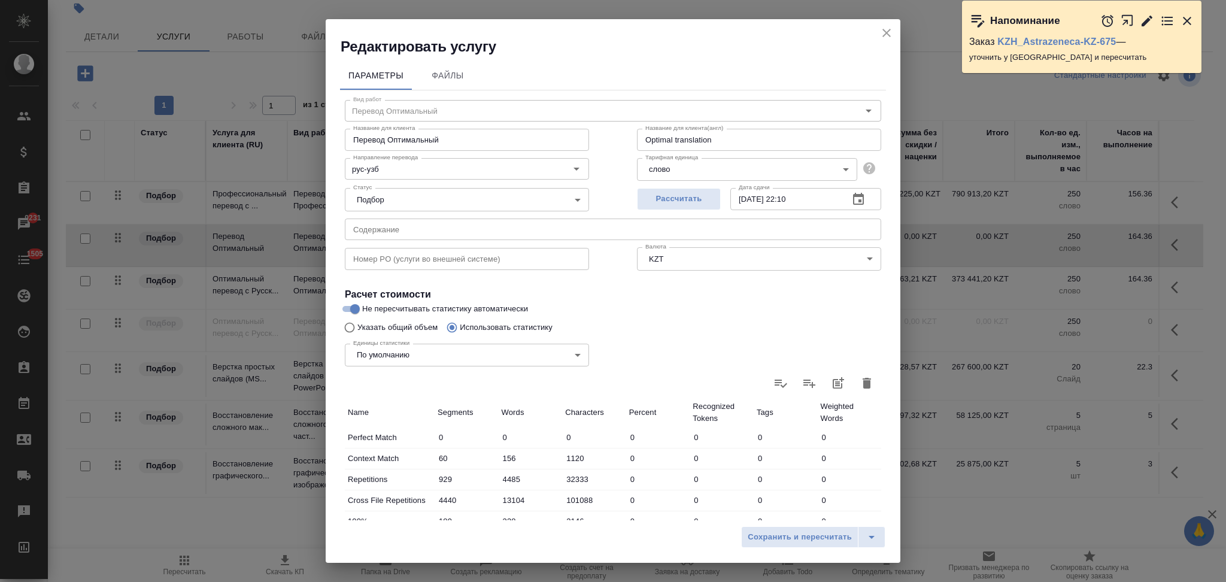
scroll to position [235, 0]
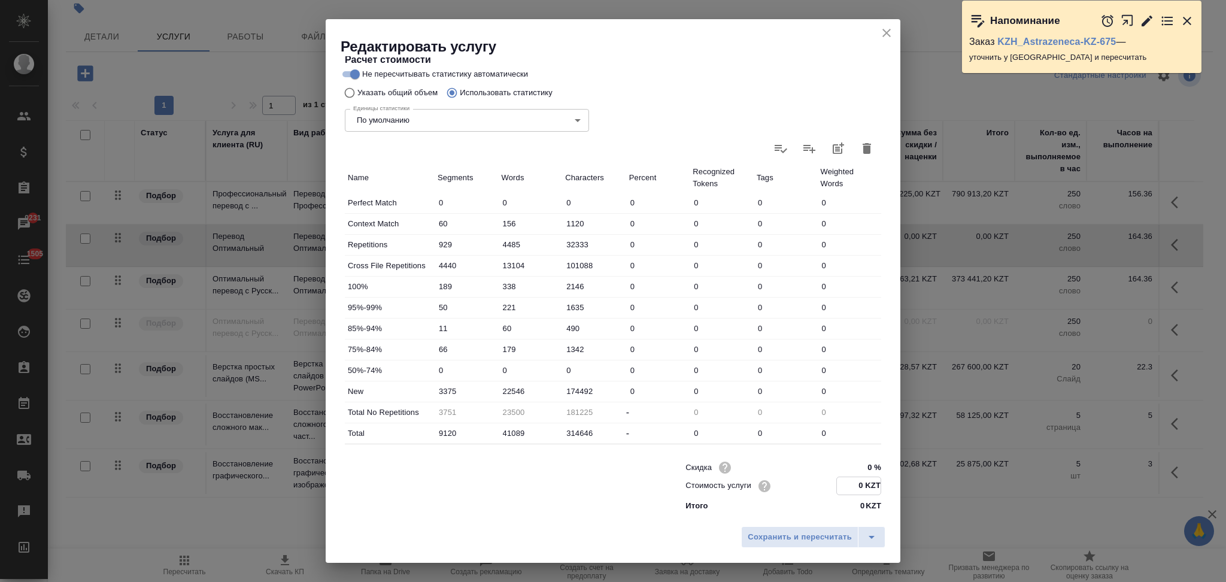
click at [846, 488] on input "0 KZT" at bounding box center [859, 485] width 44 height 17
type input "14 KZT"
click at [816, 527] on button "Сохранить и пересчитать" at bounding box center [799, 537] width 117 height 22
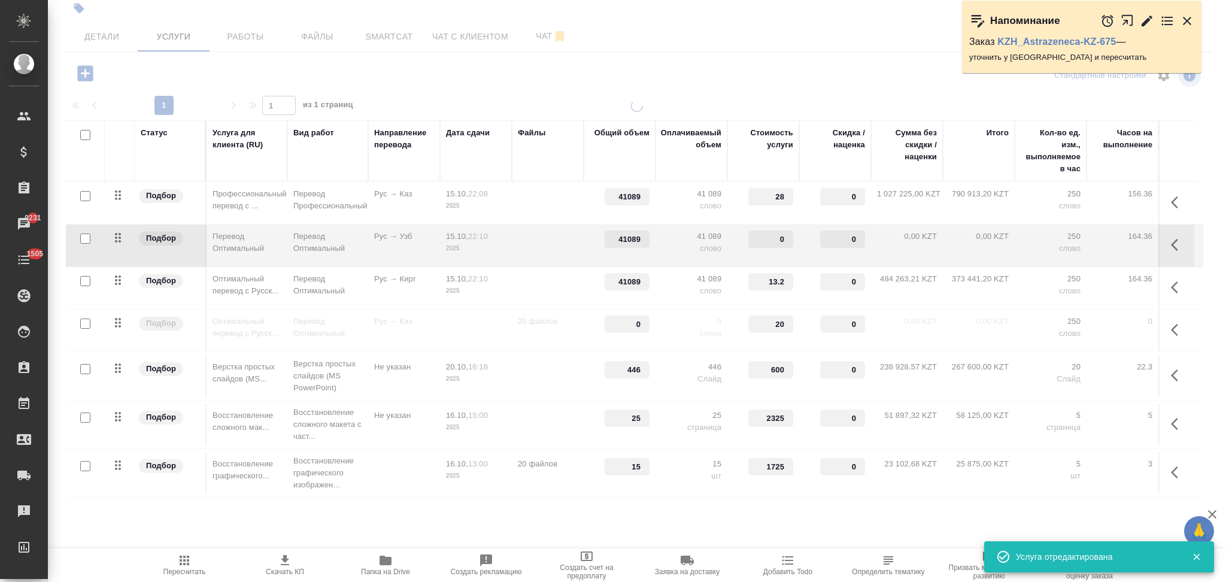
type input "14"
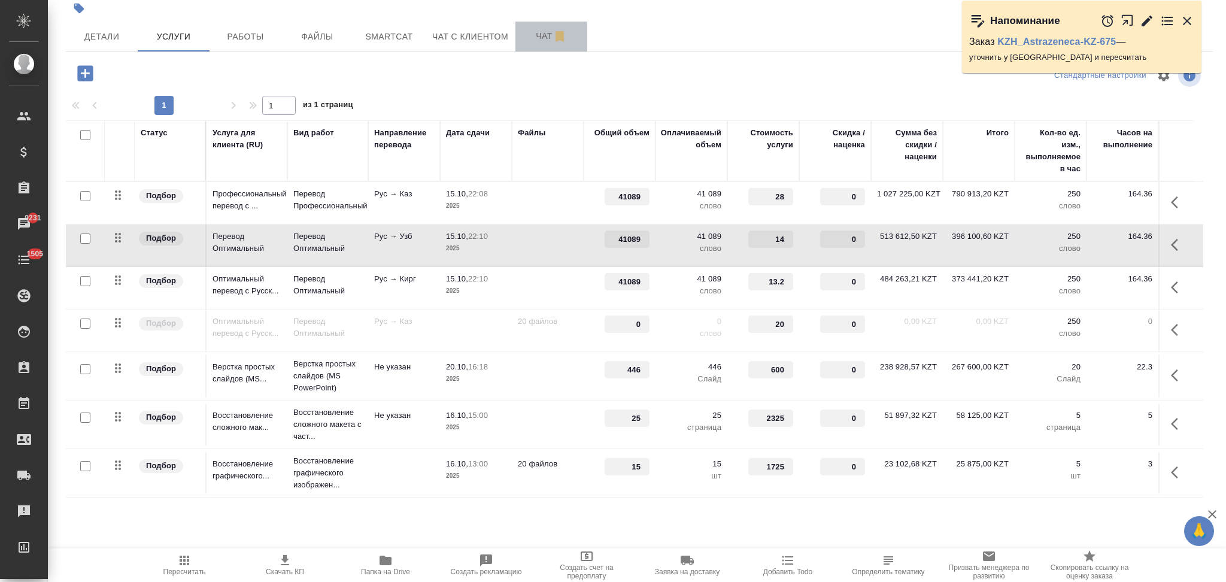
click at [534, 40] on span "Чат" at bounding box center [550, 36] width 57 height 15
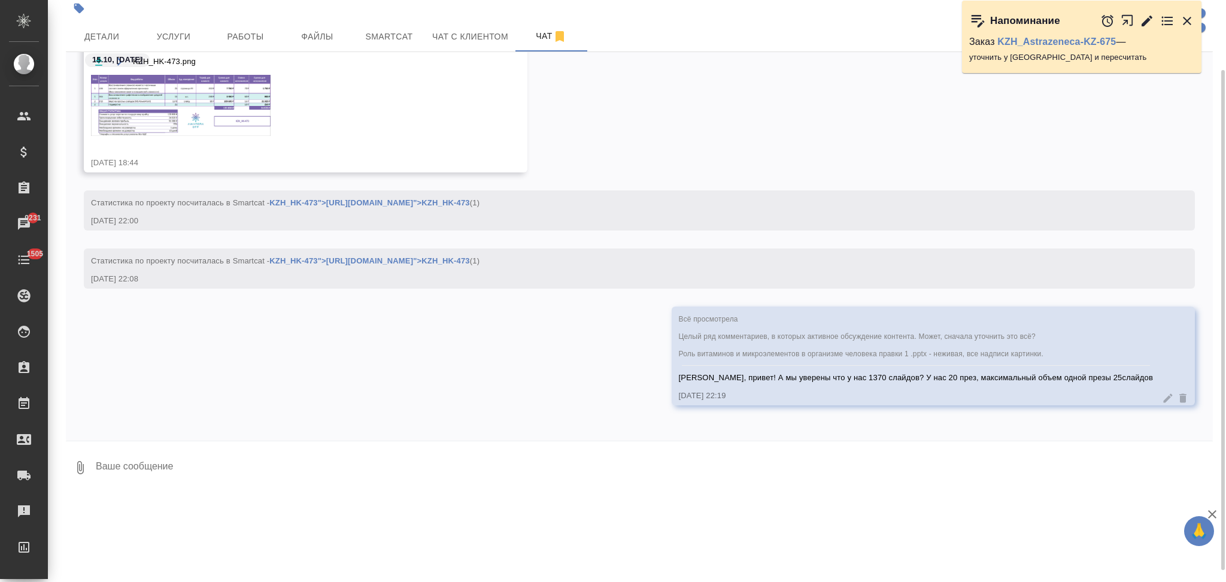
scroll to position [80, 0]
click at [1163, 395] on icon at bounding box center [1167, 397] width 9 height 9
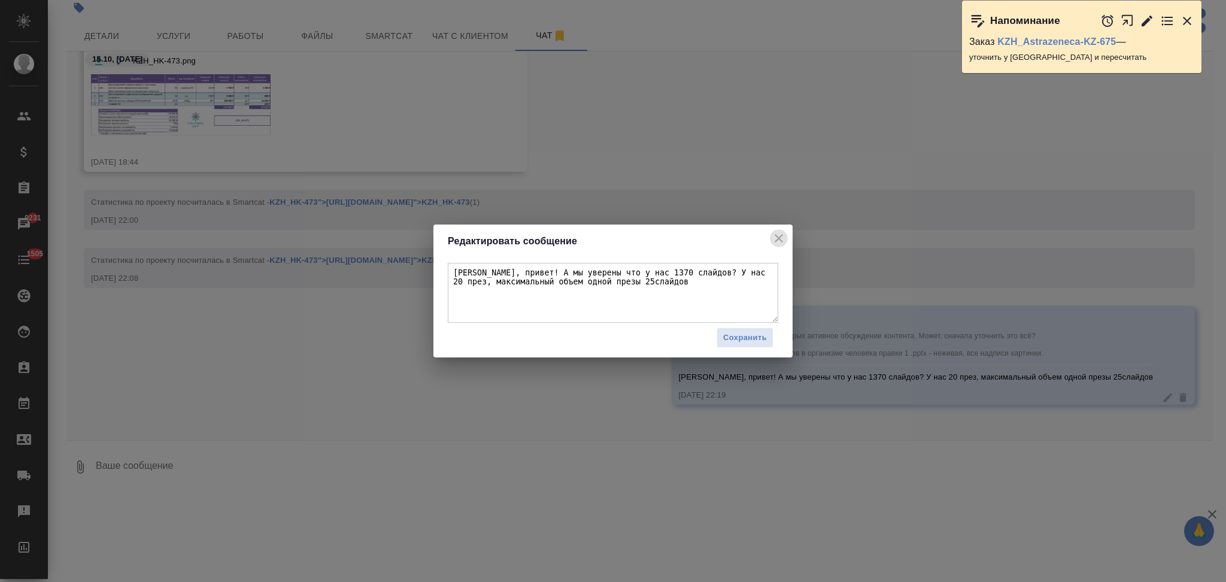
click at [780, 235] on icon "close" at bounding box center [778, 238] width 14 height 14
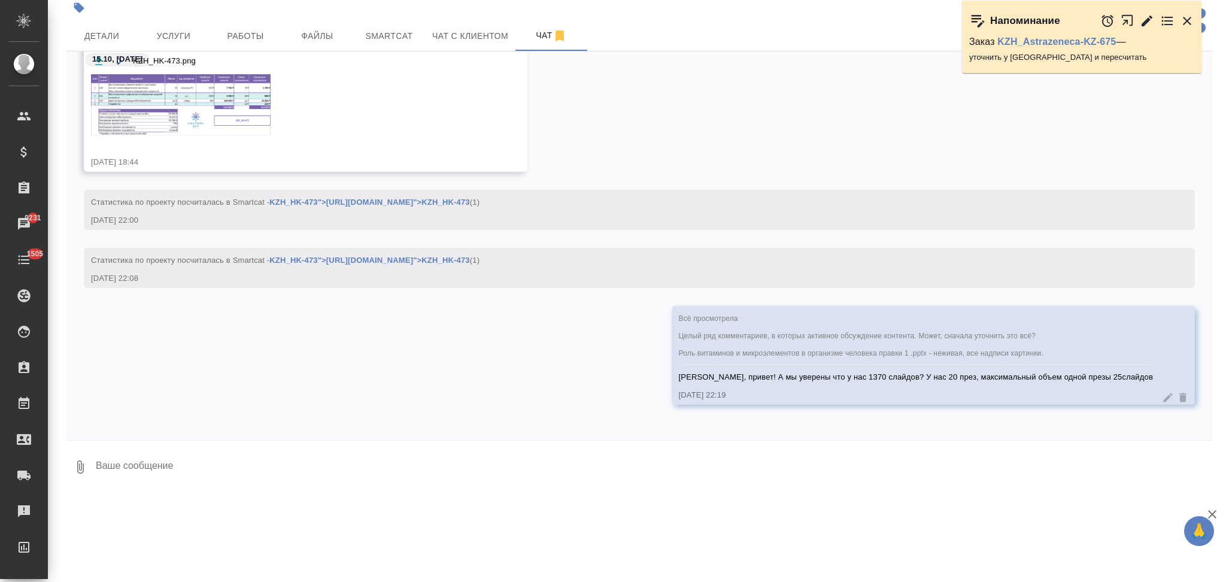
click at [1179, 393] on icon at bounding box center [1182, 397] width 7 height 9
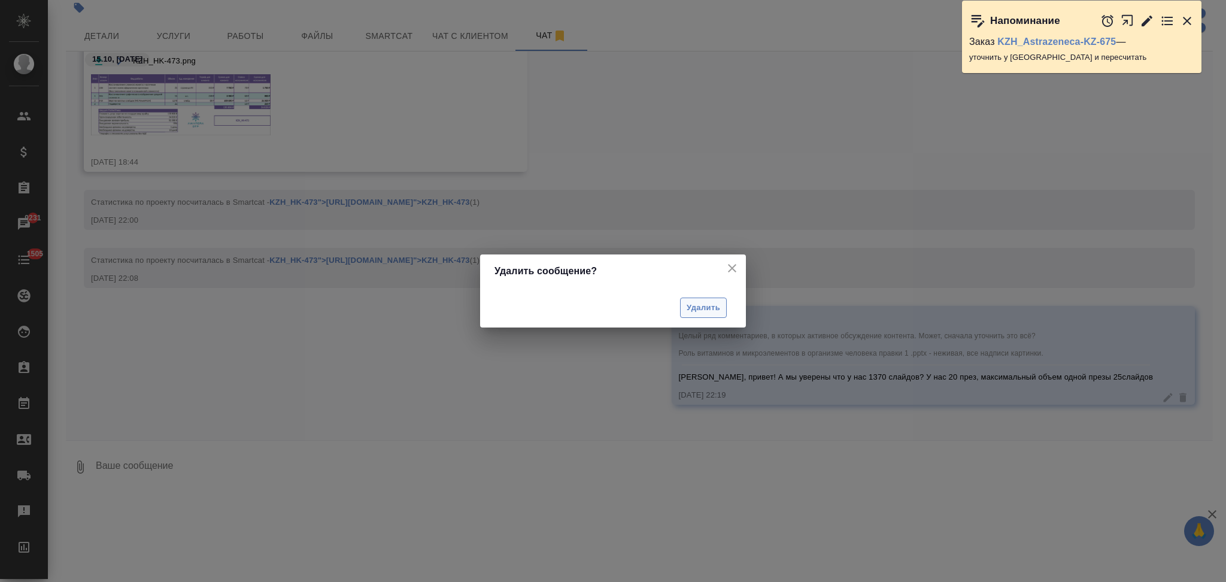
click at [703, 303] on span "Удалить" at bounding box center [703, 308] width 34 height 14
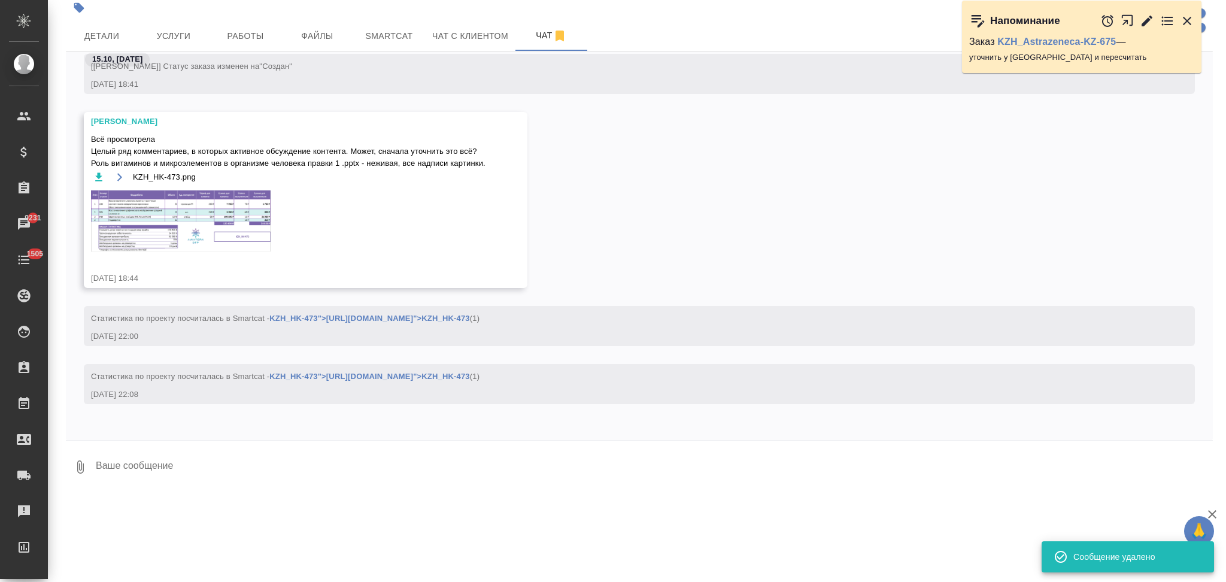
scroll to position [183, 0]
click at [179, 226] on img at bounding box center [181, 221] width 180 height 61
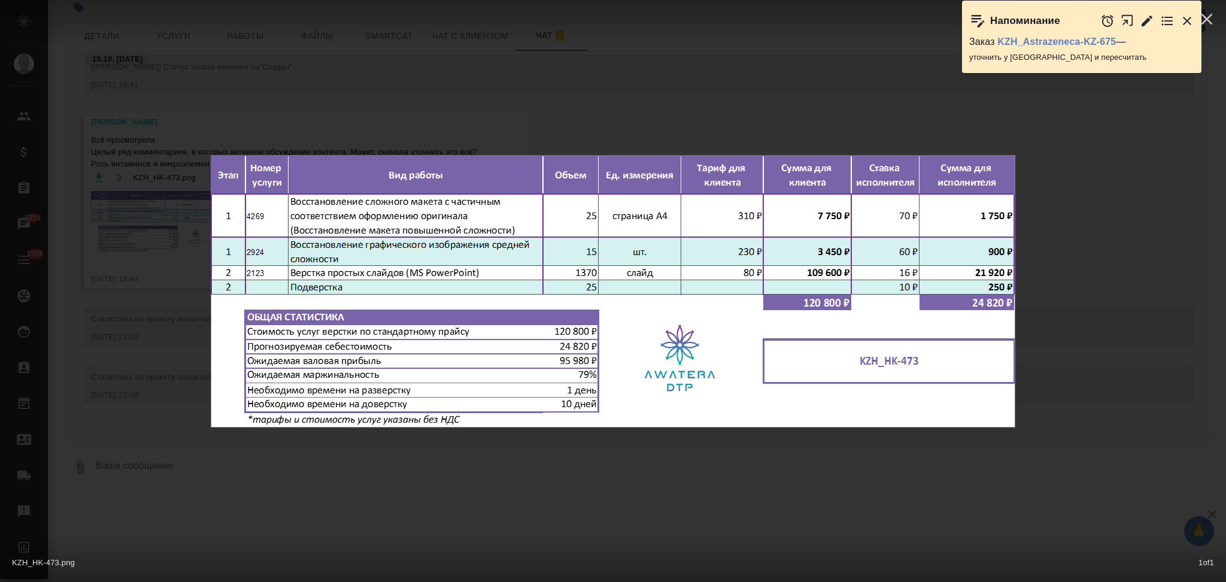
click at [179, 226] on div "KZH_HK-473.png 1 of 1" at bounding box center [613, 291] width 1226 height 582
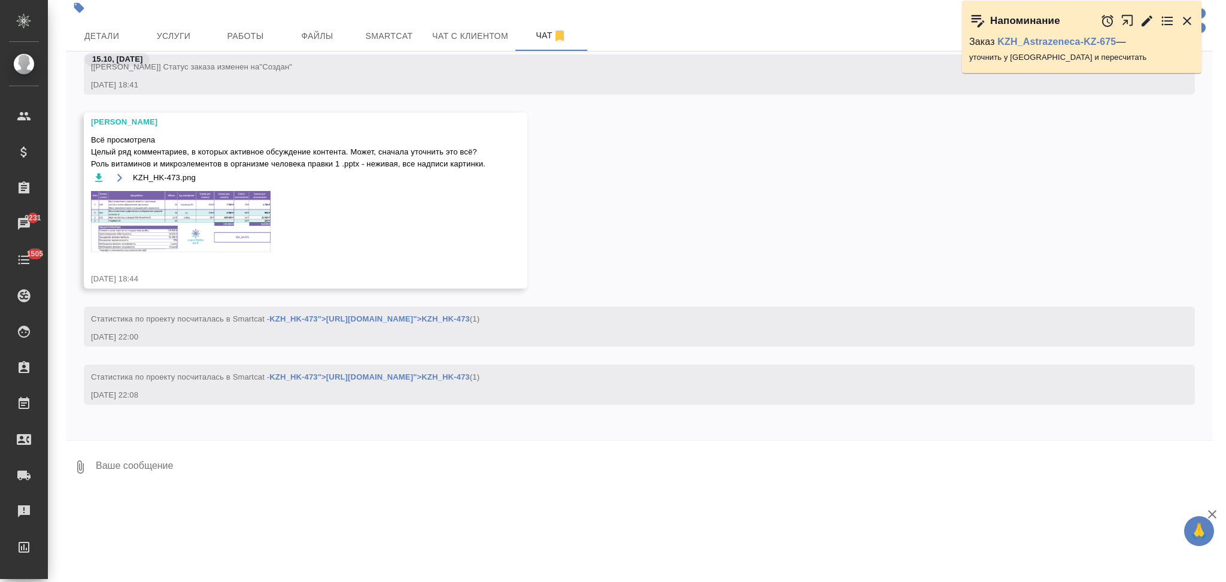
click at [186, 214] on img at bounding box center [181, 221] width 180 height 61
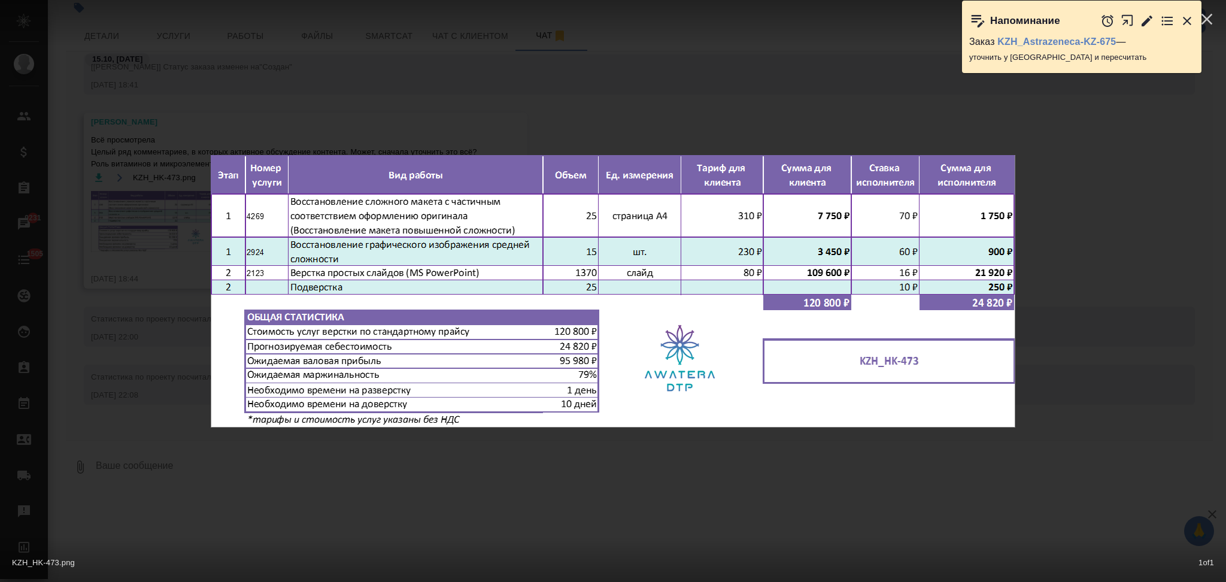
click at [187, 330] on div "KZH_HK-473.png 1 of 1" at bounding box center [613, 291] width 1226 height 582
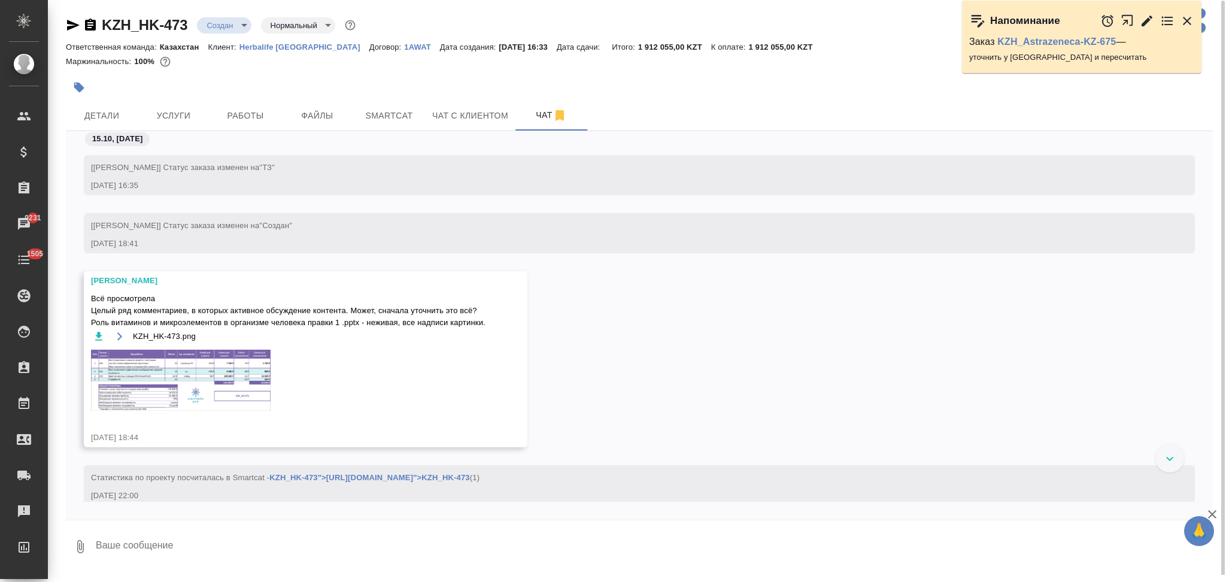
scroll to position [0, 0]
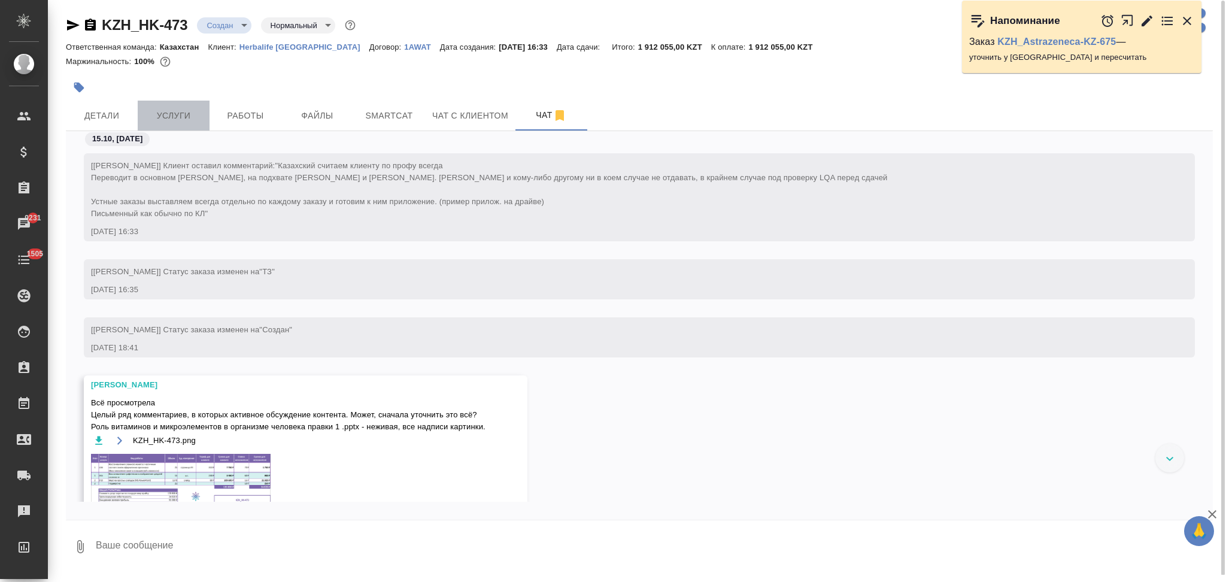
click at [178, 115] on span "Услуги" at bounding box center [173, 115] width 57 height 15
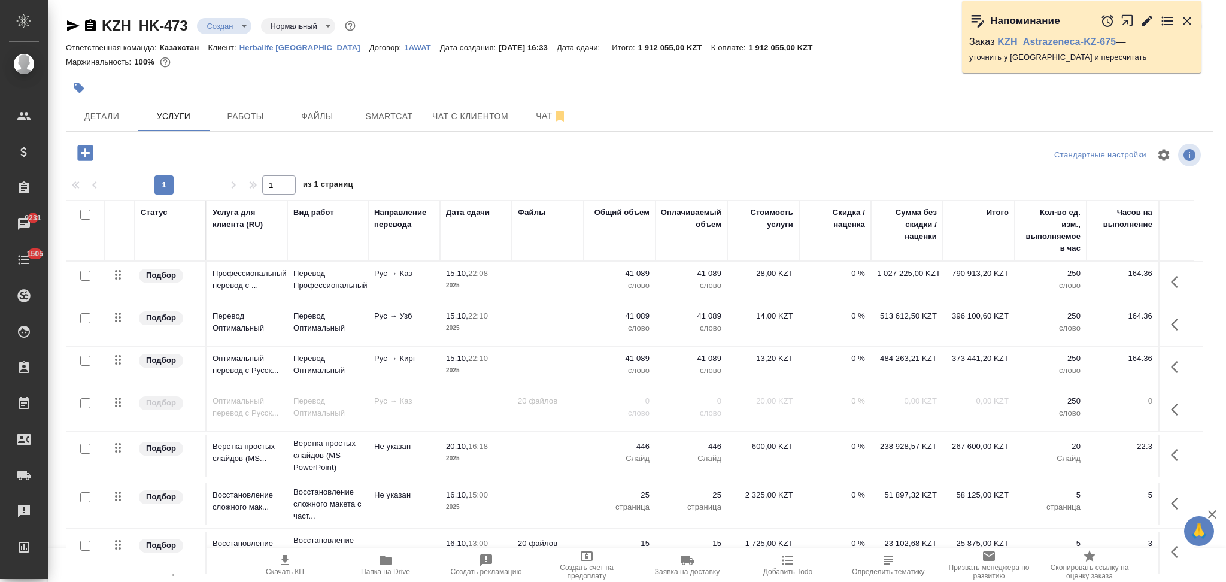
scroll to position [239, 0]
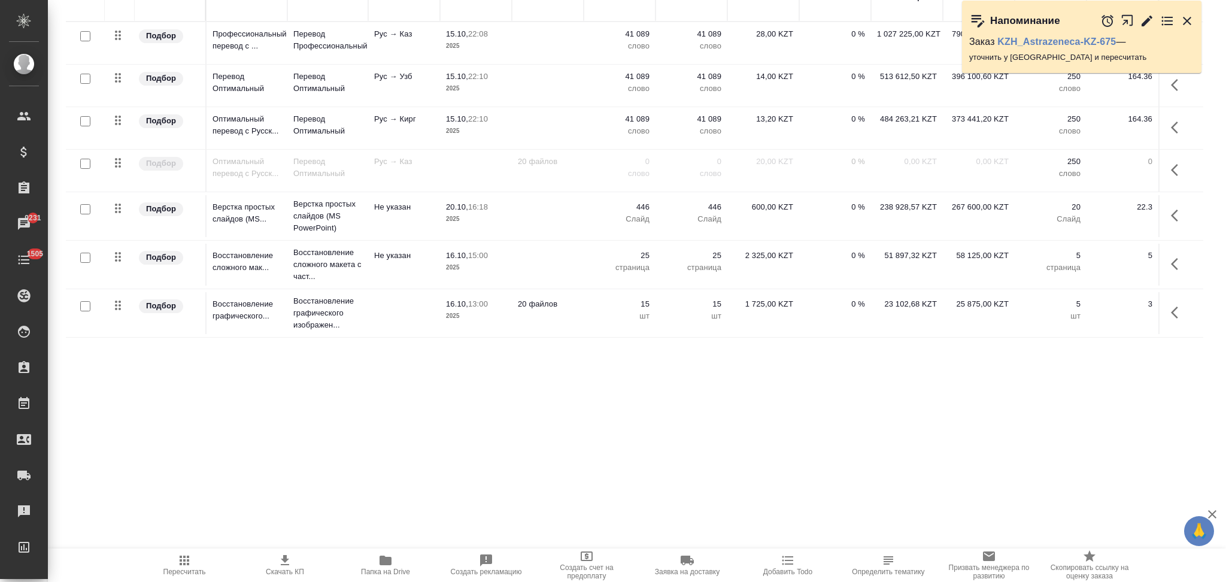
click at [183, 563] on icon "button" at bounding box center [184, 560] width 14 height 14
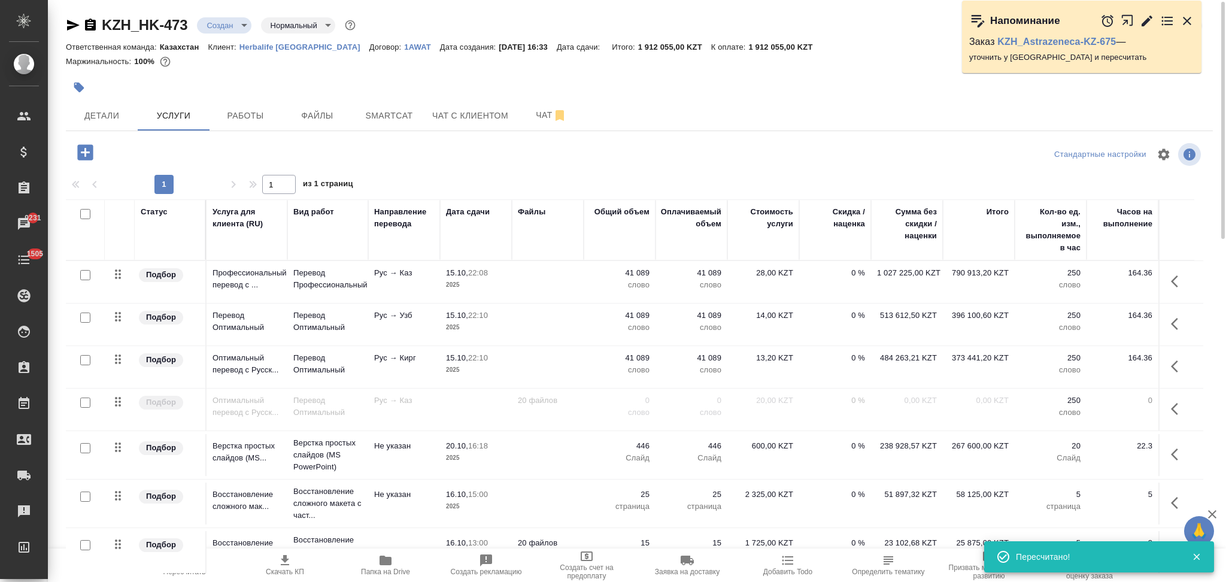
scroll to position [0, 0]
click at [83, 360] on input "checkbox" at bounding box center [85, 360] width 10 height 10
checkbox input "true"
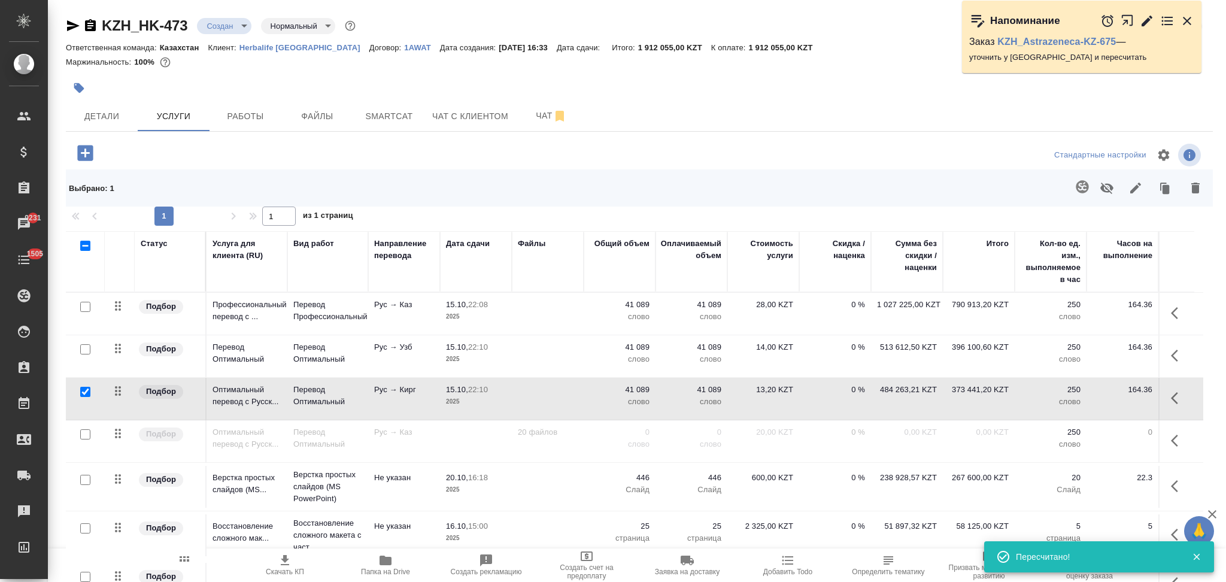
click at [83, 350] on input "checkbox" at bounding box center [85, 349] width 10 height 10
checkbox input "true"
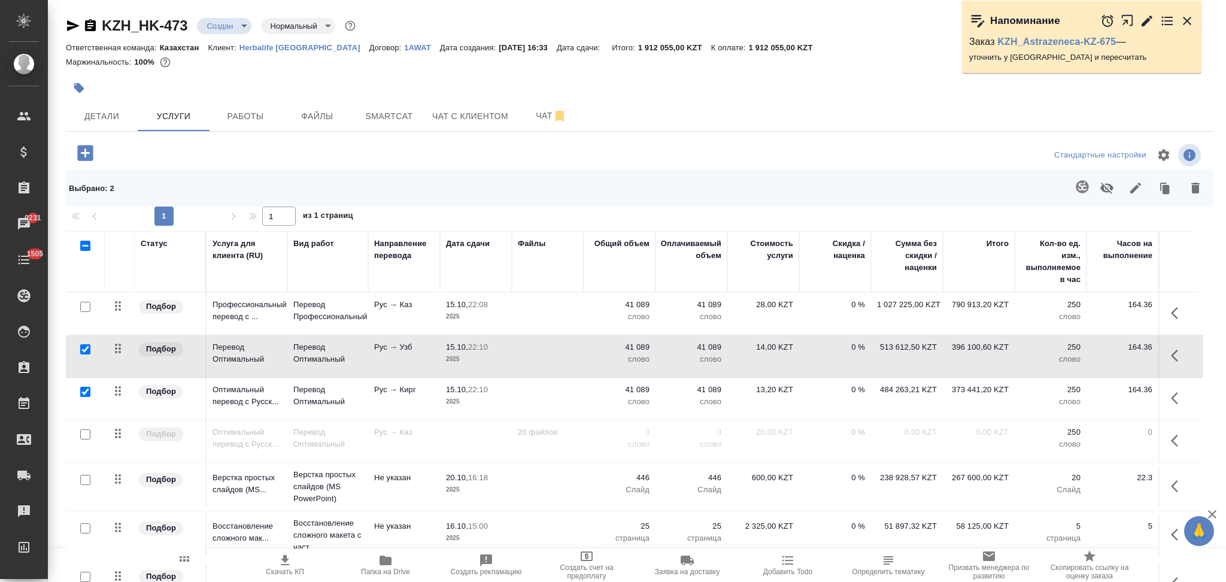
click at [1099, 187] on icon "button" at bounding box center [1106, 188] width 14 height 14
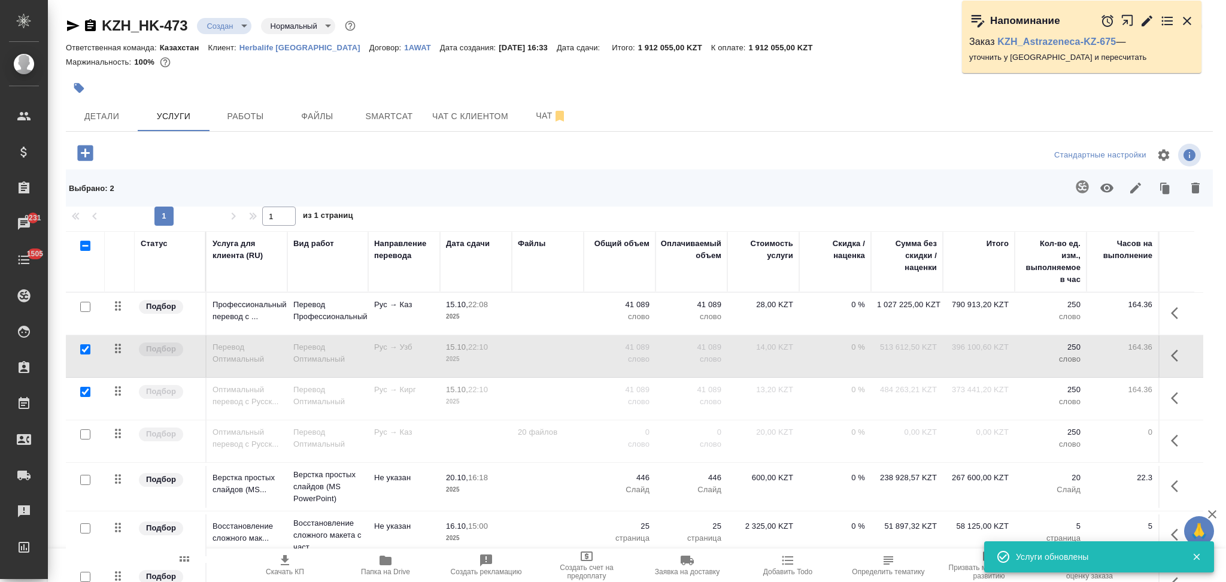
scroll to position [159, 0]
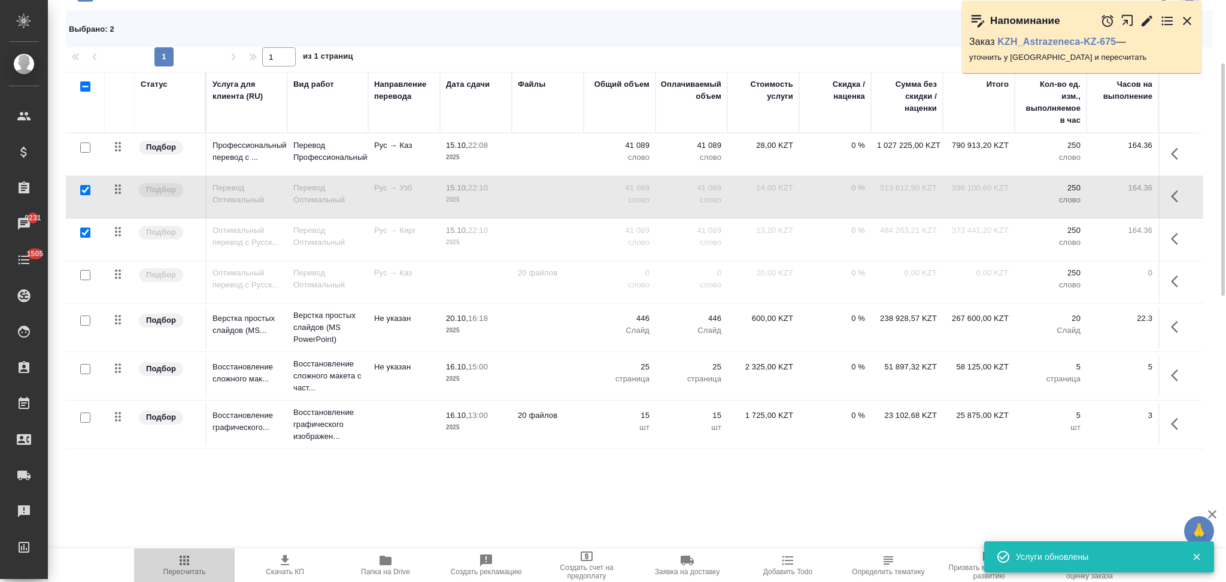
click at [184, 561] on icon "button" at bounding box center [185, 560] width 10 height 10
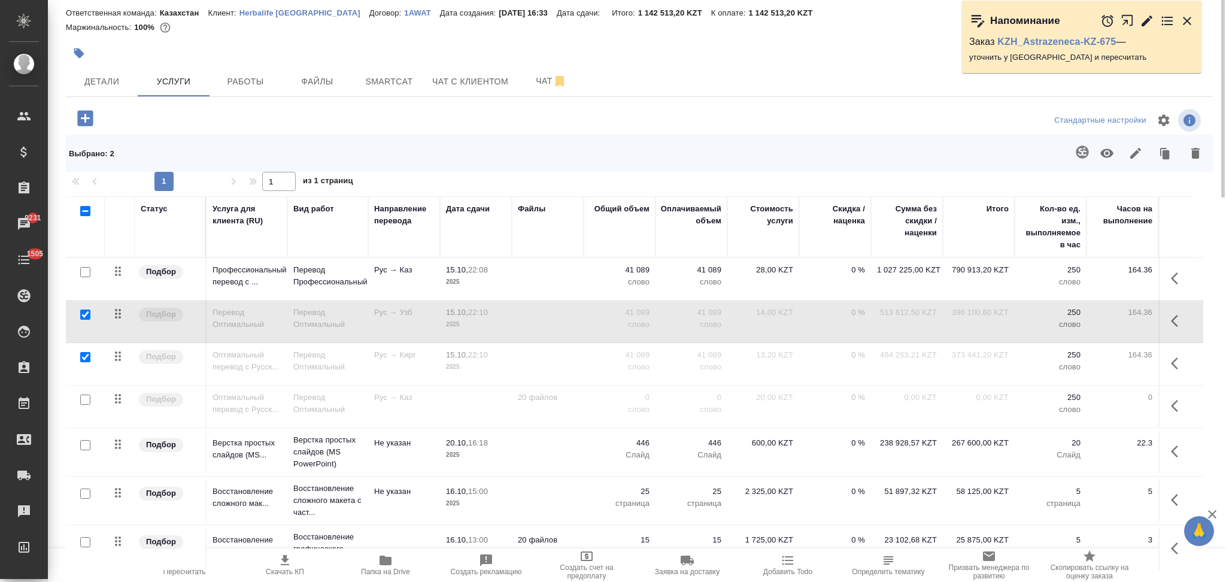
scroll to position [0, 0]
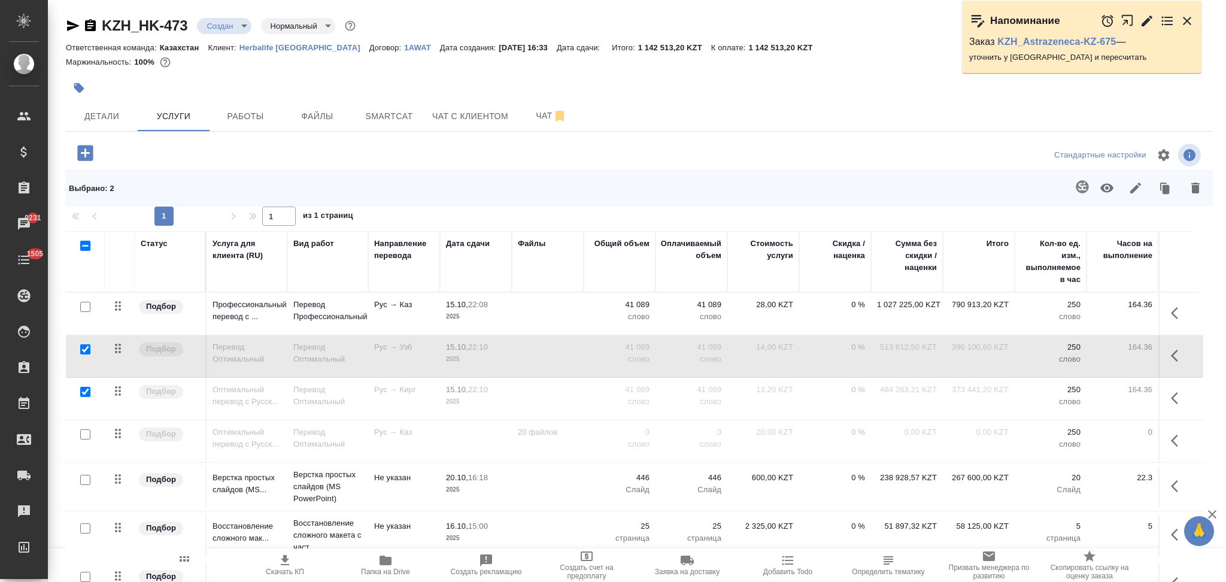
click at [387, 568] on span "Папка на Drive" at bounding box center [385, 571] width 49 height 8
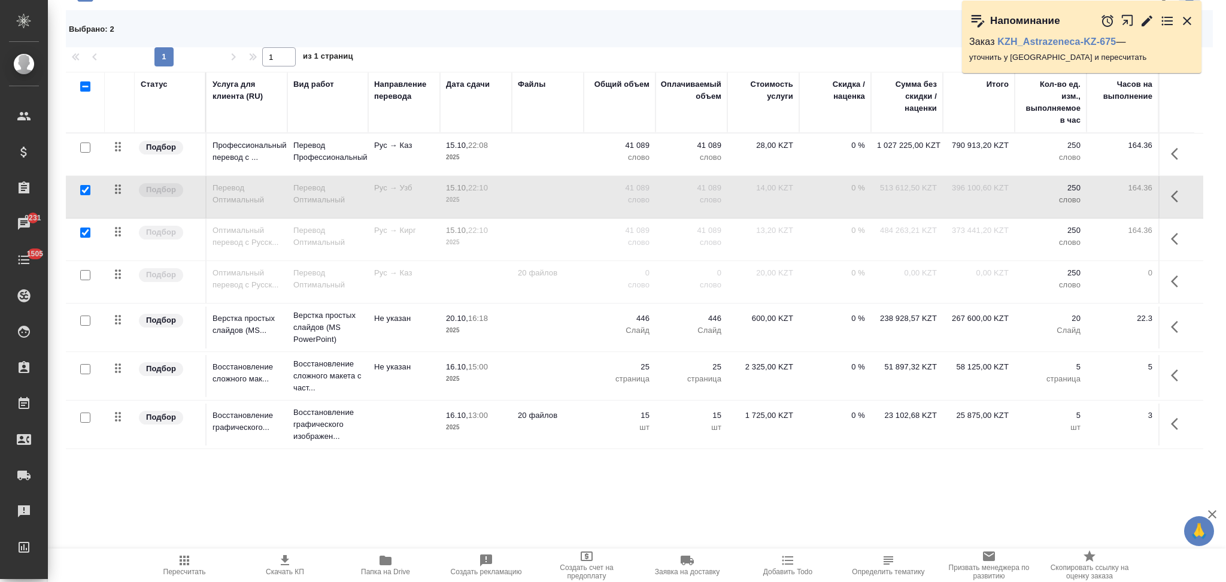
click at [1172, 326] on icon "button" at bounding box center [1177, 327] width 14 height 14
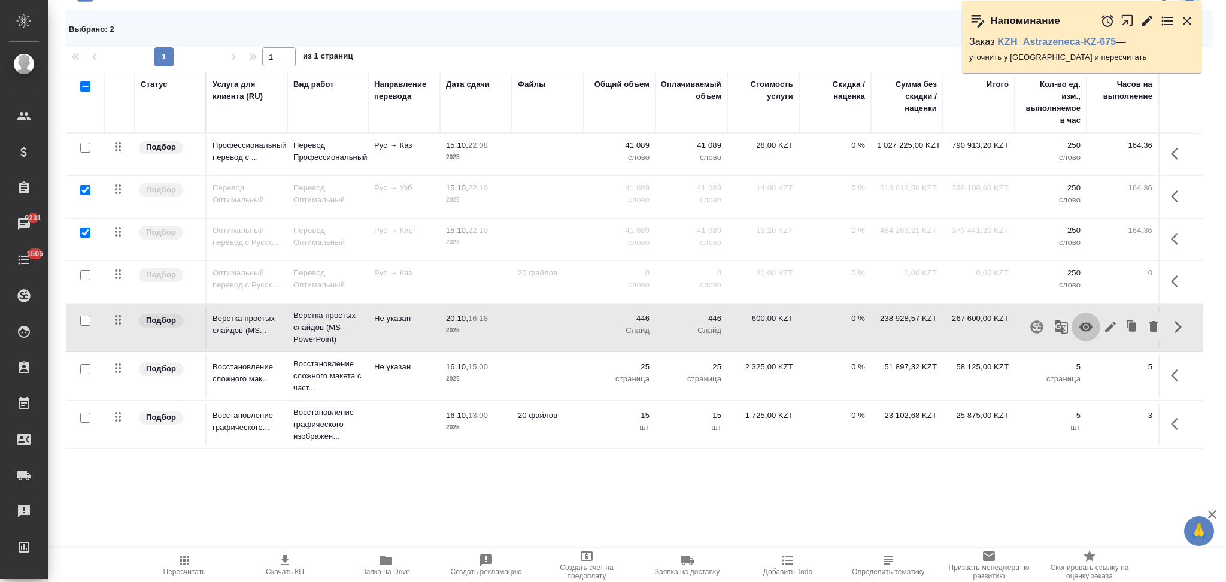
click at [1083, 327] on icon "button" at bounding box center [1085, 327] width 13 height 9
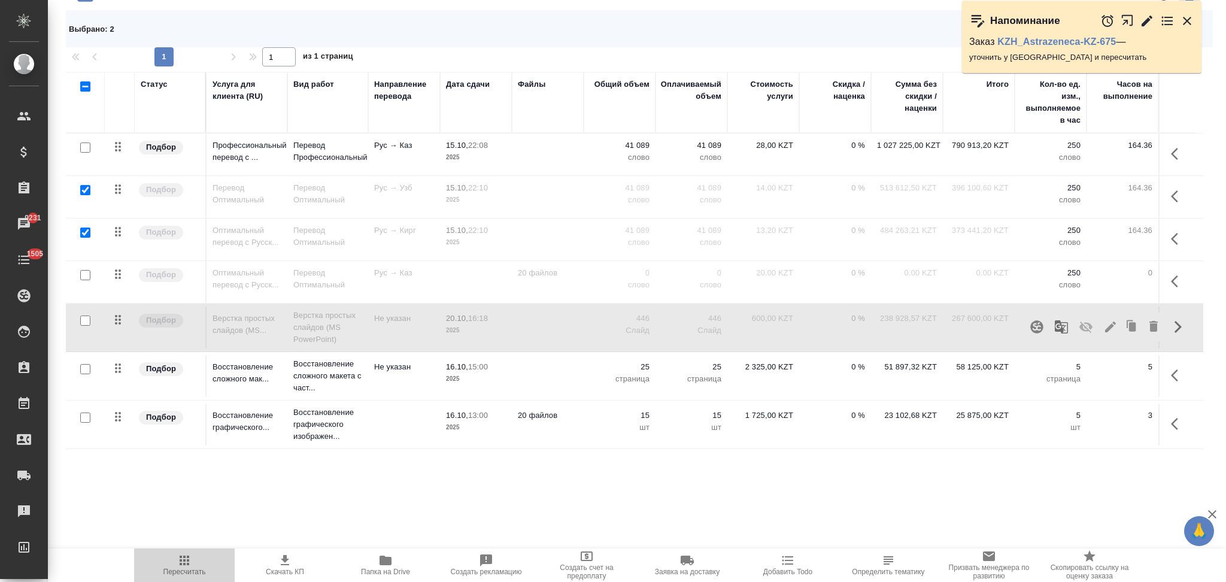
click at [178, 558] on icon "button" at bounding box center [184, 560] width 14 height 14
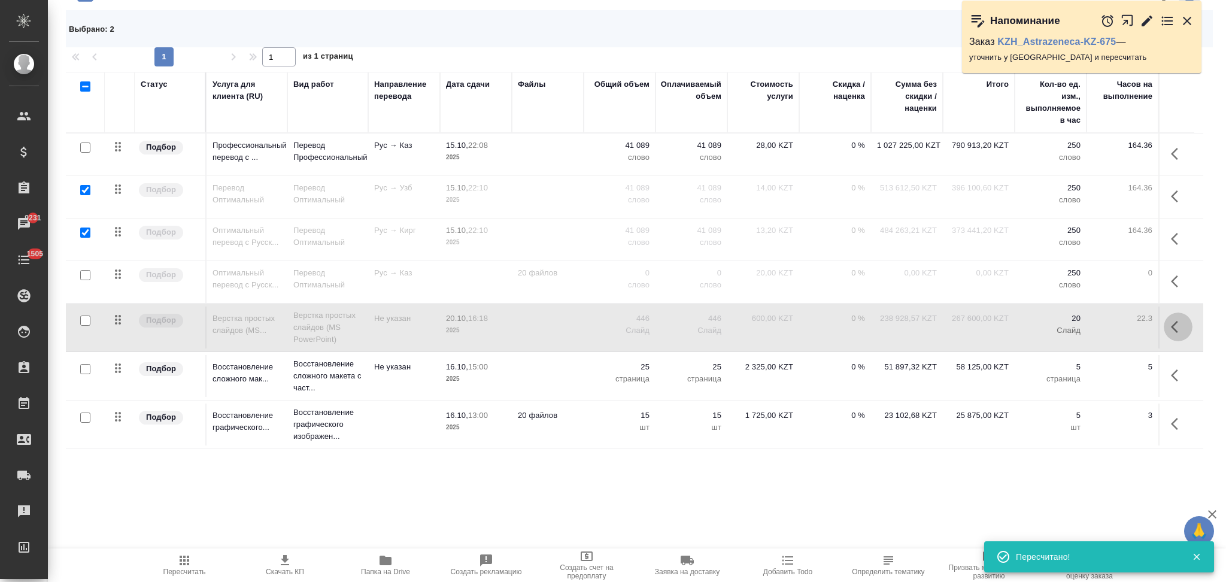
click at [1170, 330] on icon "button" at bounding box center [1177, 327] width 14 height 14
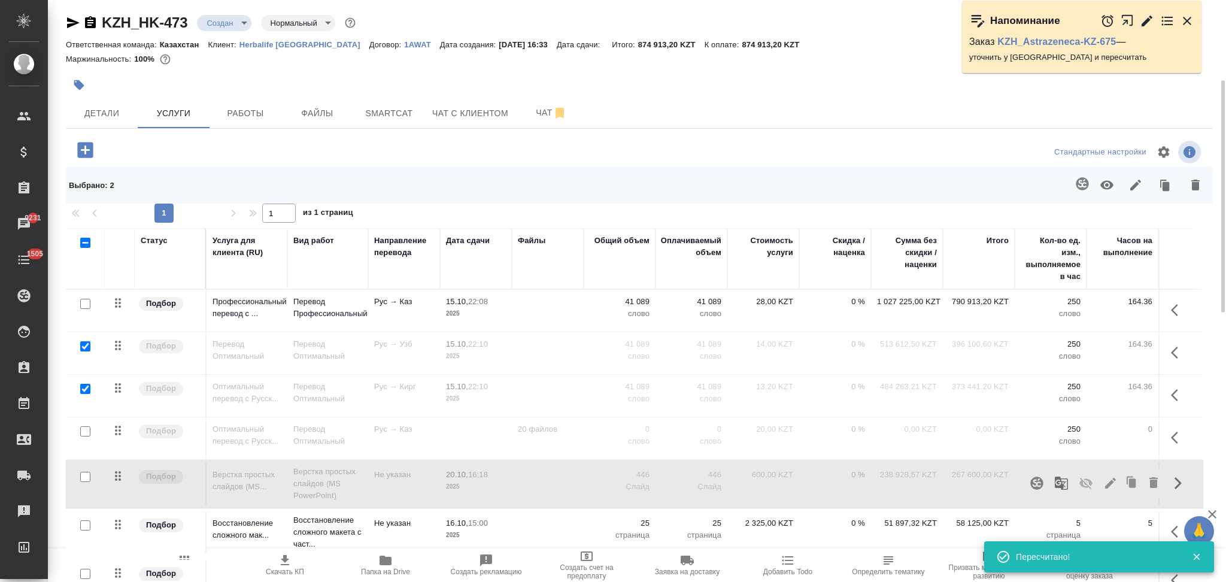
scroll to position [0, 0]
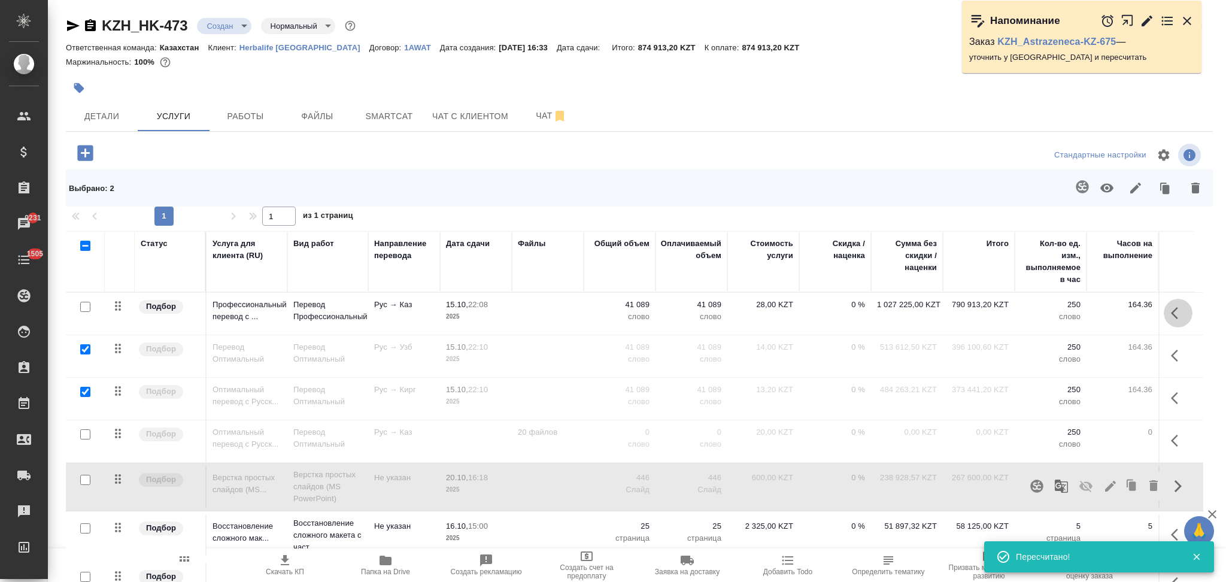
click at [1170, 311] on icon "button" at bounding box center [1177, 313] width 14 height 14
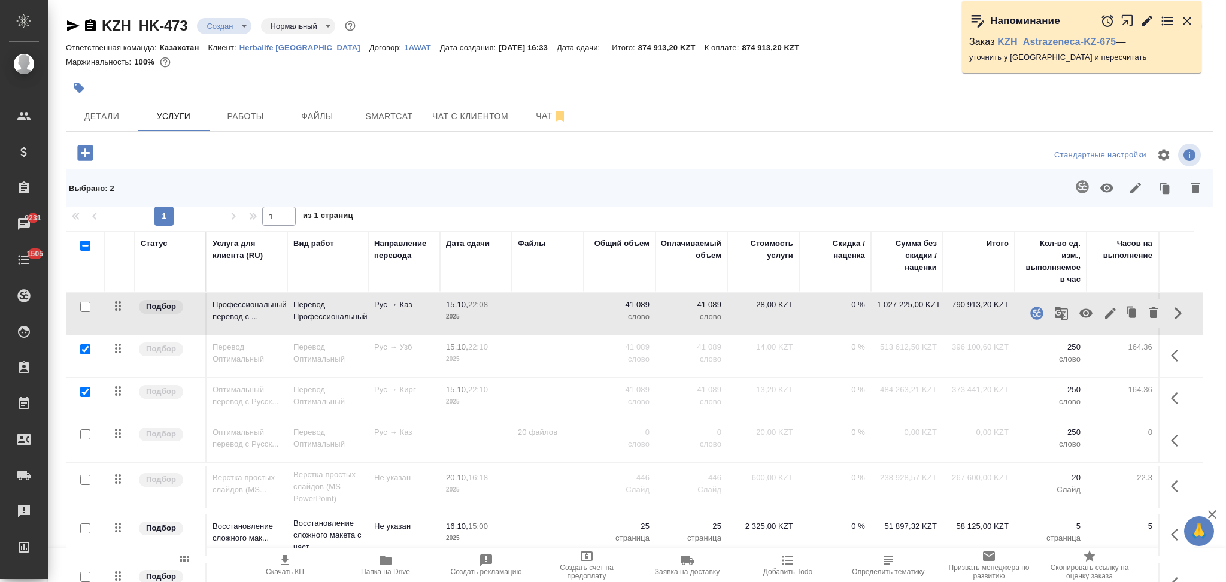
click at [1079, 312] on icon "button" at bounding box center [1085, 313] width 13 height 9
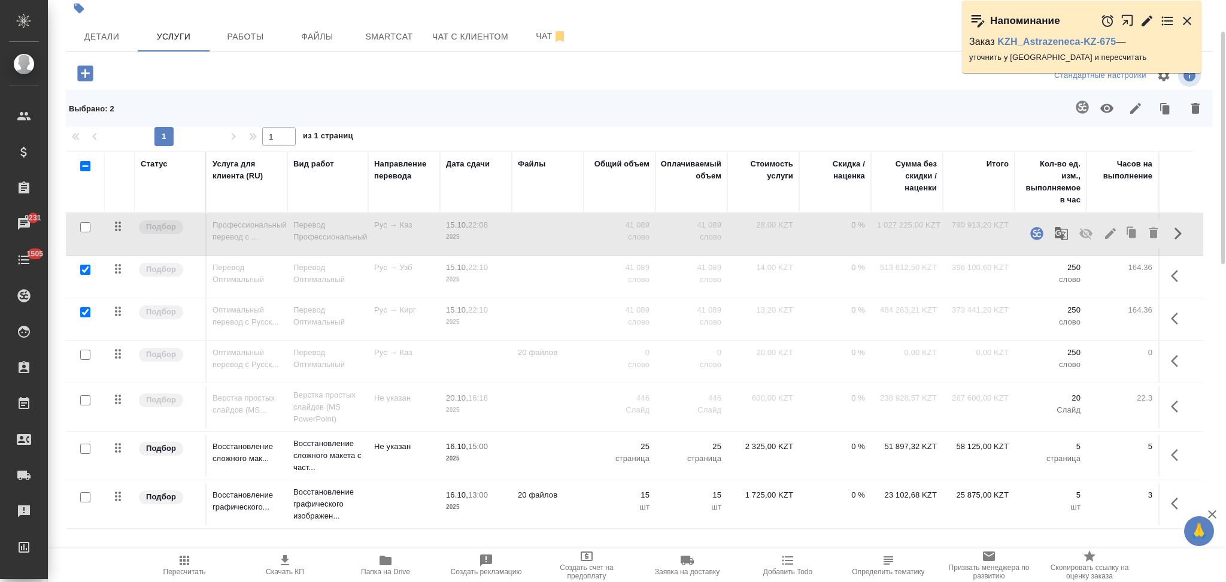
click at [190, 560] on icon "button" at bounding box center [184, 560] width 14 height 14
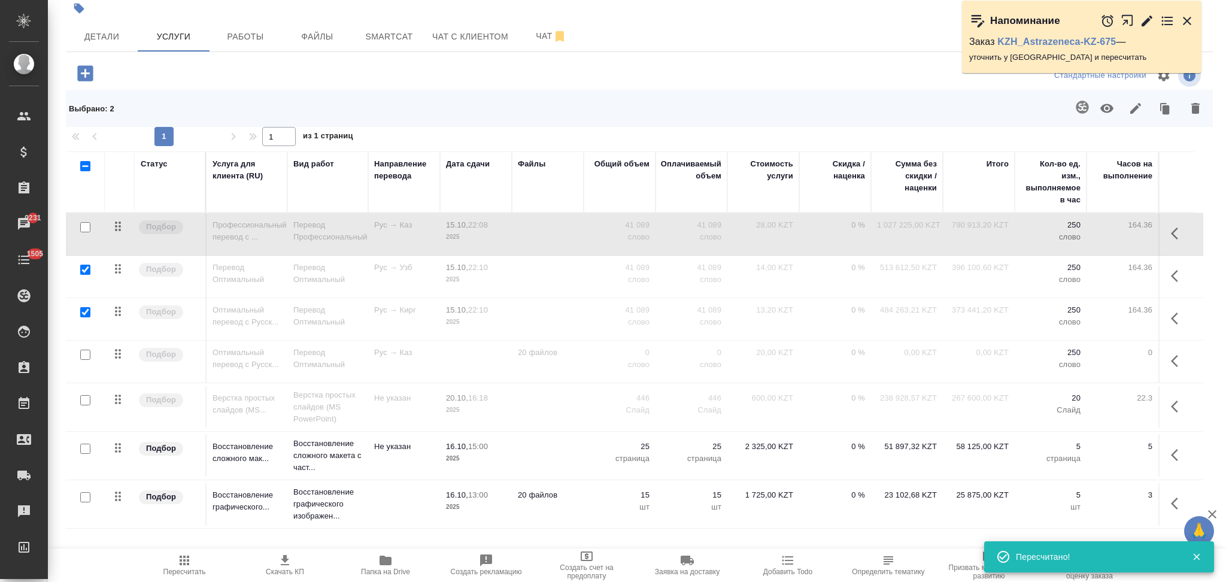
click at [1170, 232] on icon "button" at bounding box center [1177, 233] width 14 height 14
click at [1084, 233] on icon "button" at bounding box center [1085, 233] width 14 height 14
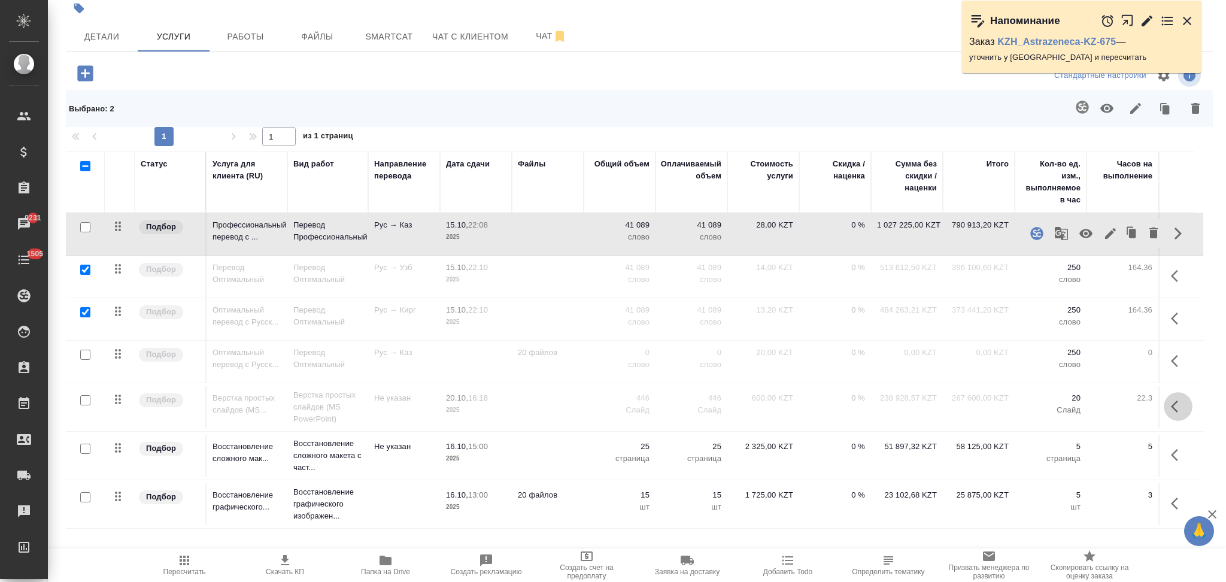
click at [1171, 408] on icon "button" at bounding box center [1173, 406] width 7 height 12
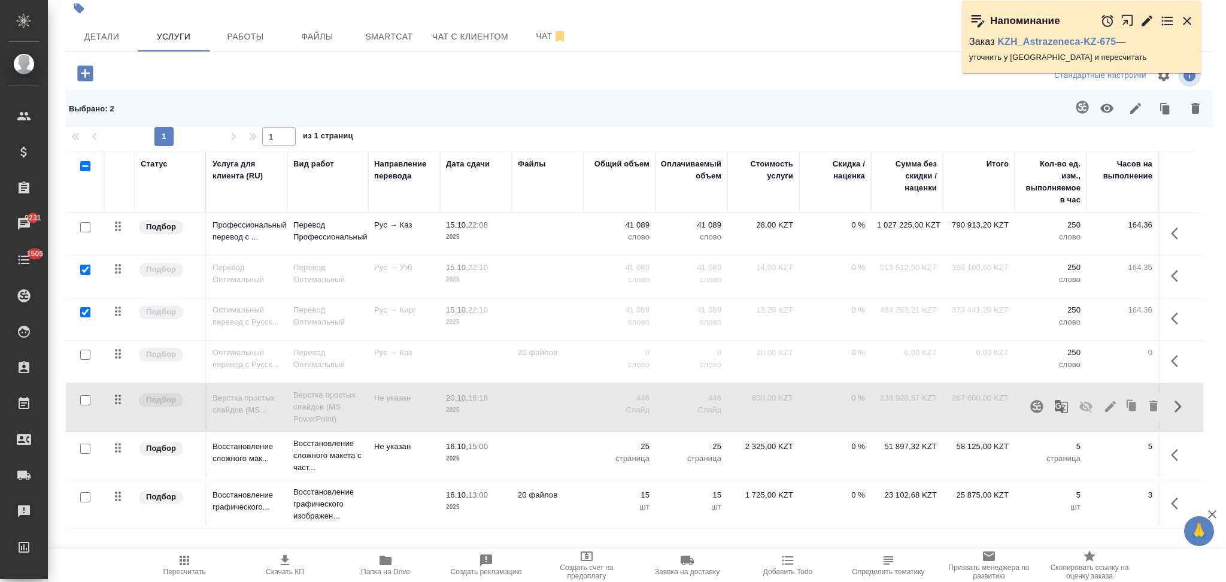
click at [1079, 404] on icon "button" at bounding box center [1085, 406] width 13 height 11
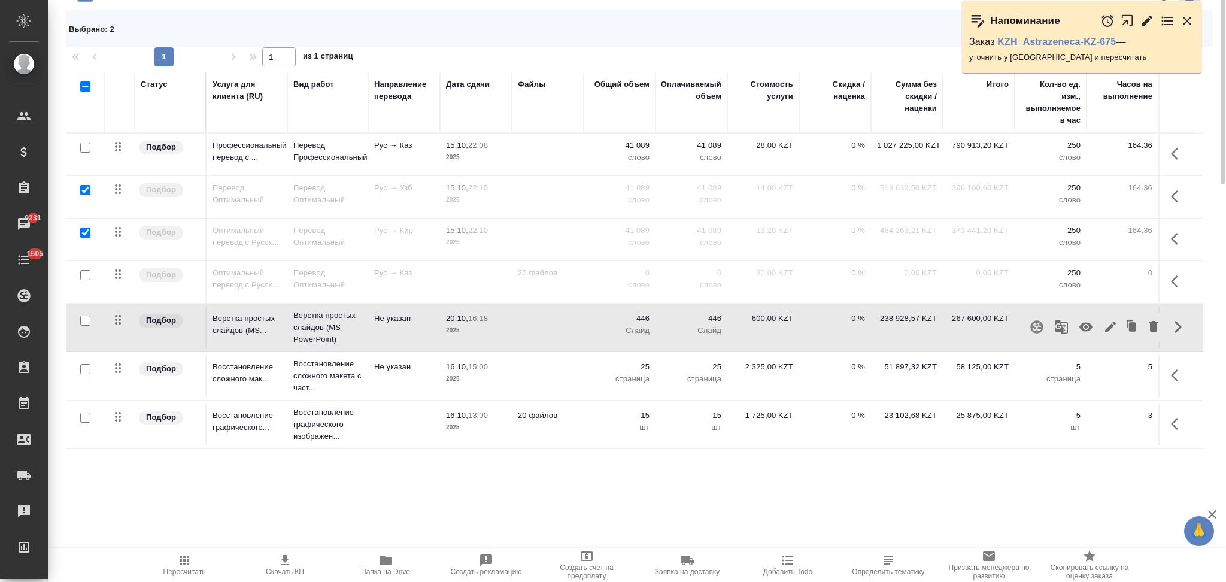
scroll to position [0, 0]
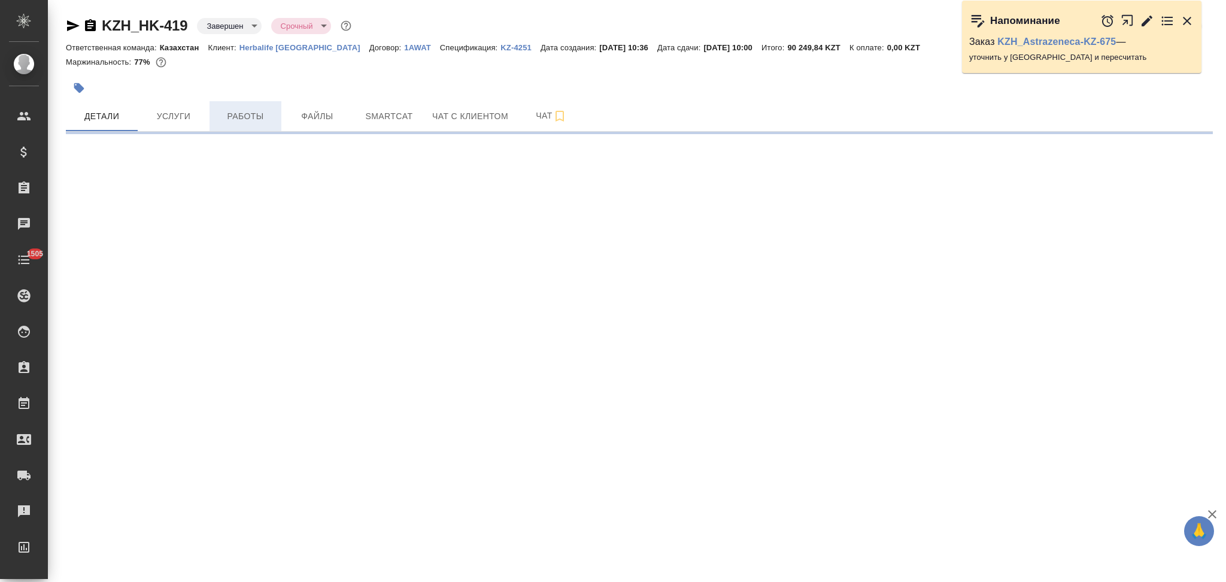
select select "RU"
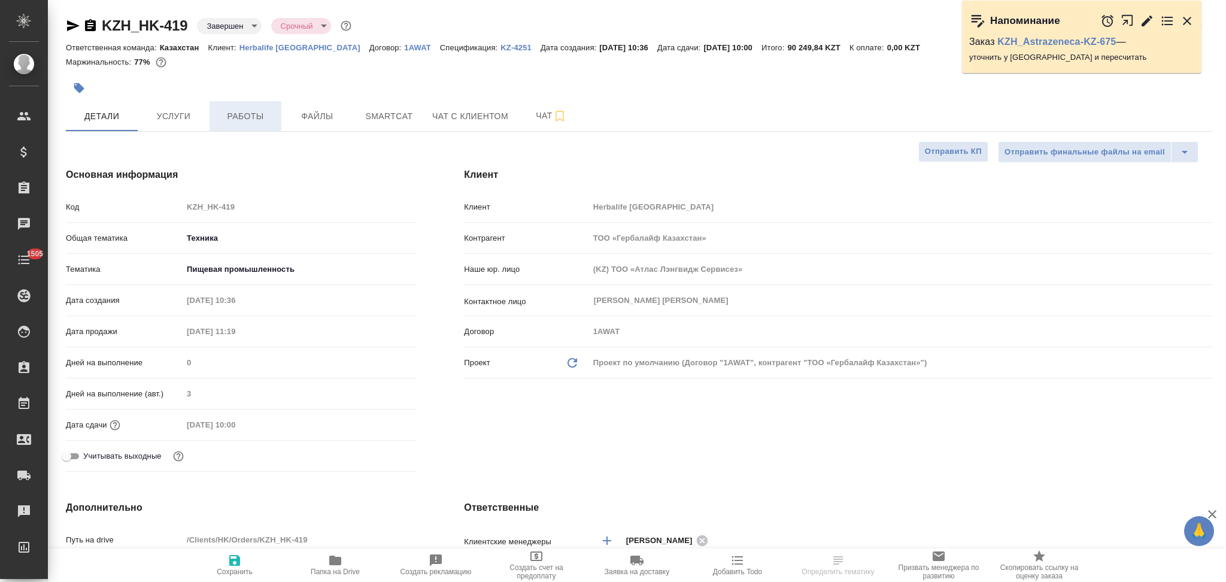
type textarea "x"
click at [248, 113] on span "Работы" at bounding box center [245, 116] width 57 height 15
type textarea "x"
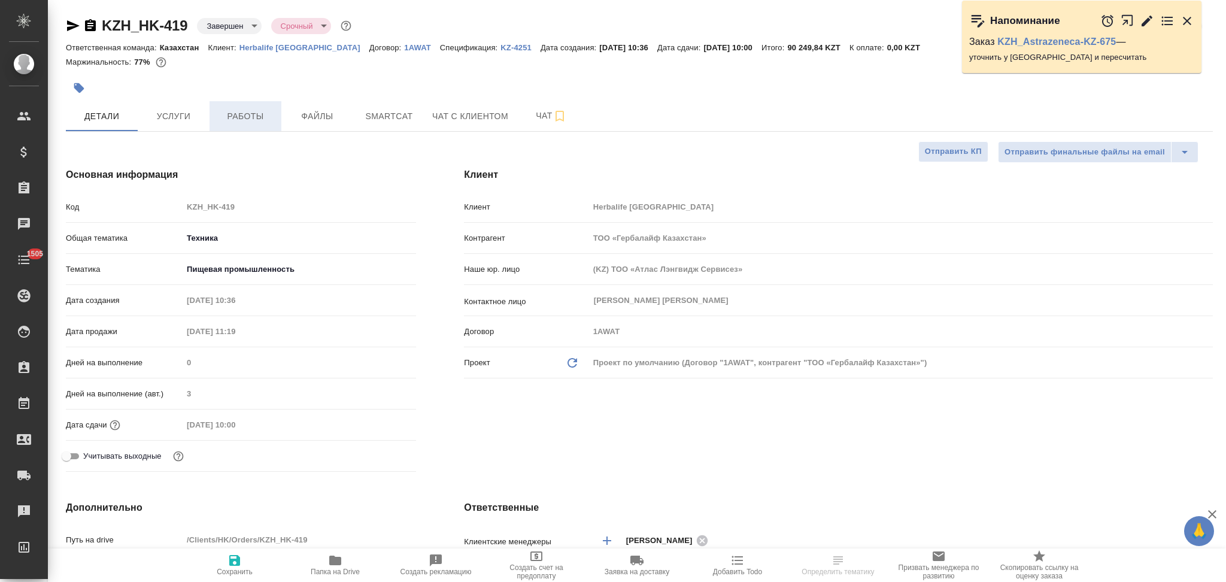
type textarea "x"
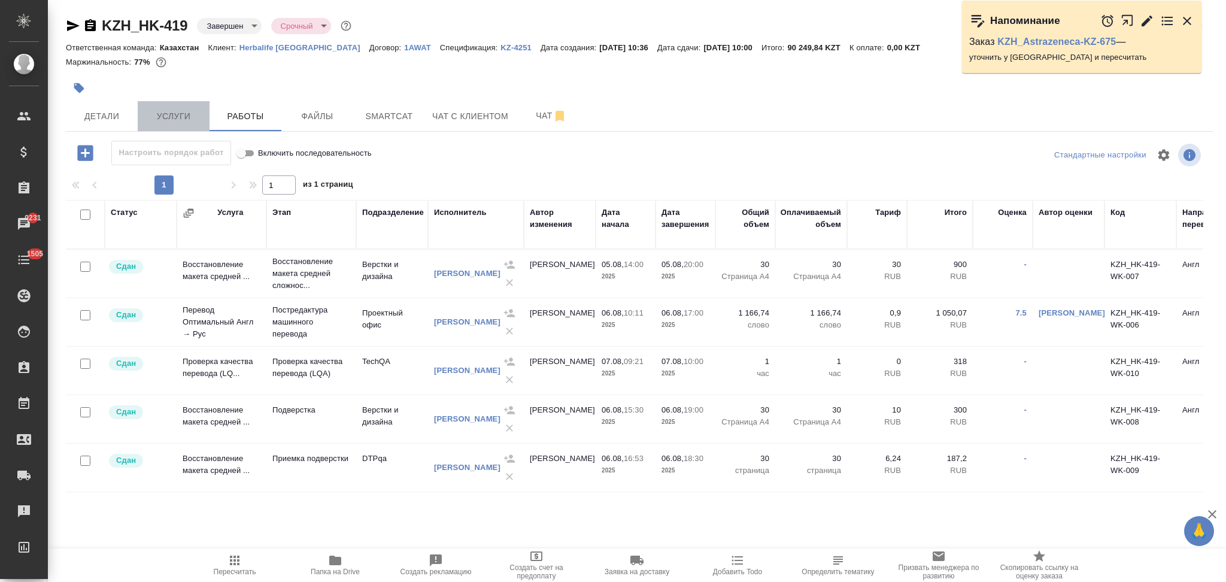
click at [163, 117] on span "Услуги" at bounding box center [173, 116] width 57 height 15
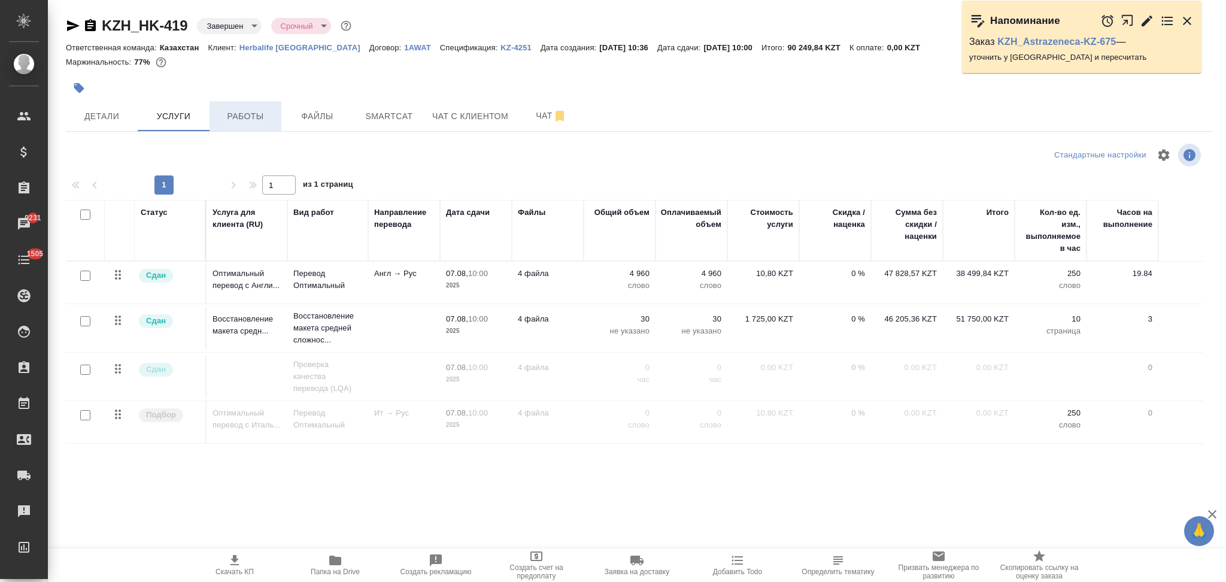
click at [250, 124] on button "Работы" at bounding box center [245, 116] width 72 height 30
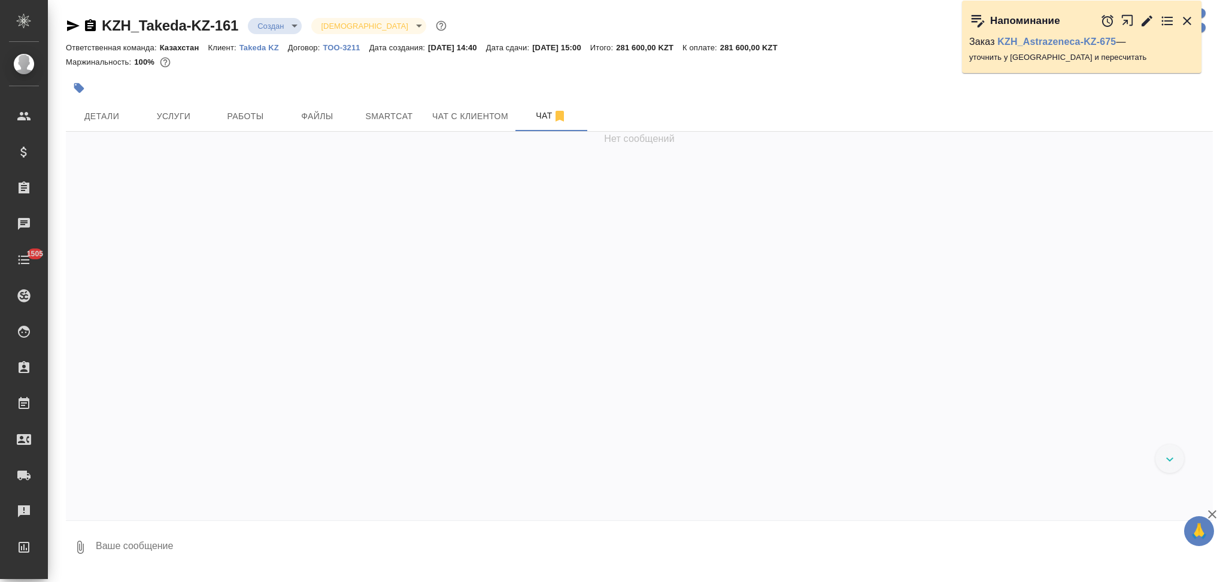
scroll to position [1168, 0]
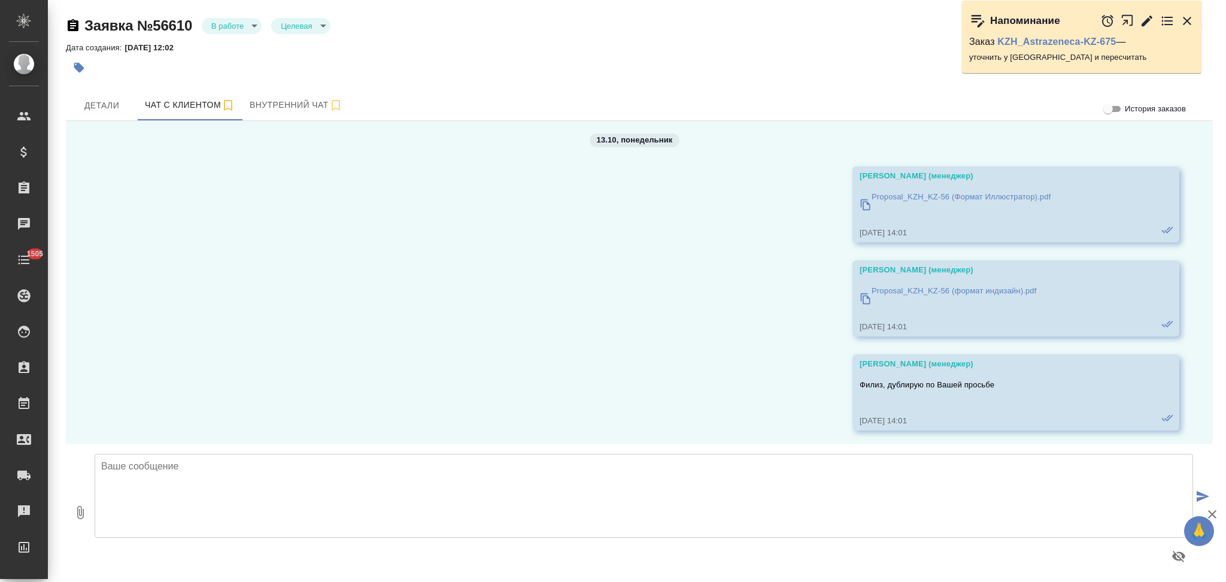
scroll to position [4271, 0]
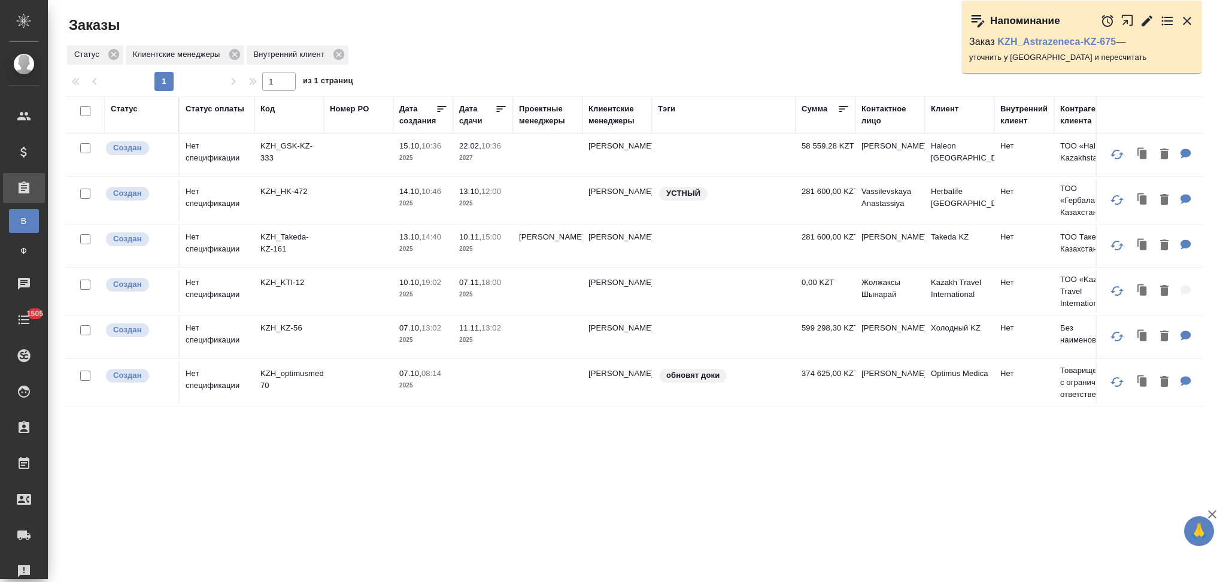
click at [1188, 20] on icon "button" at bounding box center [1186, 21] width 8 height 8
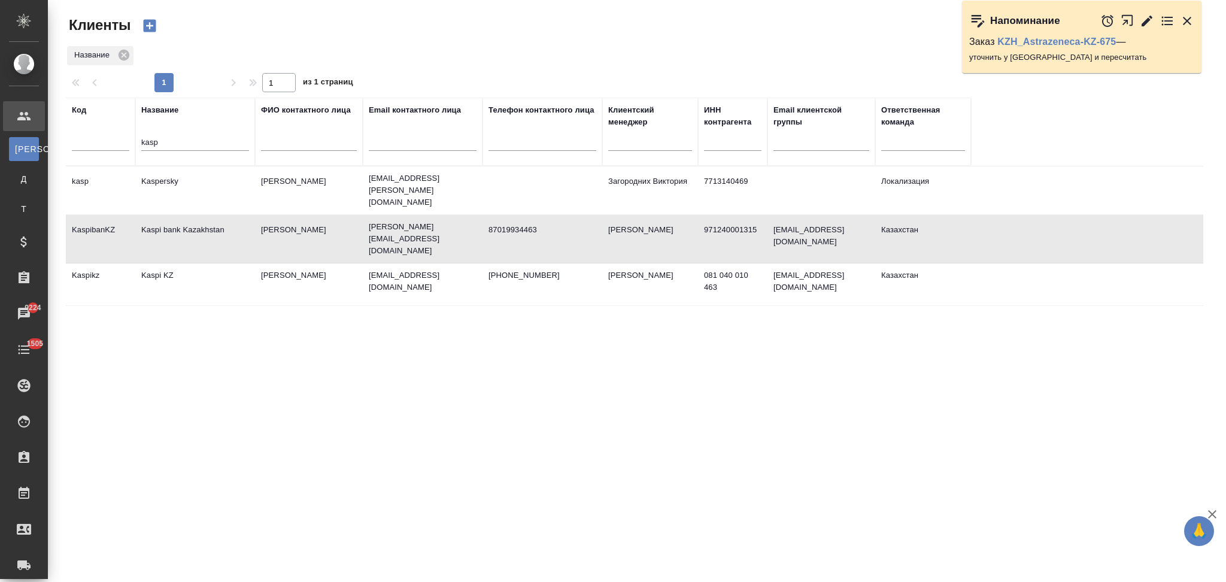
select select "RU"
